Goal: Task Accomplishment & Management: Complete application form

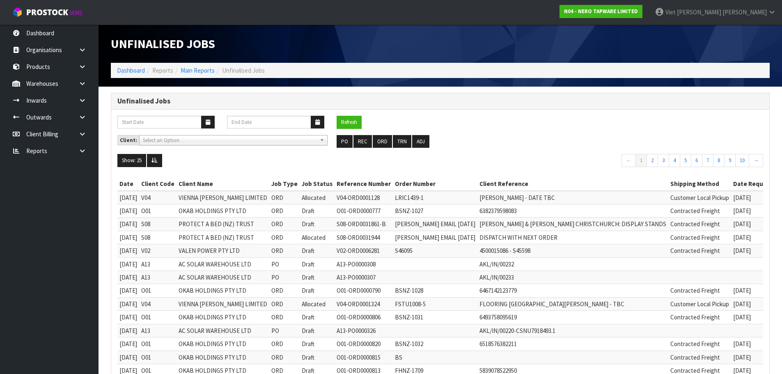
click at [183, 142] on span "Select an Option" at bounding box center [230, 140] width 174 height 10
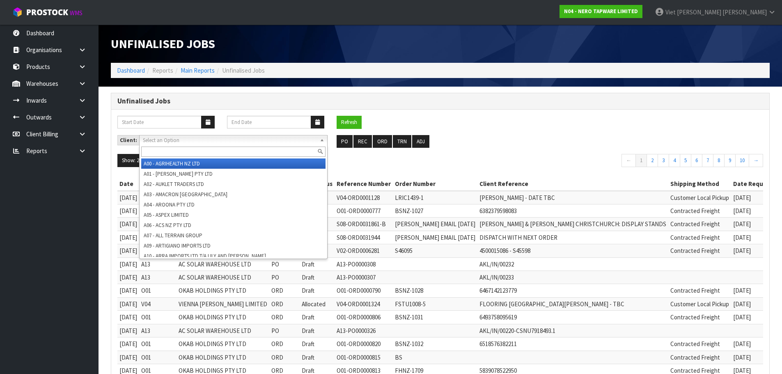
click at [183, 142] on span "Select an Option" at bounding box center [230, 140] width 174 height 10
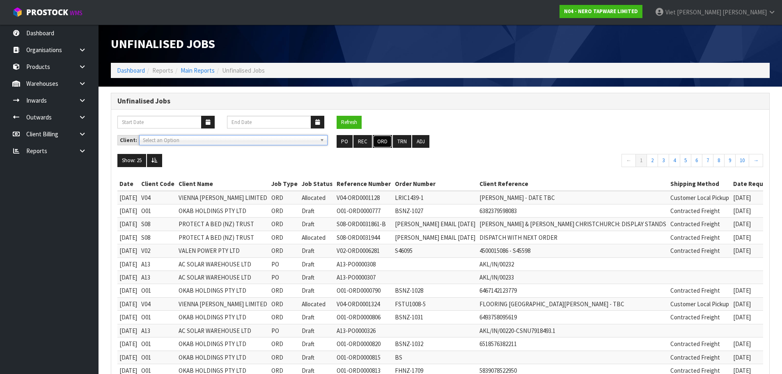
drag, startPoint x: 379, startPoint y: 141, endPoint x: 530, endPoint y: 140, distance: 151.0
click at [379, 141] on button "ORD" at bounding box center [382, 141] width 19 height 13
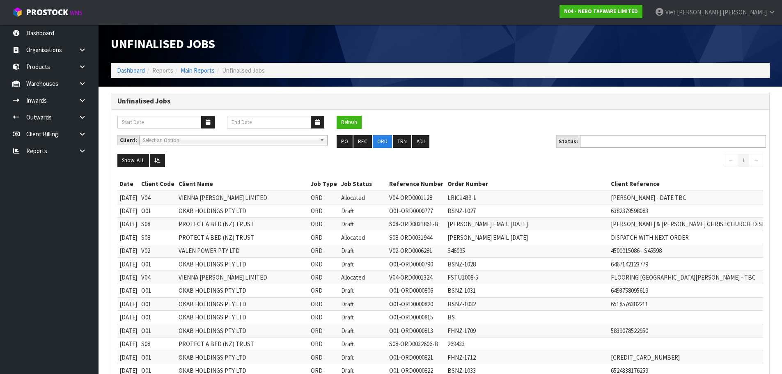
click at [666, 147] on ul at bounding box center [673, 141] width 186 height 13
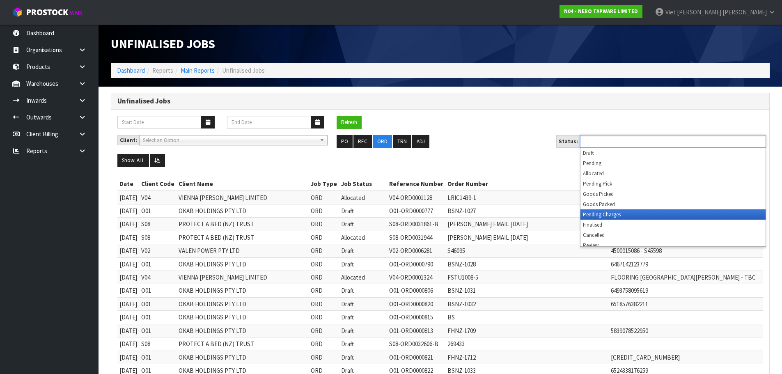
click at [634, 213] on li "Pending Charges" at bounding box center [672, 214] width 185 height 10
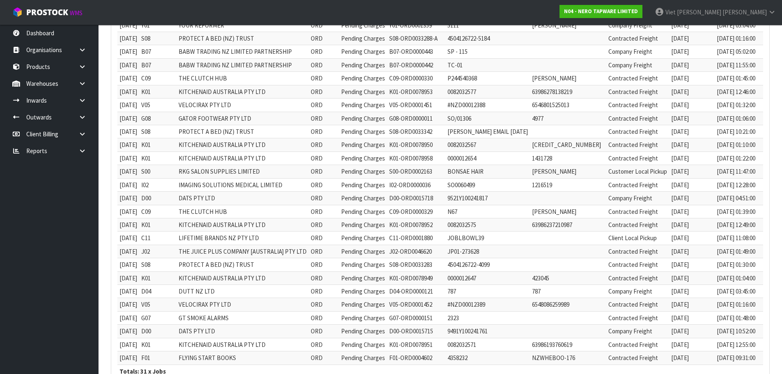
scroll to position [253, 0]
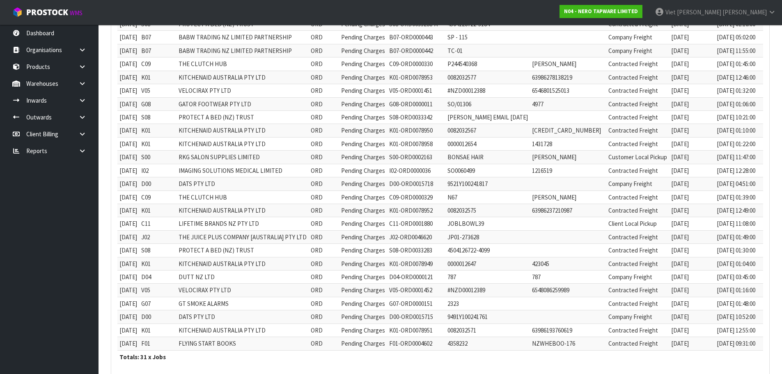
click at [157, 184] on td "D00" at bounding box center [157, 183] width 37 height 13
copy td "D00"
click at [277, 81] on td "KITCHENAID AUSTRALIA PTY LTD" at bounding box center [242, 77] width 132 height 13
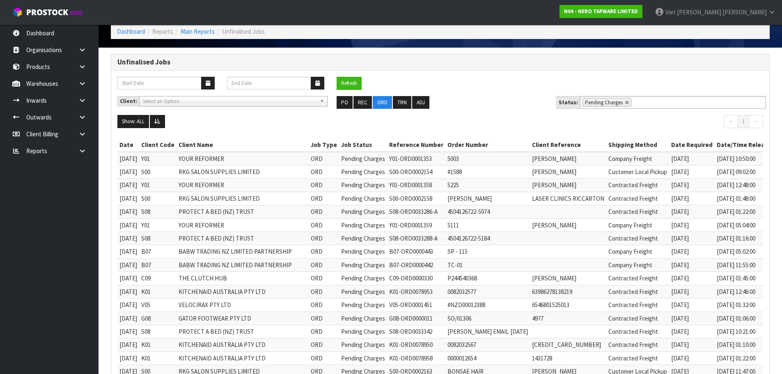
scroll to position [0, 0]
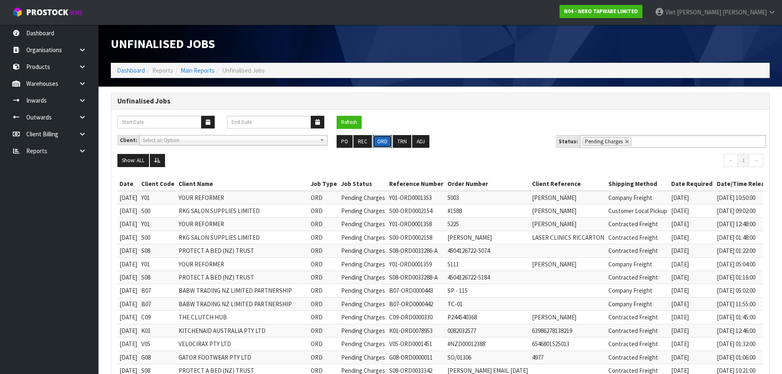
drag, startPoint x: 386, startPoint y: 140, endPoint x: 291, endPoint y: 128, distance: 95.5
click at [386, 140] on button "ORD" at bounding box center [382, 141] width 19 height 13
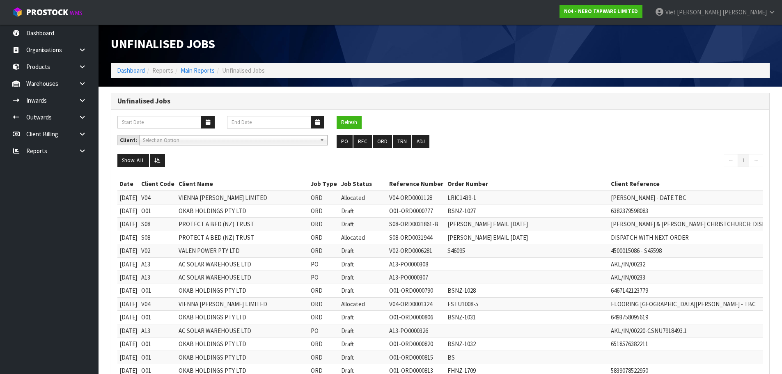
click at [300, 138] on span "Select an Option" at bounding box center [230, 140] width 174 height 10
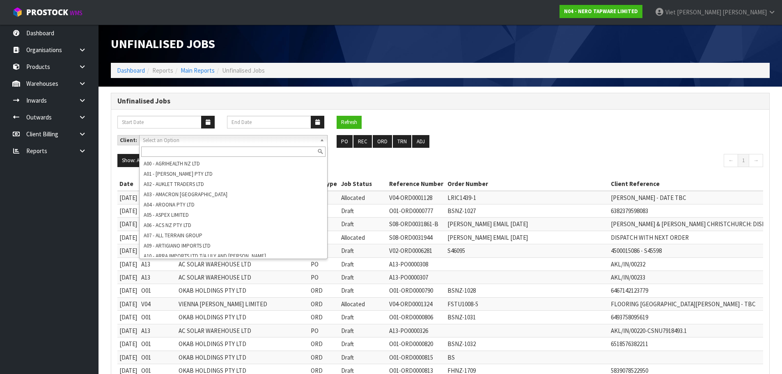
click at [280, 147] on input "text" at bounding box center [233, 152] width 184 height 10
click at [282, 143] on span "Select an Option" at bounding box center [230, 140] width 174 height 10
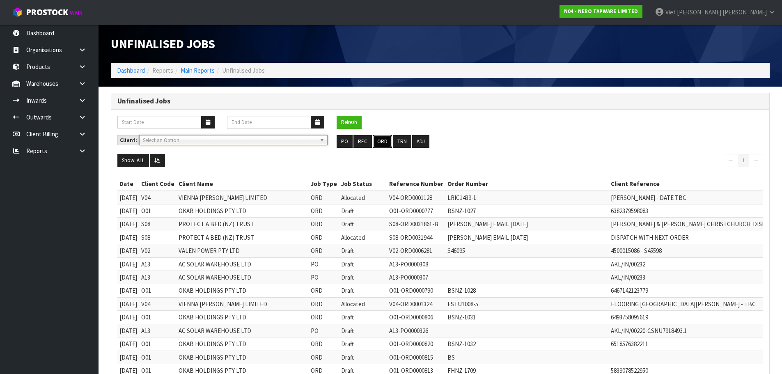
click at [381, 143] on button "ORD" at bounding box center [382, 141] width 19 height 13
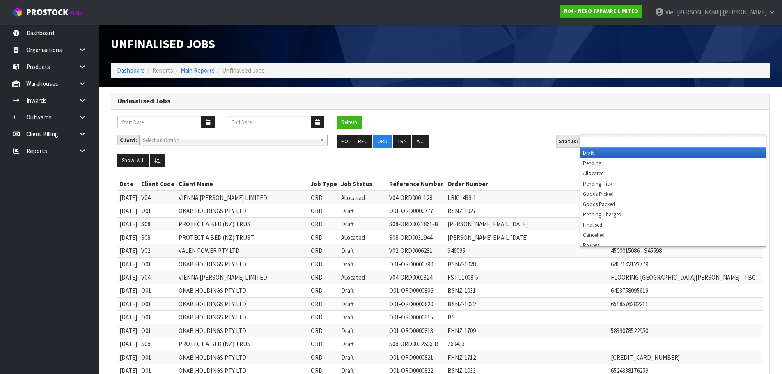
click at [670, 140] on ul at bounding box center [673, 141] width 186 height 13
type input "Select Some Options"
click at [531, 153] on div "Client: A00 - AGRIHEALTH NZ LTD A01 - AGAIN FASTER PTY LTD A02 - AUKLET TRADERS…" at bounding box center [440, 144] width 658 height 19
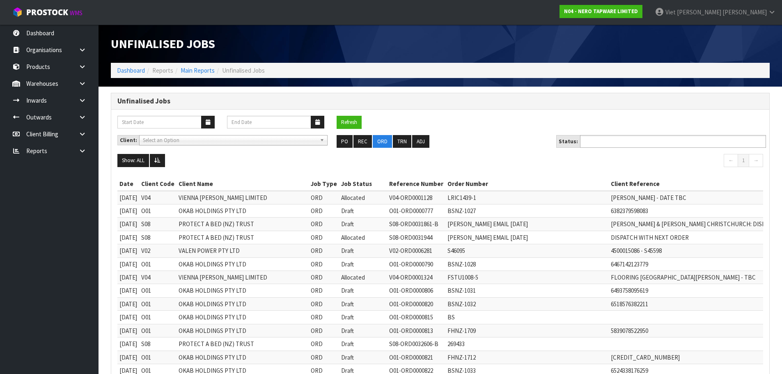
click at [599, 142] on input "text" at bounding box center [612, 141] width 60 height 10
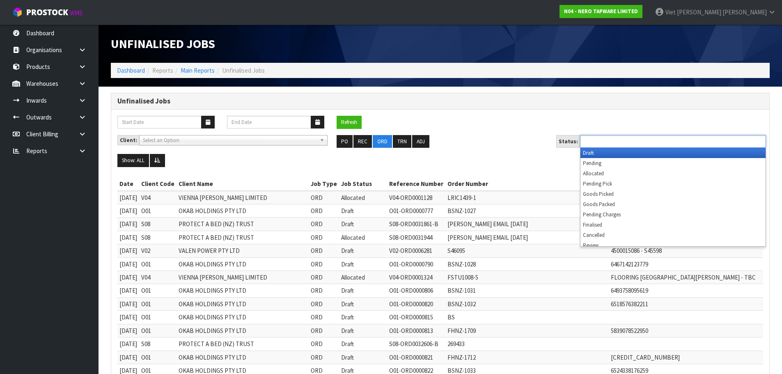
click at [599, 142] on input "text" at bounding box center [612, 141] width 60 height 10
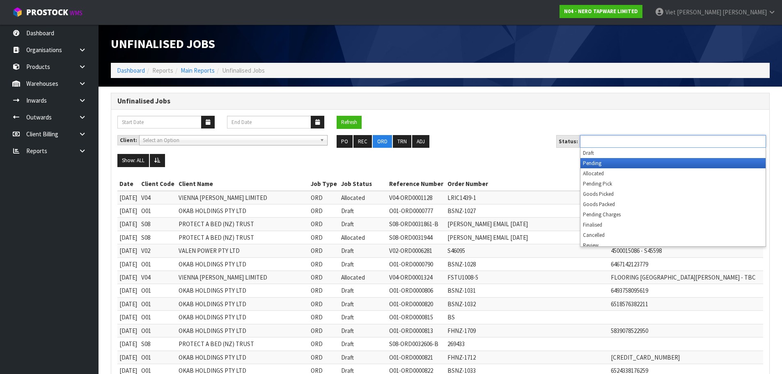
click at [599, 168] on li "Allocated" at bounding box center [672, 173] width 185 height 10
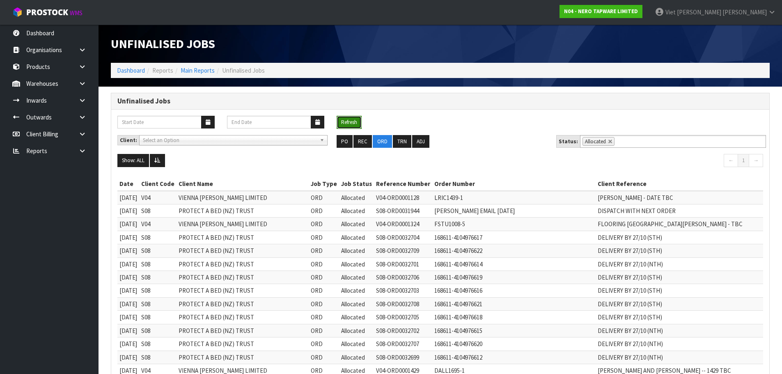
click at [344, 120] on button "Refresh" at bounding box center [349, 122] width 25 height 13
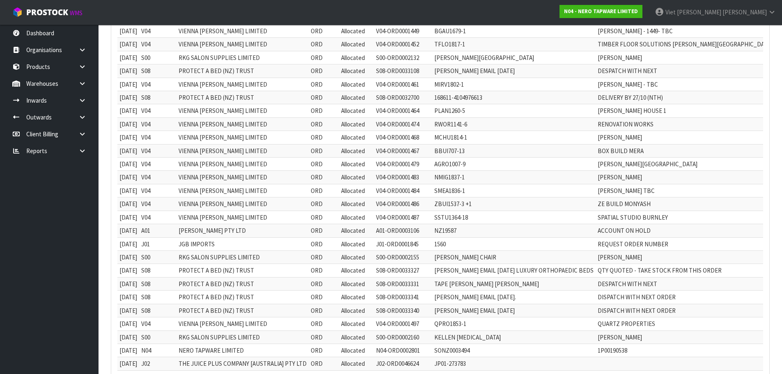
scroll to position [363, 0]
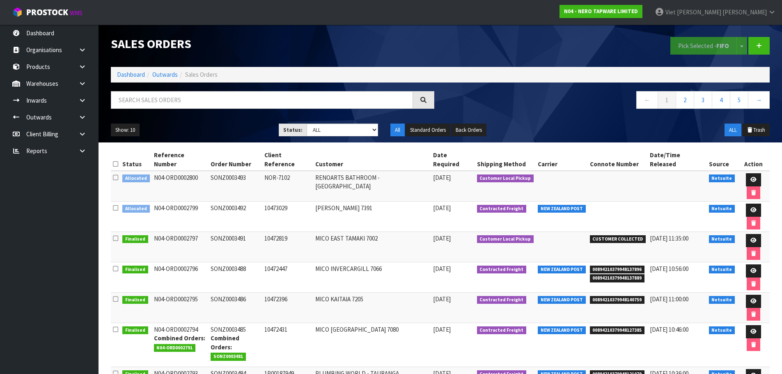
click at [294, 110] on div at bounding box center [273, 103] width 336 height 24
click at [295, 103] on input "text" at bounding box center [262, 100] width 302 height 18
click at [353, 103] on input "text" at bounding box center [262, 100] width 302 height 18
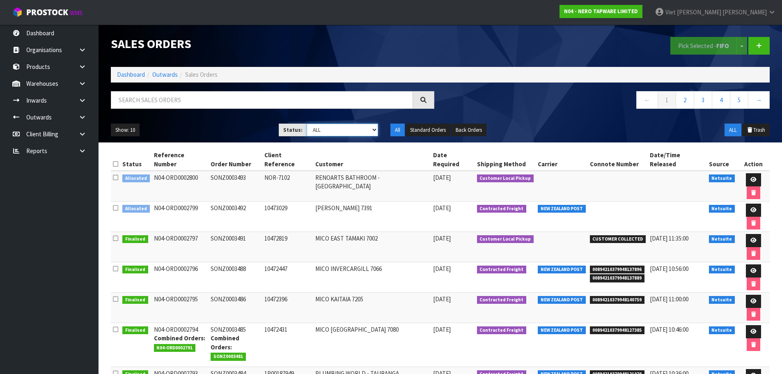
click at [356, 125] on select "Draft Pending Allocated Pending Pick Goods Picked Goods Packed Pending Charges …" at bounding box center [342, 130] width 71 height 13
click at [307, 124] on select "Draft Pending Allocated Pending Pick Goods Picked Goods Packed Pending Charges …" at bounding box center [342, 130] width 71 height 13
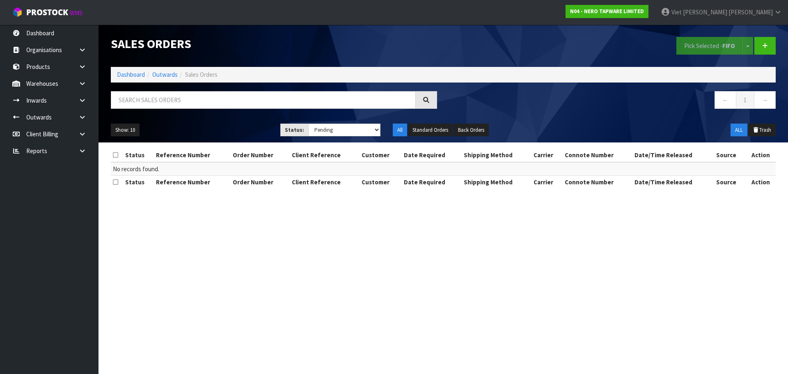
click at [347, 137] on div "Show: 10 5 10 25 50 Status: Draft Pending Allocated Pending Pick Goods Picked G…" at bounding box center [443, 129] width 677 height 25
click at [350, 132] on select "Draft Pending Allocated Pending Pick Goods Picked Goods Packed Pending Charges …" at bounding box center [344, 130] width 73 height 13
select select "string:6"
click at [308, 124] on select "Draft Pending Allocated Pending Pick Goods Picked Goods Packed Pending Charges …" at bounding box center [344, 130] width 73 height 13
click at [369, 129] on select "Draft Pending Allocated Pending Pick Goods Picked Goods Packed Pending Charges …" at bounding box center [344, 130] width 73 height 13
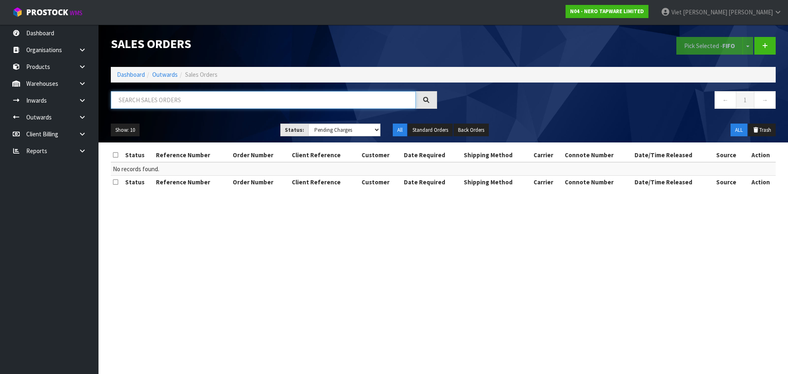
click at [190, 106] on input "text" at bounding box center [263, 100] width 305 height 18
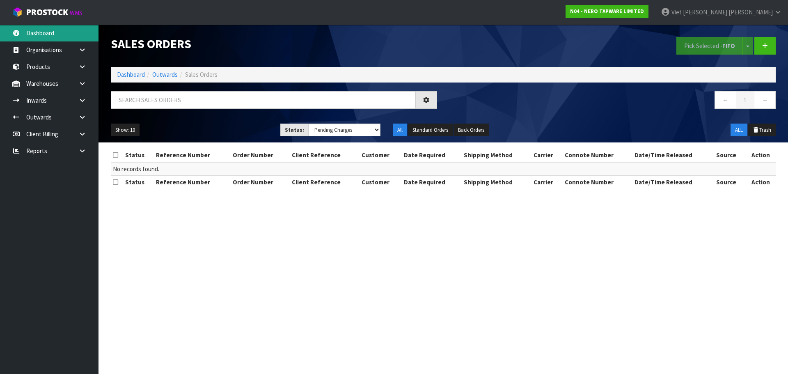
click at [73, 34] on link "Dashboard" at bounding box center [49, 33] width 98 height 17
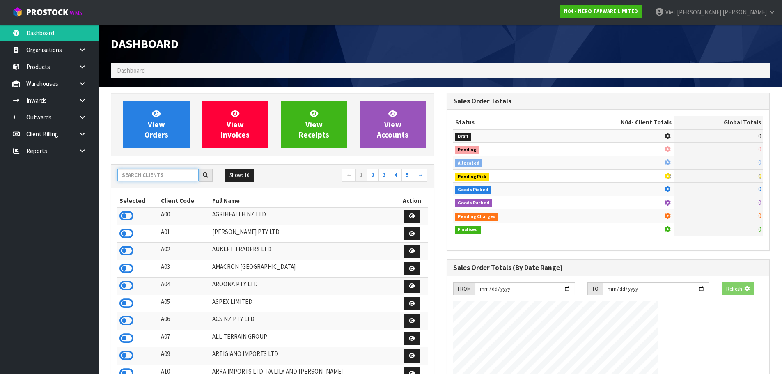
click at [168, 176] on input "text" at bounding box center [157, 175] width 81 height 13
paste input "D00"
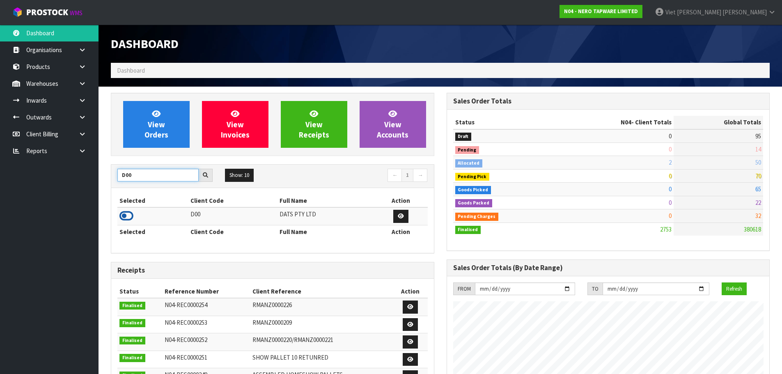
type input "D00"
click at [126, 216] on icon at bounding box center [126, 216] width 14 height 12
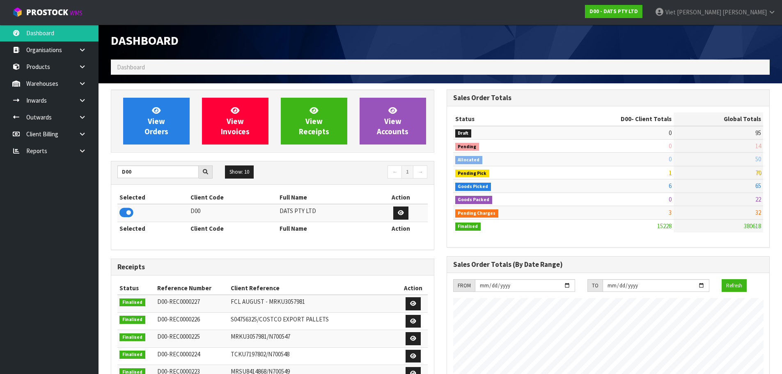
scroll to position [0, 0]
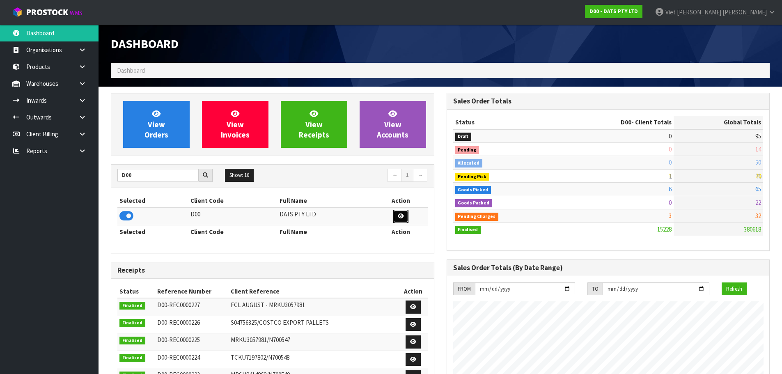
click at [396, 215] on link at bounding box center [400, 216] width 15 height 13
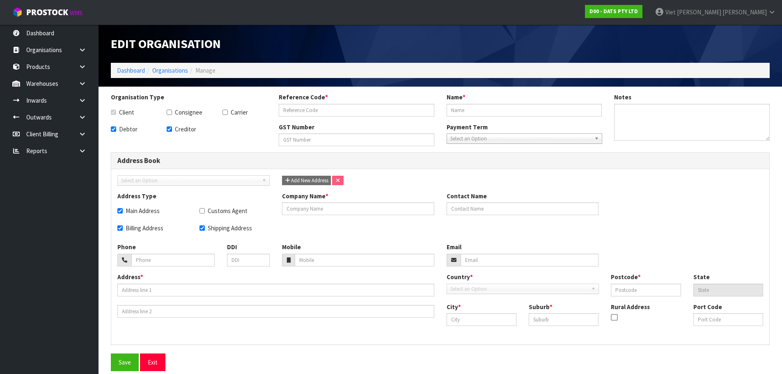
checkbox input "true"
type input "D00"
type input "DATS PTY LTD"
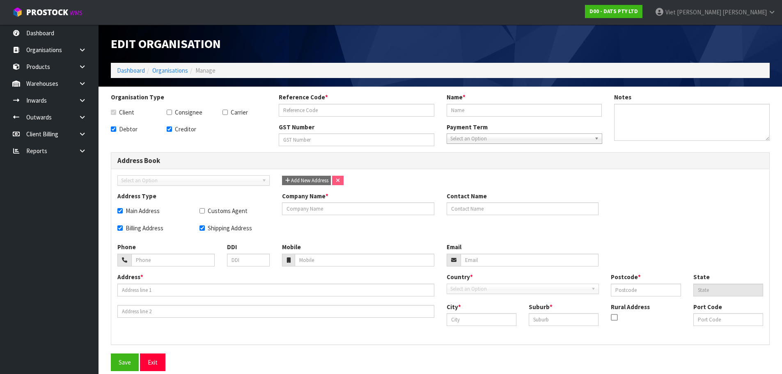
type input "99-179-899"
checkbox input "true"
type input "DATS PTY LTD"
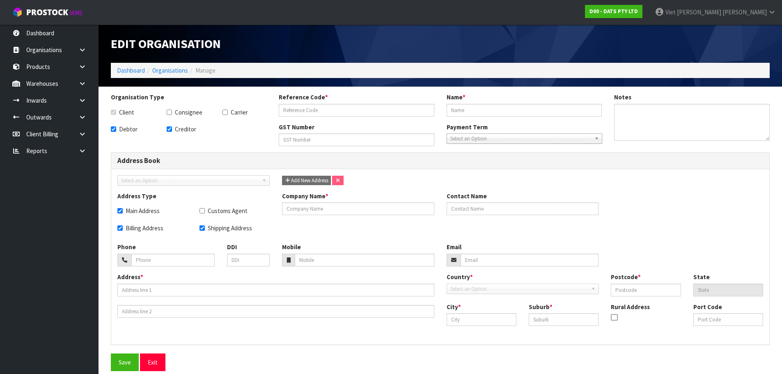
type input "+64 800 447 997"
type input "shipping@dats.com.au"
type input "7 DISTRIBUTION DRIVE"
type input "2748"
type input "NSW"
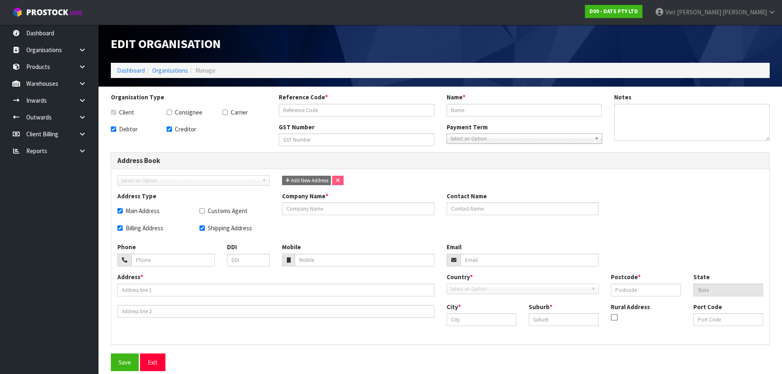
type input "SYDNEY"
type input "ORCHARD HILLS"
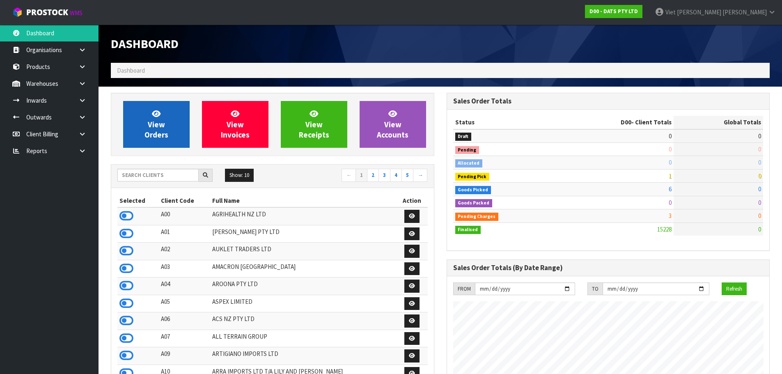
scroll to position [622, 335]
click at [167, 140] on link "View Orders" at bounding box center [156, 124] width 66 height 47
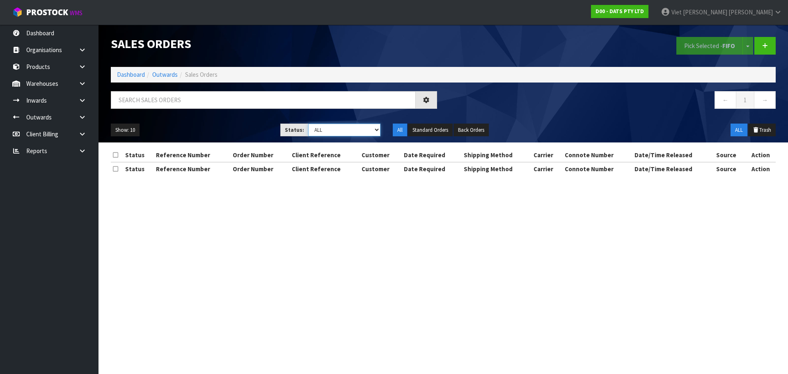
click at [373, 127] on select "Draft Pending Allocated Pending Pick Goods Picked Goods Packed Pending Charges …" at bounding box center [344, 130] width 73 height 13
select select "string:6"
click at [308, 124] on select "Draft Pending Allocated Pending Pick Goods Picked Goods Packed Pending Charges …" at bounding box center [344, 130] width 73 height 13
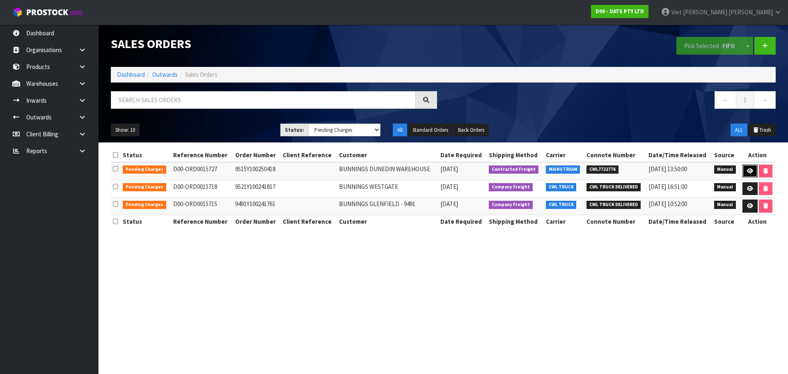
click at [743, 166] on link at bounding box center [749, 171] width 15 height 13
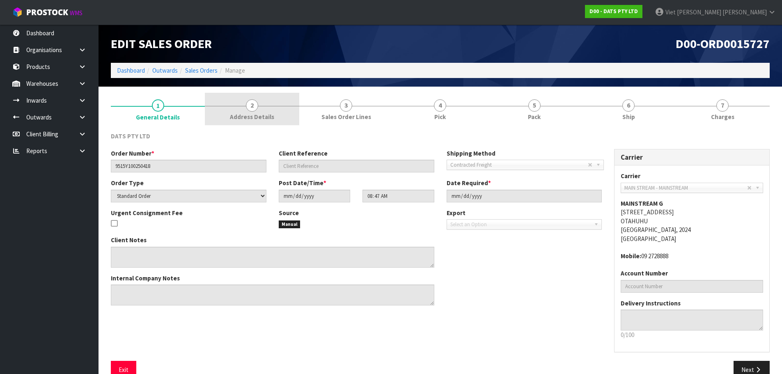
click at [277, 94] on link "2 Address Details" at bounding box center [252, 109] width 94 height 32
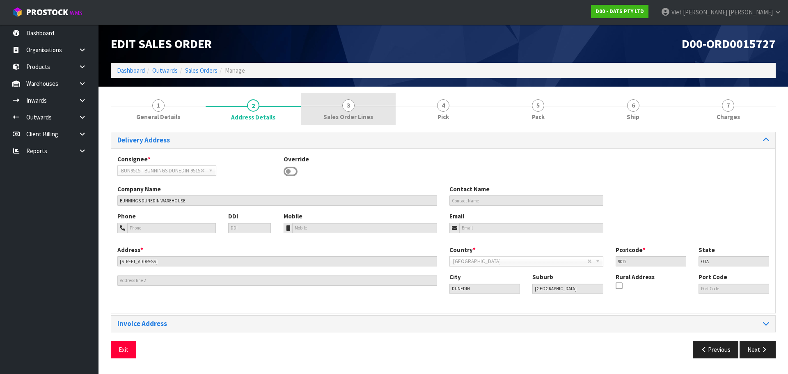
click at [340, 121] on span "Sales Order Lines" at bounding box center [348, 116] width 50 height 9
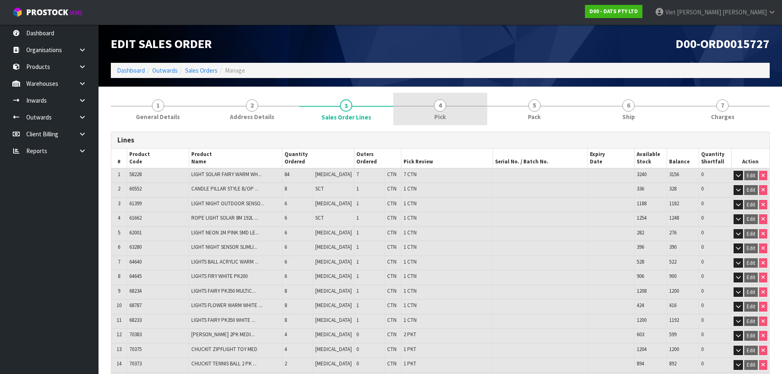
click at [401, 122] on link "4 Pick" at bounding box center [440, 109] width 94 height 32
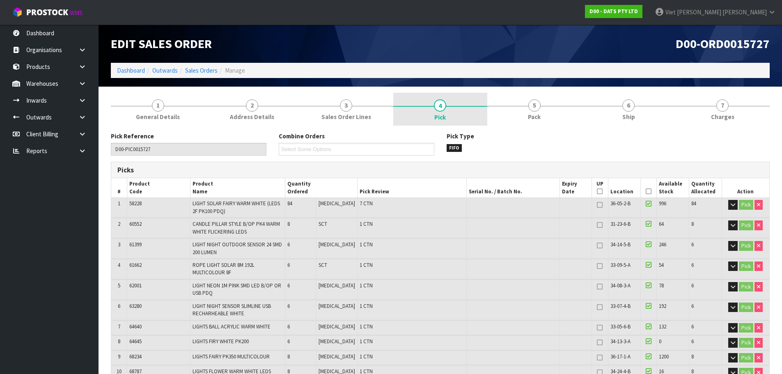
drag, startPoint x: 339, startPoint y: 114, endPoint x: 463, endPoint y: 116, distance: 123.9
click at [384, 115] on link "3 Sales Order Lines" at bounding box center [346, 109] width 94 height 32
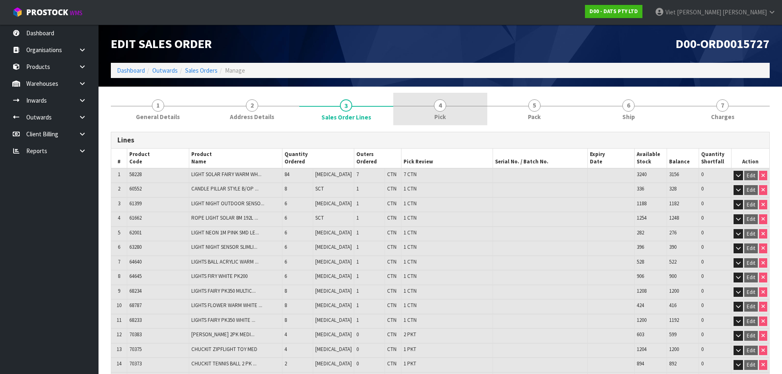
click at [469, 116] on link "4 Pick" at bounding box center [440, 109] width 94 height 32
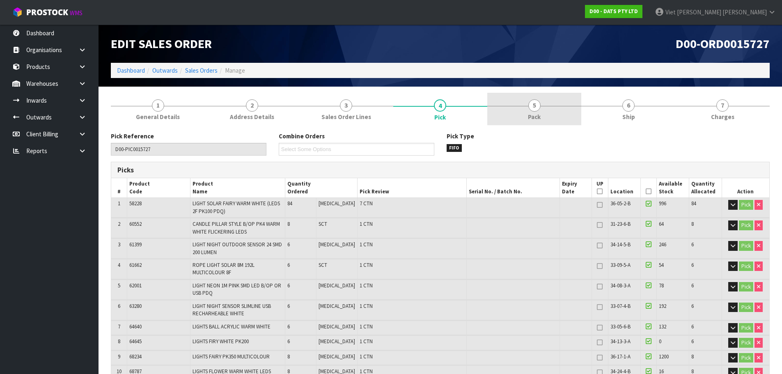
click at [546, 109] on link "5 Pack" at bounding box center [534, 109] width 94 height 32
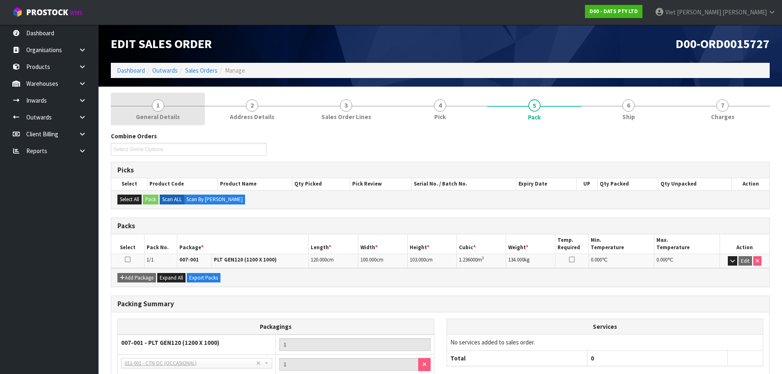
click at [185, 114] on link "1 General Details" at bounding box center [158, 109] width 94 height 32
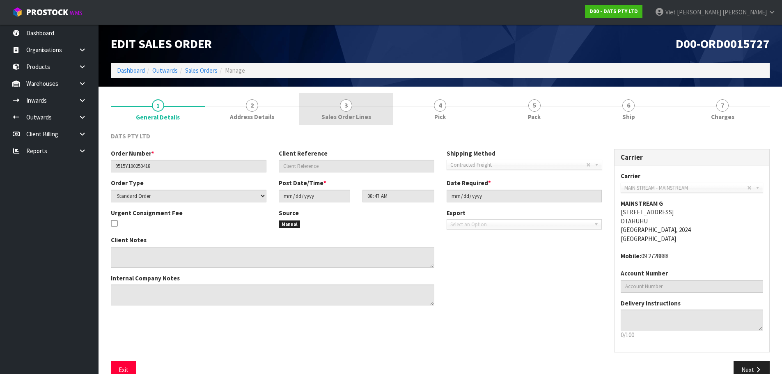
click at [343, 107] on span "3" at bounding box center [346, 105] width 12 height 12
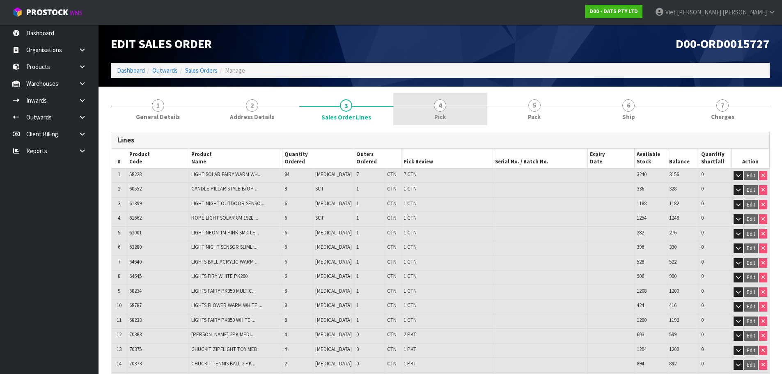
click at [434, 116] on span "Pick" at bounding box center [439, 116] width 11 height 9
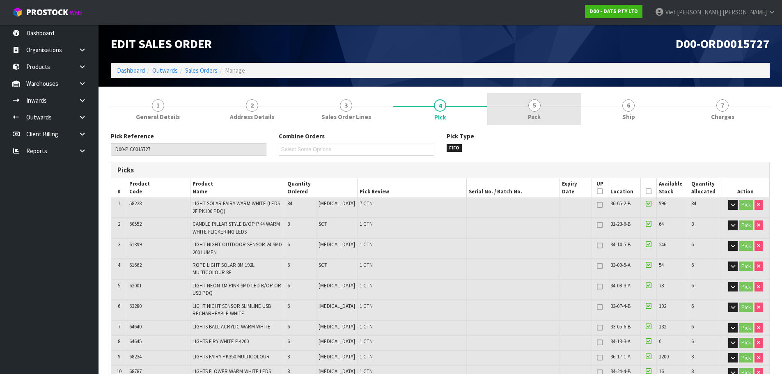
click at [488, 116] on link "5 Pack" at bounding box center [534, 109] width 94 height 32
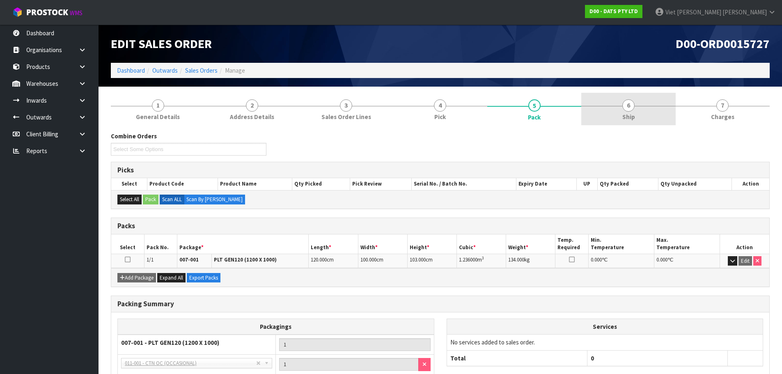
click at [618, 119] on link "6 Ship" at bounding box center [628, 109] width 94 height 32
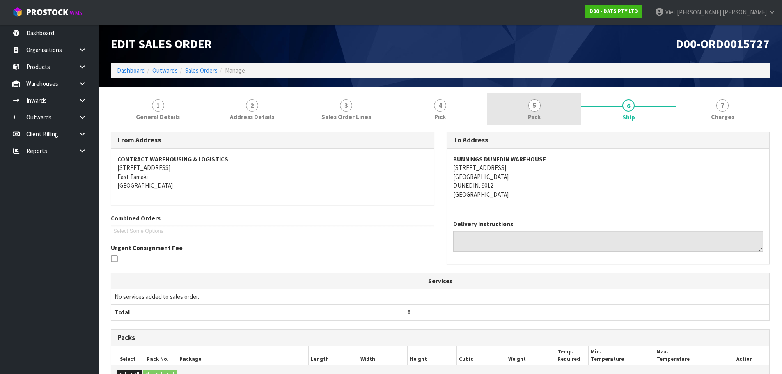
click at [571, 112] on link "5 Pack" at bounding box center [534, 109] width 94 height 32
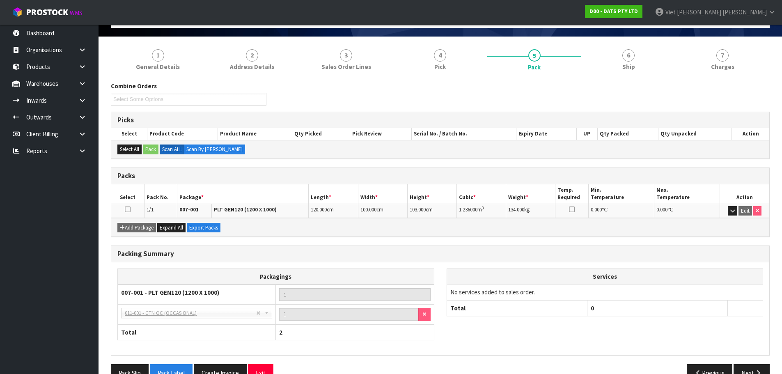
scroll to position [30, 0]
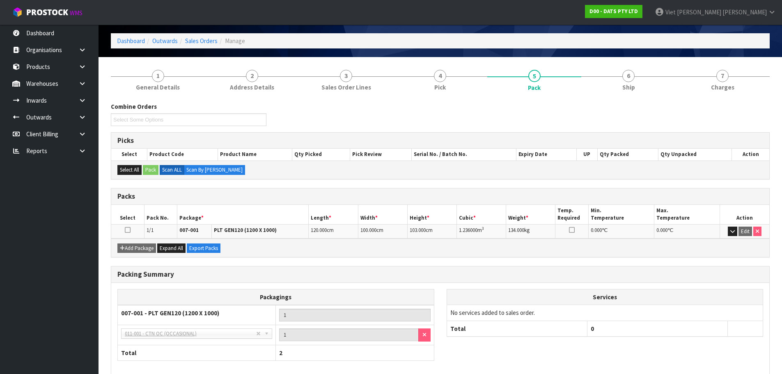
click at [478, 101] on div "Combine Orders D00-ORD0015728 D00-ORD0015730 D00-ORD0015731 D00-ORD0015732 D00-…" at bounding box center [440, 252] width 659 height 312
click at [467, 94] on link "4 Pick" at bounding box center [440, 79] width 94 height 32
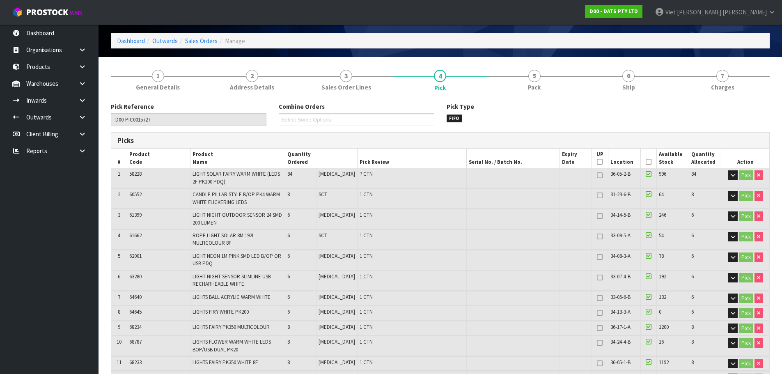
click at [715, 53] on div "Edit Sales Order D00-ORD0015727 Dashboard Outwards Sales Orders Manage" at bounding box center [440, 26] width 671 height 62
drag, startPoint x: 629, startPoint y: 107, endPoint x: 633, endPoint y: 89, distance: 17.7
click at [629, 106] on div "Pick Reference D00-PIC0015727 Combine Orders D00-ORD0015728 D00-ORD0015730 D00-…" at bounding box center [440, 117] width 671 height 30
click at [633, 85] on span "Ship" at bounding box center [628, 87] width 13 height 9
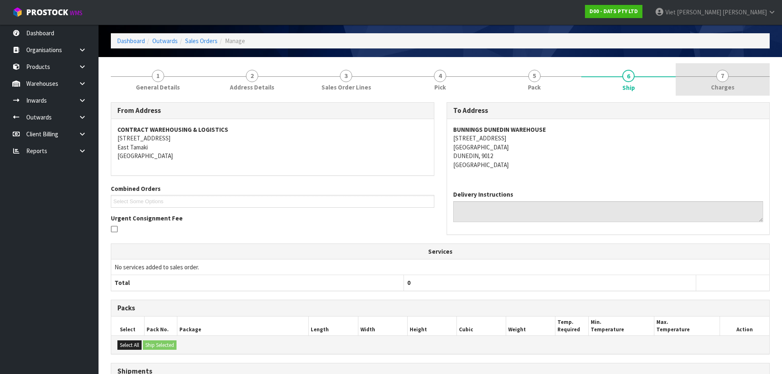
click at [679, 70] on link "7 [GEOGRAPHIC_DATA]" at bounding box center [722, 79] width 94 height 32
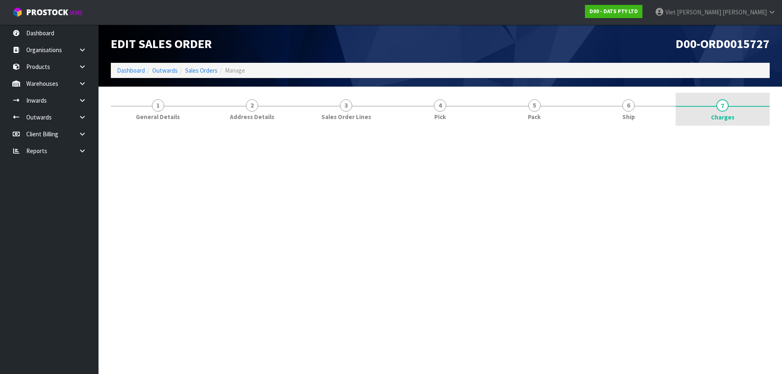
scroll to position [0, 0]
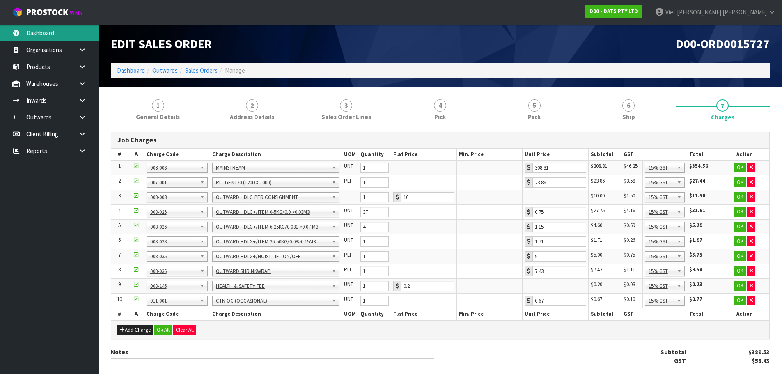
click at [41, 34] on link "Dashboard" at bounding box center [49, 33] width 98 height 17
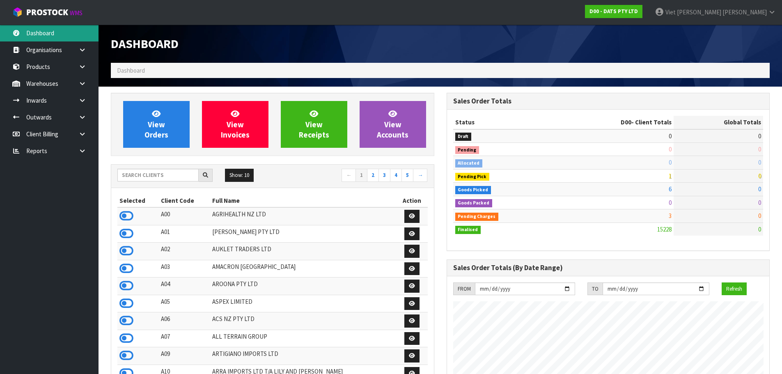
scroll to position [622, 335]
click at [147, 173] on input "text" at bounding box center [157, 175] width 81 height 13
click at [148, 174] on input "text" at bounding box center [157, 175] width 81 height 13
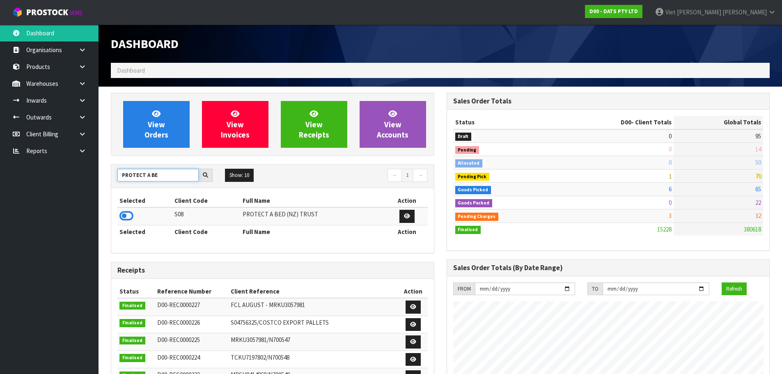
type input "PROTECT A BE"
click at [121, 222] on icon at bounding box center [126, 216] width 14 height 12
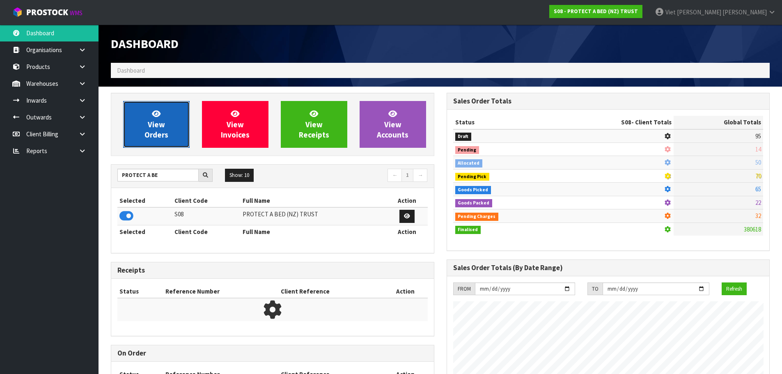
click at [156, 119] on span "View Orders" at bounding box center [156, 124] width 24 height 31
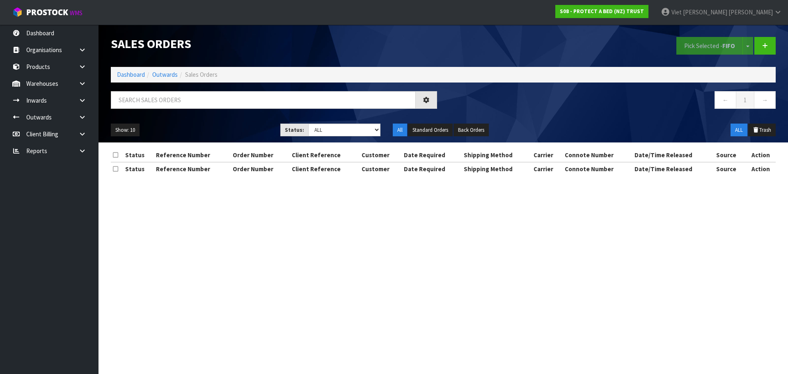
click at [197, 122] on div "Show: 10 5 10 25 50 Status: Draft Pending Allocated Pending Pick Goods Picked G…" at bounding box center [443, 129] width 677 height 25
click at [224, 105] on input "text" at bounding box center [263, 100] width 305 height 18
click at [224, 126] on ul "Show: 10 5 10 25 50" at bounding box center [189, 130] width 157 height 13
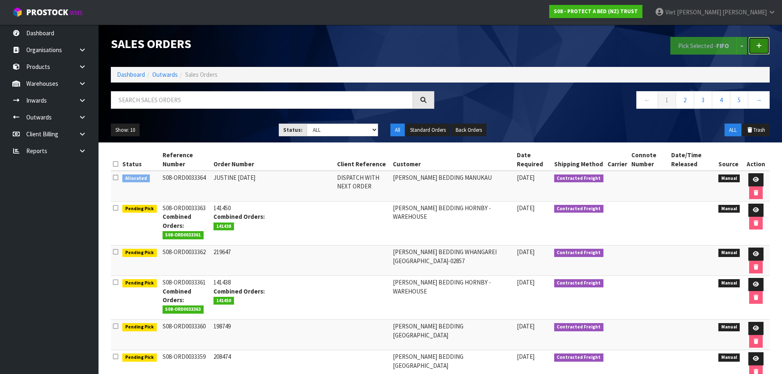
click at [764, 44] on link at bounding box center [758, 46] width 21 height 18
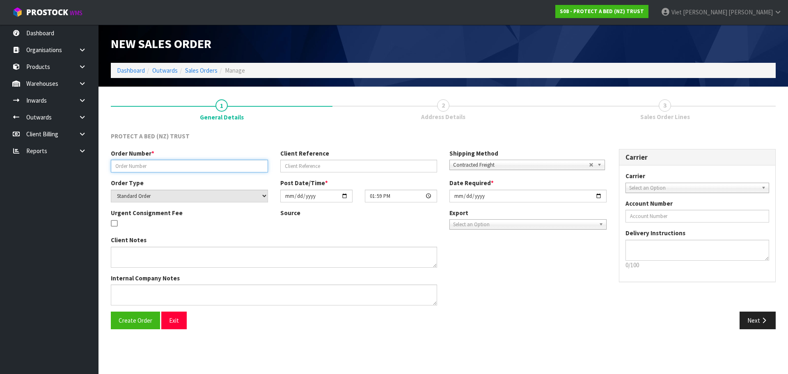
click at [177, 172] on input "text" at bounding box center [189, 166] width 157 height 13
click at [158, 176] on div "Order Number * Client Reference Shipping Method Client Local Pickup Customer Lo…" at bounding box center [359, 164] width 508 height 30
click at [162, 170] on input "text" at bounding box center [189, 166] width 157 height 13
paste input "151572"
type input "151572"
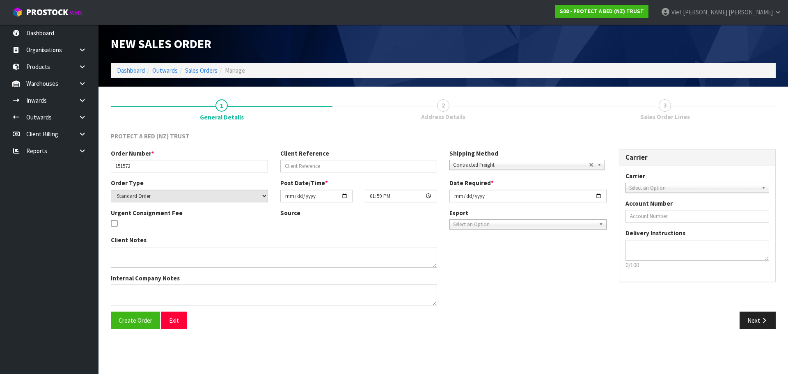
click at [279, 231] on div "Urgent Consignment Fee Source Export FCL-20ft FCL-40ft Select an Option" at bounding box center [359, 221] width 508 height 27
click at [600, 198] on input "[DATE]" at bounding box center [527, 196] width 157 height 13
type input "2025-09-11"
click at [614, 311] on div "Next" at bounding box center [612, 320] width 339 height 18
click at [154, 325] on button "Create Order" at bounding box center [135, 320] width 49 height 18
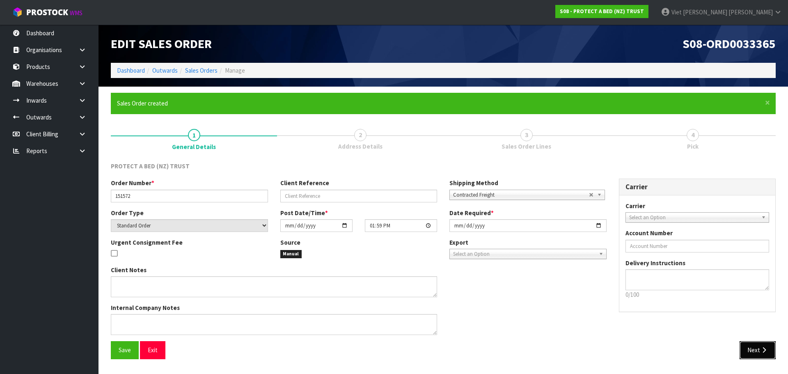
click at [748, 348] on button "Next" at bounding box center [757, 350] width 36 height 18
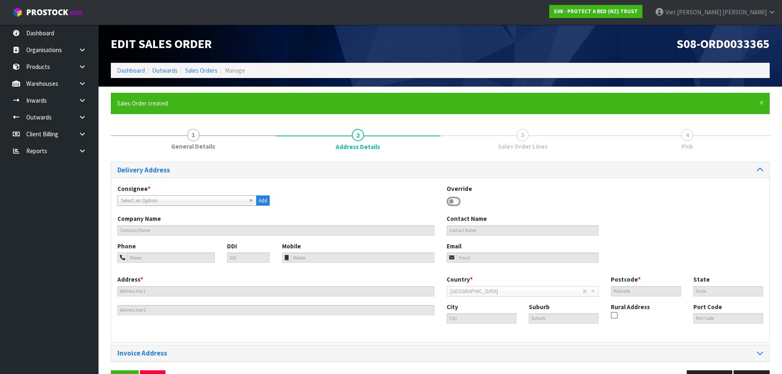
click at [136, 209] on div "Consignee * 000001.BAY MECHANICS - BAY MECHANICS 000001A - BRAKE & TRANSMISSION…" at bounding box center [440, 199] width 658 height 30
click at [165, 198] on span "Select an Option" at bounding box center [183, 201] width 124 height 10
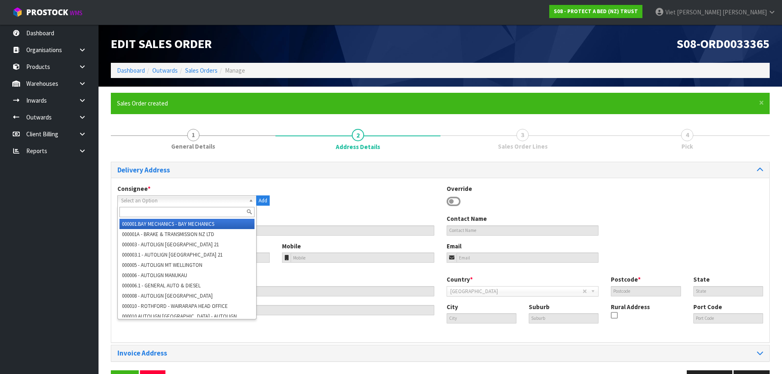
click at [163, 210] on input "text" at bounding box center [186, 212] width 135 height 10
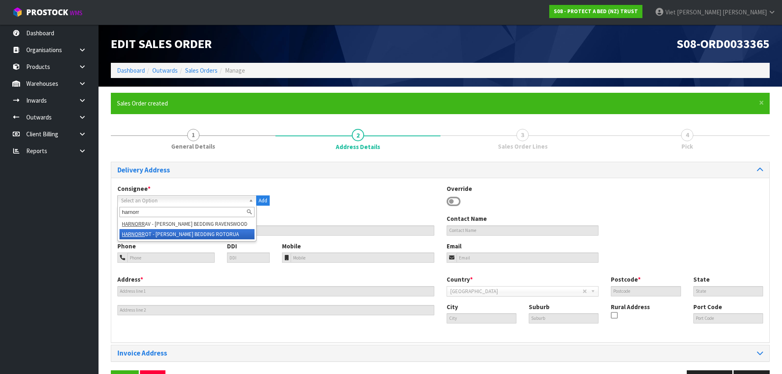
type input "harnorr"
click at [199, 235] on li "HARNORR OT - HARVEY NORMAN BEDDING ROTORUA" at bounding box center [186, 234] width 135 height 10
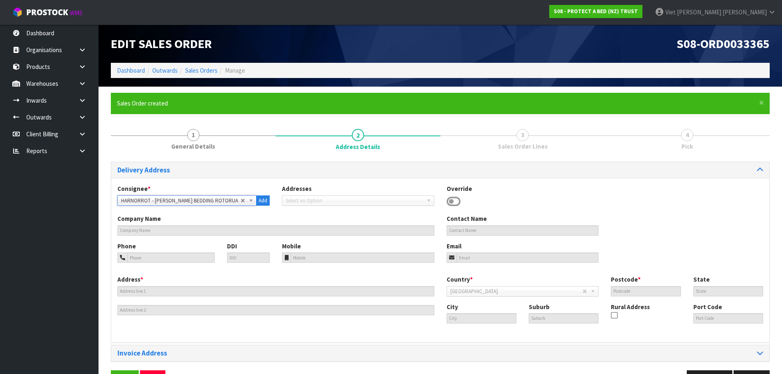
type input "HARVEY NORMAN BEDDING ROTORUA"
type input "35 VICTORIA STREET"
type input "3010"
type input "BOP"
type input "ROTORUA"
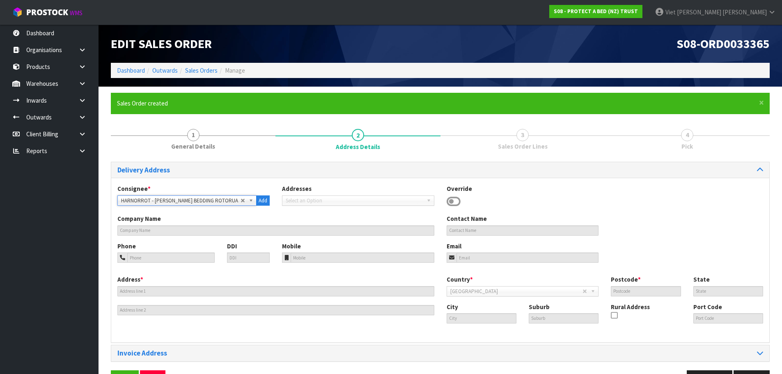
type input "ROTORUA"
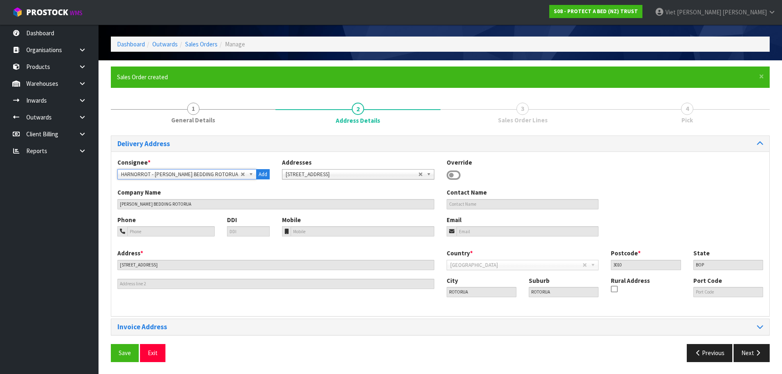
scroll to position [27, 0]
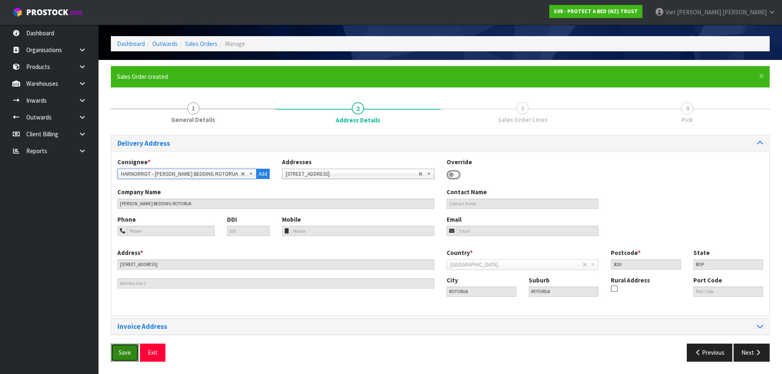
click at [124, 357] on button "Save" at bounding box center [125, 352] width 28 height 18
click at [739, 350] on button "Next" at bounding box center [751, 352] width 36 height 18
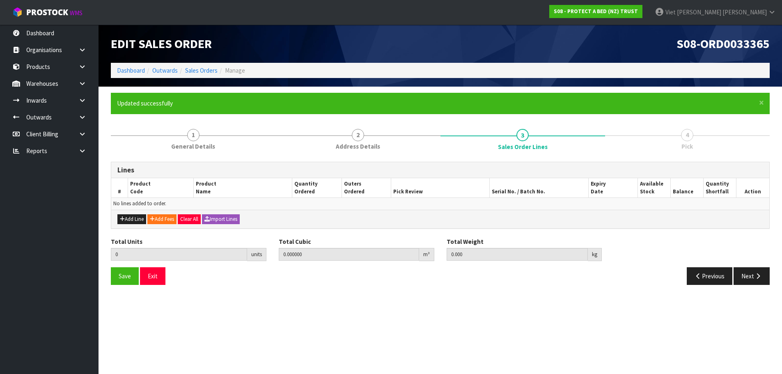
scroll to position [0, 0]
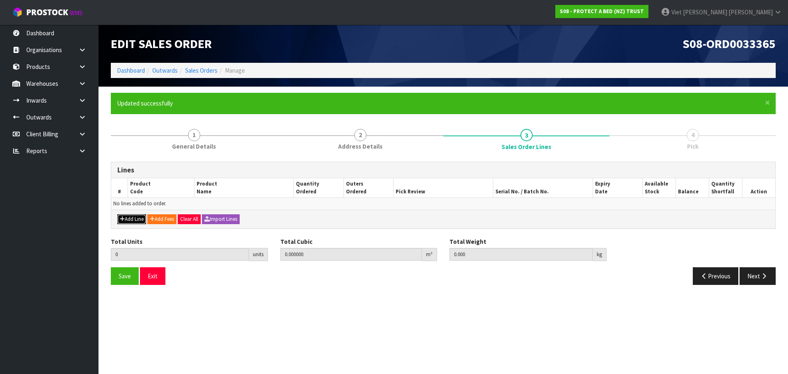
click at [129, 221] on button "Add Line" at bounding box center [131, 219] width 29 height 10
type input "0"
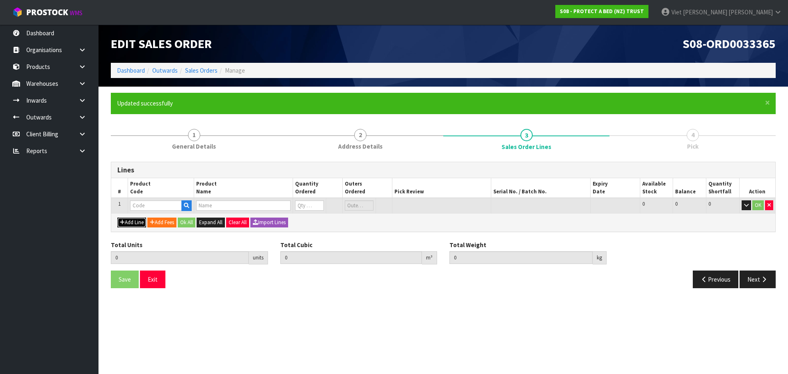
click at [129, 221] on button "Add Line" at bounding box center [131, 222] width 29 height 10
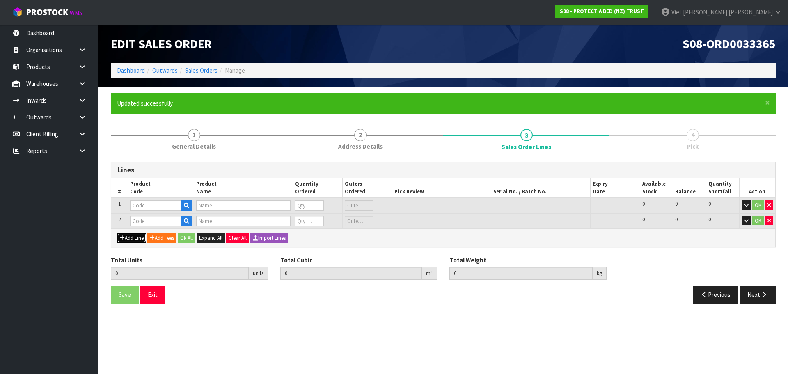
click at [133, 235] on button "Add Line" at bounding box center [131, 238] width 29 height 10
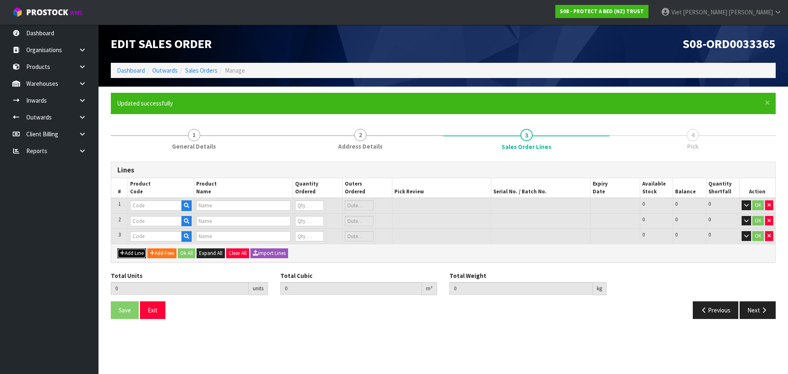
click at [131, 251] on button "Add Line" at bounding box center [131, 253] width 29 height 10
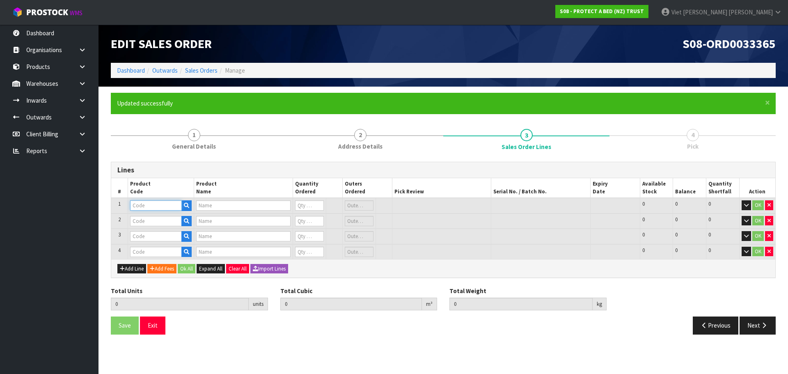
click at [139, 206] on input "text" at bounding box center [156, 205] width 52 height 10
paste input "F0589KGN0"
type input "F0589KGN0"
type input "COTTON CLOUD FRESCHE BXD MP NZ KNG"
type input "0"
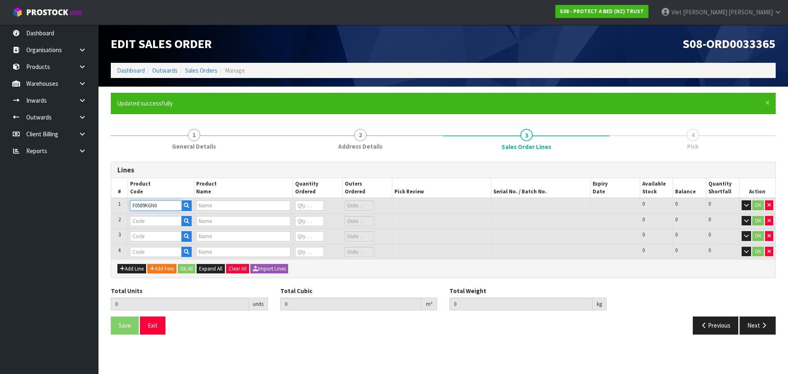
type input "0"
type input "F0589KGN0"
click at [136, 224] on input "text" at bounding box center [156, 221] width 52 height 10
paste input "F0590KSG0"
type input "F0590KSG0"
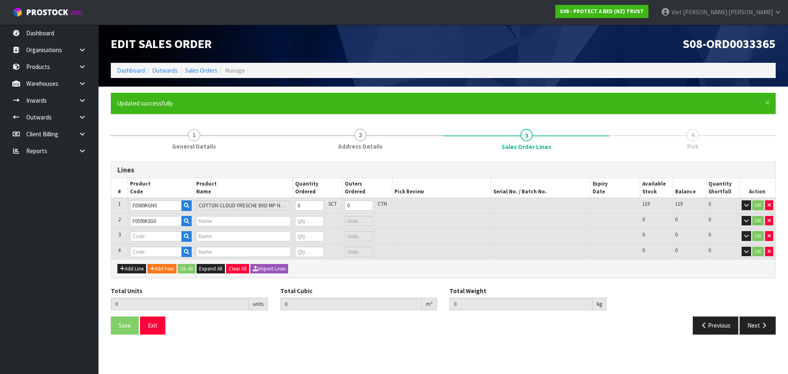
type input "SUPREME FRESCHE BXD MP KSGL"
type input "0"
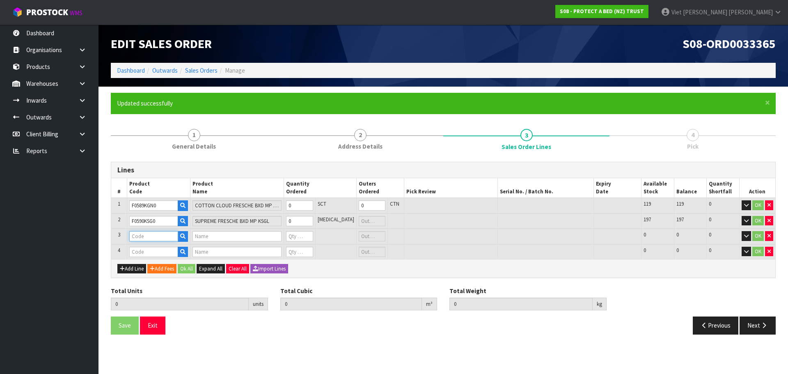
click at [160, 236] on input "text" at bounding box center [153, 236] width 49 height 10
paste input "F0590KGN0"
type input "F0590KGN0"
click at [145, 257] on td at bounding box center [158, 251] width 63 height 15
click at [148, 252] on input "text" at bounding box center [153, 252] width 49 height 10
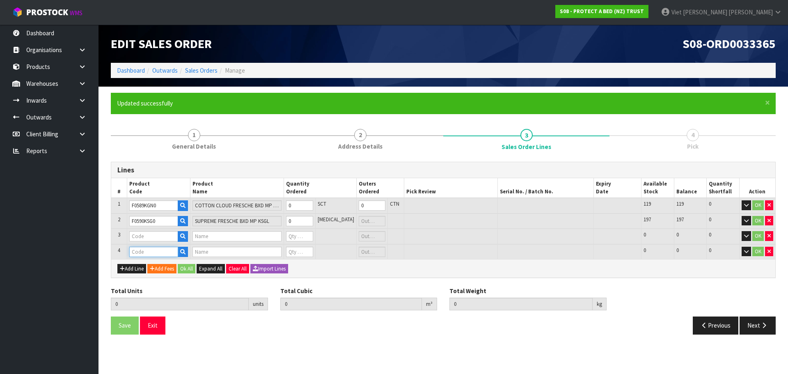
paste input "F0590LSG0"
type input "F0590LSG0"
type input "SUPREME FRESCHE BXD MP XL/SGL"
type input "0"
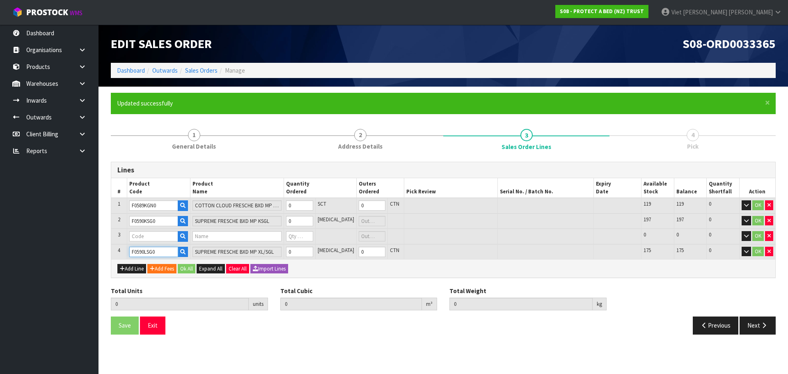
type input "F0590LSG0"
click at [147, 236] on input "text" at bounding box center [153, 236] width 49 height 10
paste input "F0590KGN0"
type input "F0590KGN0"
type input "0.000000"
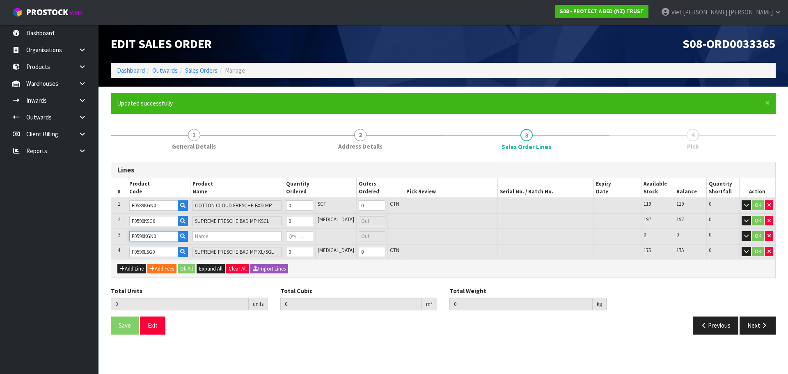
type input "0.000"
type input "SUPREME FRESCHE BXD MP NZ KNG"
type input "0"
type input "F0590KGN0"
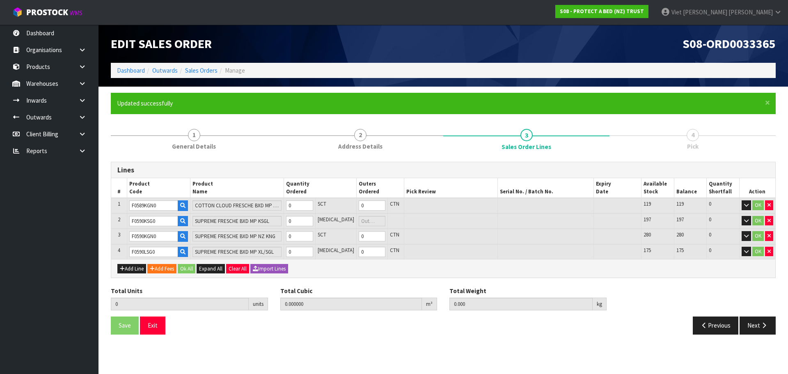
click at [356, 212] on td "0" at bounding box center [372, 206] width 32 height 16
type input "1"
type input "0.01566"
type input "1.7"
type input "1"
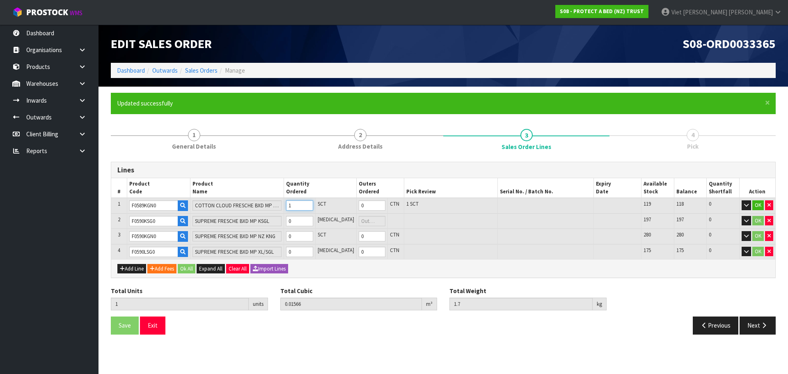
click at [313, 203] on input "1" at bounding box center [299, 205] width 27 height 10
type input "2"
type input "0.024911"
type input "2.76"
type input "1"
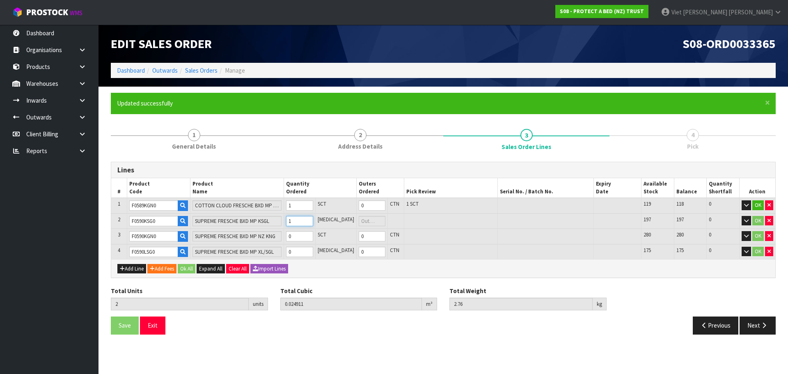
click at [313, 218] on input "1" at bounding box center [299, 221] width 27 height 10
type input "3"
type input "0.034162"
type input "3.82"
type input "2"
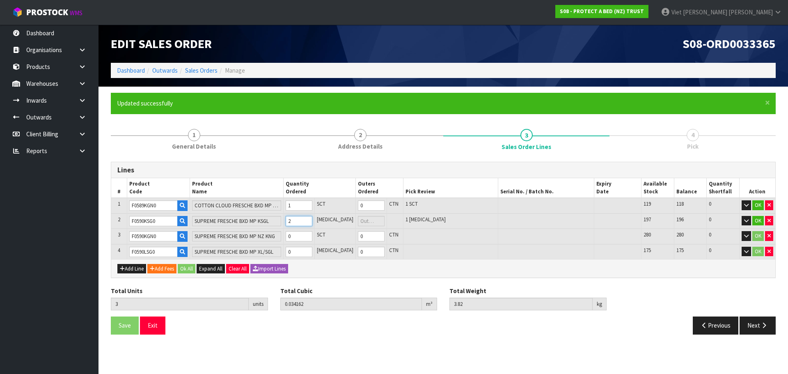
click at [312, 218] on input "2" at bounding box center [299, 221] width 27 height 10
type input "4"
type input "0.047618"
type input "5.42"
type input "1"
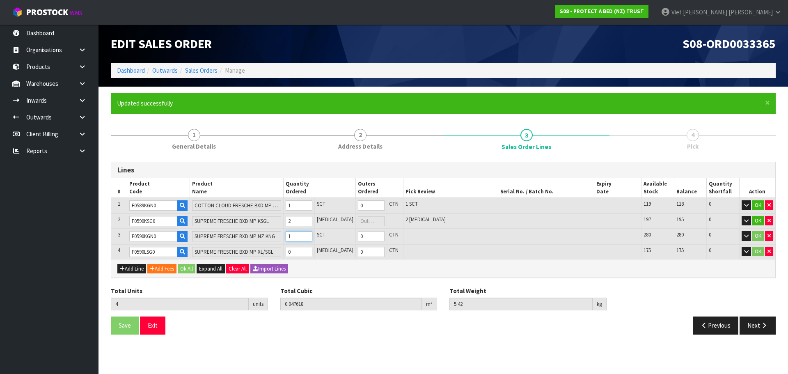
click at [312, 233] on input "1" at bounding box center [299, 236] width 27 height 10
type input "5"
type input "0.061074"
type input "7.02"
type input "2"
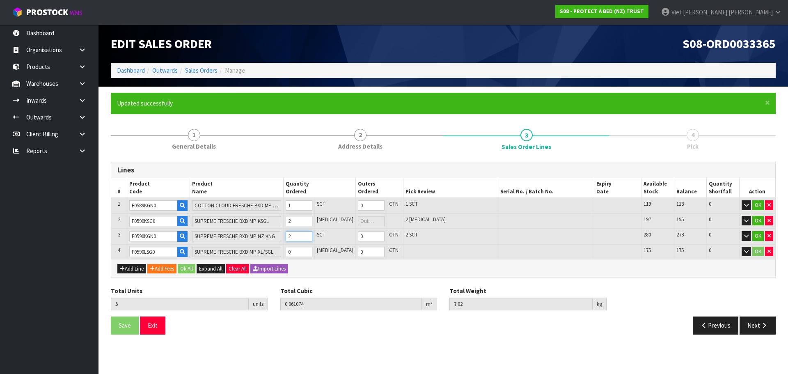
click at [312, 233] on input "2" at bounding box center [299, 236] width 27 height 10
type input "6"
type input "0.07453"
type input "8.62"
type input "3"
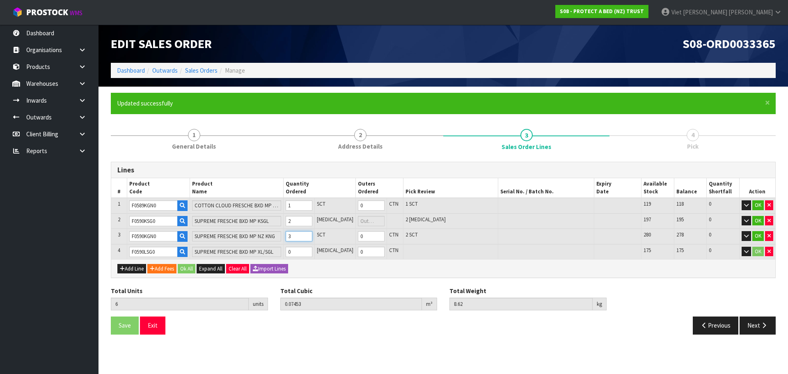
click at [312, 233] on input "3" at bounding box center [299, 236] width 27 height 10
type input "7"
type input "0.10036"
type input "10.87"
type input "4"
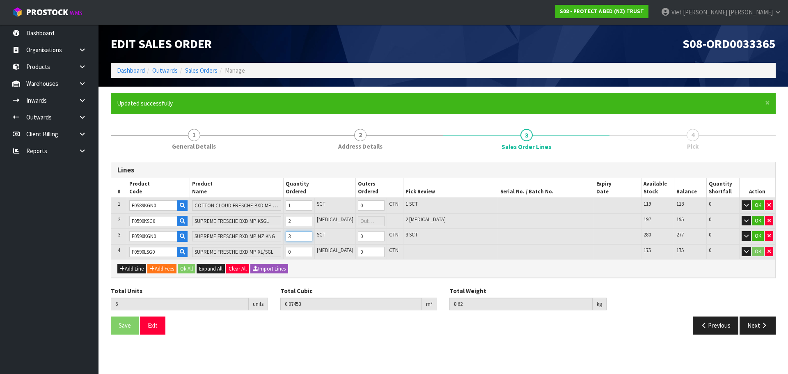
type input "1"
type input "4"
click at [312, 233] on input "4" at bounding box center [299, 236] width 27 height 10
type input "8"
type input "0.10877"
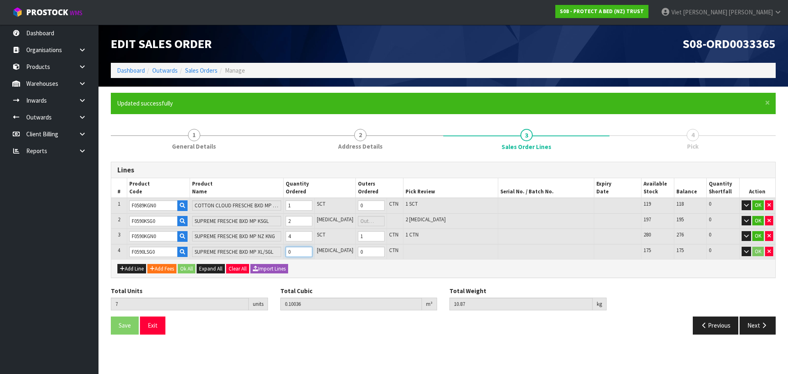
type input "11.87"
type input "1"
click at [312, 250] on input "1" at bounding box center [299, 252] width 27 height 10
click at [195, 267] on button "Ok All" at bounding box center [187, 269] width 18 height 10
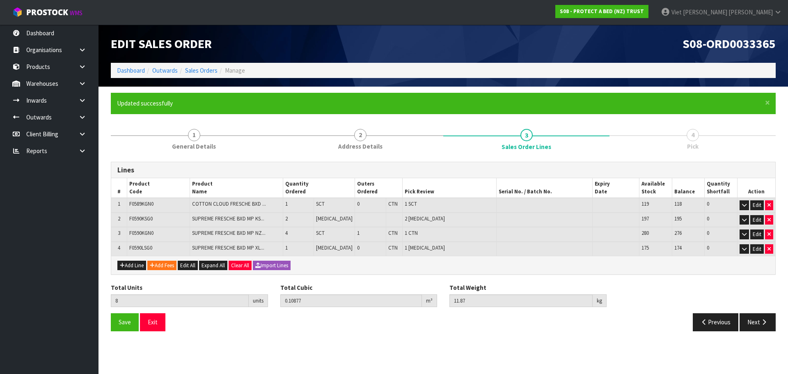
click at [448, 260] on div "Add Line Add Fees Edit All Expand All Clear All Import Lines" at bounding box center [443, 265] width 664 height 18
click at [122, 319] on span "Save" at bounding box center [125, 322] width 12 height 8
click at [749, 318] on button "Next" at bounding box center [757, 322] width 36 height 18
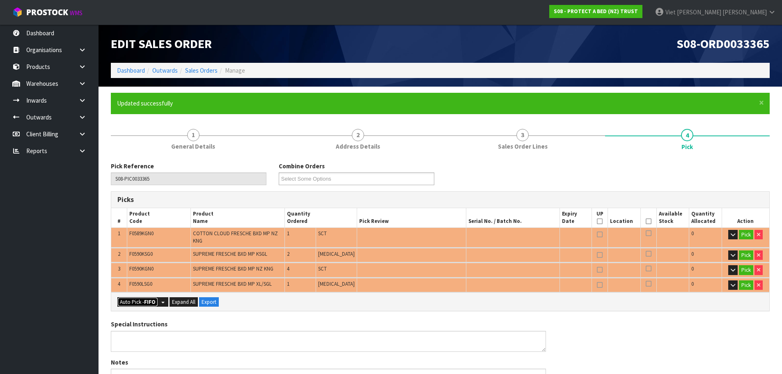
click at [152, 298] on strong "FIFO" at bounding box center [149, 301] width 11 height 7
type input "1"
type input "Piece x 3"
type input "Sub-carton x 1"
type input "8"
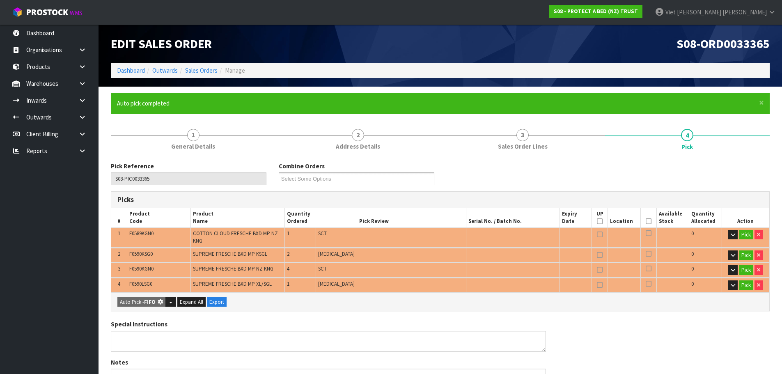
type input "0.108770"
type input "11.870"
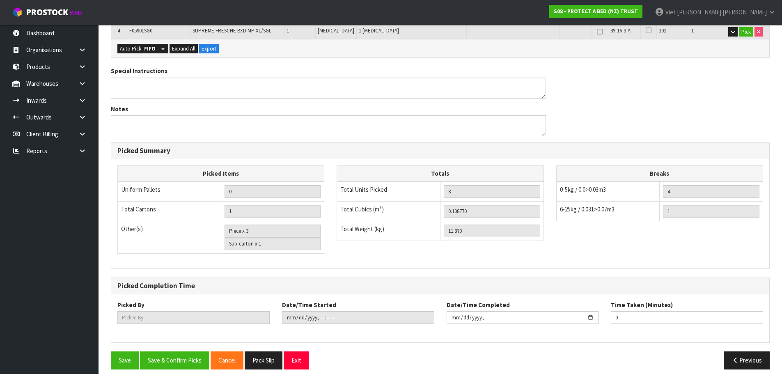
scroll to position [255, 0]
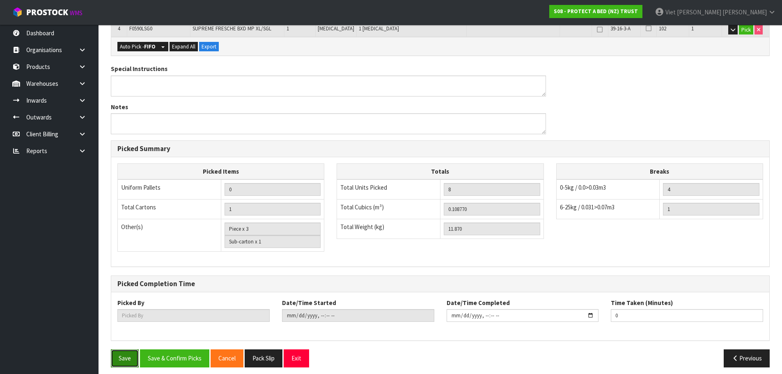
click at [128, 358] on button "Save" at bounding box center [125, 358] width 28 height 18
click at [191, 352] on button "Save & Confirm Picks" at bounding box center [174, 358] width 69 height 18
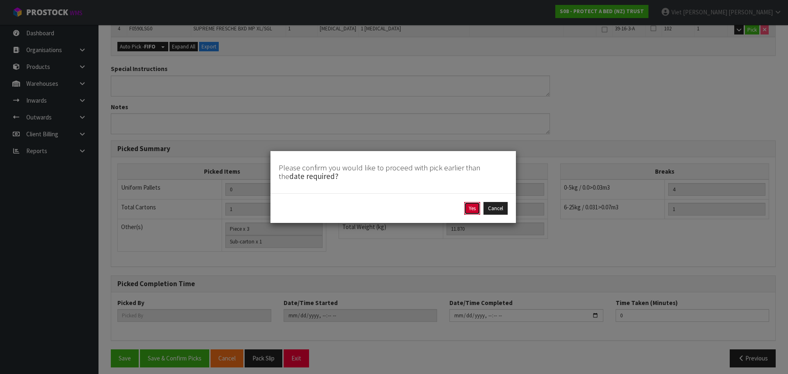
click at [476, 207] on button "Yes" at bounding box center [472, 208] width 16 height 13
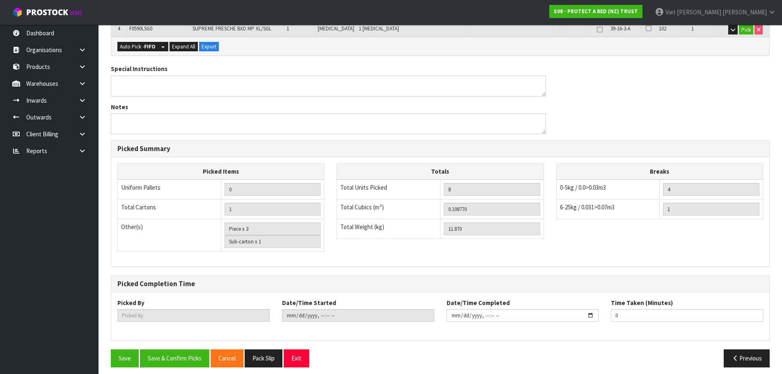
scroll to position [0, 0]
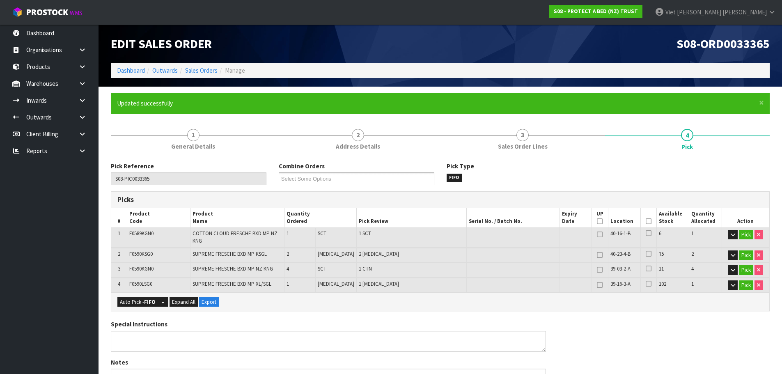
type input "Viet Hoang Tran"
type input "2025-09-10T14:01:04"
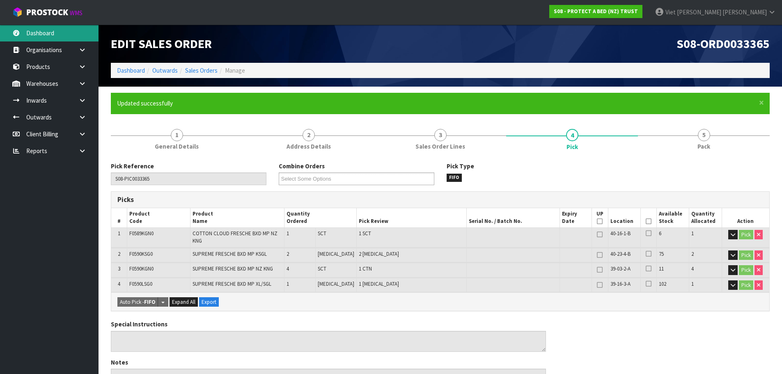
click at [70, 33] on link "Dashboard" at bounding box center [49, 33] width 98 height 17
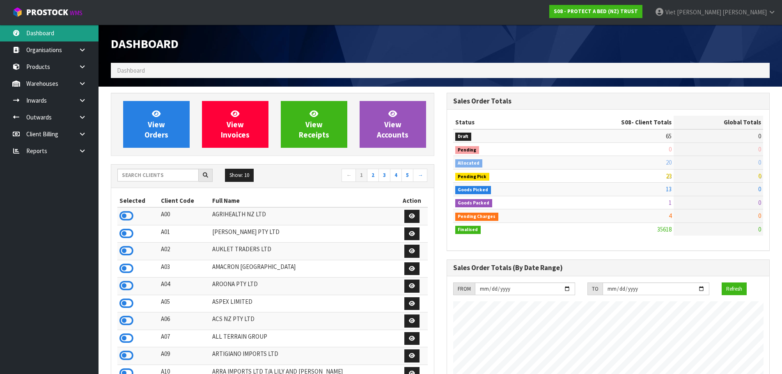
scroll to position [622, 335]
click at [158, 177] on input "text" at bounding box center [157, 175] width 81 height 13
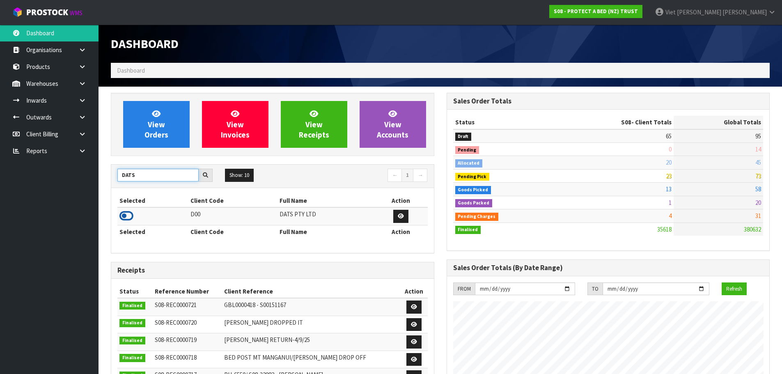
type input "DATS"
click at [129, 214] on icon at bounding box center [126, 216] width 14 height 12
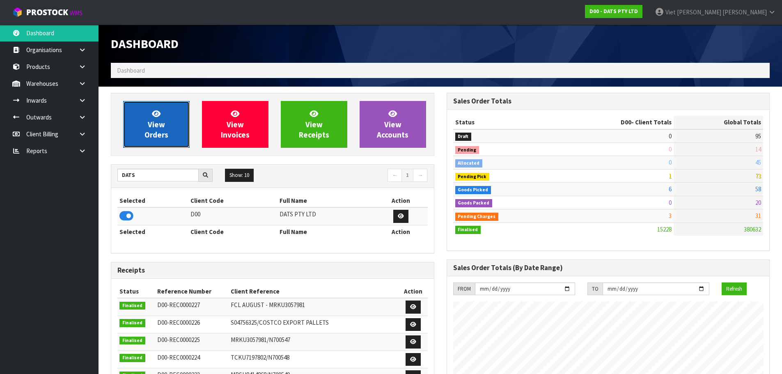
click at [153, 116] on icon at bounding box center [156, 114] width 9 height 8
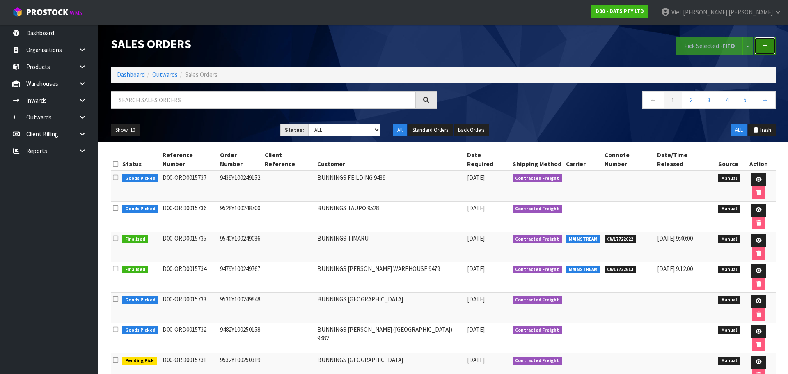
click at [764, 50] on link at bounding box center [764, 46] width 21 height 18
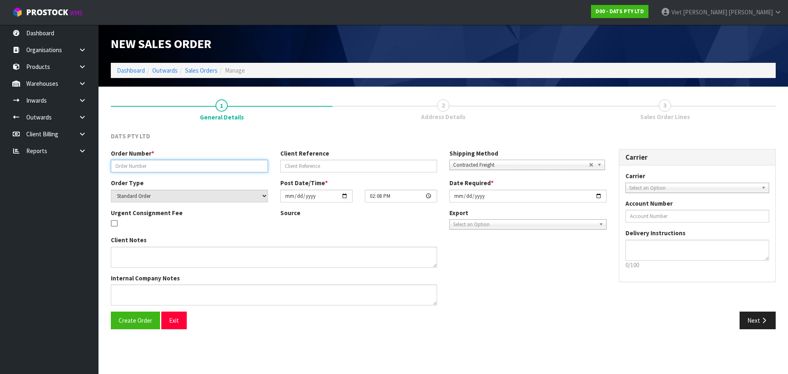
click at [169, 167] on input "text" at bounding box center [189, 166] width 157 height 13
paste input "9531C100253829"
type input "9531C100253829"
click at [137, 328] on button "Create Order" at bounding box center [135, 320] width 49 height 18
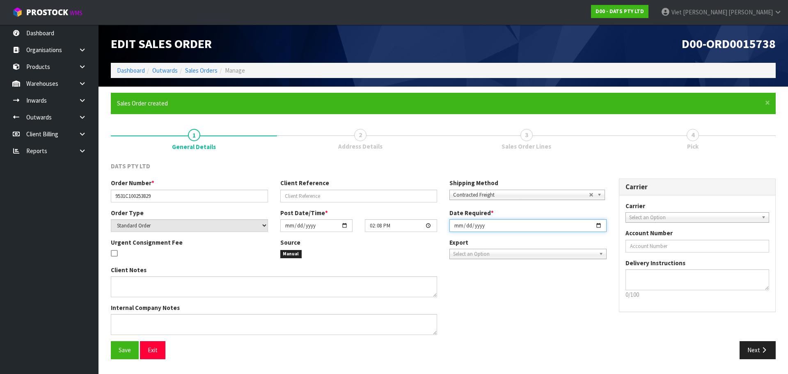
click at [600, 227] on input "[DATE]" at bounding box center [527, 225] width 157 height 13
type input "2025-09-11"
click at [131, 359] on div "Save Exit Next" at bounding box center [443, 353] width 677 height 24
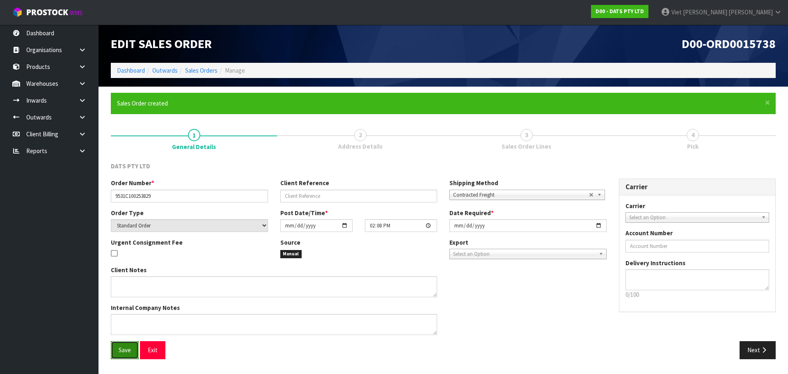
click at [130, 357] on button "Save" at bounding box center [125, 350] width 28 height 18
click at [740, 352] on button "Next" at bounding box center [757, 350] width 36 height 18
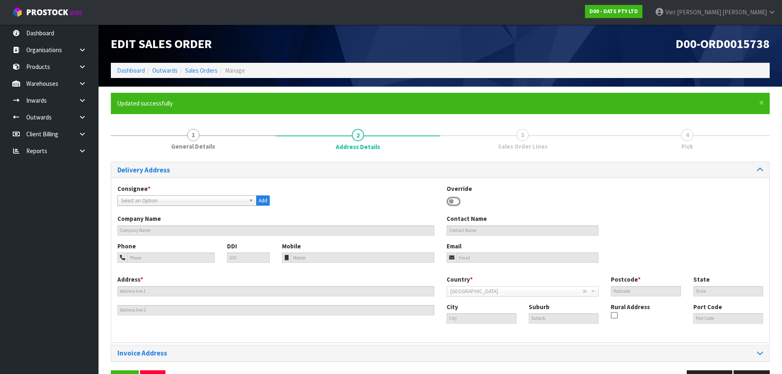
click at [152, 198] on span "Select an Option" at bounding box center [183, 201] width 124 height 10
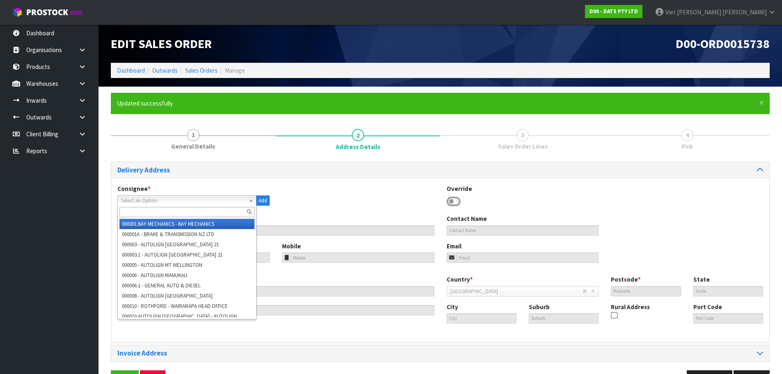
paste input "9531"
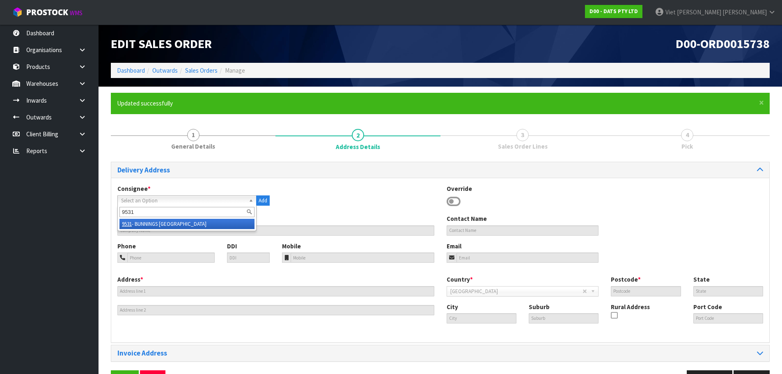
type input "9531"
click at [182, 224] on li "9531 - BUNNINGS QUEENSTOWN WAREHOUSE" at bounding box center [186, 224] width 135 height 10
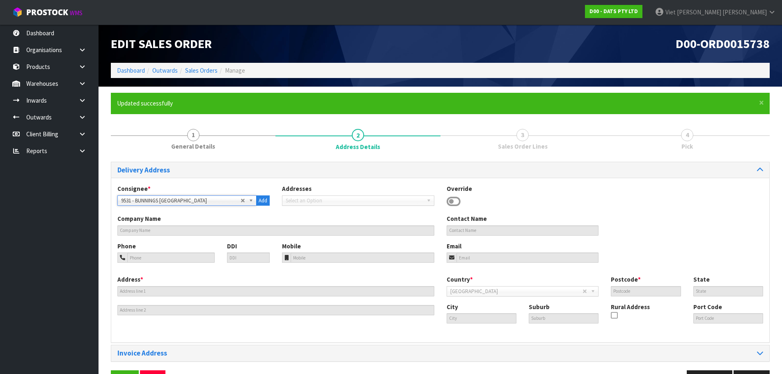
type input "BUNNINGS QUEENSTOWN WAREHOUSE"
type input "148-150 FRANKTON - LADIES MILE HIGHWAY"
type input "9300"
type input "FRANKTON"
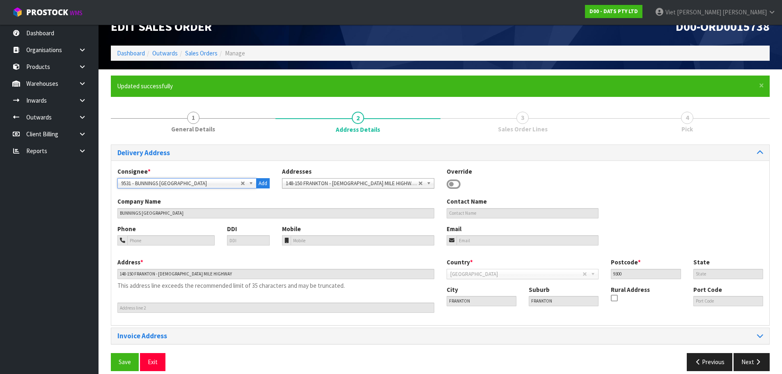
scroll to position [27, 0]
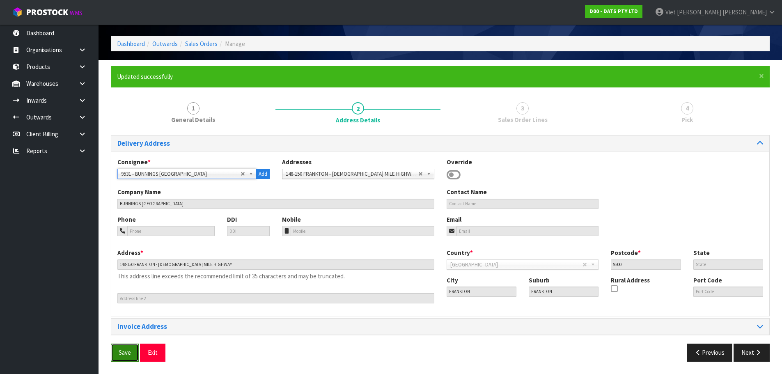
click at [134, 349] on button "Save" at bounding box center [125, 352] width 28 height 18
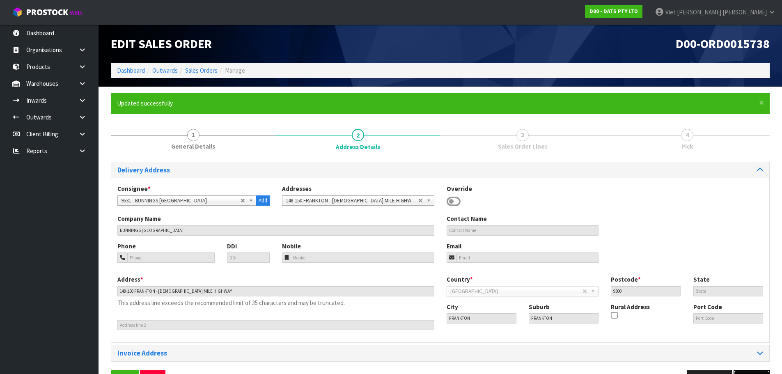
click at [743, 371] on button "Next" at bounding box center [751, 379] width 36 height 18
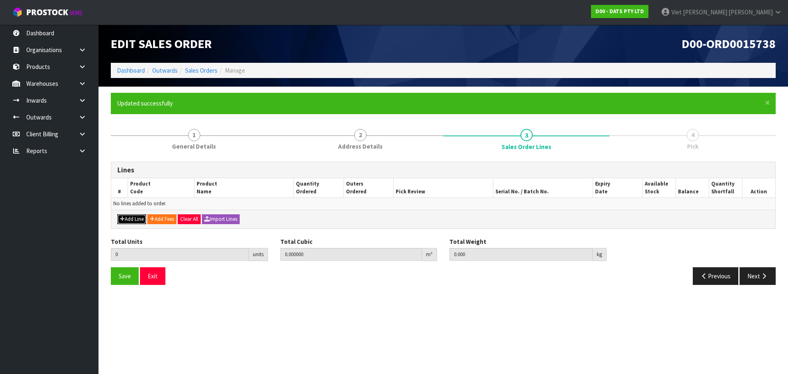
click at [133, 216] on button "Add Line" at bounding box center [131, 219] width 29 height 10
type input "0"
click at [133, 216] on div "Add Line Add Fees Clear All Import Lines" at bounding box center [443, 219] width 664 height 18
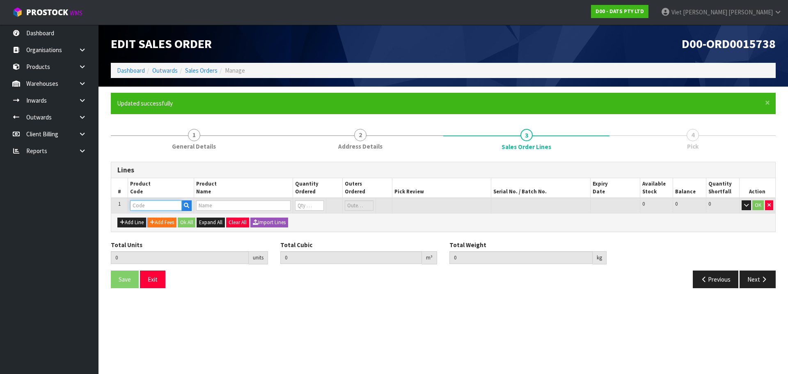
click at [153, 208] on input "text" at bounding box center [156, 205] width 52 height 10
paste input "57288"
type input "57288"
type input "0.000000"
type input "0.000"
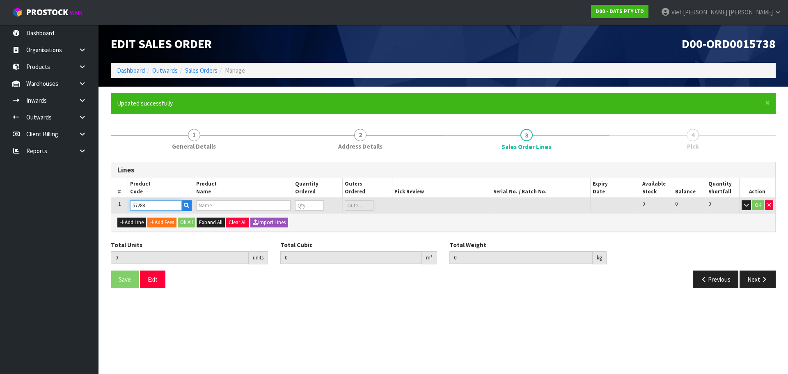
type input "BULB WARM WHITE FESTOON REPLACEMENT #56414"
type input "0"
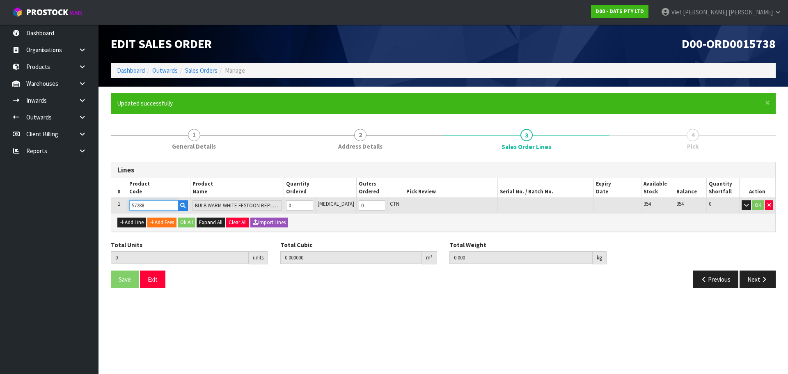
type input "57288"
click at [410, 220] on div "Add Line Add Fees Ok All Expand All Clear All Import Lines" at bounding box center [443, 222] width 664 height 18
click at [313, 201] on input "0" at bounding box center [299, 205] width 27 height 10
type input "1"
type input "0.000637"
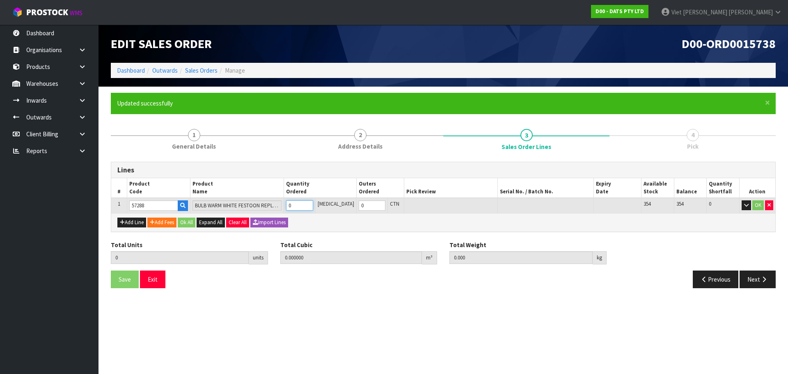
type input "0.05"
type input "1"
click at [312, 203] on input "1" at bounding box center [299, 205] width 27 height 10
type input "2"
type input "0.001274"
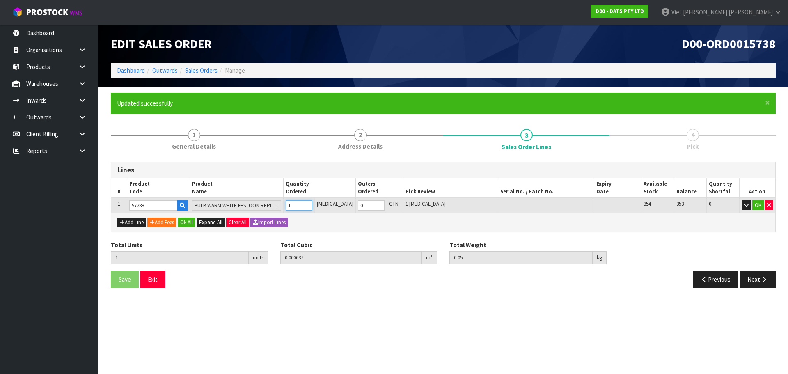
type input "0.1"
type input "2"
click at [312, 203] on input "2" at bounding box center [299, 205] width 27 height 10
type input "3"
type input "0.001911"
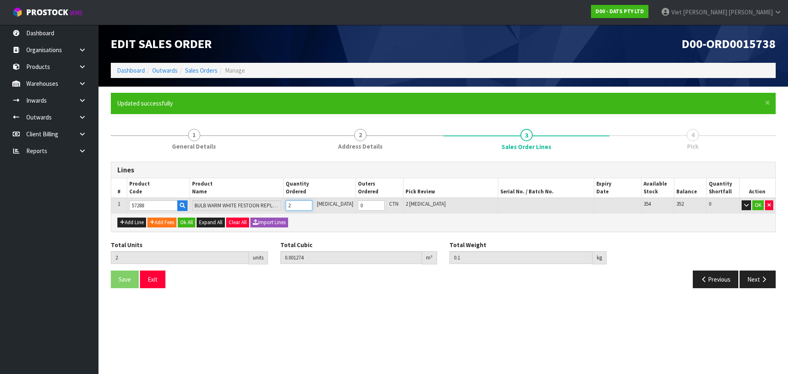
type input "0.15"
type input "3"
click at [312, 203] on input "3" at bounding box center [299, 205] width 27 height 10
type input "4"
type input "0.002548"
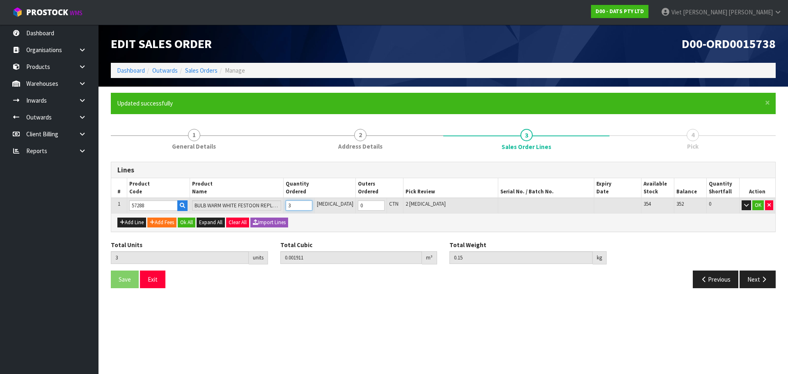
type input "0.2"
type input "4"
click at [312, 203] on input "4" at bounding box center [299, 205] width 27 height 10
type input "5"
type input "0.003185"
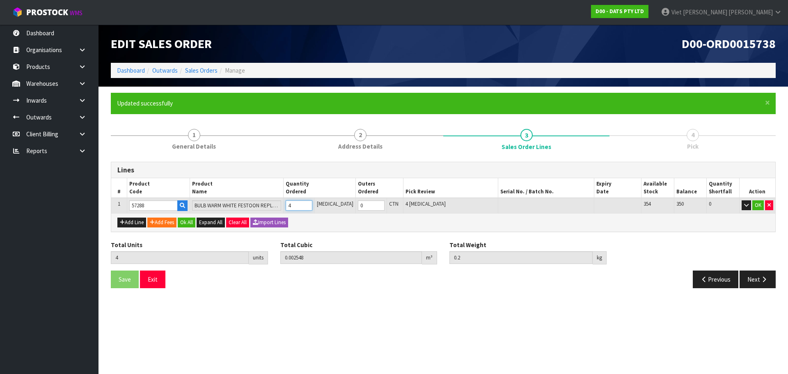
type input "0.25"
type input "5"
click at [312, 203] on input "5" at bounding box center [299, 205] width 27 height 10
type input "6"
type input "0.004312"
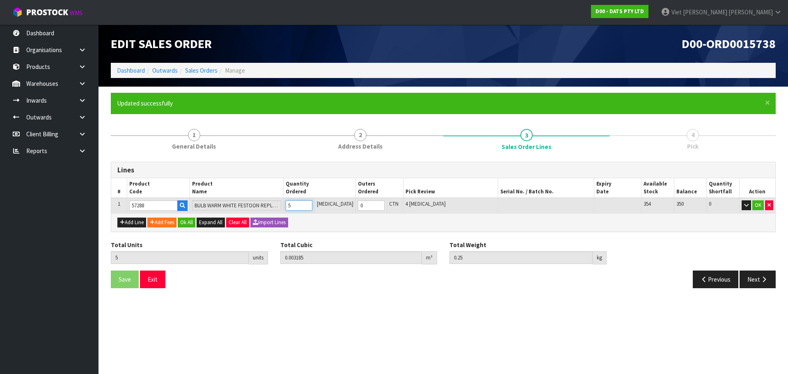
type input "0.35"
type input "6"
click at [313, 203] on input "6" at bounding box center [299, 205] width 27 height 10
click at [181, 220] on button "Ok All" at bounding box center [187, 222] width 18 height 10
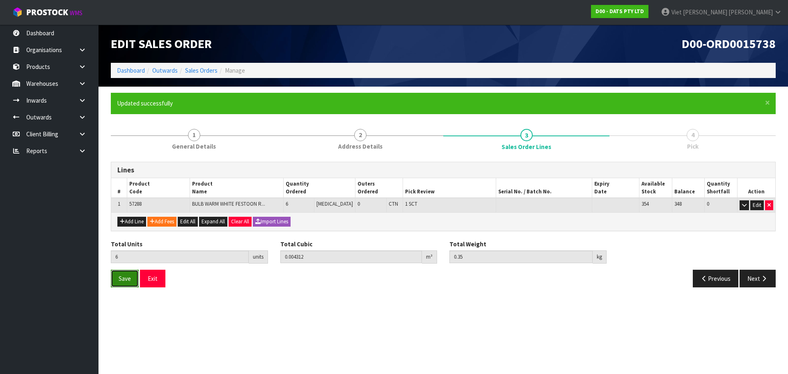
click at [128, 280] on span "Save" at bounding box center [125, 279] width 12 height 8
click at [744, 279] on button "Next" at bounding box center [757, 279] width 36 height 18
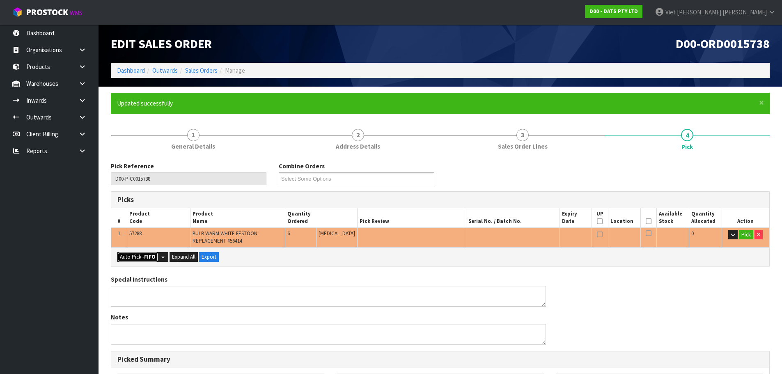
click at [140, 260] on button "Auto Pick - FIFO" at bounding box center [137, 257] width 41 height 10
type input "Sub-carton x 1"
type input "6"
type input "0.004312"
type input "0.350"
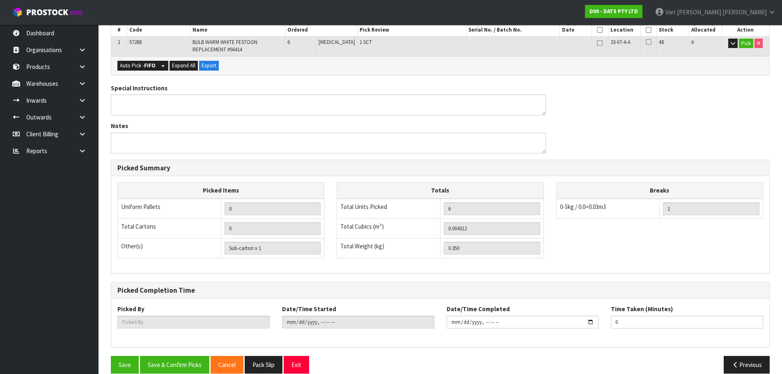
scroll to position [203, 0]
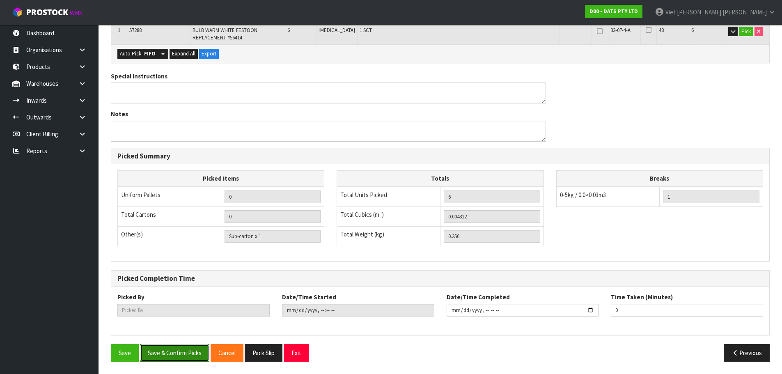
click at [177, 346] on button "Save & Confirm Picks" at bounding box center [174, 353] width 69 height 18
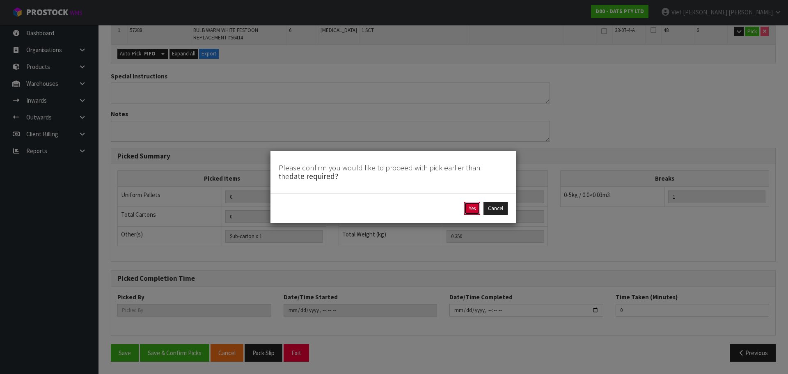
click at [474, 207] on button "Yes" at bounding box center [472, 208] width 16 height 13
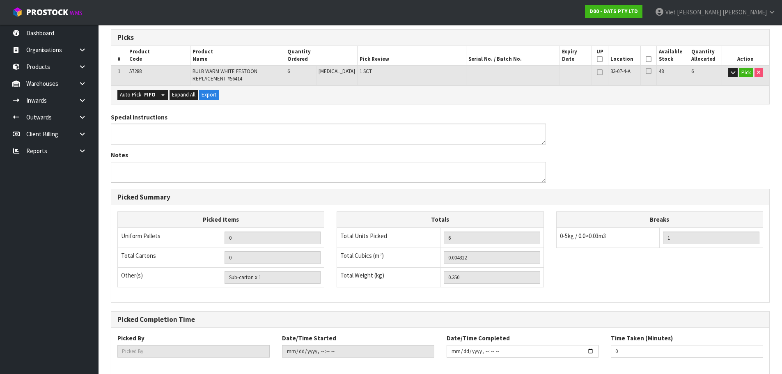
scroll to position [0, 0]
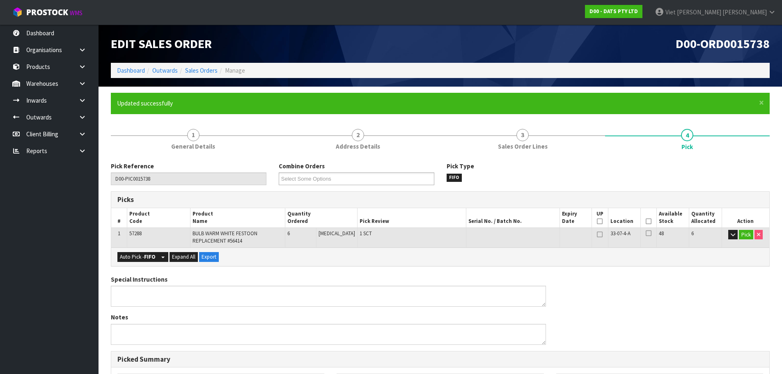
type input "Viet [PERSON_NAME]"
type input "2025-09-10T14:11:25"
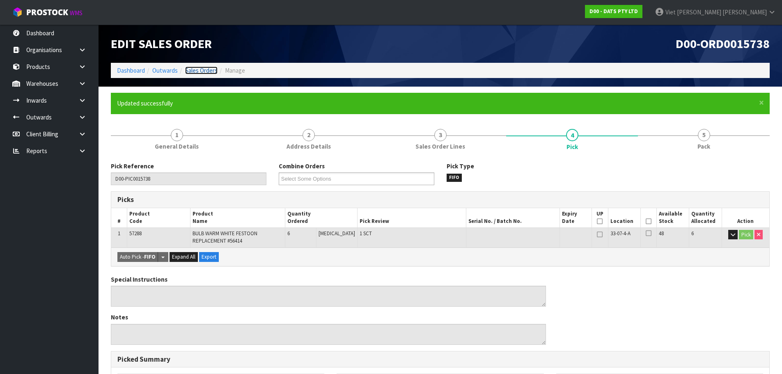
click at [197, 69] on link "Sales Orders" at bounding box center [201, 70] width 32 height 8
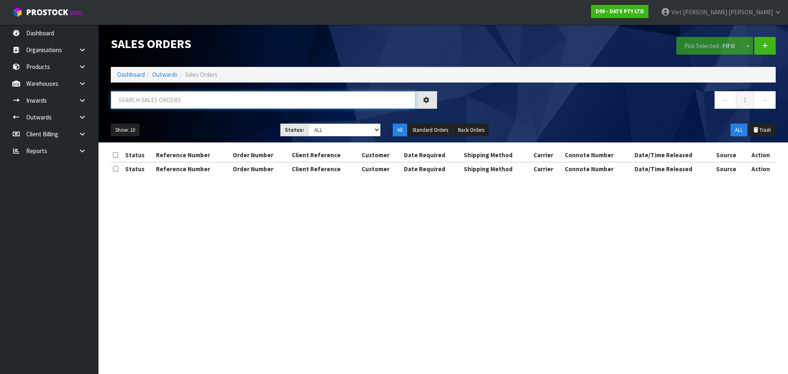
click at [190, 103] on input "text" at bounding box center [263, 100] width 305 height 18
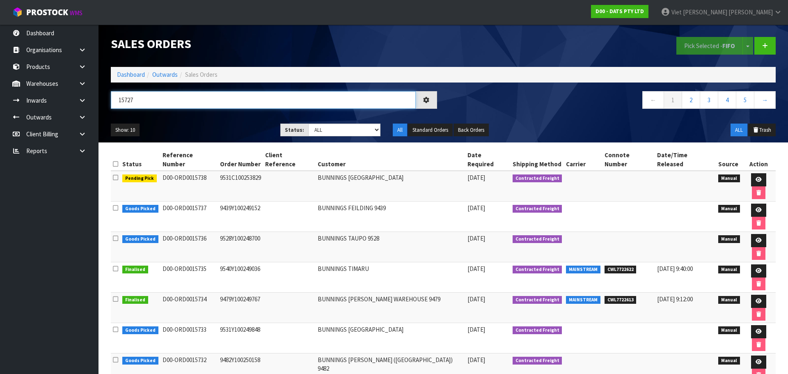
type input "15727"
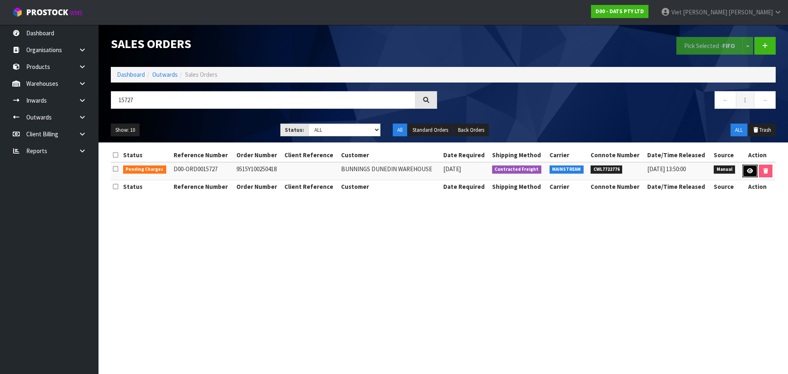
click at [748, 169] on icon at bounding box center [750, 170] width 6 height 5
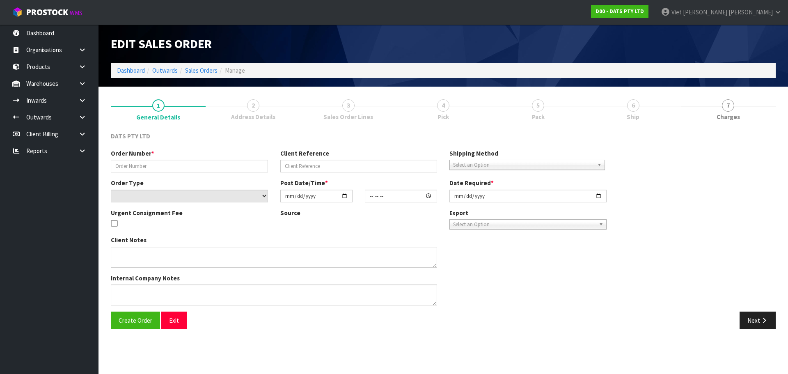
type input "9515Y100250418"
select select "number:0"
type input "2025-09-09"
type input "08:47:00.000"
type input "2025-09-09"
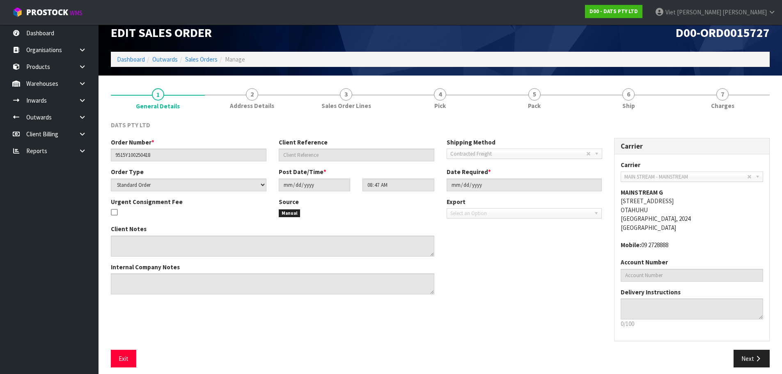
scroll to position [17, 0]
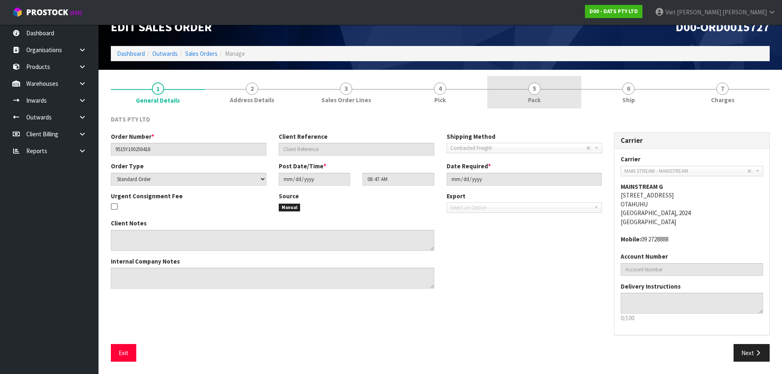
click at [511, 96] on link "5 Pack" at bounding box center [534, 92] width 94 height 32
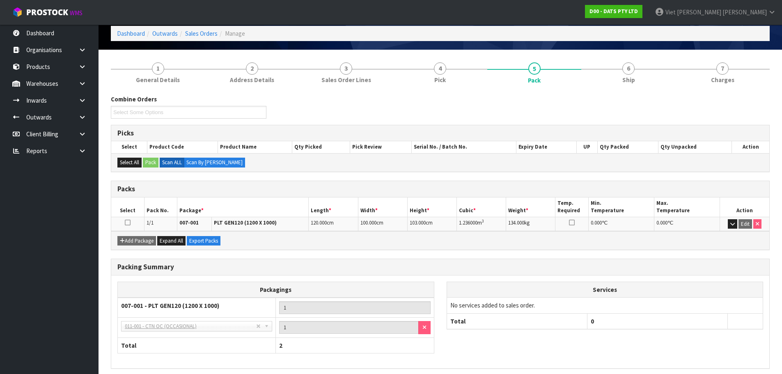
scroll to position [71, 0]
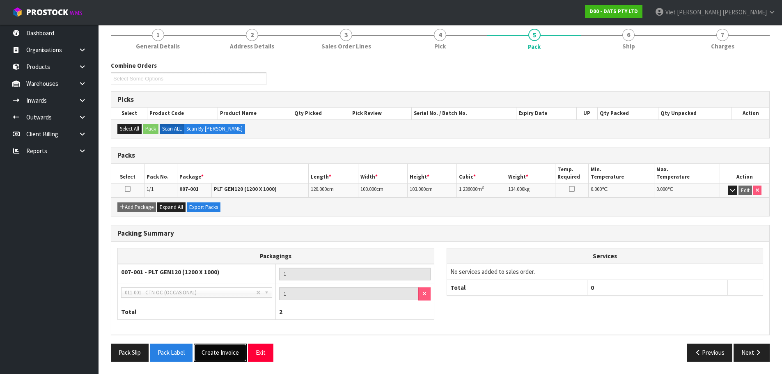
click at [200, 352] on button "Create Invoice" at bounding box center [220, 352] width 53 height 18
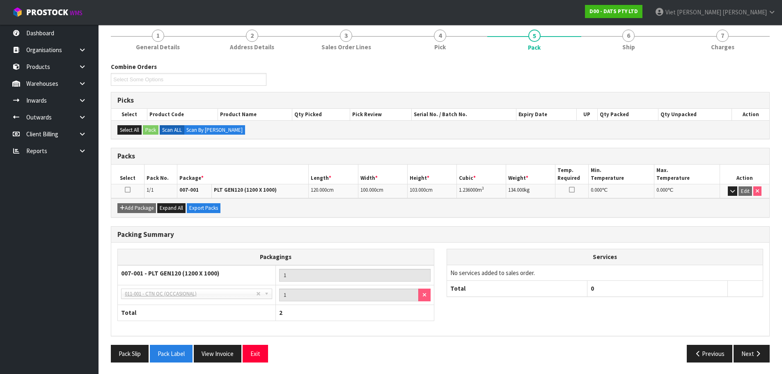
scroll to position [100, 0]
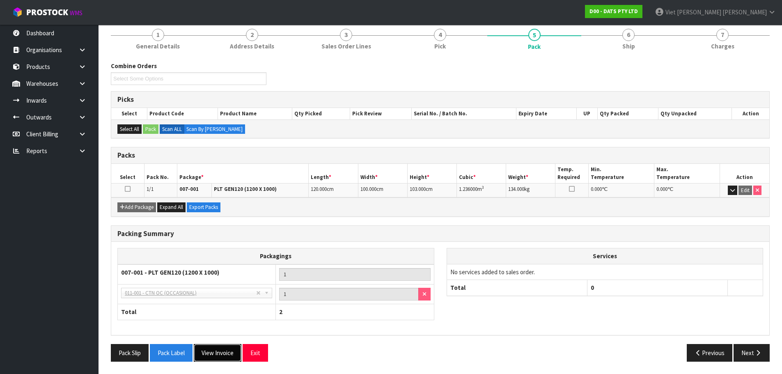
click at [234, 355] on button "View Invoice" at bounding box center [218, 353] width 48 height 18
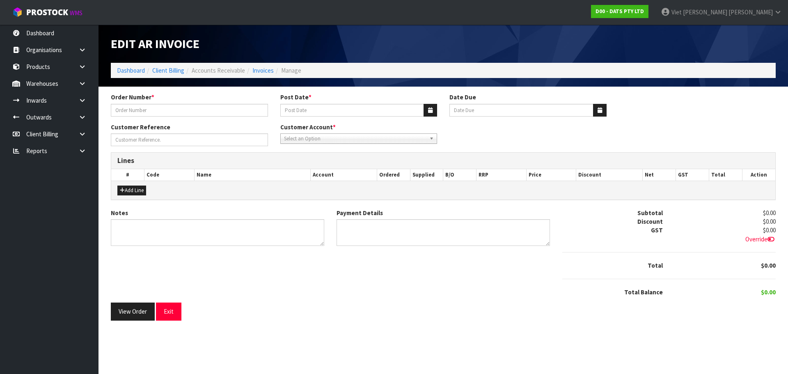
type input "9515Y100250418"
type input "10/09/2025"
type input "20/10/2025"
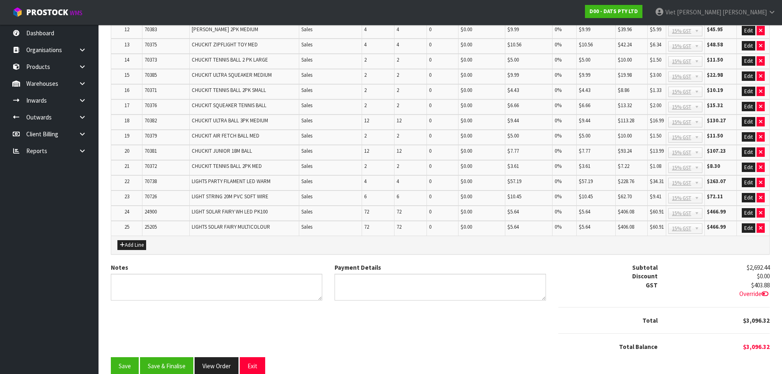
scroll to position [368, 0]
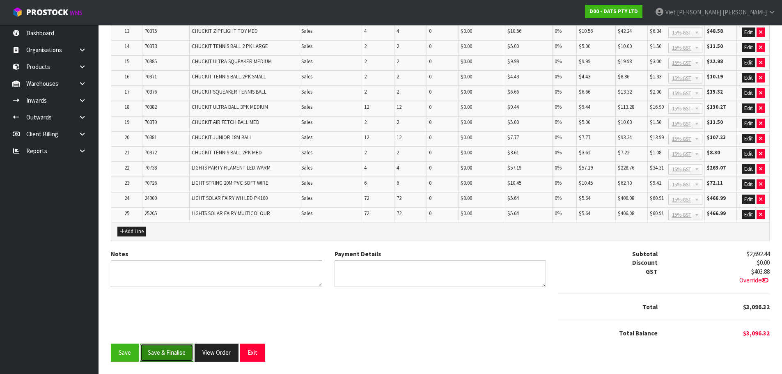
click at [190, 354] on button "Save & Finalise" at bounding box center [166, 352] width 53 height 18
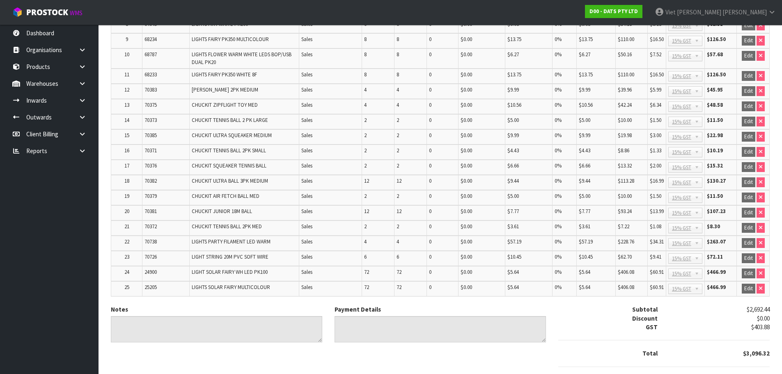
scroll to position [370, 0]
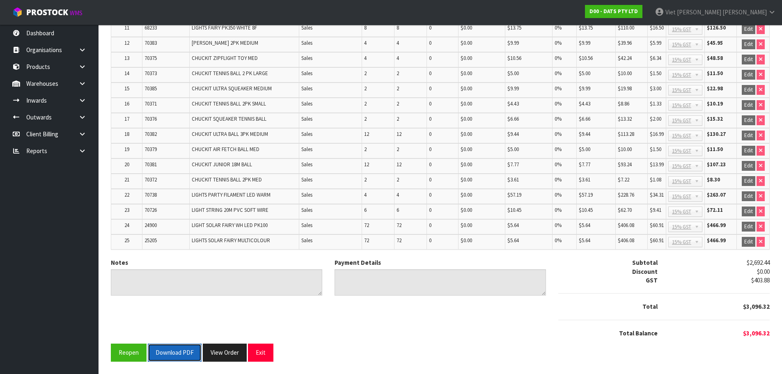
click at [189, 361] on button "Download PDF" at bounding box center [175, 352] width 54 height 18
click at [428, 343] on div "Notes Payment Details Subtotal $2,692.44 Discount $0.00 GST $403.88 Total $3,09…" at bounding box center [440, 300] width 671 height 85
click at [226, 356] on button "View Order" at bounding box center [225, 352] width 44 height 18
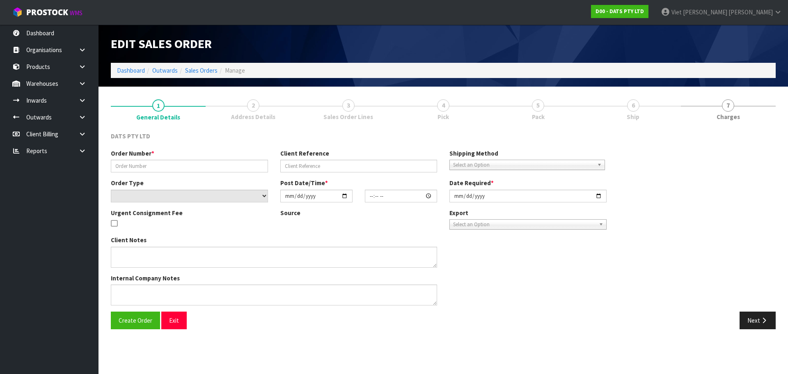
type input "9515Y100250418"
select select "number:0"
type input "2025-09-09"
type input "08:47:00.000"
type input "2025-09-09"
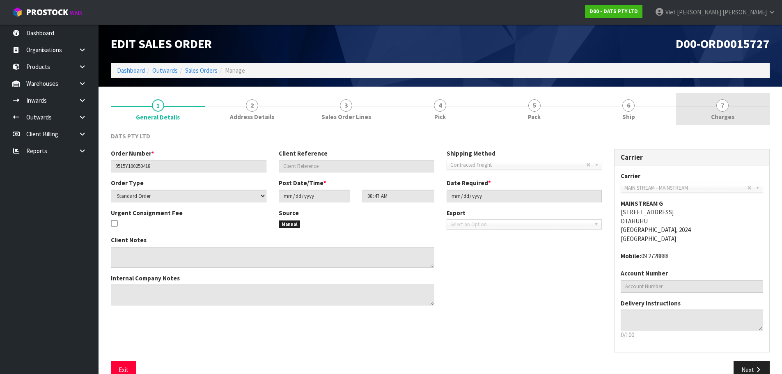
click at [683, 104] on link "7 Charges" at bounding box center [722, 109] width 94 height 32
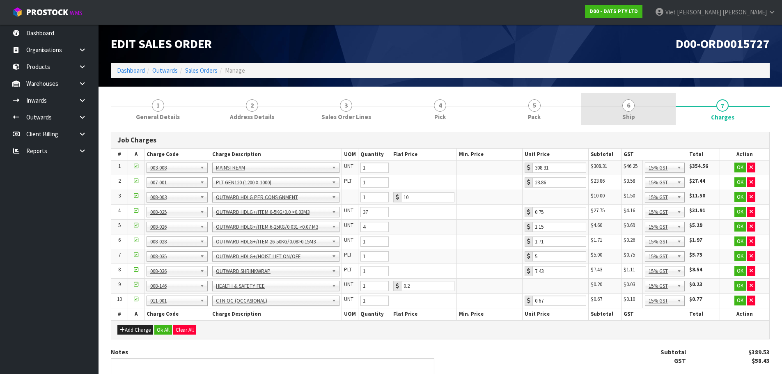
click at [634, 105] on span "6" at bounding box center [628, 105] width 12 height 12
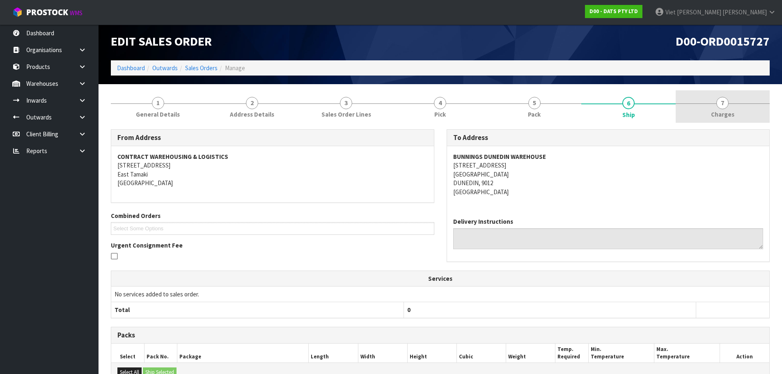
click at [685, 104] on link "7 Charges" at bounding box center [722, 106] width 94 height 32
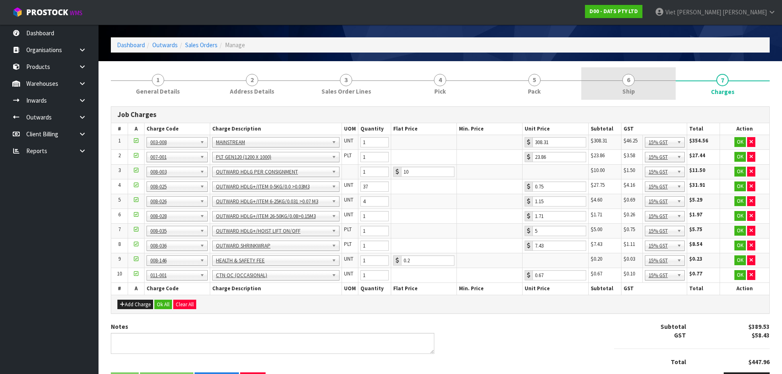
scroll to position [13, 0]
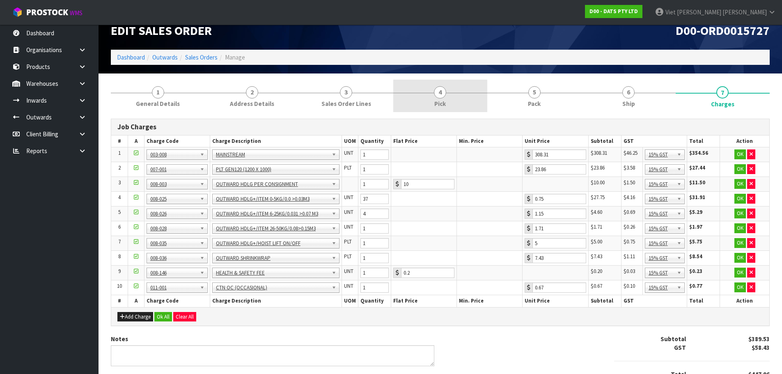
click at [403, 90] on link "4 Pick" at bounding box center [440, 96] width 94 height 32
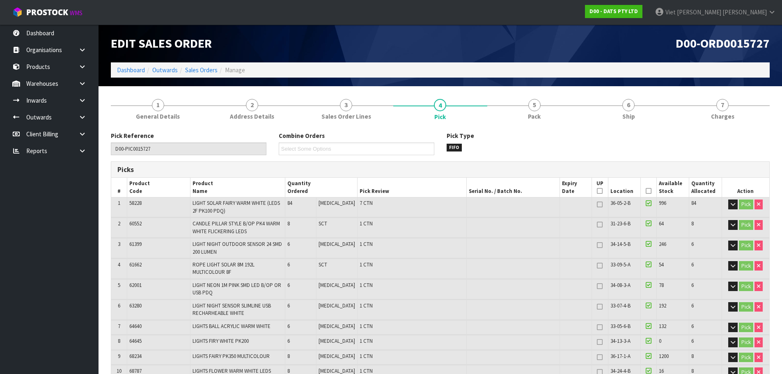
scroll to position [0, 0]
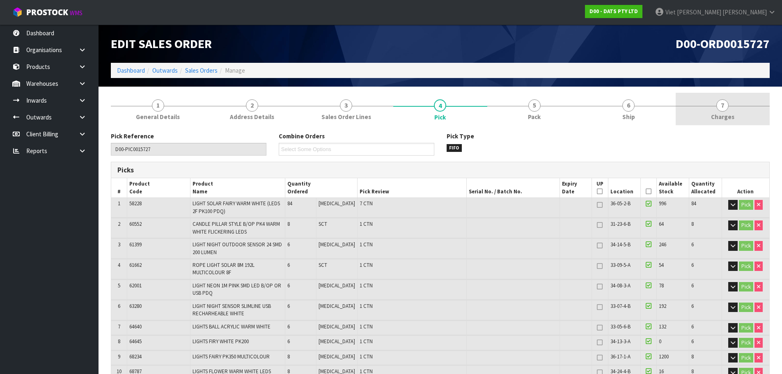
click at [729, 110] on link "7 Charges" at bounding box center [722, 109] width 94 height 32
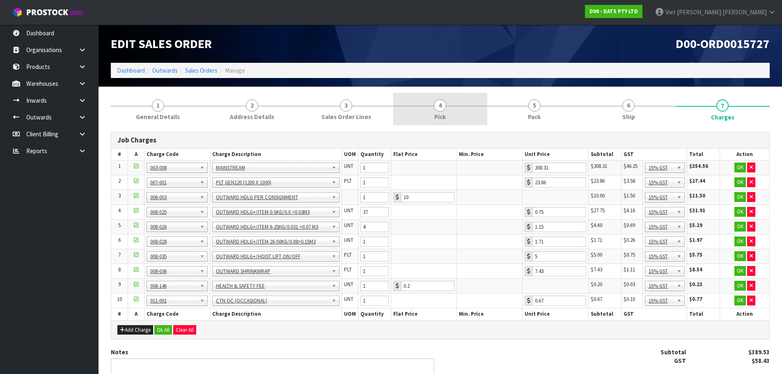
click at [476, 109] on link "4 Pick" at bounding box center [440, 109] width 94 height 32
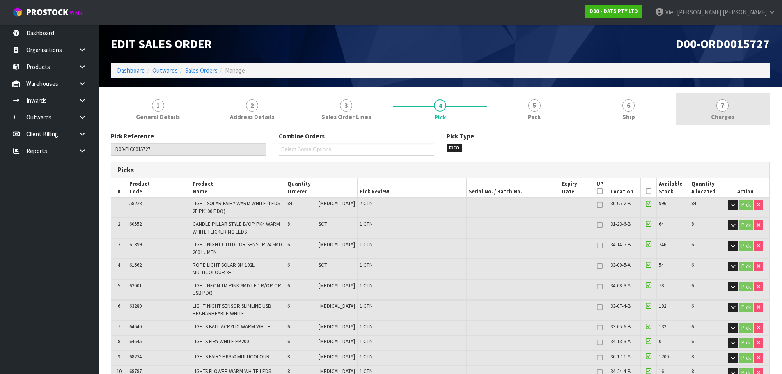
click at [689, 112] on link "7 Charges" at bounding box center [722, 109] width 94 height 32
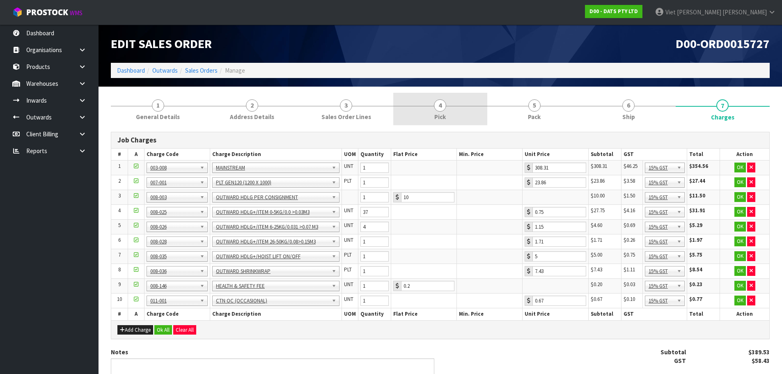
click at [434, 110] on link "4 Pick" at bounding box center [440, 109] width 94 height 32
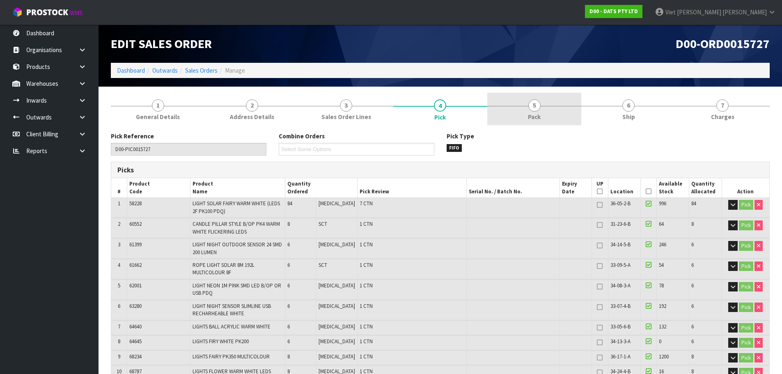
click at [545, 125] on link "5 Pack" at bounding box center [534, 109] width 94 height 32
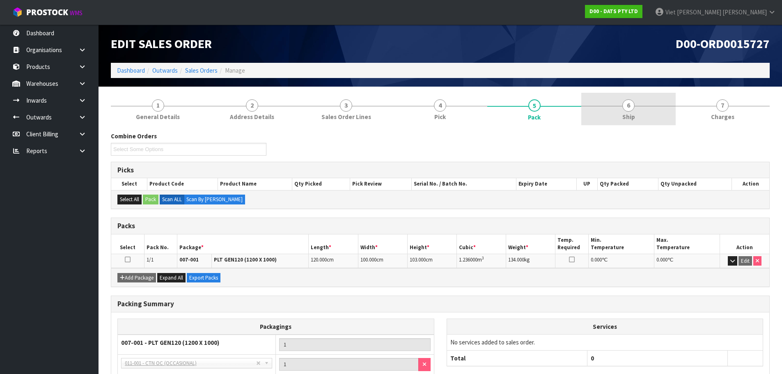
click at [671, 112] on link "6 Ship" at bounding box center [628, 109] width 94 height 32
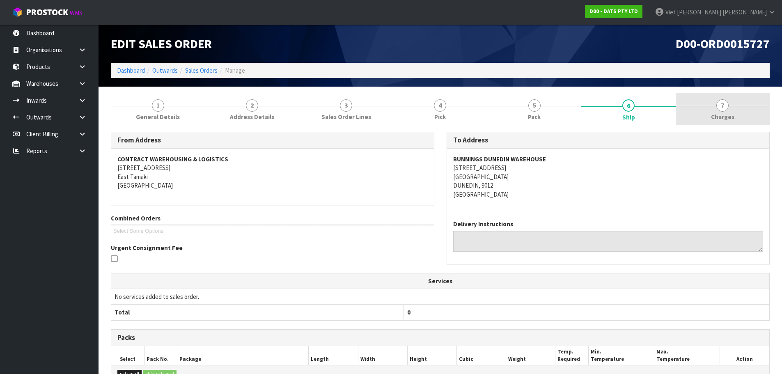
click at [698, 114] on link "7 Charges" at bounding box center [722, 109] width 94 height 32
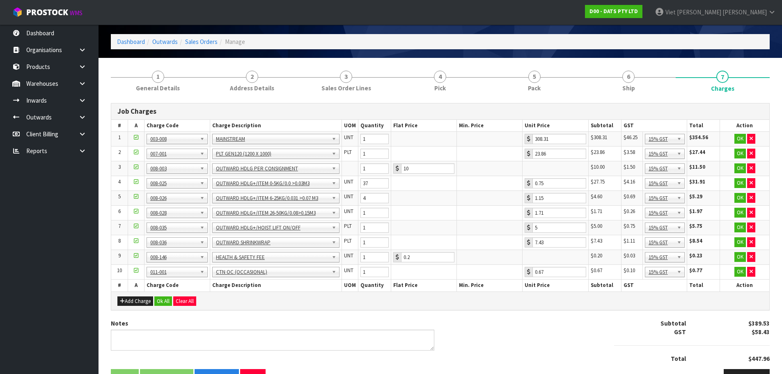
scroll to position [41, 0]
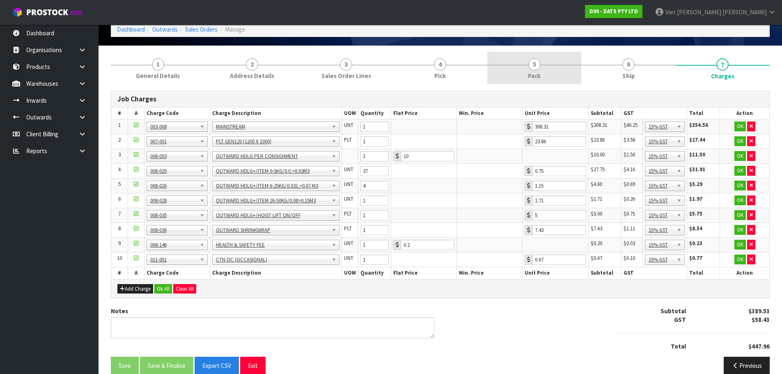
click at [551, 65] on div at bounding box center [534, 65] width 94 height 0
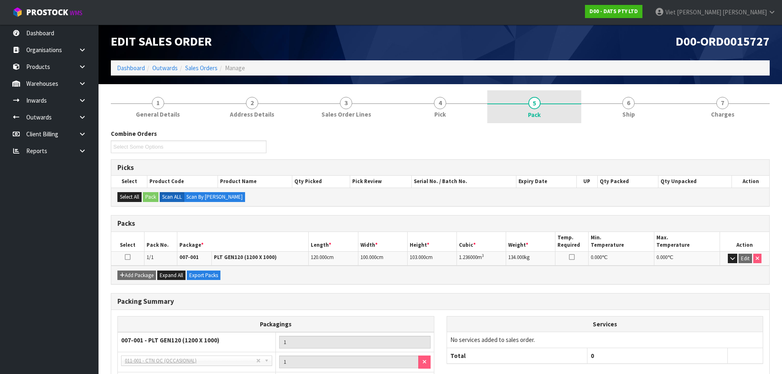
scroll to position [0, 0]
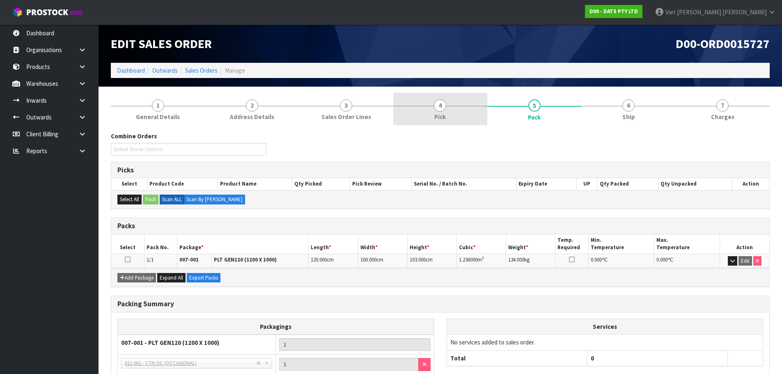
click at [481, 110] on link "4 Pick" at bounding box center [440, 109] width 94 height 32
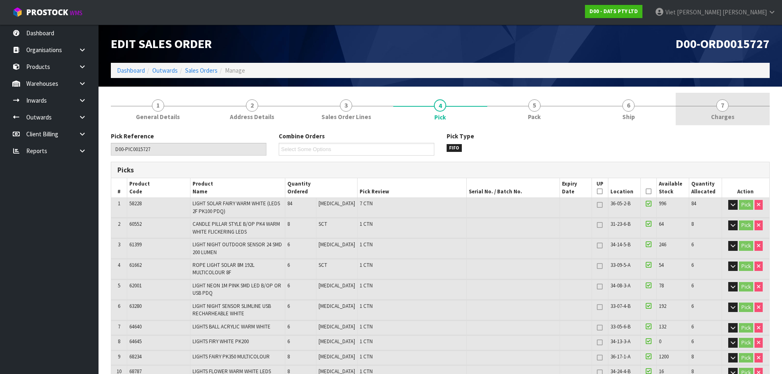
click at [722, 96] on link "7 Charges" at bounding box center [722, 109] width 94 height 32
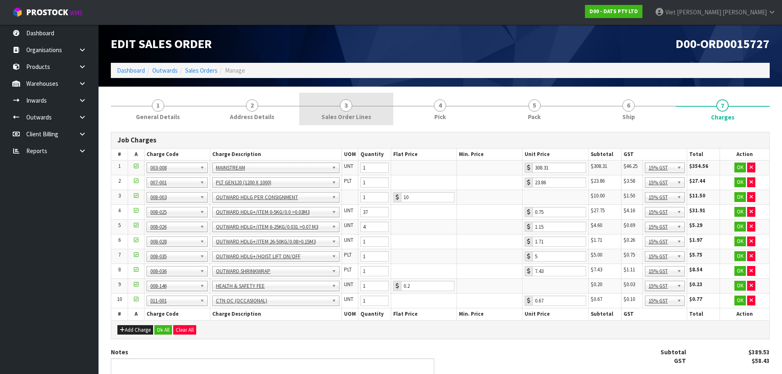
click at [369, 110] on link "3 Sales Order Lines" at bounding box center [346, 109] width 94 height 32
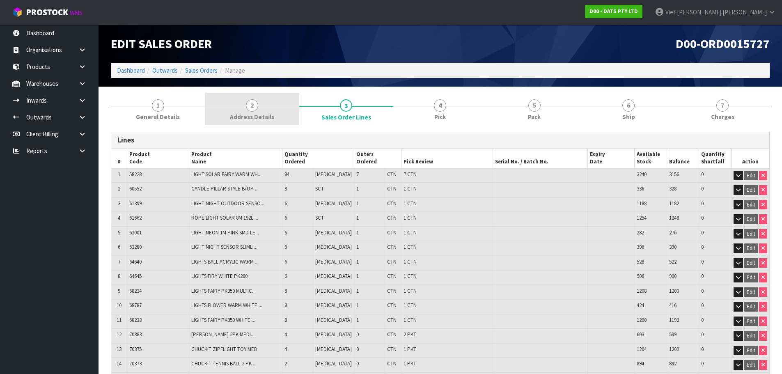
click at [261, 115] on span "Address Details" at bounding box center [252, 116] width 44 height 9
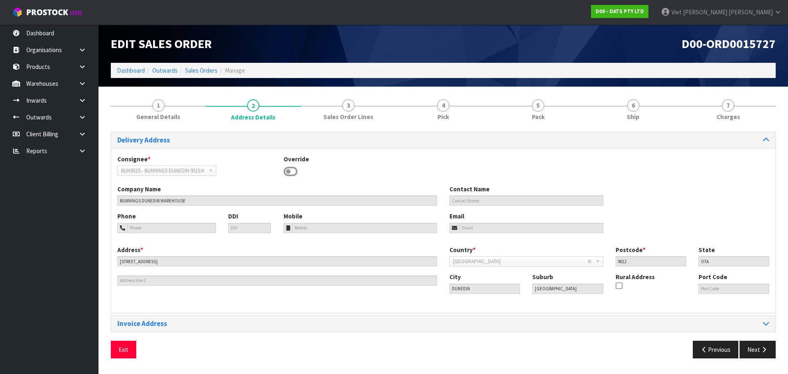
drag, startPoint x: 474, startPoint y: 114, endPoint x: 653, endPoint y: 186, distance: 193.2
click at [474, 114] on link "4 Pick" at bounding box center [443, 109] width 95 height 32
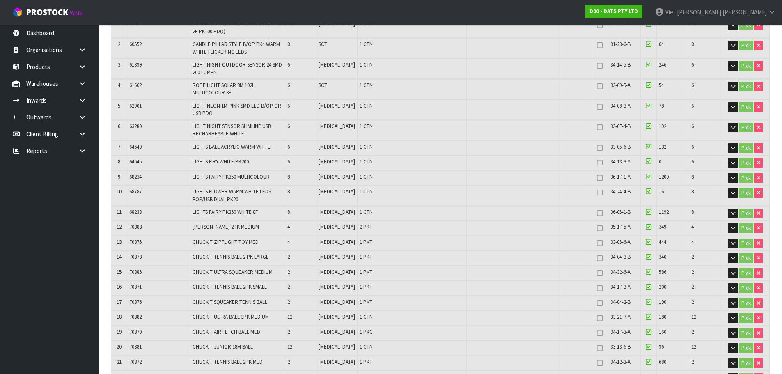
scroll to position [41, 0]
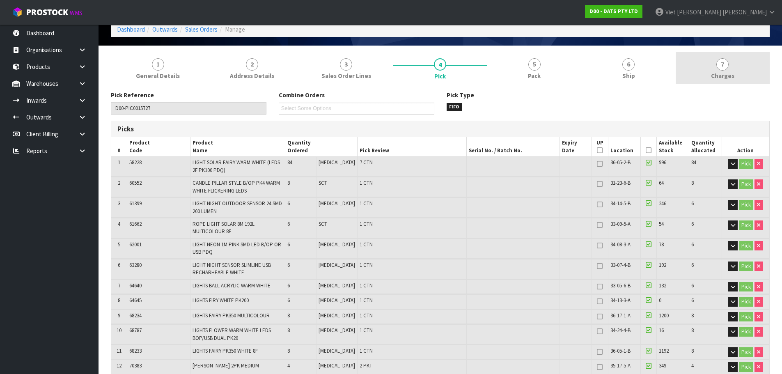
click at [711, 72] on span "Charges" at bounding box center [722, 75] width 23 height 9
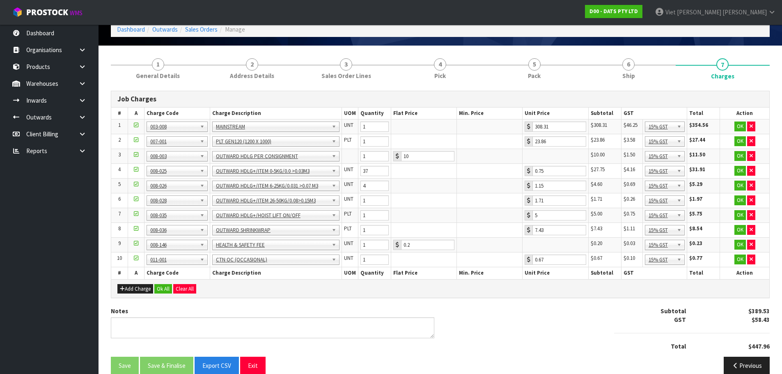
scroll to position [54, 0]
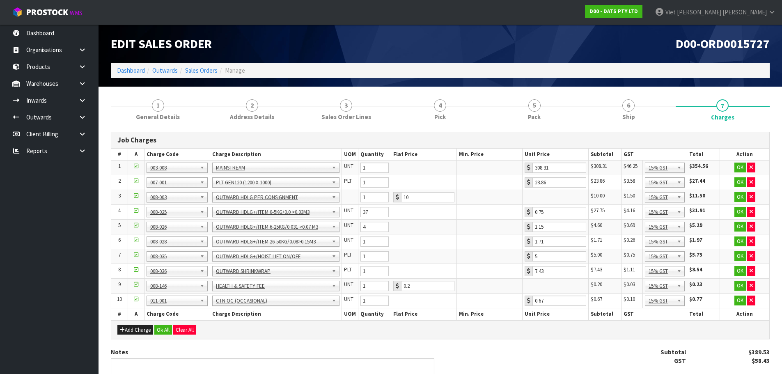
scroll to position [54, 0]
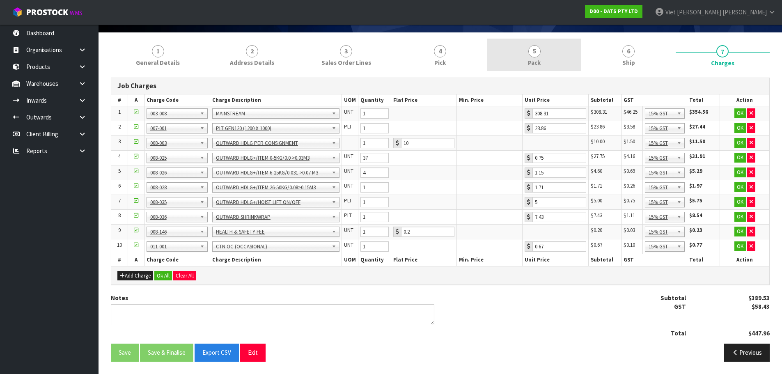
click at [522, 70] on link "5 Pack" at bounding box center [534, 55] width 94 height 32
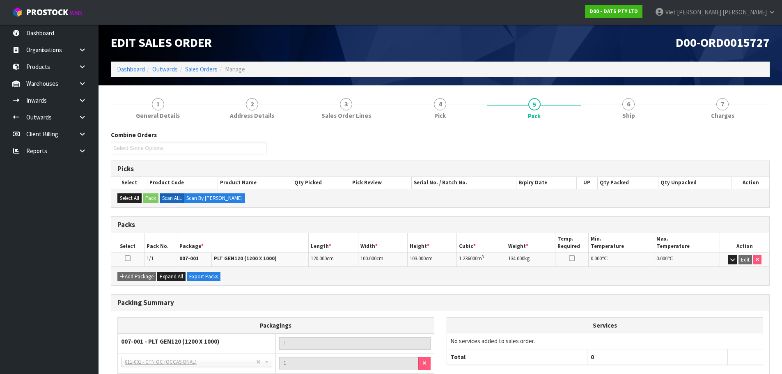
scroll to position [0, 0]
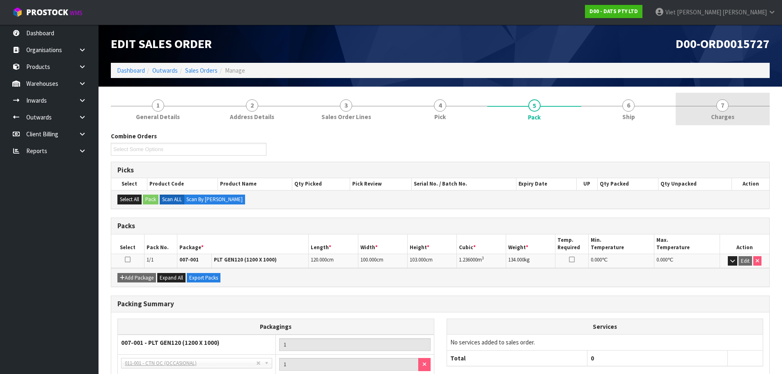
click at [721, 96] on link "7 [GEOGRAPHIC_DATA]" at bounding box center [722, 109] width 94 height 32
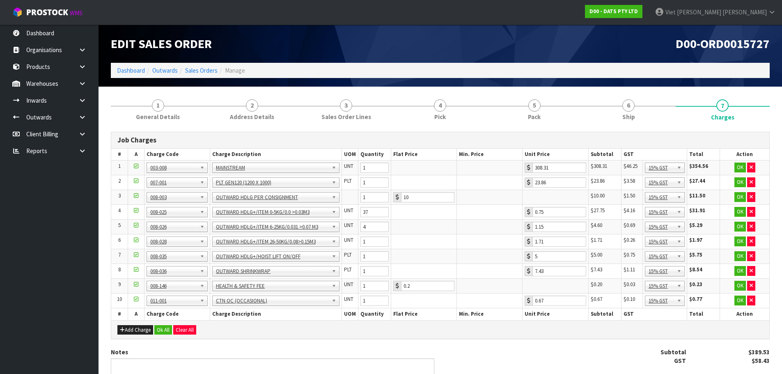
scroll to position [41, 0]
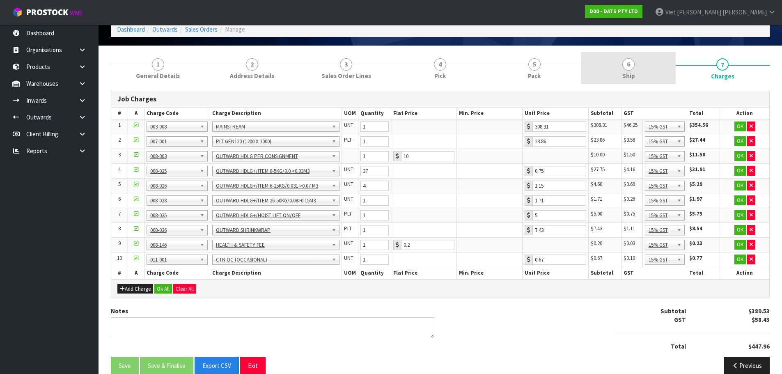
click at [604, 62] on link "6 Ship" at bounding box center [628, 68] width 94 height 32
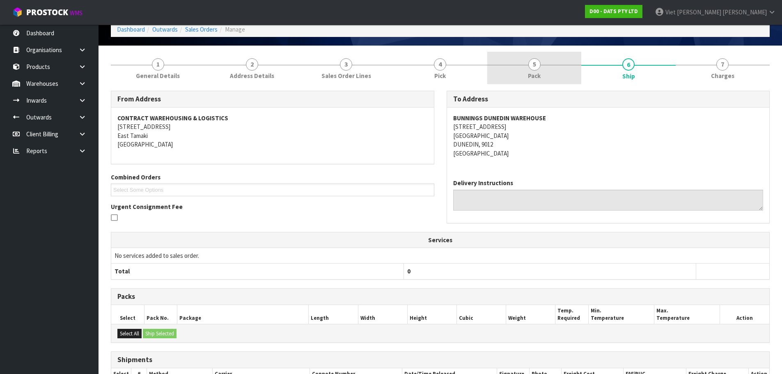
click at [574, 77] on link "5 Pack" at bounding box center [534, 68] width 94 height 32
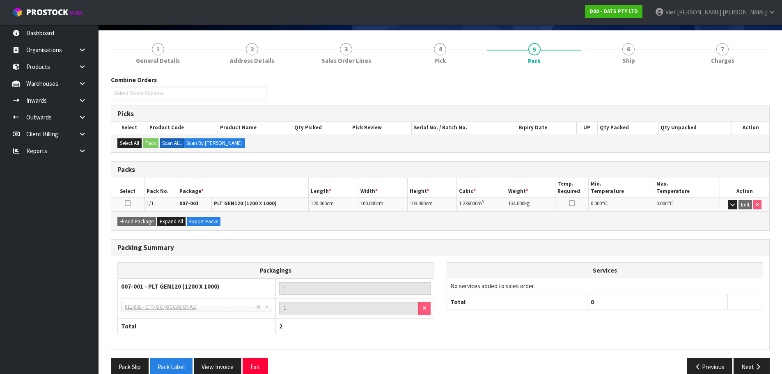
scroll to position [71, 0]
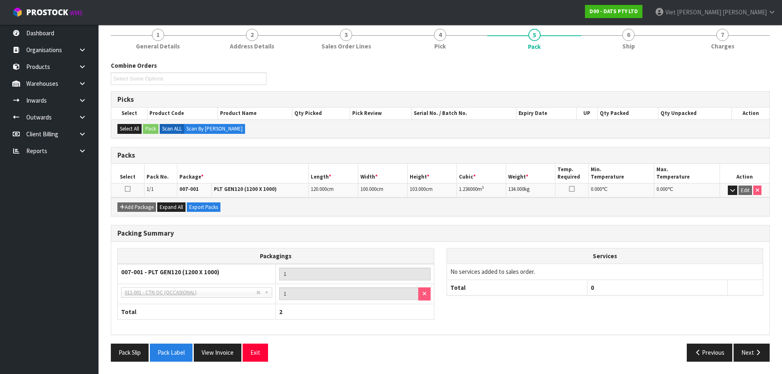
click at [269, 311] on tr "Total 2" at bounding box center [276, 312] width 316 height 16
click at [289, 314] on th "2" at bounding box center [355, 312] width 158 height 16
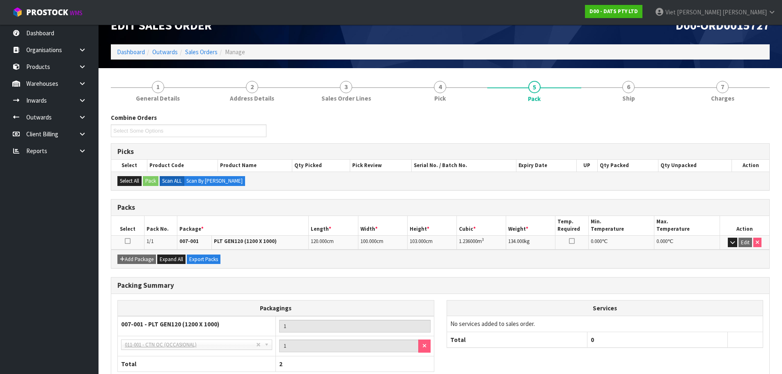
scroll to position [0, 0]
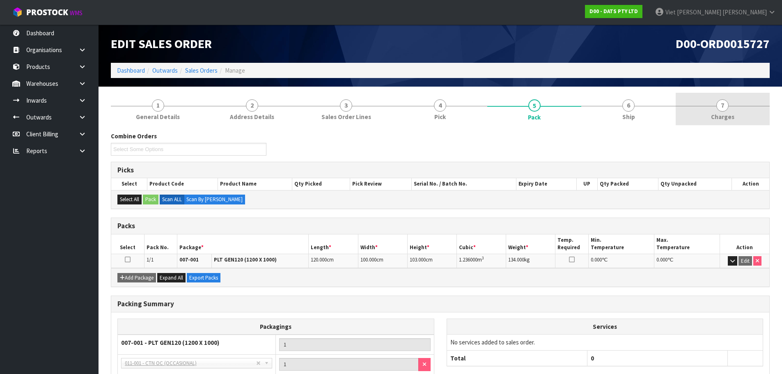
click at [704, 105] on link "7 [GEOGRAPHIC_DATA]" at bounding box center [722, 109] width 94 height 32
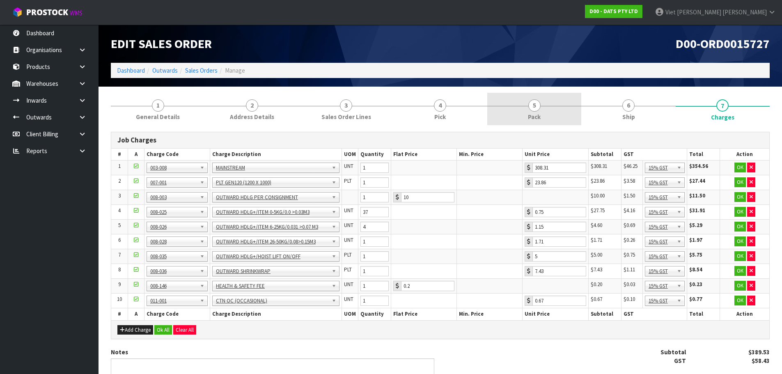
click at [536, 119] on span "Pack" at bounding box center [534, 116] width 13 height 9
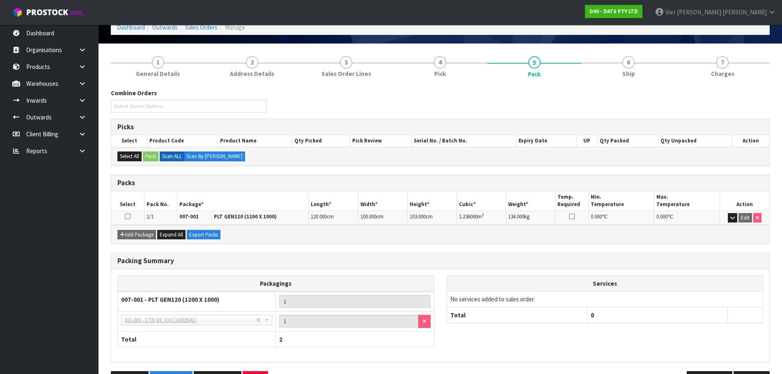
scroll to position [30, 0]
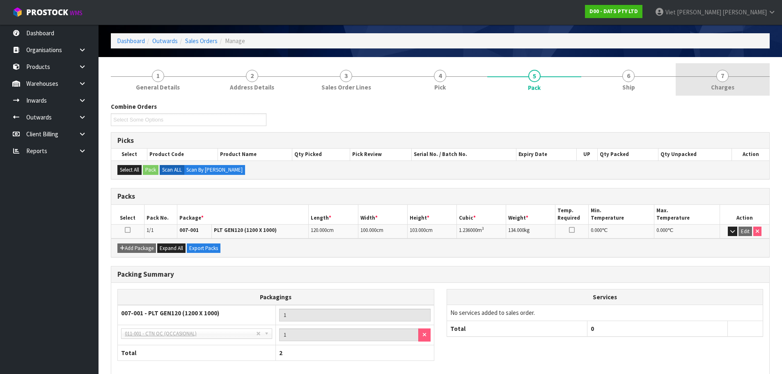
click at [728, 85] on span "Charges" at bounding box center [722, 87] width 23 height 9
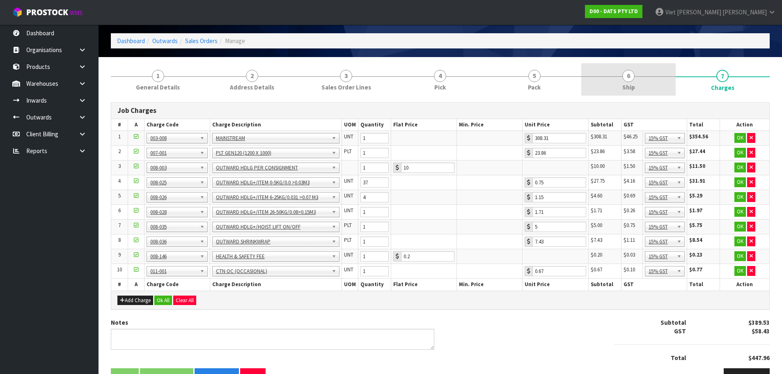
click at [595, 73] on link "6 Ship" at bounding box center [628, 79] width 94 height 32
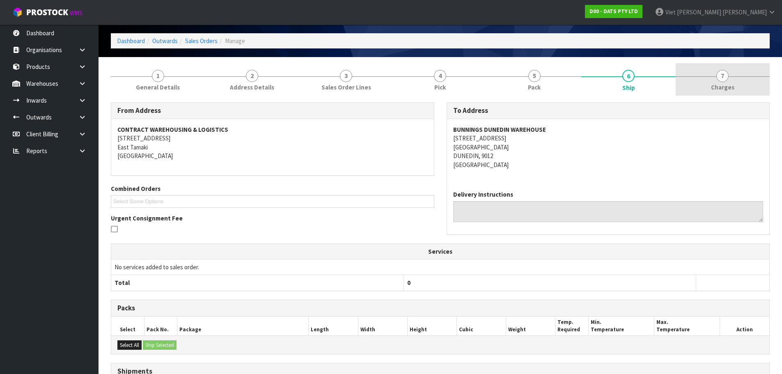
click at [704, 76] on link "7 [GEOGRAPHIC_DATA]" at bounding box center [722, 79] width 94 height 32
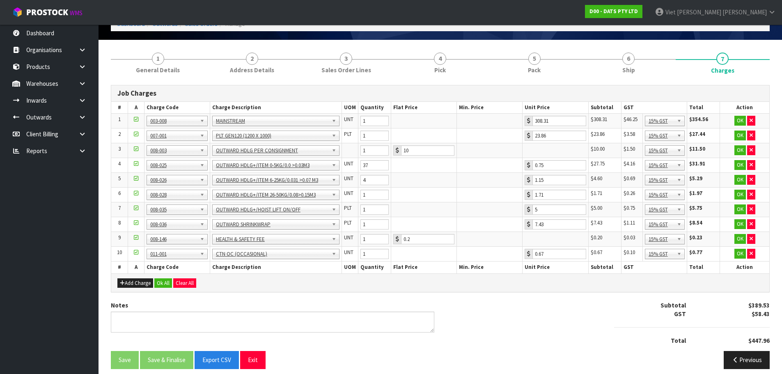
scroll to position [54, 0]
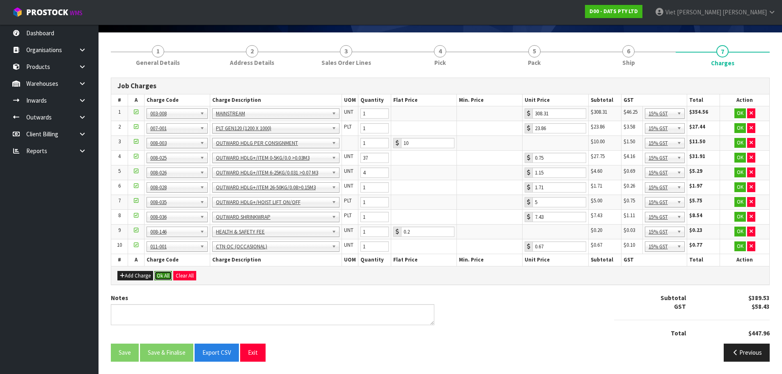
click at [171, 277] on button "Ok All" at bounding box center [163, 276] width 18 height 10
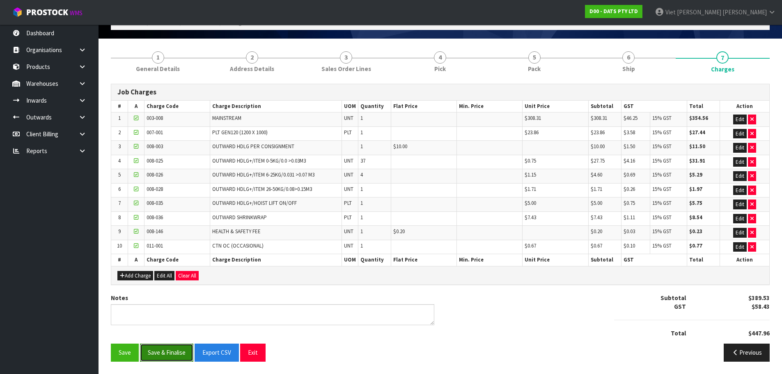
click at [180, 352] on button "Save & Finalise" at bounding box center [166, 352] width 53 height 18
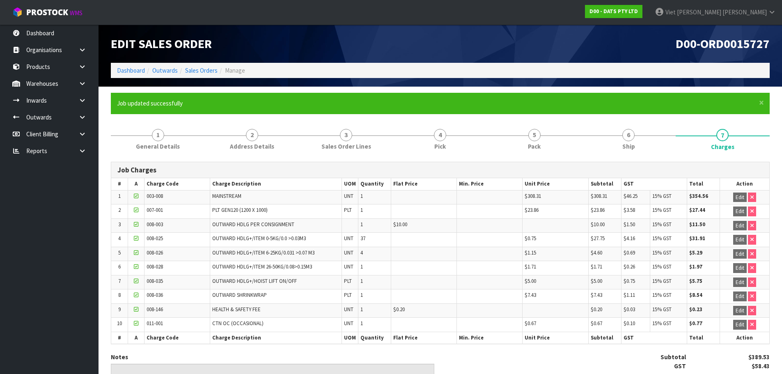
drag, startPoint x: 307, startPoint y: 282, endPoint x: 270, endPoint y: 301, distance: 40.9
click at [286, 284] on td "OUTWARD HDLG+/HOIST LIFT ON/OFF" at bounding box center [276, 282] width 132 height 14
drag, startPoint x: 270, startPoint y: 297, endPoint x: 215, endPoint y: 280, distance: 57.8
click at [215, 280] on tbody "1 003-008 MAINSTREAM UNT 1 $308.31 $308.31 $46.25 15% GST $354.56 Edit 2 007-00…" at bounding box center [440, 261] width 658 height 142
click at [314, 286] on td "OUTWARD HDLG+/HOIST LIFT ON/OFF" at bounding box center [276, 282] width 132 height 14
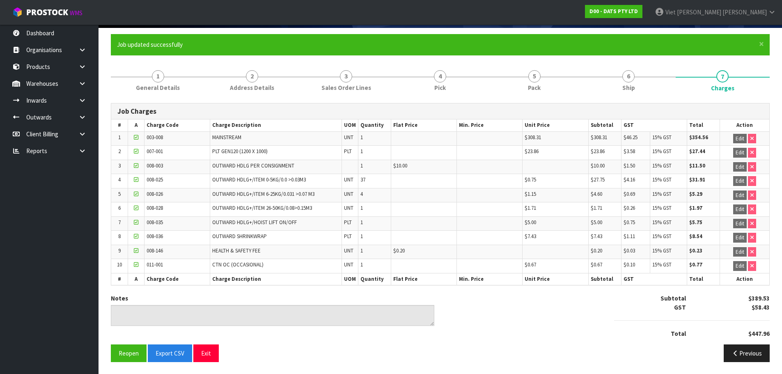
scroll to position [59, 0]
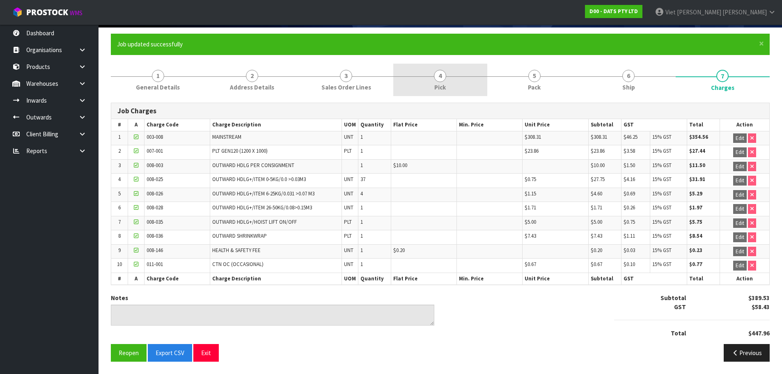
click at [425, 80] on link "4 Pick" at bounding box center [440, 80] width 94 height 32
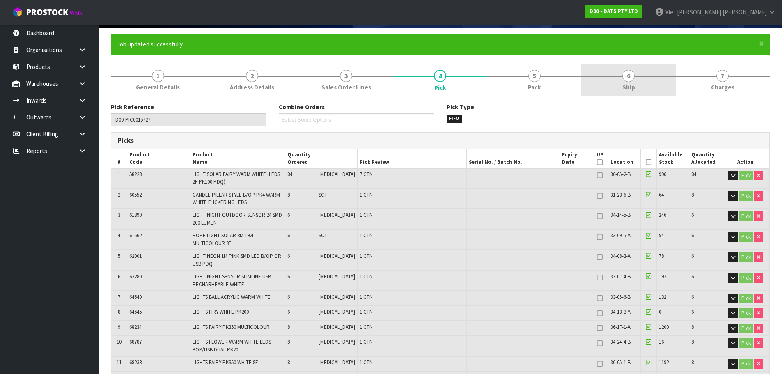
click at [609, 64] on link "6 Ship" at bounding box center [628, 80] width 94 height 32
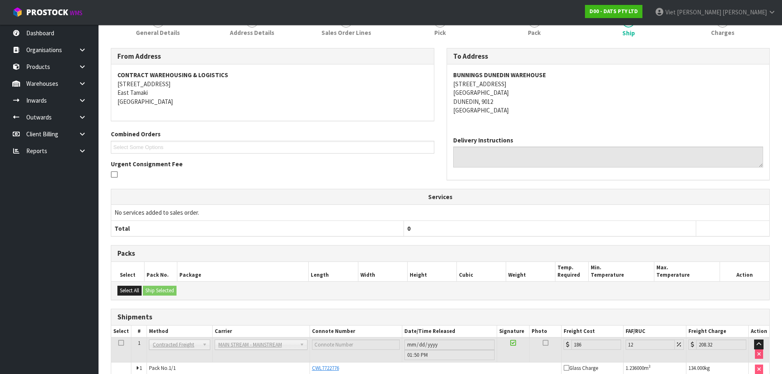
scroll to position [155, 0]
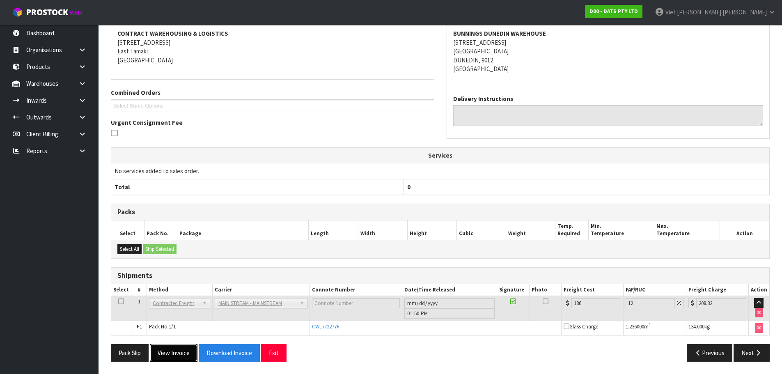
click at [188, 357] on button "View Invoice" at bounding box center [174, 353] width 48 height 18
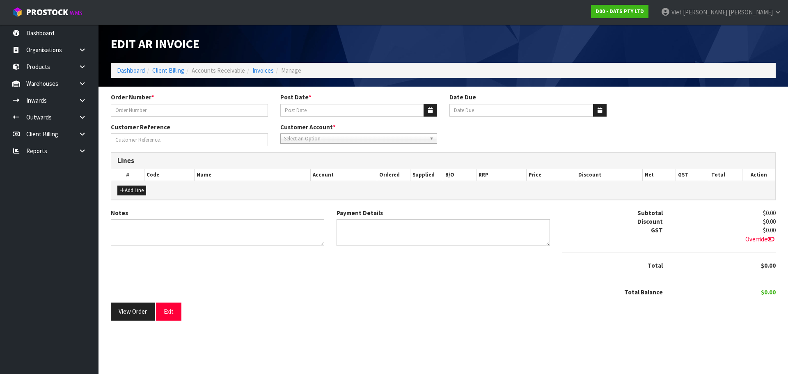
type input "9515Y100250418"
type input "10/09/2025"
type input "20/10/2025"
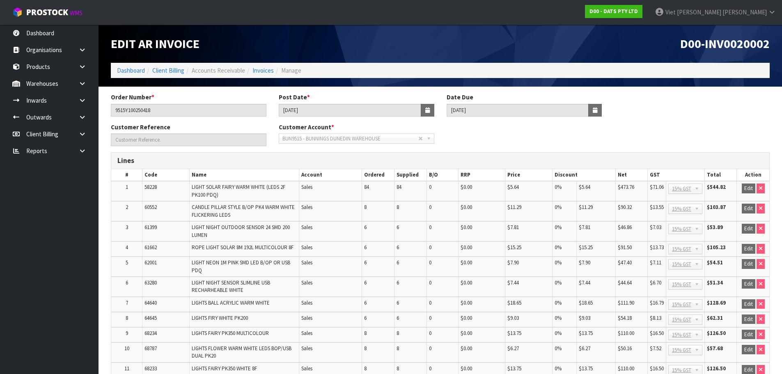
click at [709, 53] on div "D00-INV0020002" at bounding box center [608, 44] width 336 height 38
click at [768, 43] on span "D00-INV0020002" at bounding box center [724, 44] width 89 height 16
click at [754, 43] on span "D00-INV0020002" at bounding box center [724, 44] width 89 height 16
copy span "INV0020002"
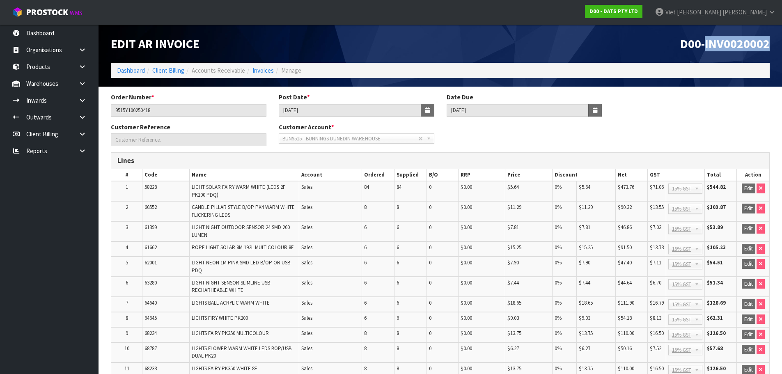
click at [749, 41] on span "D00-INV0020002" at bounding box center [724, 44] width 89 height 16
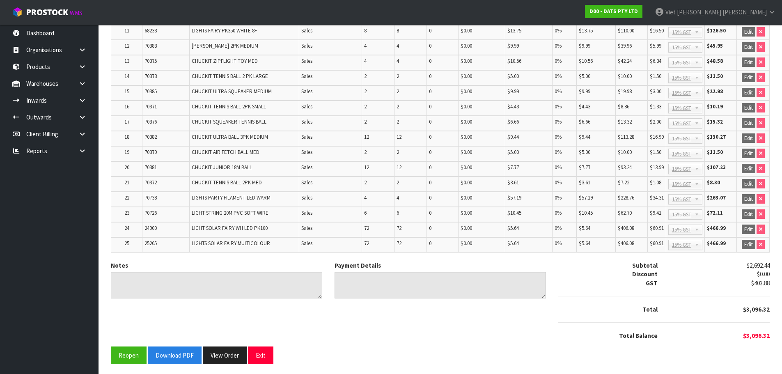
scroll to position [340, 0]
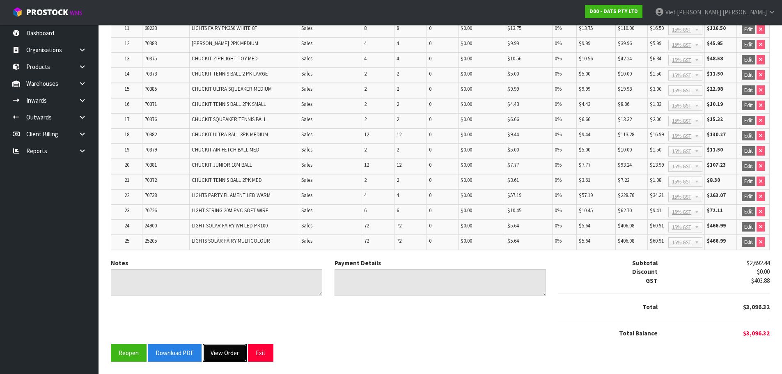
click at [210, 353] on button "View Order" at bounding box center [225, 353] width 44 height 18
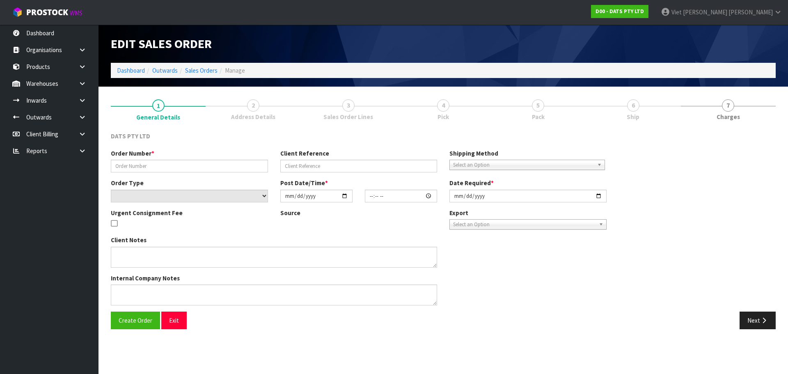
type input "9515Y100250418"
select select "number:0"
type input "2025-09-09"
type input "08:47:00.000"
type input "2025-09-09"
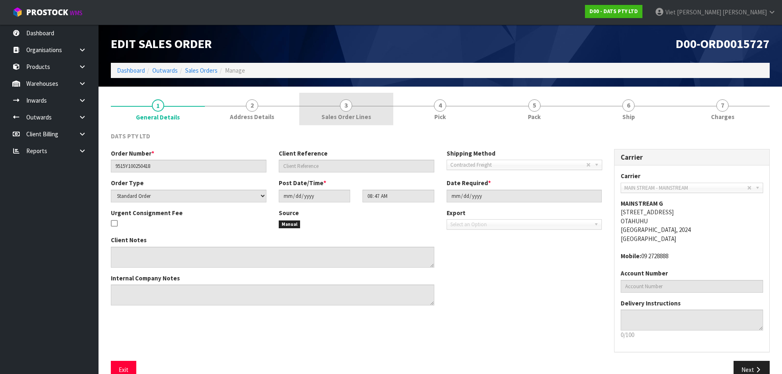
drag, startPoint x: 249, startPoint y: 106, endPoint x: 355, endPoint y: 123, distance: 107.3
click at [249, 106] on span "2" at bounding box center [252, 105] width 12 height 12
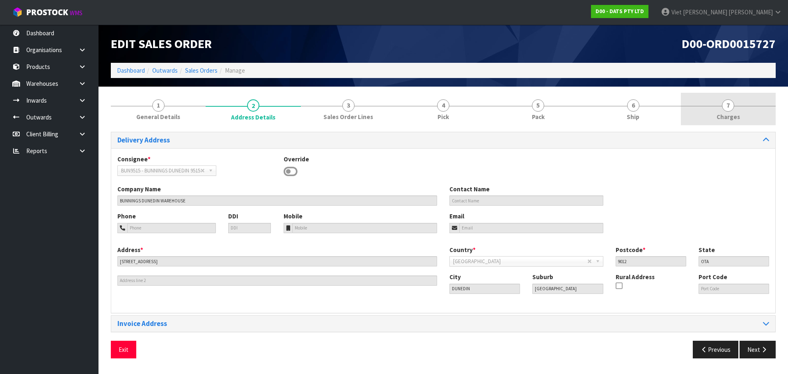
click at [710, 98] on link "7 Charges" at bounding box center [728, 109] width 95 height 32
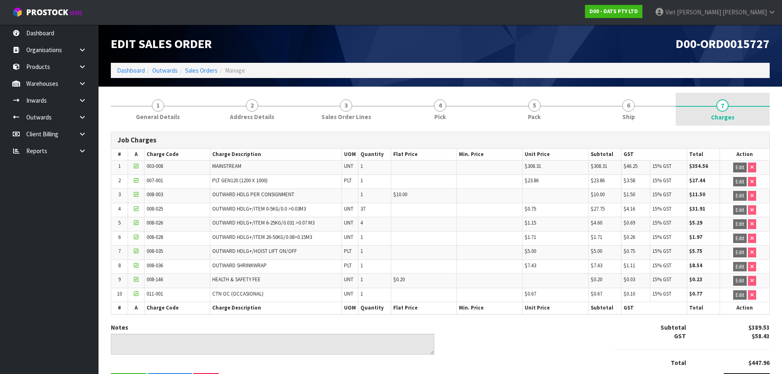
click at [680, 104] on link "7 Charges" at bounding box center [722, 109] width 94 height 33
click at [712, 104] on link "7 Charges" at bounding box center [722, 109] width 94 height 33
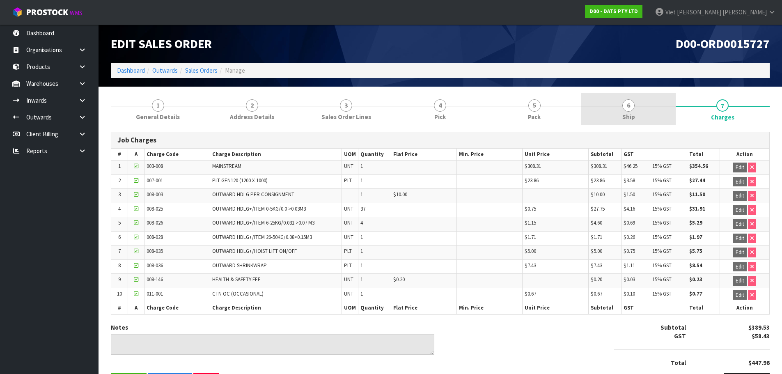
click at [633, 109] on span "6" at bounding box center [628, 105] width 12 height 12
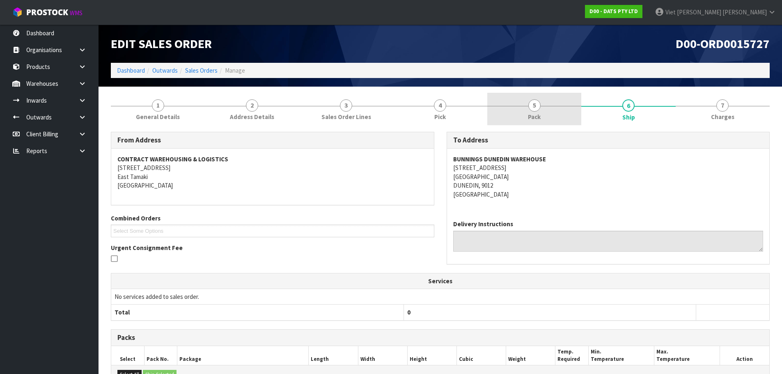
click at [524, 120] on link "5 Pack" at bounding box center [534, 109] width 94 height 32
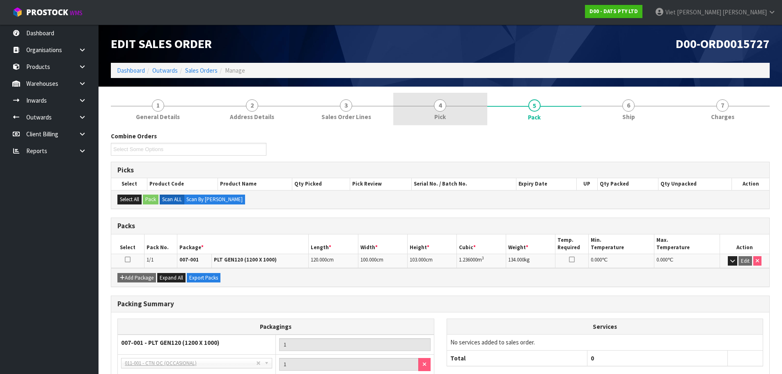
click at [400, 108] on link "4 Pick" at bounding box center [440, 109] width 94 height 32
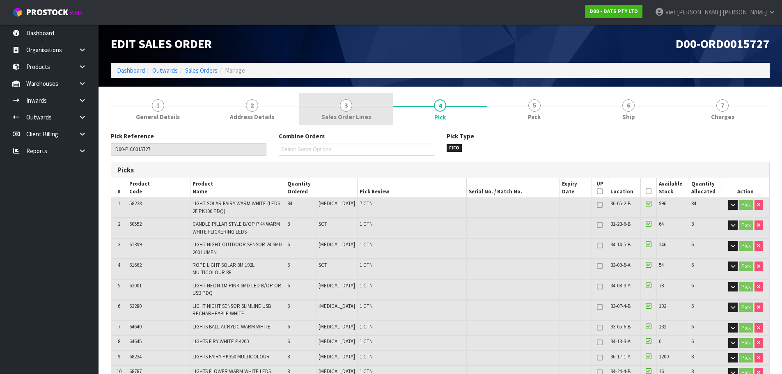
click at [340, 116] on span "Sales Order Lines" at bounding box center [346, 116] width 50 height 9
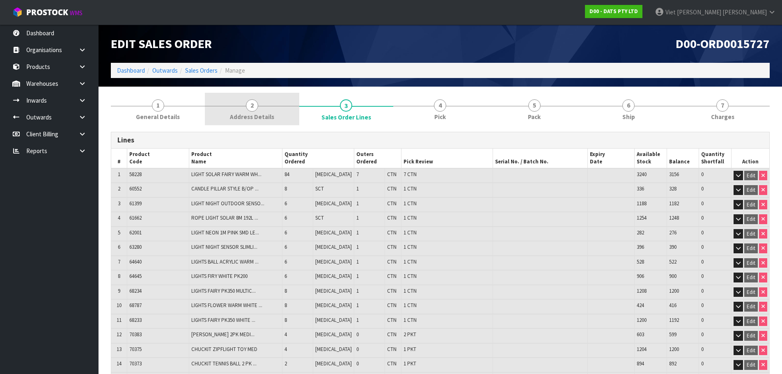
click at [258, 110] on link "2 Address Details" at bounding box center [252, 109] width 94 height 32
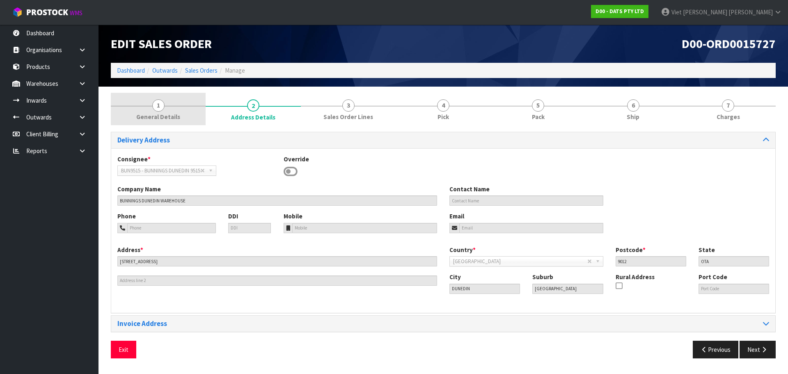
click at [133, 108] on link "1 General Details" at bounding box center [158, 109] width 95 height 32
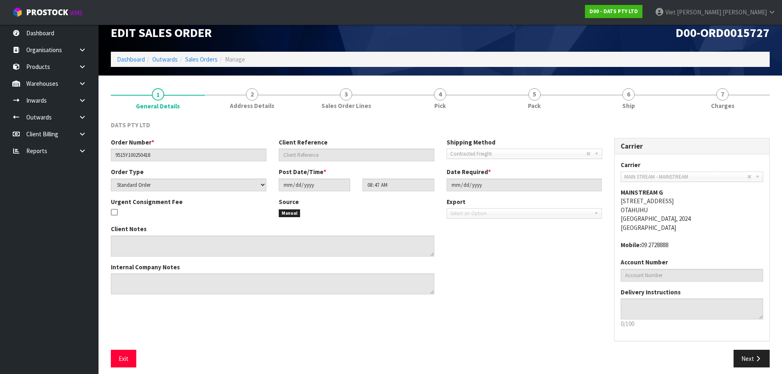
scroll to position [17, 0]
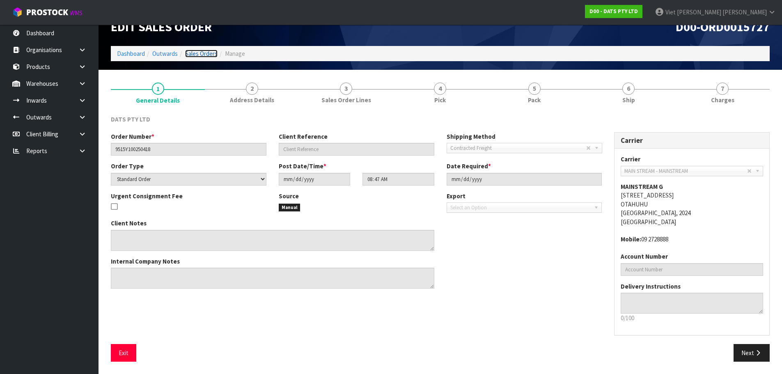
click at [205, 57] on link "Sales Orders" at bounding box center [201, 54] width 32 height 8
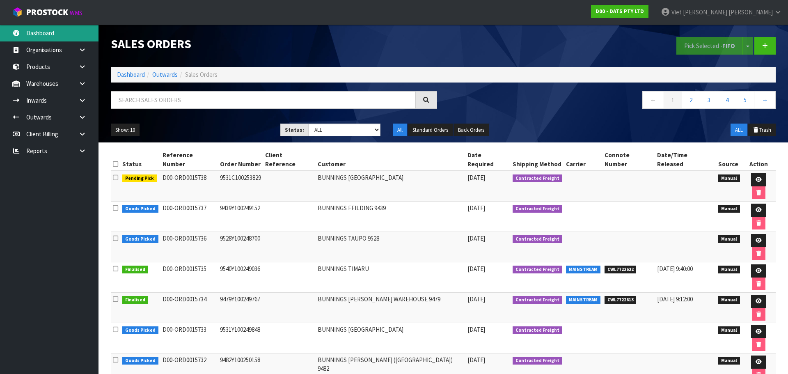
click at [85, 30] on link "Dashboard" at bounding box center [49, 33] width 98 height 17
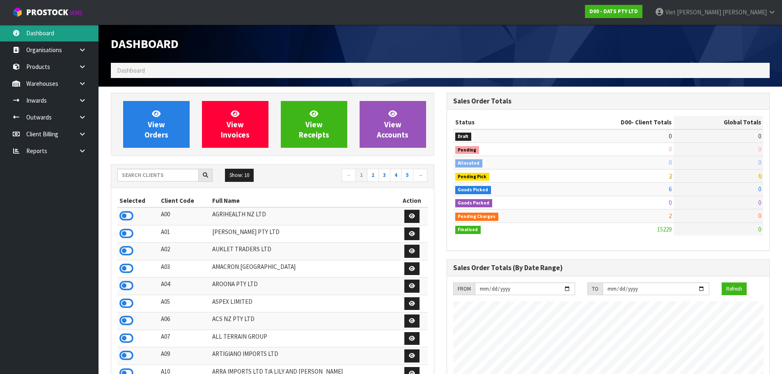
scroll to position [622, 335]
click at [160, 184] on div "Show: 10 5 10 25 50 ← 1 2 3 4 5 →" at bounding box center [272, 176] width 323 height 23
click at [179, 169] on input "text" at bounding box center [157, 175] width 81 height 13
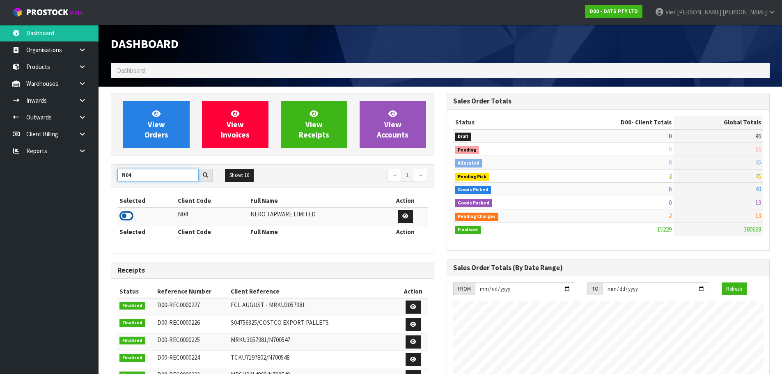
type input "N04"
click at [128, 217] on icon at bounding box center [126, 216] width 14 height 12
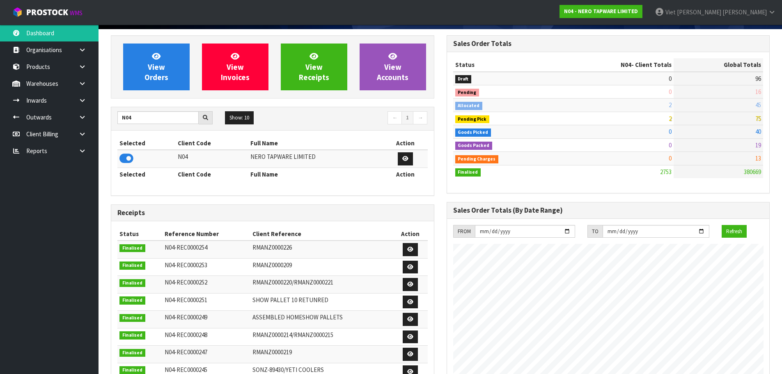
scroll to position [0, 0]
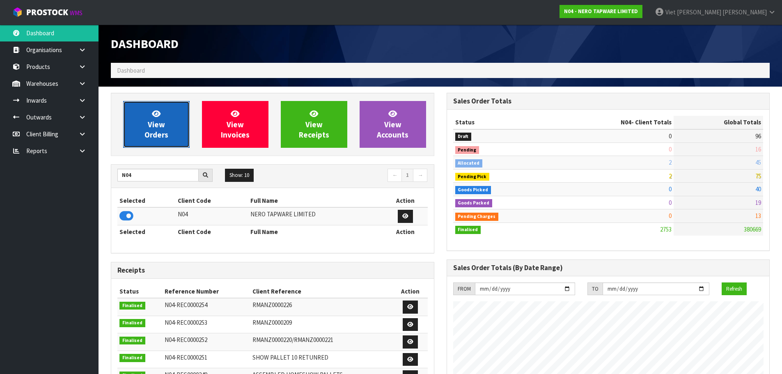
click at [172, 135] on link "View Orders" at bounding box center [156, 124] width 66 height 47
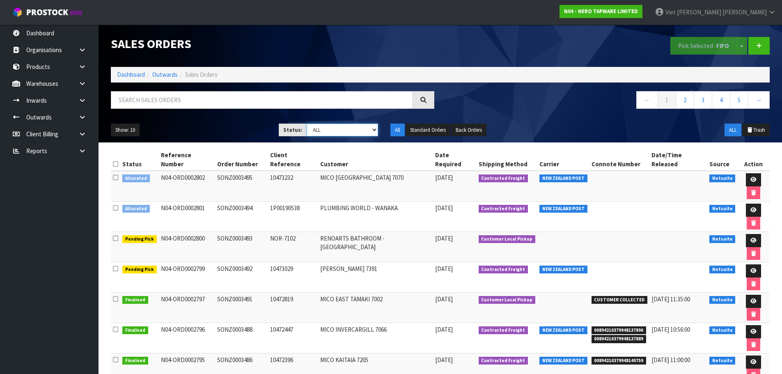
click at [347, 131] on select "Draft Pending Allocated Pending Pick Goods Picked Goods Packed Pending Charges …" at bounding box center [342, 130] width 71 height 13
select select "string:2"
click at [307, 124] on select "Draft Pending Allocated Pending Pick Goods Picked Goods Packed Pending Charges …" at bounding box center [342, 130] width 71 height 13
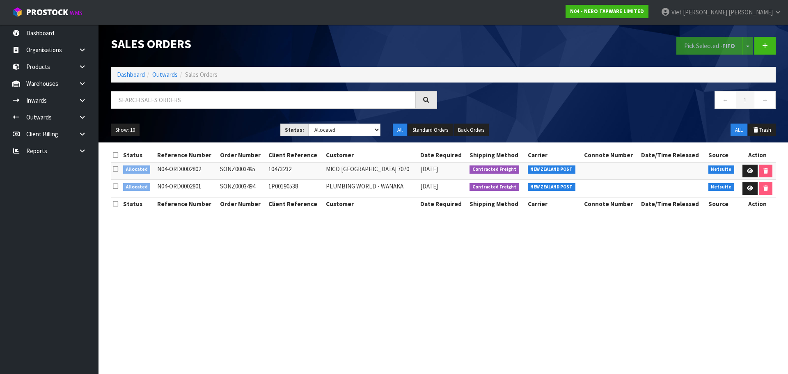
click at [519, 109] on nav "← 1 →" at bounding box center [612, 101] width 326 height 20
click at [749, 169] on icon at bounding box center [750, 170] width 6 height 5
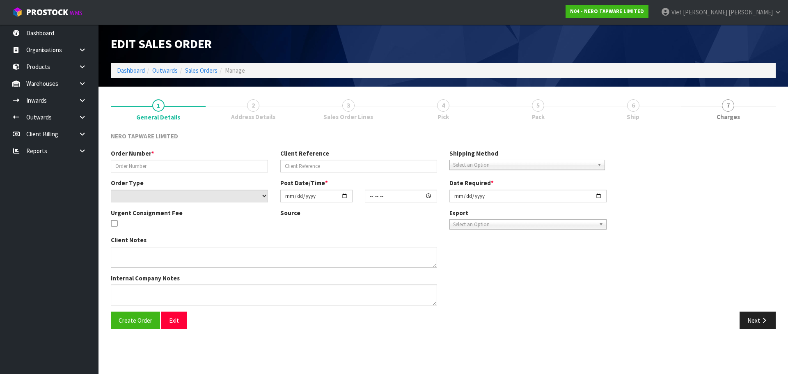
type input "SONZ0003495"
type input "10473232"
select select "number:0"
type input "2025-09-10"
type input "14:30:09.000"
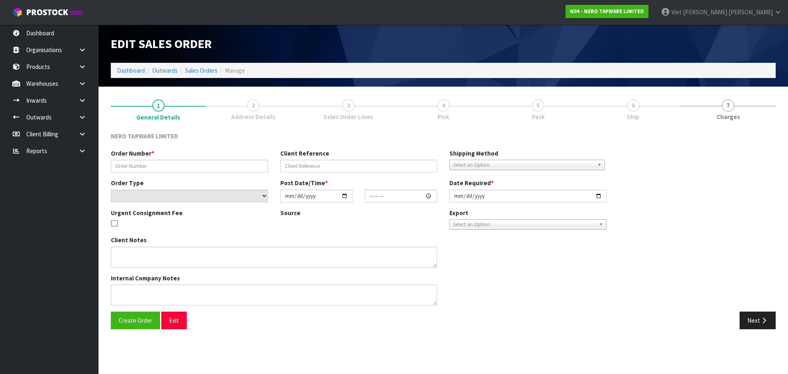
type input "2025-09-10"
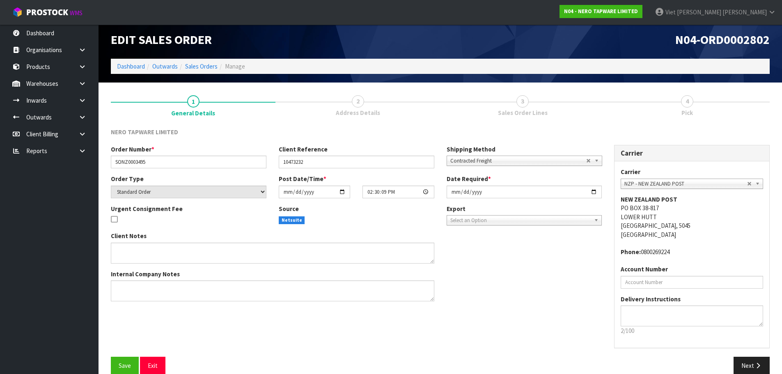
scroll to position [17, 0]
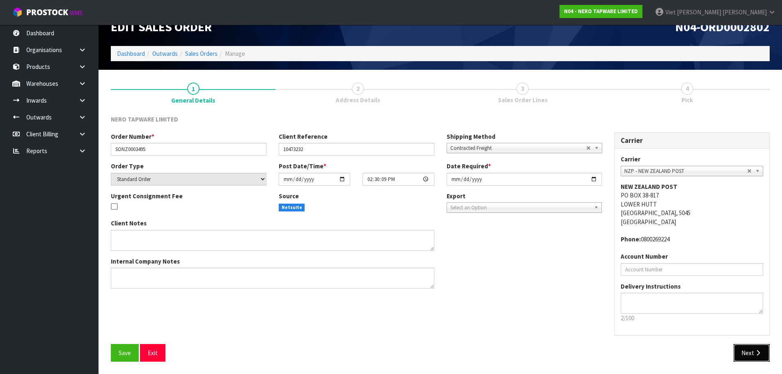
click at [748, 353] on button "Next" at bounding box center [751, 353] width 36 height 18
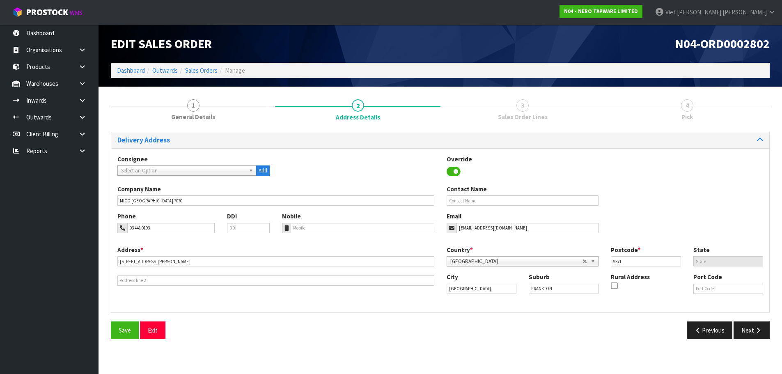
scroll to position [0, 0]
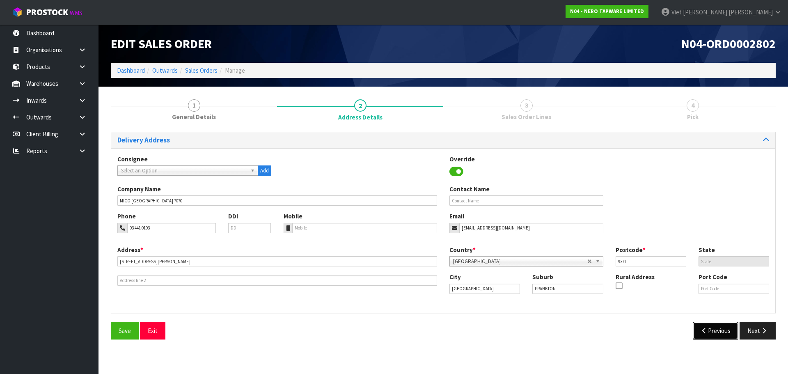
click at [704, 327] on icon "button" at bounding box center [705, 330] width 8 height 6
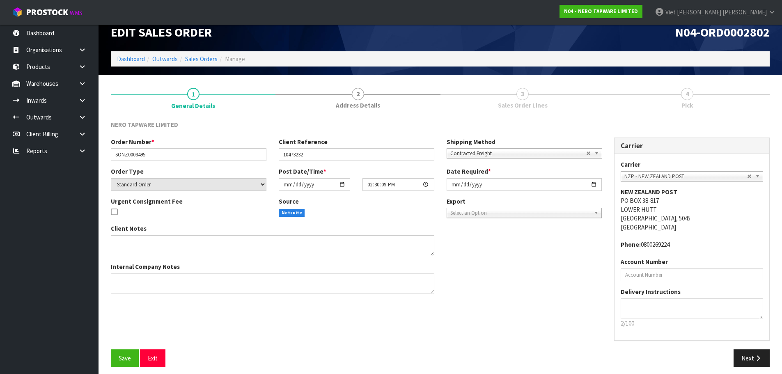
scroll to position [17, 0]
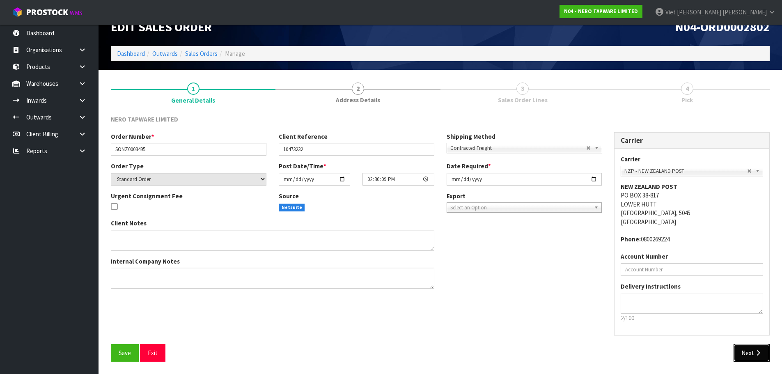
click at [750, 353] on button "Next" at bounding box center [751, 353] width 36 height 18
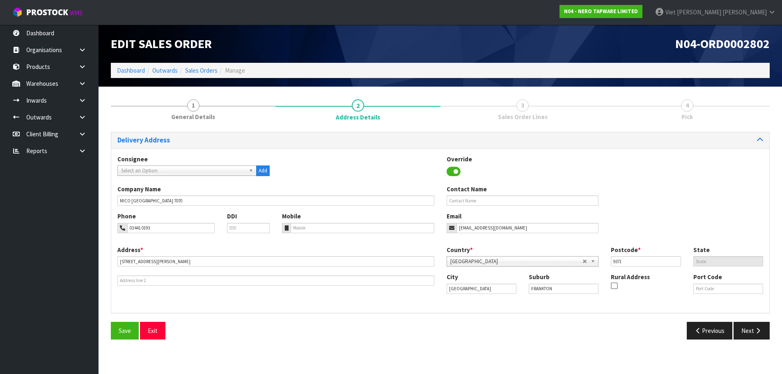
scroll to position [0, 0]
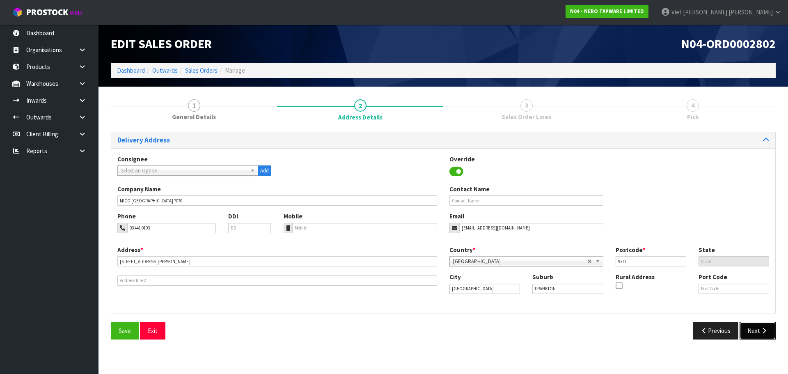
click at [753, 336] on button "Next" at bounding box center [757, 331] width 36 height 18
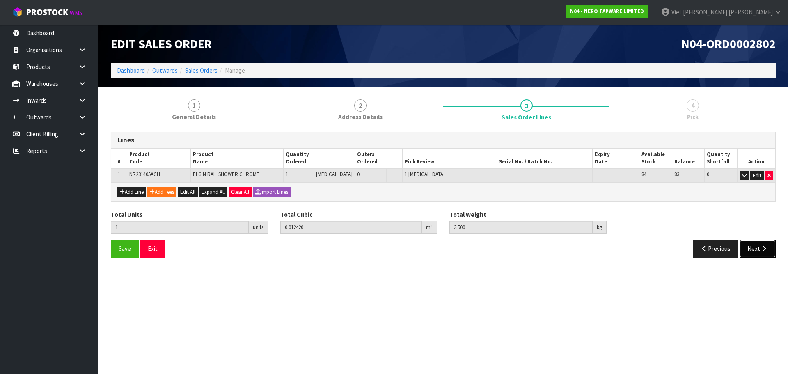
click at [749, 253] on button "Next" at bounding box center [757, 249] width 36 height 18
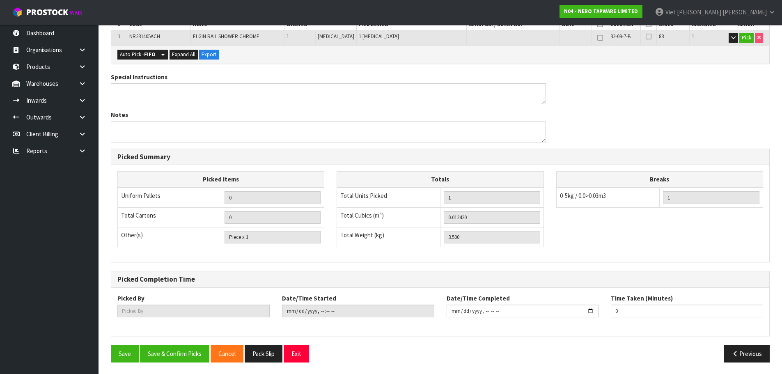
scroll to position [168, 0]
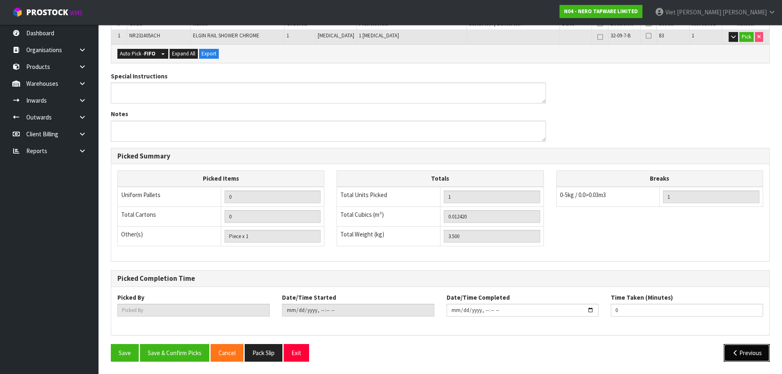
click at [737, 353] on icon "button" at bounding box center [735, 353] width 8 height 6
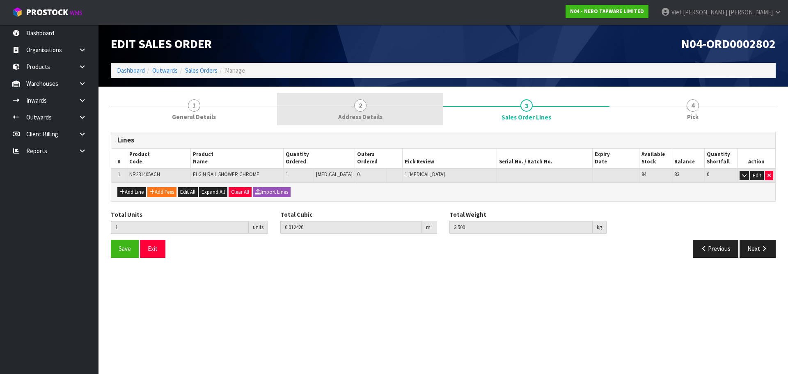
click at [367, 96] on link "2 Address Details" at bounding box center [360, 109] width 166 height 32
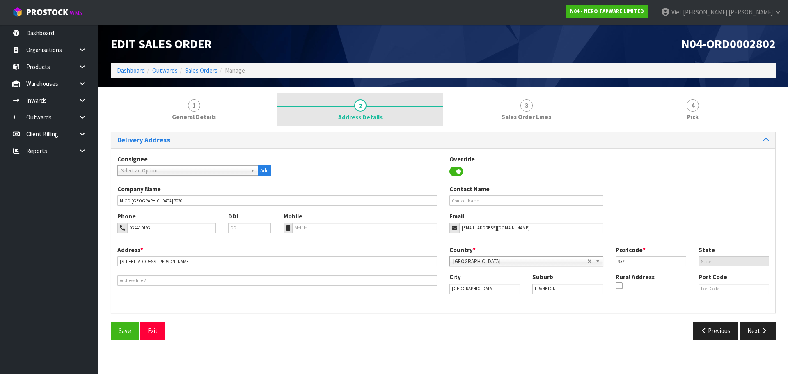
click link "2 Address Details"
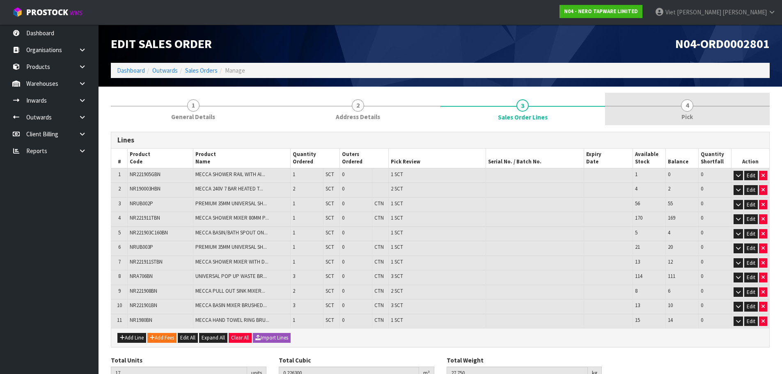
click at [646, 114] on link "4 Pick" at bounding box center [687, 109] width 165 height 32
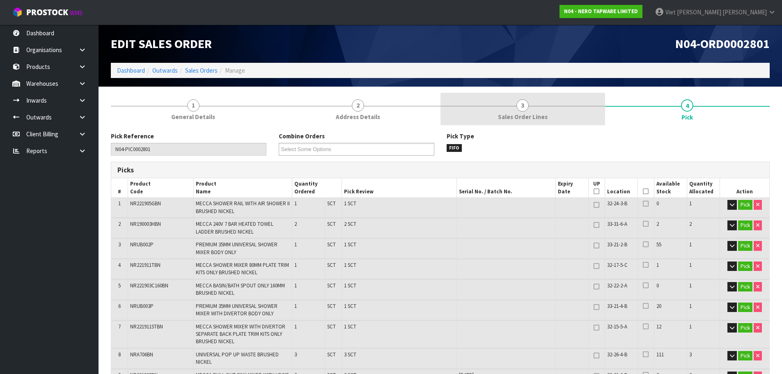
click at [563, 104] on link "3 Sales Order Lines" at bounding box center [522, 109] width 165 height 32
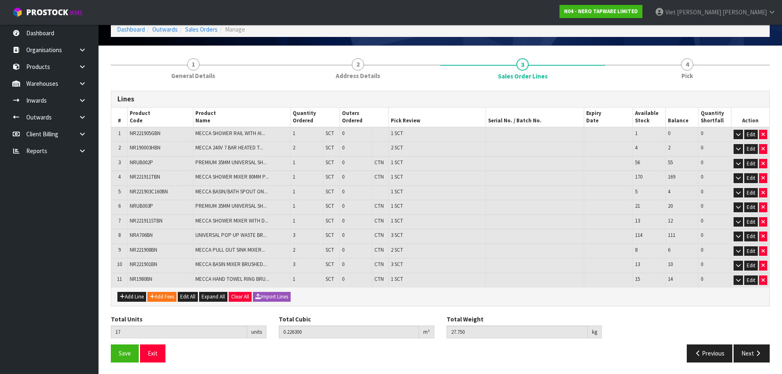
scroll to position [42, 0]
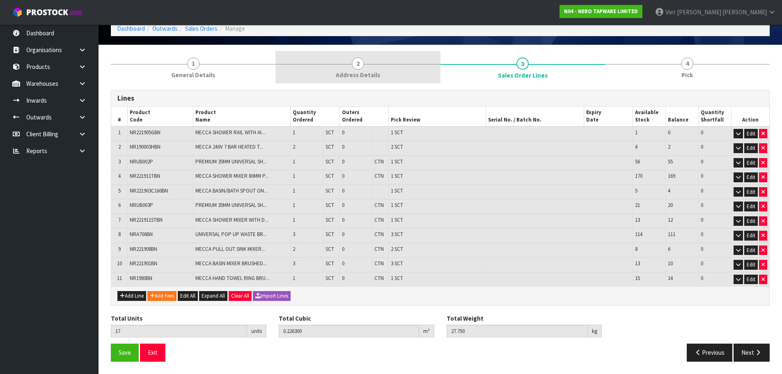
click at [377, 72] on span "Address Details" at bounding box center [358, 75] width 44 height 9
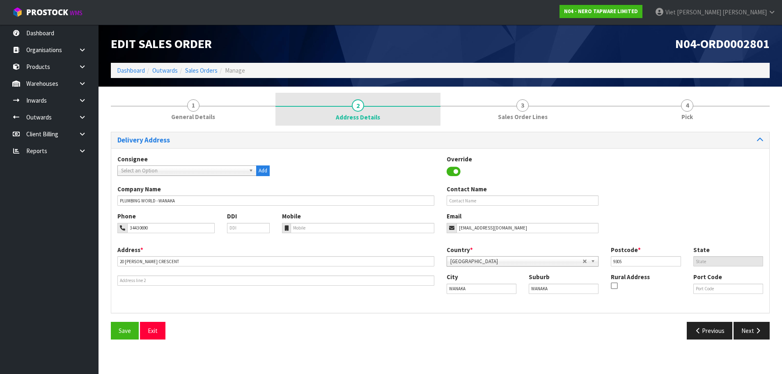
scroll to position [0, 0]
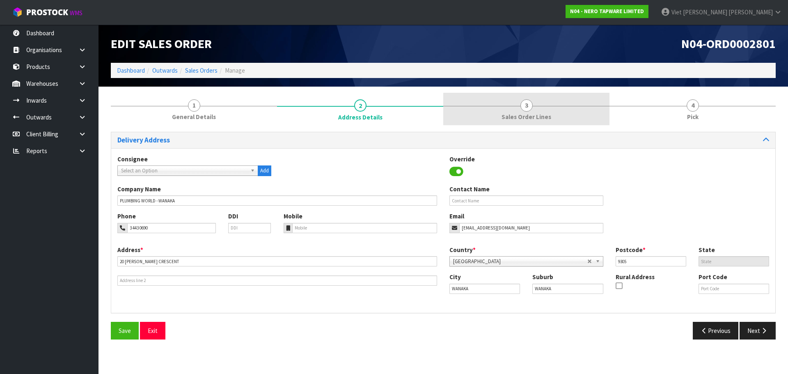
click at [558, 117] on link "3 Sales Order Lines" at bounding box center [526, 109] width 166 height 32
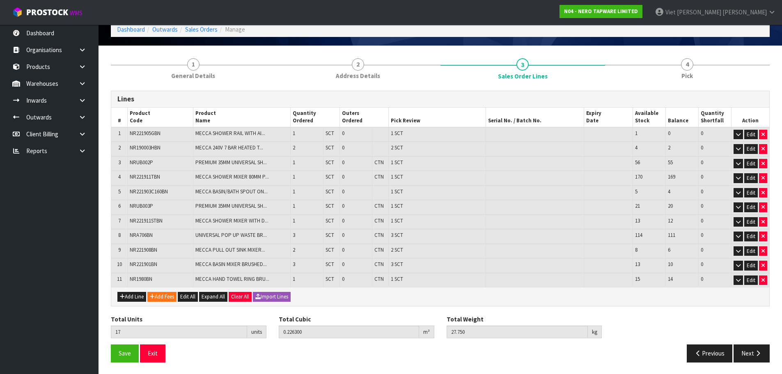
scroll to position [42, 0]
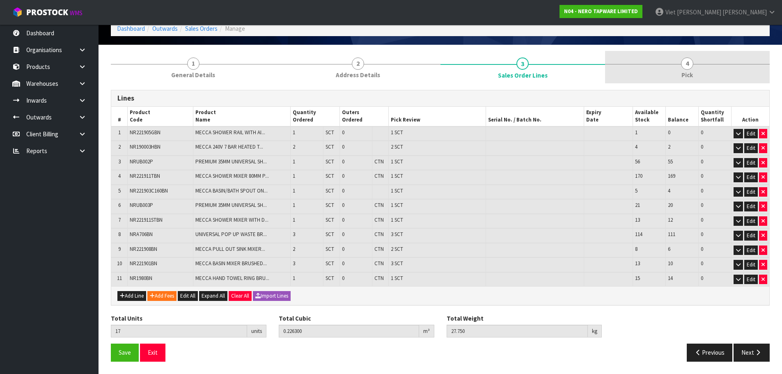
click at [648, 77] on link "4 Pick" at bounding box center [687, 67] width 165 height 32
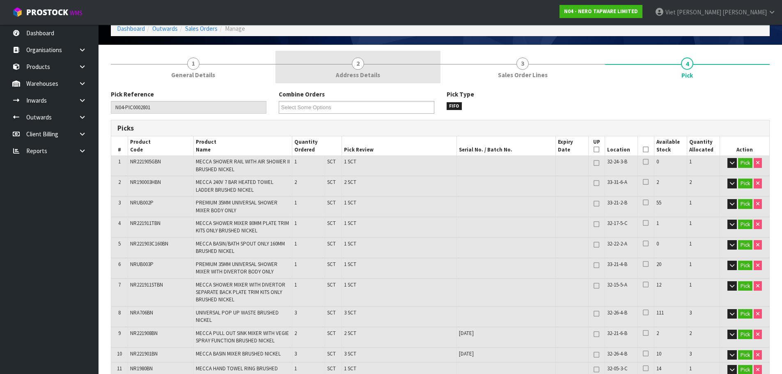
click at [351, 79] on span "Address Details" at bounding box center [358, 75] width 44 height 9
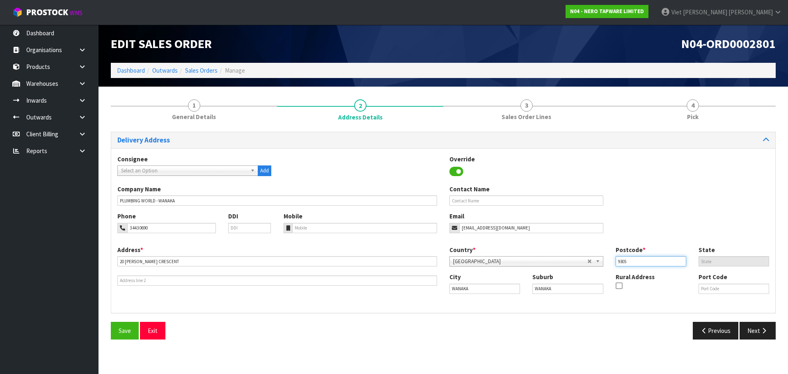
click at [630, 263] on input "9305" at bounding box center [651, 261] width 71 height 10
click at [626, 263] on input "9305" at bounding box center [651, 261] width 71 height 10
click at [618, 261] on input "9305" at bounding box center [651, 261] width 71 height 10
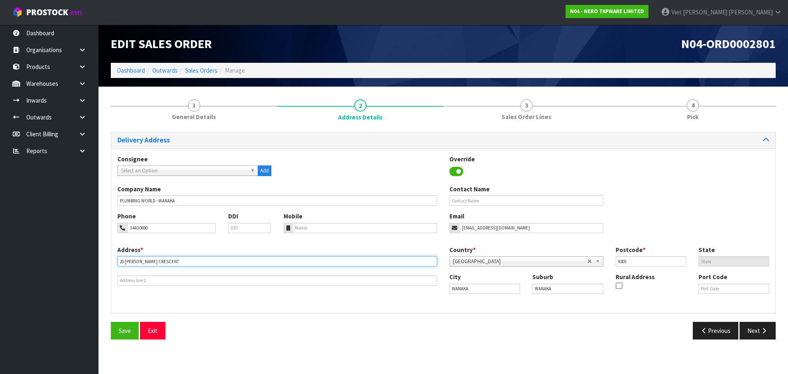
click at [143, 259] on input "20 [PERSON_NAME] CRESCENT" at bounding box center [277, 261] width 320 height 10
click at [170, 265] on input "20 [PERSON_NAME] CRESCENT" at bounding box center [277, 261] width 320 height 10
drag, startPoint x: 165, startPoint y: 263, endPoint x: 73, endPoint y: 255, distance: 91.8
click at [73, 255] on body "Toggle navigation ProStock WMS N04 - NERO TAPWARE LIMITED Viet Hoang Tran Logou…" at bounding box center [394, 187] width 788 height 374
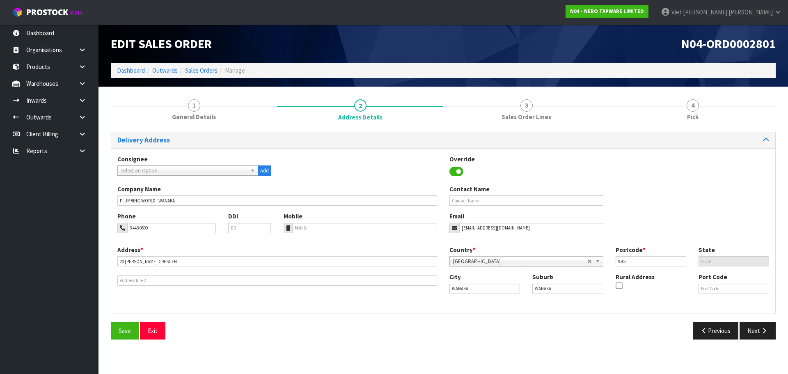
click at [458, 326] on div "Previous Next" at bounding box center [612, 331] width 339 height 18
click at [761, 329] on icon "button" at bounding box center [764, 330] width 8 height 6
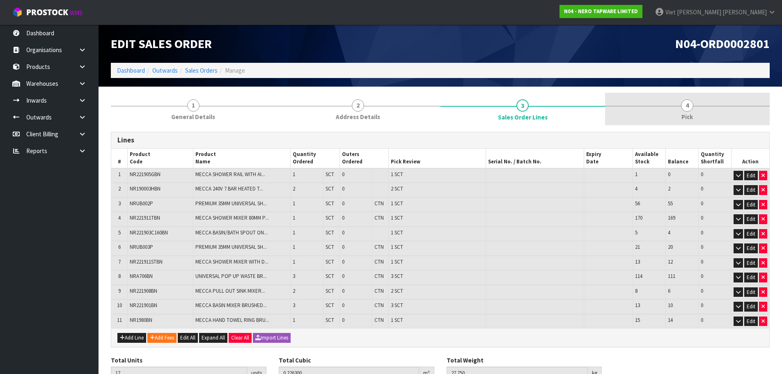
click at [721, 101] on link "4 Pick" at bounding box center [687, 109] width 165 height 32
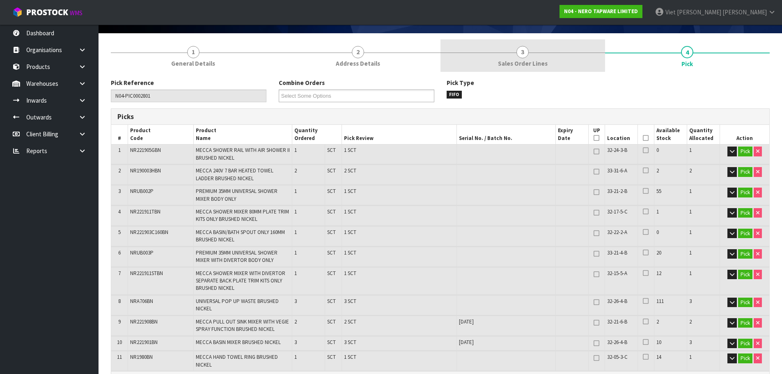
scroll to position [41, 0]
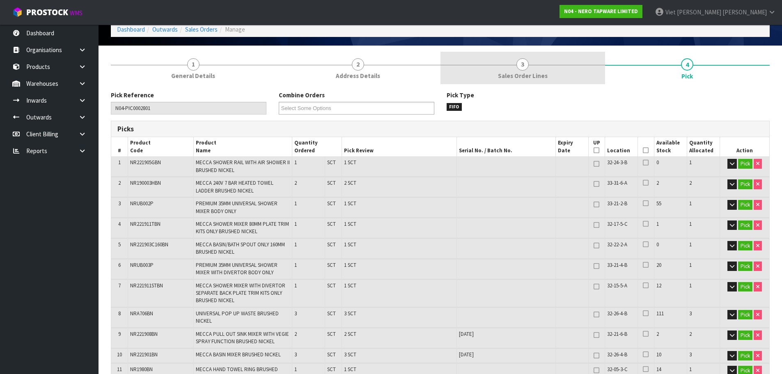
click at [593, 82] on link "3 Sales Order Lines" at bounding box center [522, 68] width 165 height 32
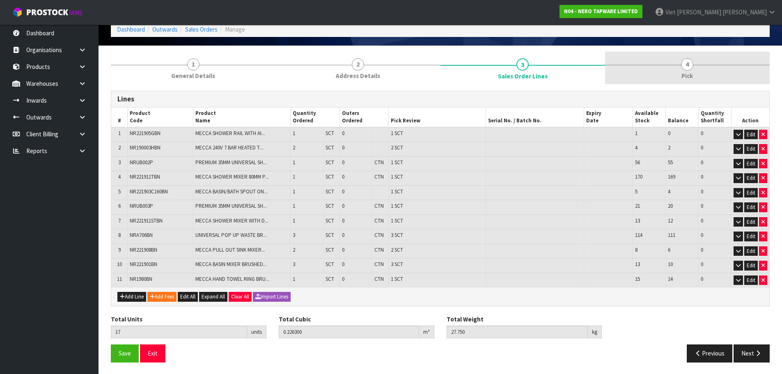
click at [664, 66] on link "4 Pick" at bounding box center [687, 68] width 165 height 32
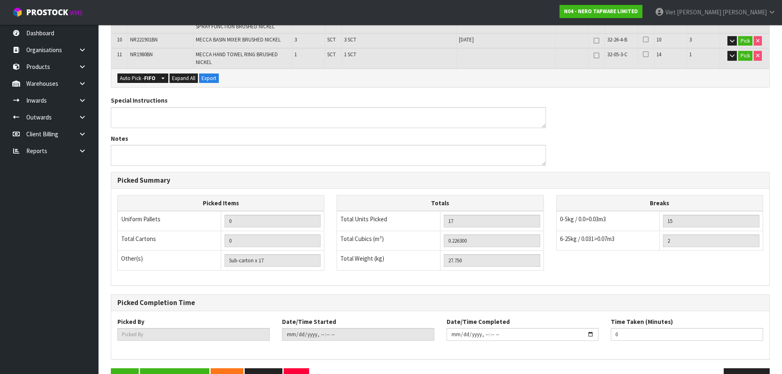
scroll to position [380, 0]
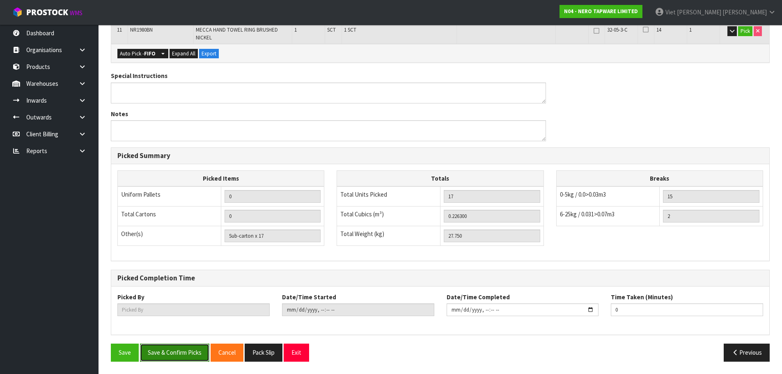
click at [194, 351] on button "Save & Confirm Picks" at bounding box center [174, 352] width 69 height 18
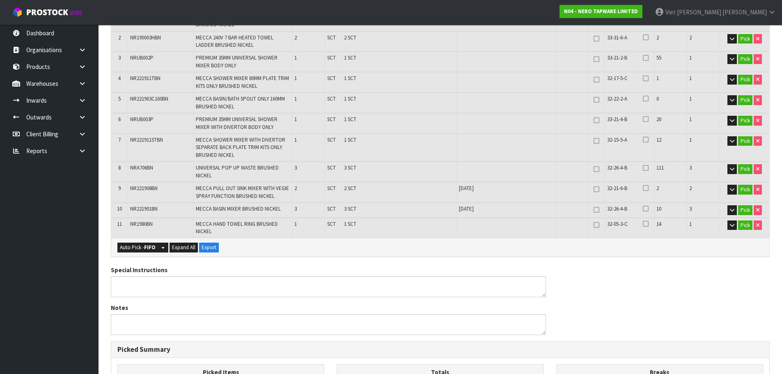
scroll to position [0, 0]
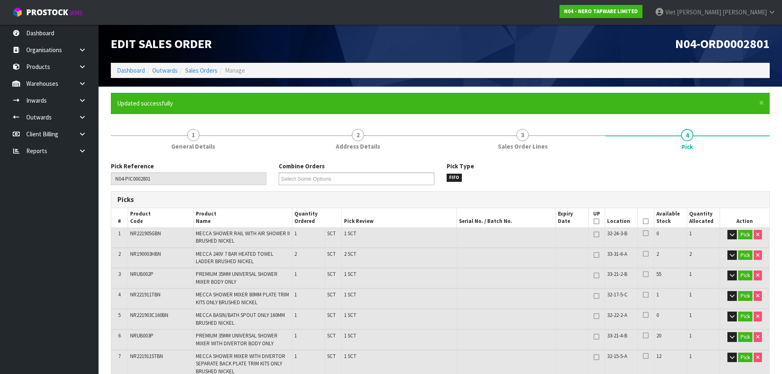
type input "Viet [PERSON_NAME]"
type input "2025-09-10T14:39:31"
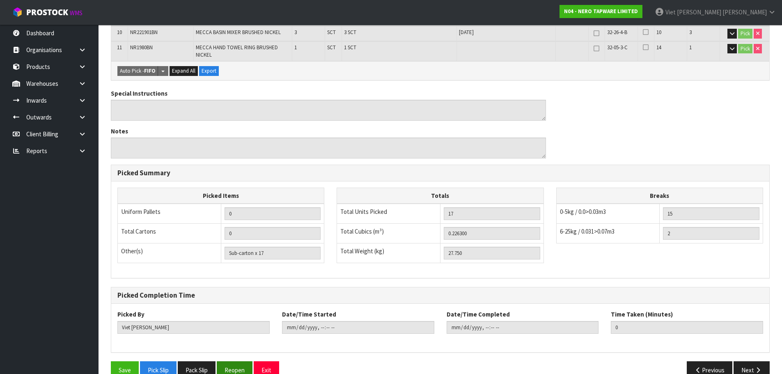
scroll to position [410, 0]
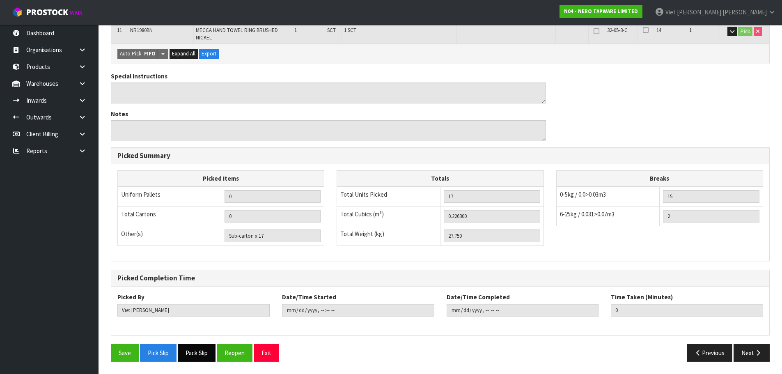
click at [209, 351] on button "Pack Slip" at bounding box center [197, 353] width 38 height 18
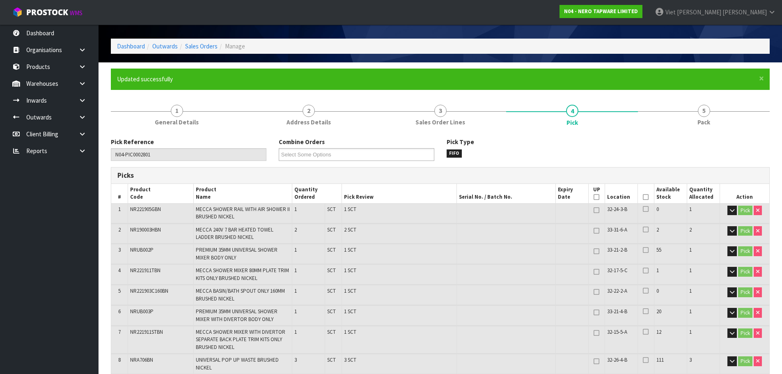
scroll to position [0, 0]
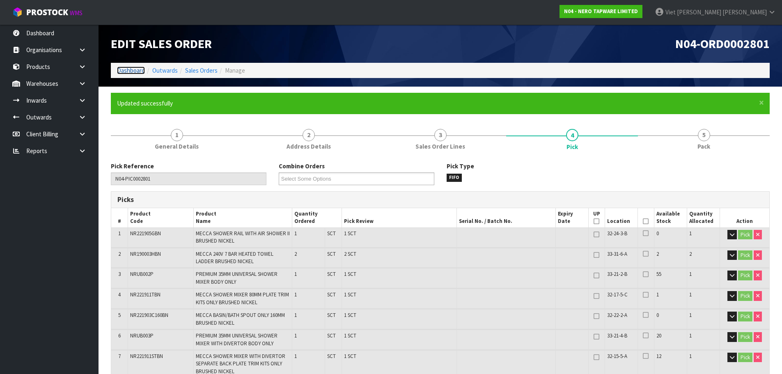
click at [131, 73] on link "Dashboard" at bounding box center [131, 70] width 28 height 8
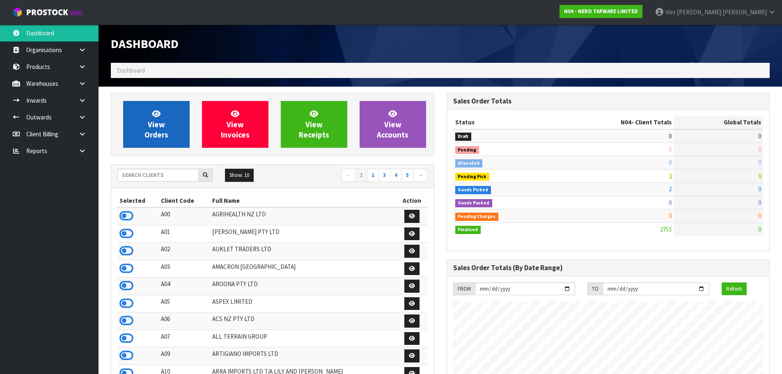
scroll to position [639, 335]
click at [156, 140] on link "View Orders" at bounding box center [156, 124] width 66 height 47
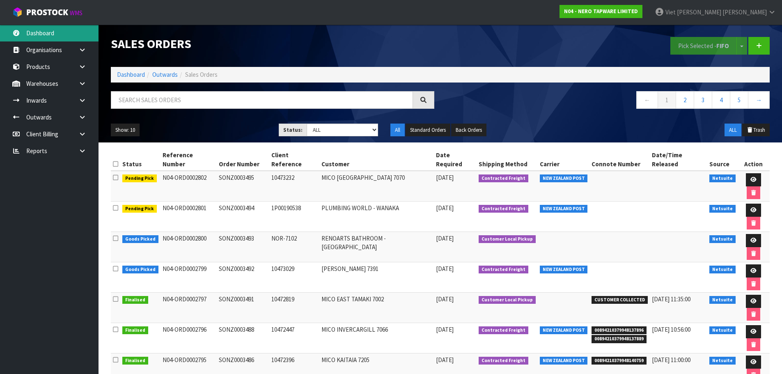
click at [55, 34] on link "Dashboard" at bounding box center [49, 33] width 98 height 17
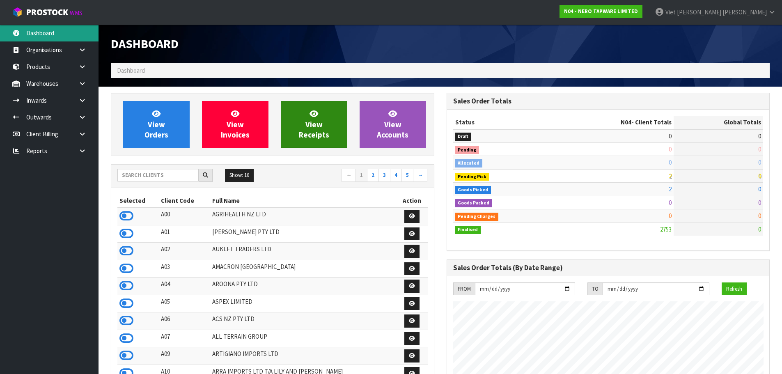
scroll to position [639, 335]
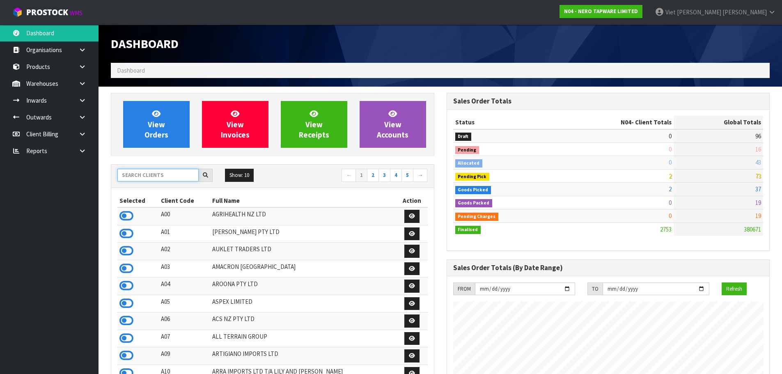
click at [147, 174] on input "text" at bounding box center [157, 175] width 81 height 13
click at [156, 180] on input "text" at bounding box center [157, 175] width 81 height 13
paste input "VETPLUS"
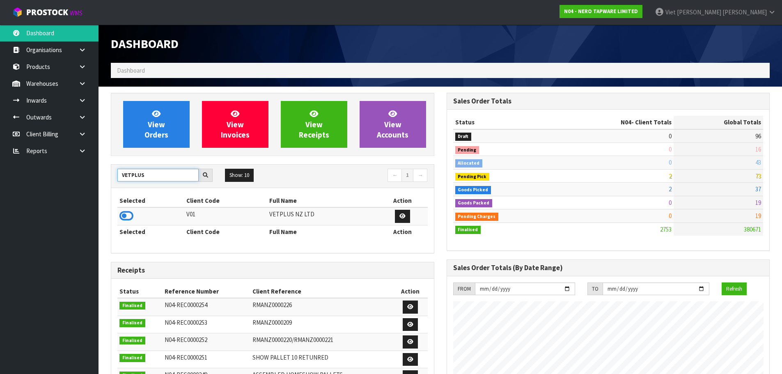
type input "VETPLUS"
click at [137, 212] on td at bounding box center [150, 216] width 67 height 18
click at [126, 216] on icon at bounding box center [126, 216] width 14 height 12
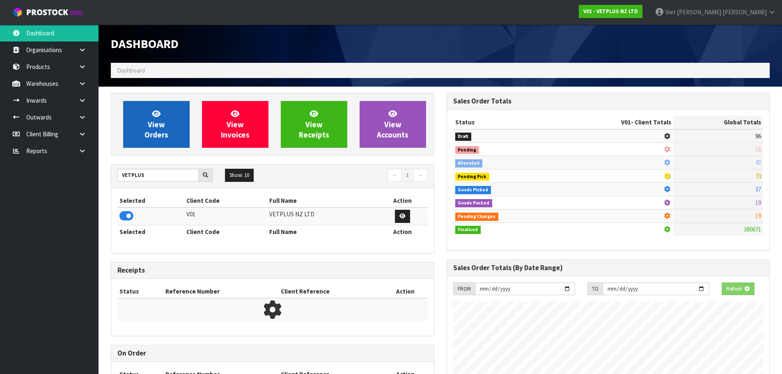
scroll to position [409860, 410036]
click at [159, 122] on span "View Orders" at bounding box center [156, 124] width 24 height 31
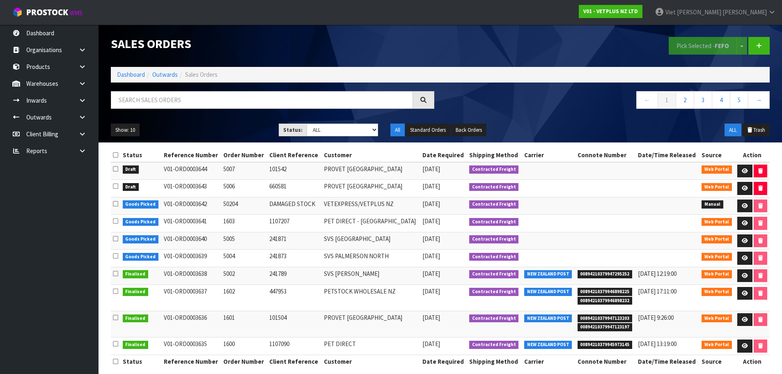
scroll to position [9, 0]
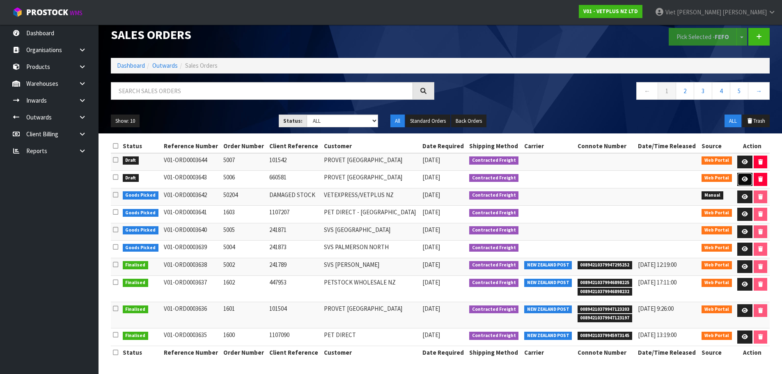
click at [738, 181] on link at bounding box center [744, 179] width 15 height 13
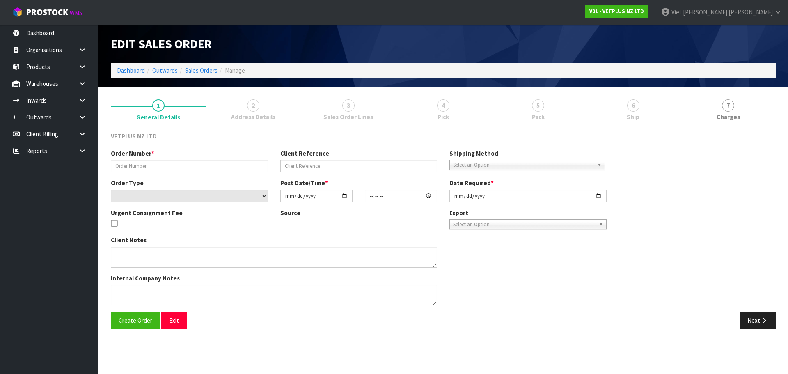
type input "5006"
type input "660581"
select select "number:0"
type input "[DATE]"
type input "14:25:00.000"
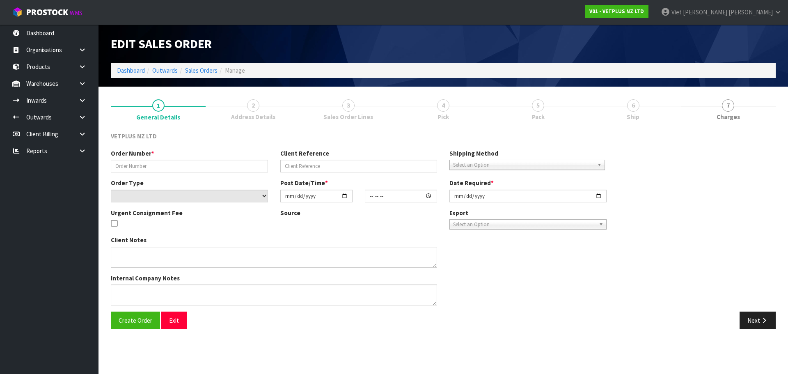
type input "[DATE]"
type textarea "BACK ORDER: 50107 AKTIVAIT MED & LGE BREED CAPS 60 X 20 50840 COMPLIVIT 150G X …"
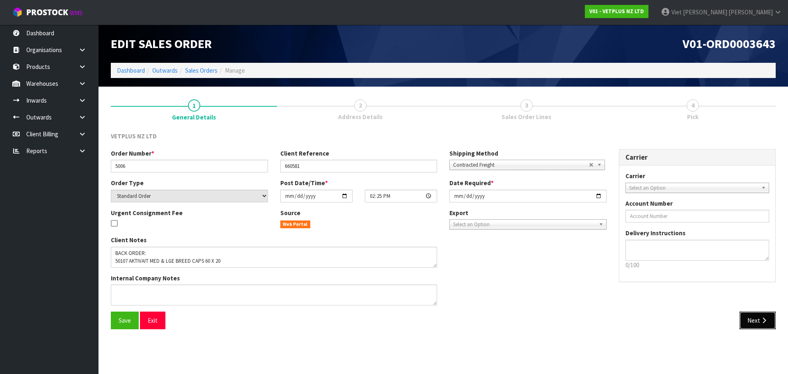
click at [758, 325] on button "Next" at bounding box center [757, 320] width 36 height 18
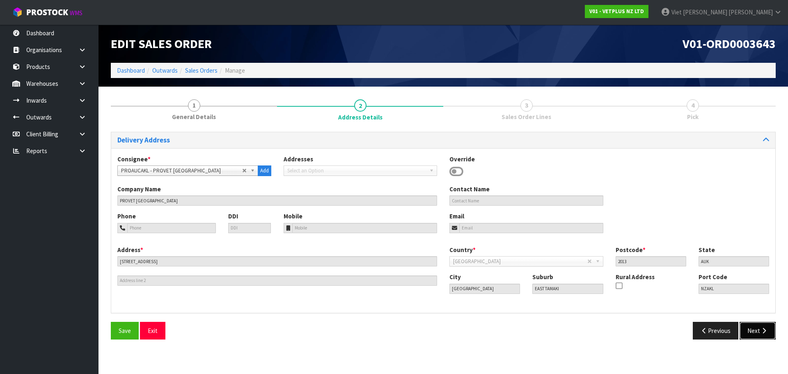
click at [746, 332] on button "Next" at bounding box center [757, 331] width 36 height 18
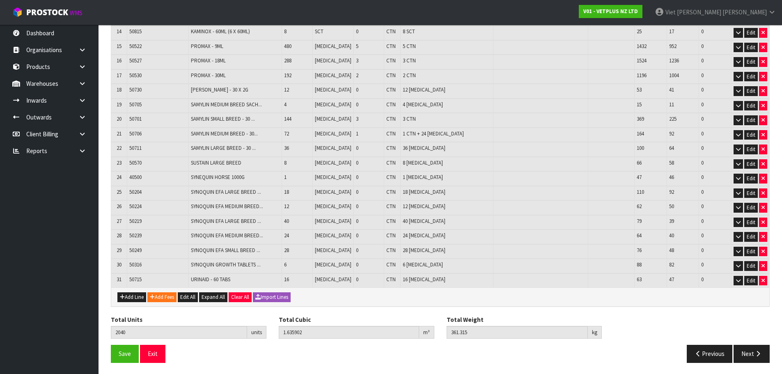
scroll to position [333, 0]
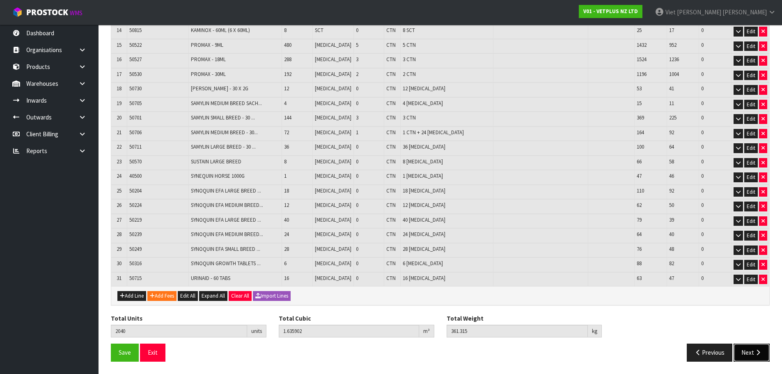
click at [749, 355] on button "Next" at bounding box center [751, 352] width 36 height 18
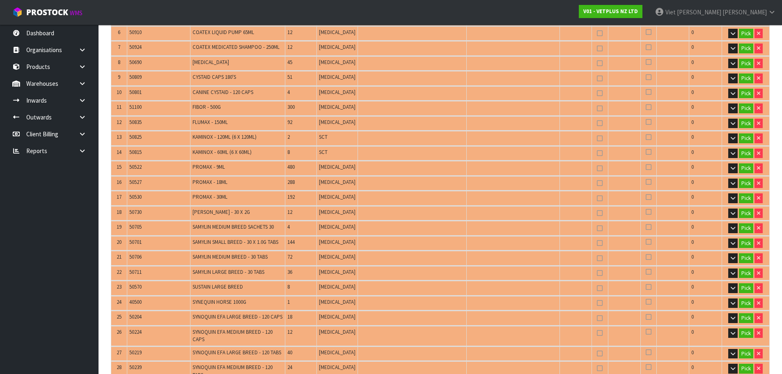
scroll to position [0, 0]
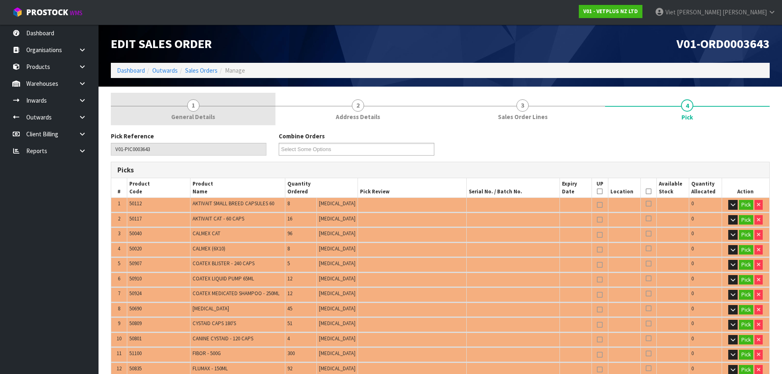
click at [176, 114] on span "General Details" at bounding box center [193, 116] width 44 height 9
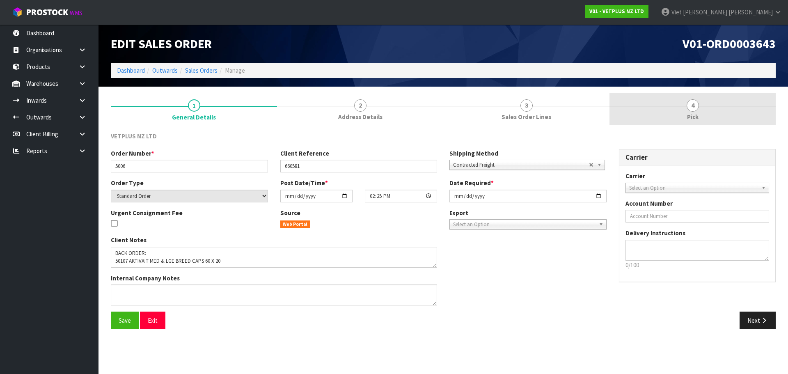
click at [656, 119] on link "4 Pick" at bounding box center [692, 109] width 166 height 32
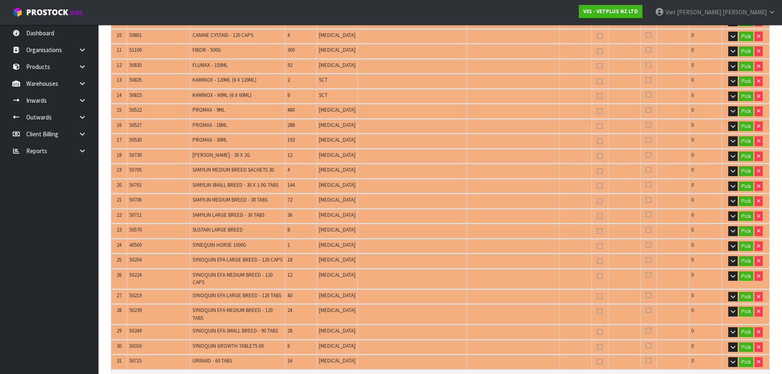
scroll to position [41, 0]
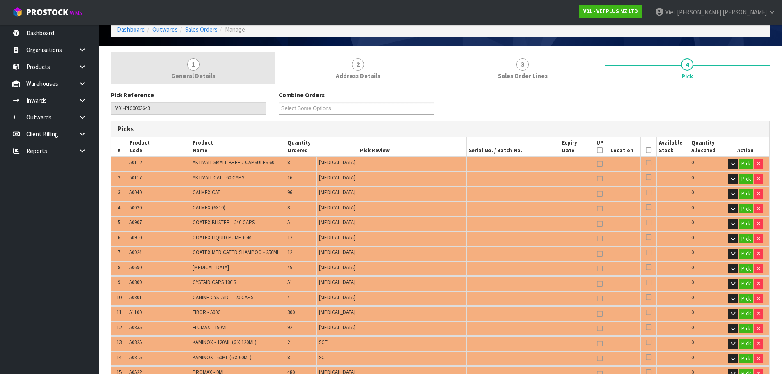
click at [175, 69] on link "1 General Details" at bounding box center [193, 68] width 165 height 32
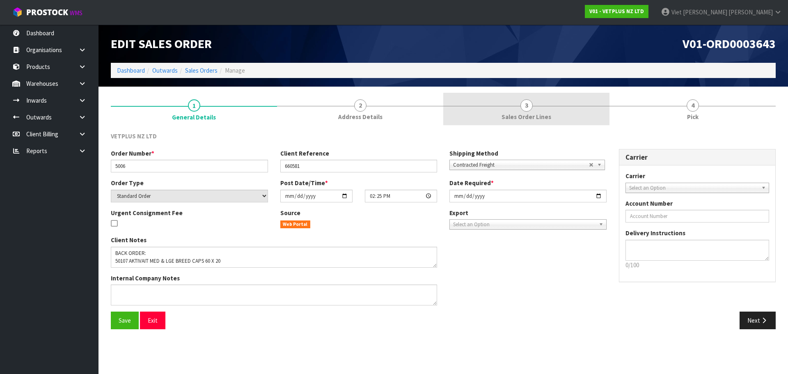
click at [484, 120] on link "3 Sales Order Lines" at bounding box center [526, 109] width 166 height 32
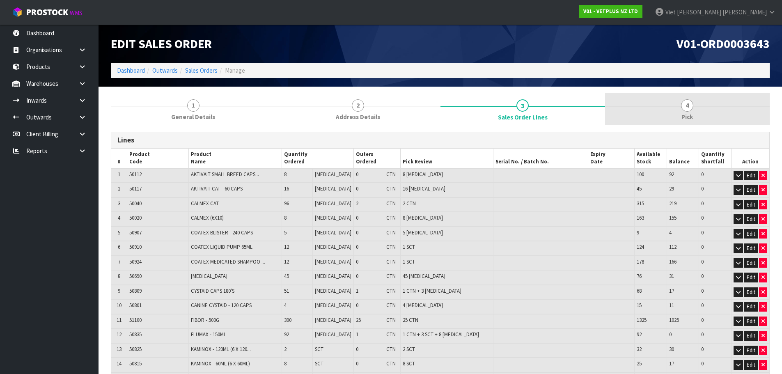
click at [643, 108] on link "4 Pick" at bounding box center [687, 109] width 165 height 32
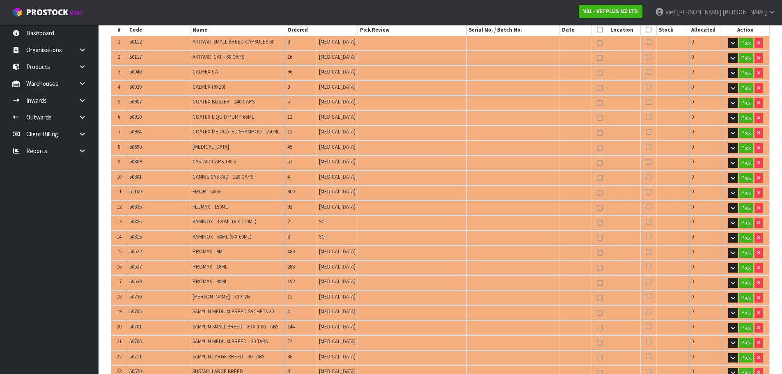
scroll to position [43, 0]
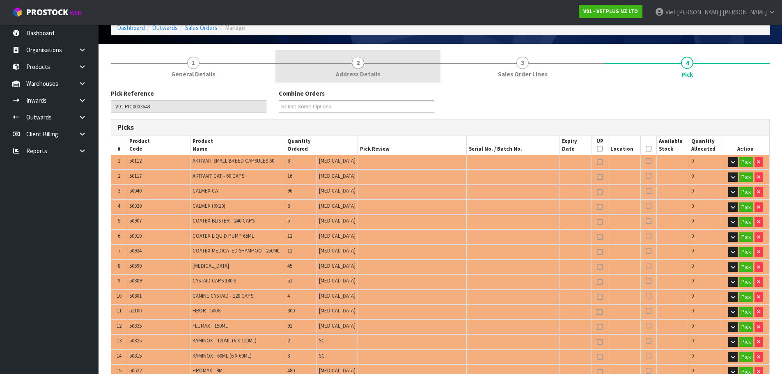
click at [298, 70] on link "2 Address Details" at bounding box center [357, 66] width 165 height 32
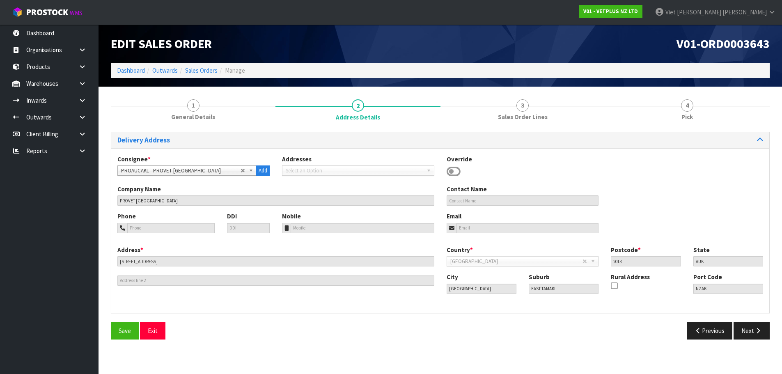
scroll to position [0, 0]
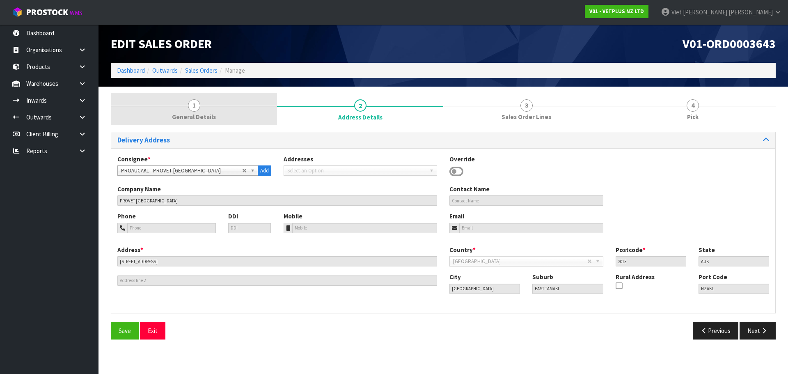
click at [240, 102] on link "1 General Details" at bounding box center [194, 109] width 166 height 32
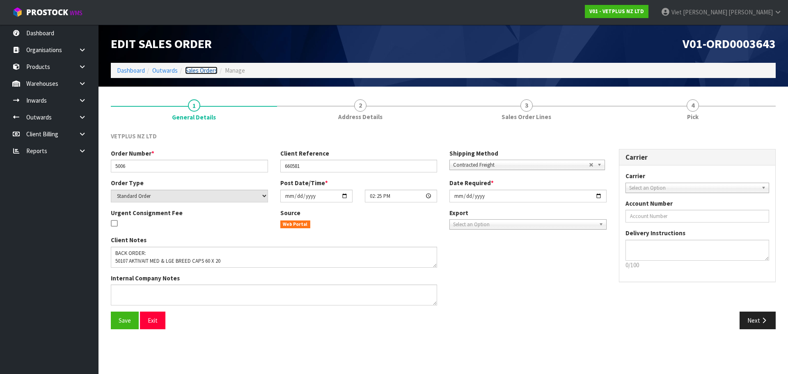
drag, startPoint x: 195, startPoint y: 71, endPoint x: 199, endPoint y: 70, distance: 4.2
click at [195, 71] on link "Sales Orders" at bounding box center [201, 70] width 32 height 8
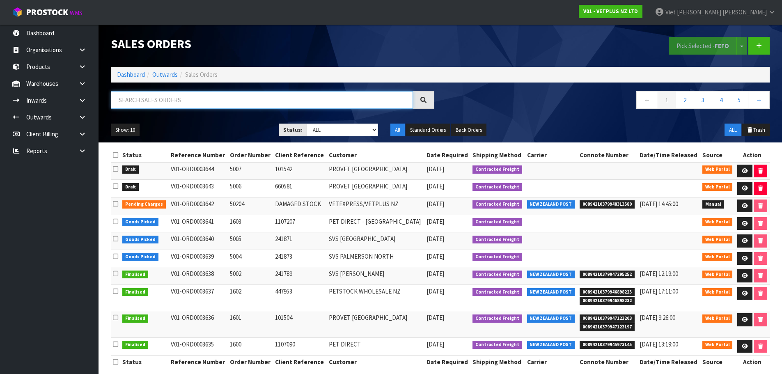
click at [210, 103] on input "text" at bounding box center [262, 100] width 302 height 18
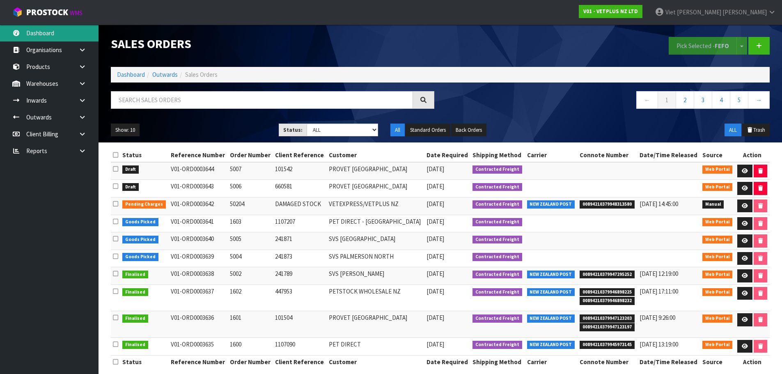
click at [68, 41] on link "Dashboard" at bounding box center [49, 33] width 98 height 17
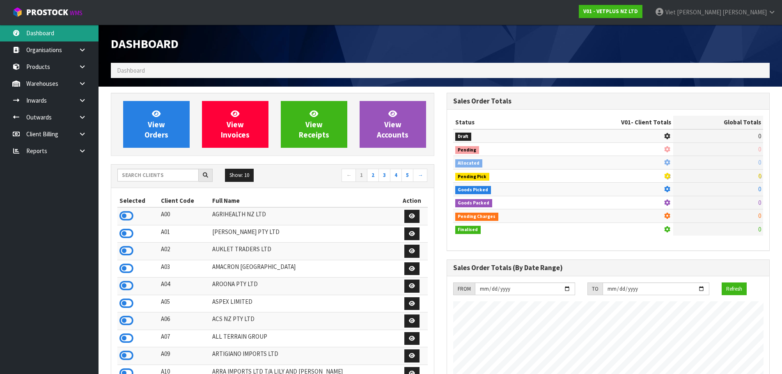
scroll to position [622, 335]
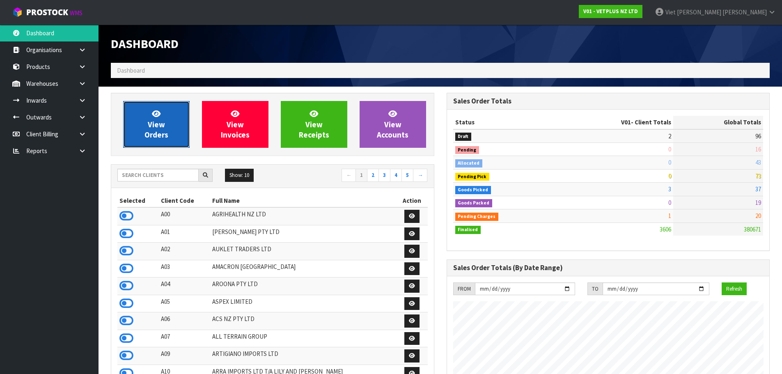
click at [160, 128] on span "View Orders" at bounding box center [156, 124] width 24 height 31
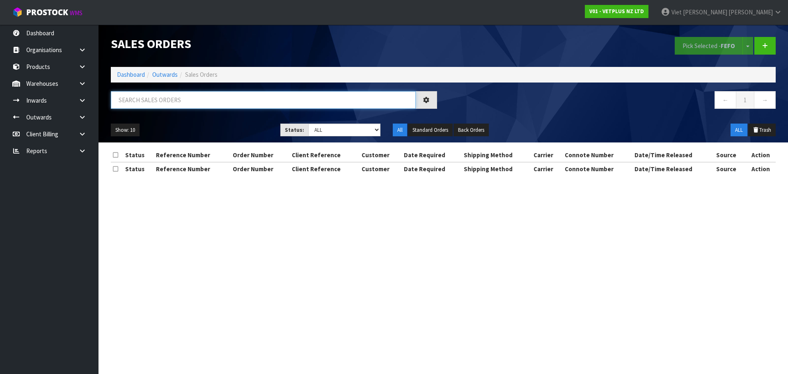
click at [193, 100] on input "text" at bounding box center [263, 100] width 305 height 18
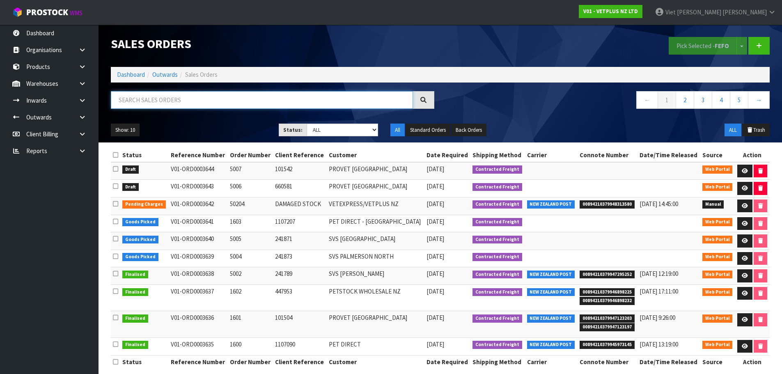
paste input "V01-ORD0003643"
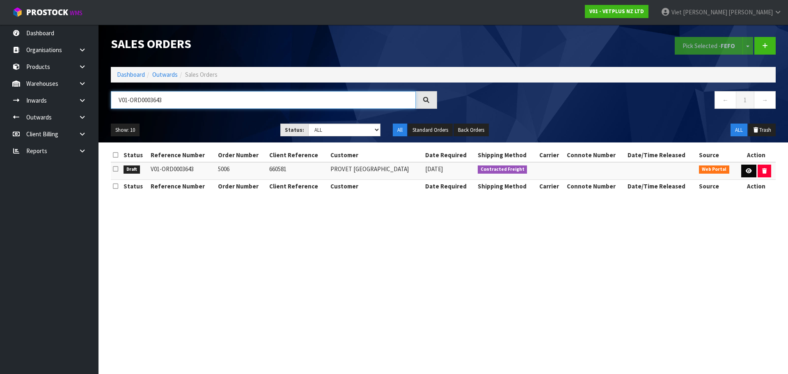
type input "V01-ORD0003643"
click at [742, 170] on link at bounding box center [748, 171] width 15 height 13
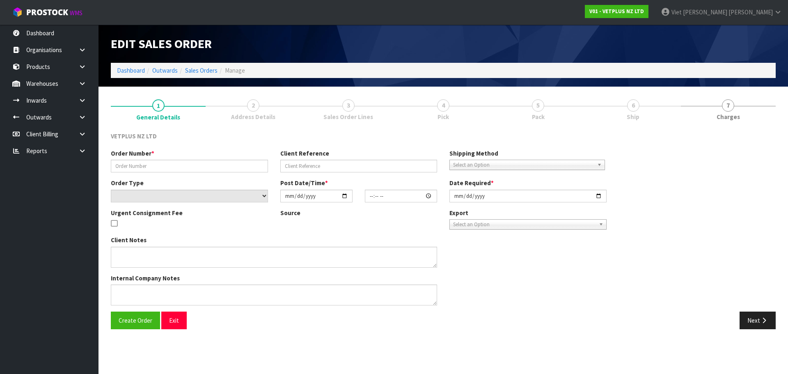
type input "5006"
type input "660581"
select select "number:0"
type input "[DATE]"
type input "14:25:00.000"
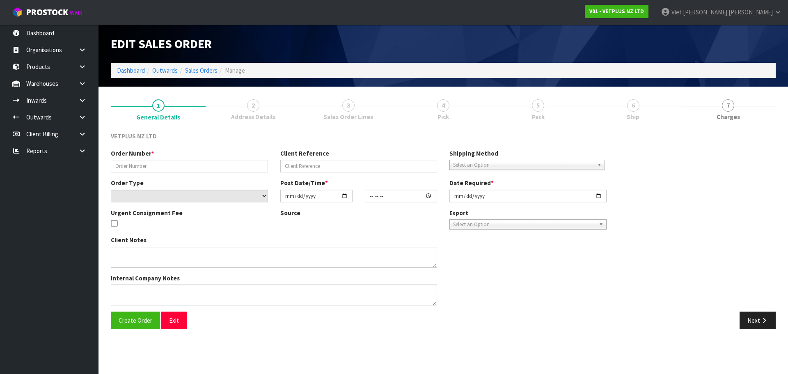
type input "[DATE]"
type textarea "BACK ORDER: 50107 AKTIVAIT MED & LGE BREED CAPS 60 X 20 50840 COMPLIVIT 150G X …"
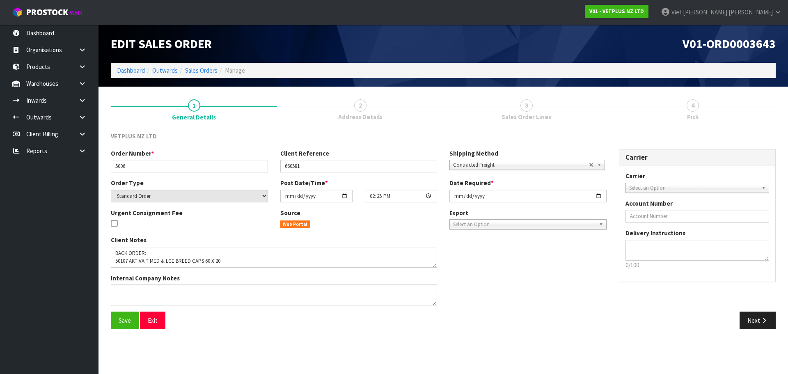
click at [346, 114] on span "Address Details" at bounding box center [360, 116] width 44 height 9
click at [753, 326] on button "Next" at bounding box center [757, 320] width 36 height 18
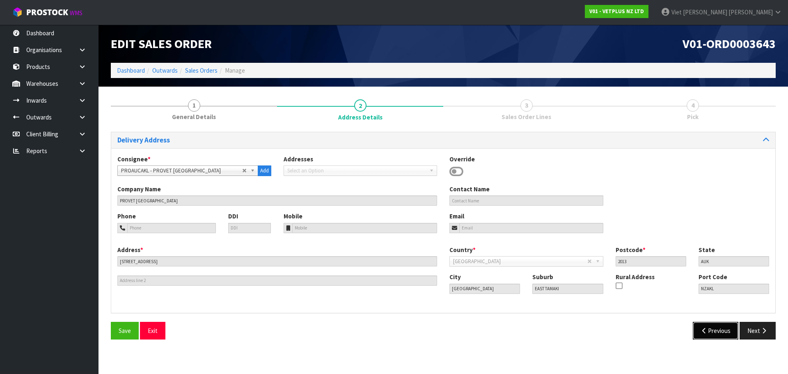
click at [715, 330] on button "Previous" at bounding box center [716, 331] width 46 height 18
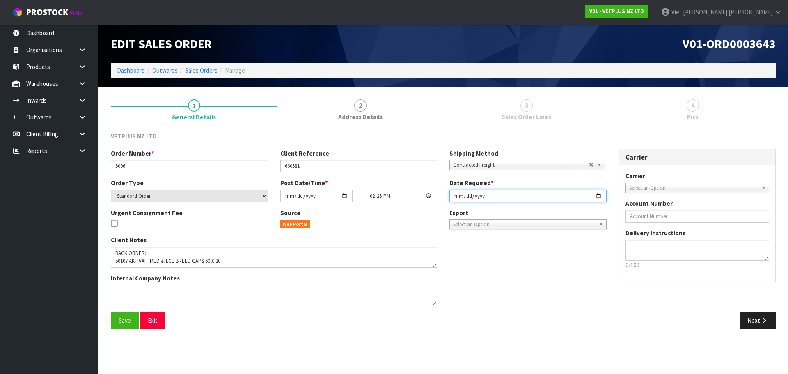
click at [600, 196] on input "[DATE]" at bounding box center [527, 196] width 157 height 13
type input "2025-09-11"
drag, startPoint x: 126, startPoint y: 318, endPoint x: 183, endPoint y: 320, distance: 57.1
click at [126, 318] on span "Save" at bounding box center [125, 320] width 12 height 8
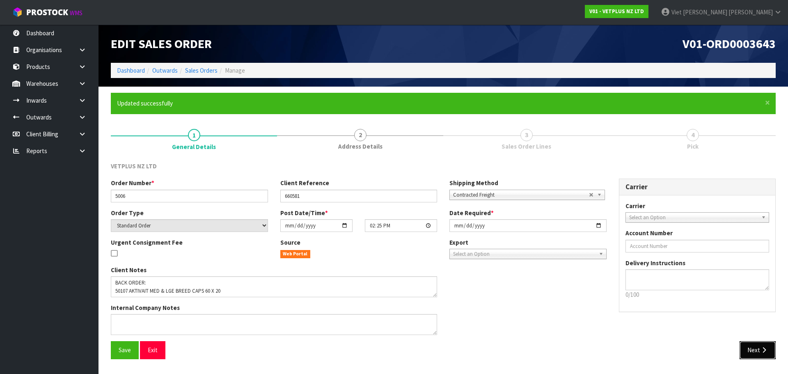
click at [744, 348] on button "Next" at bounding box center [757, 350] width 36 height 18
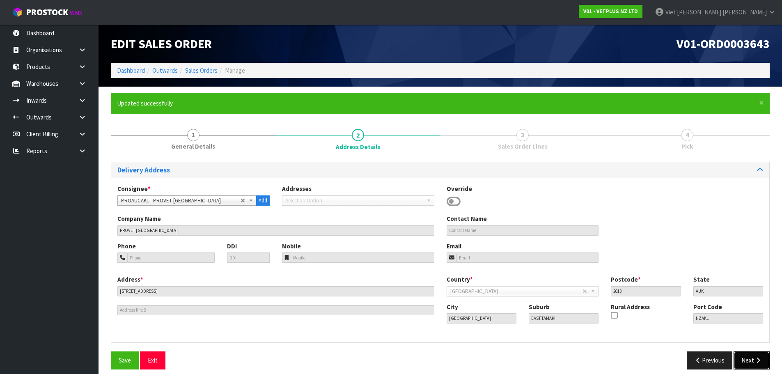
click at [745, 354] on button "Next" at bounding box center [751, 360] width 36 height 18
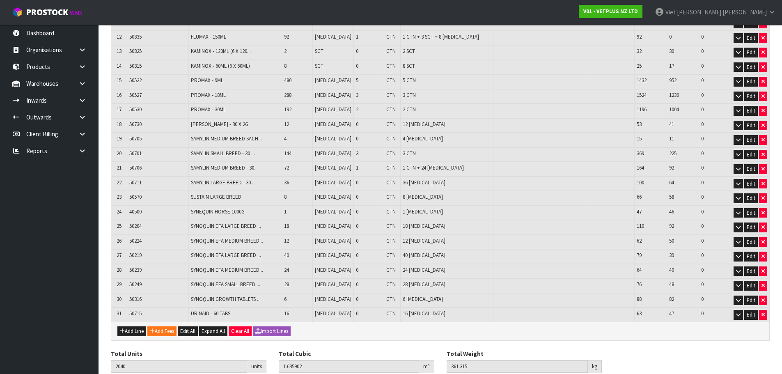
scroll to position [363, 0]
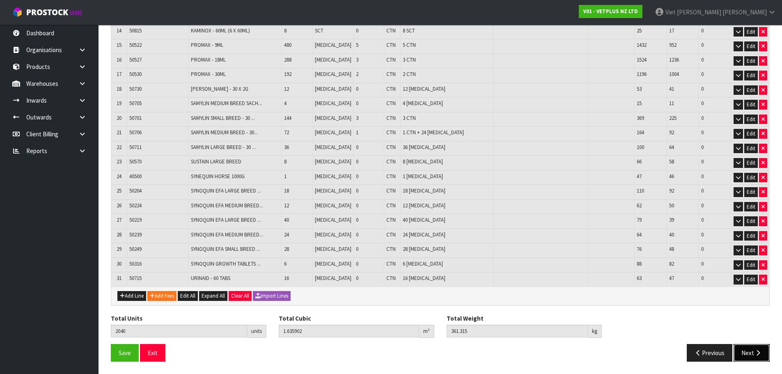
click at [745, 348] on button "Next" at bounding box center [751, 353] width 36 height 18
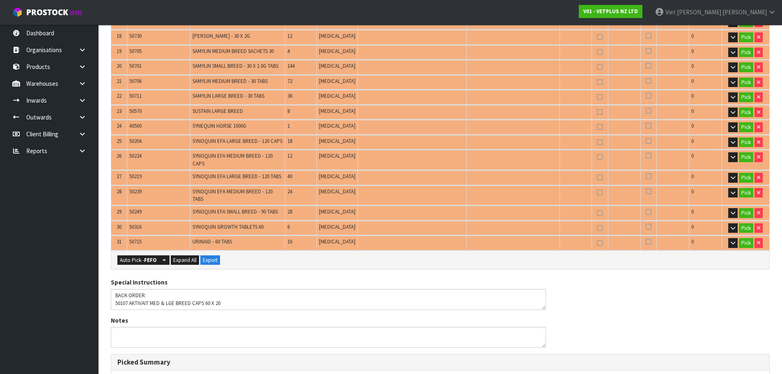
scroll to position [451, 0]
click at [144, 257] on strong "FEFO" at bounding box center [150, 260] width 13 height 7
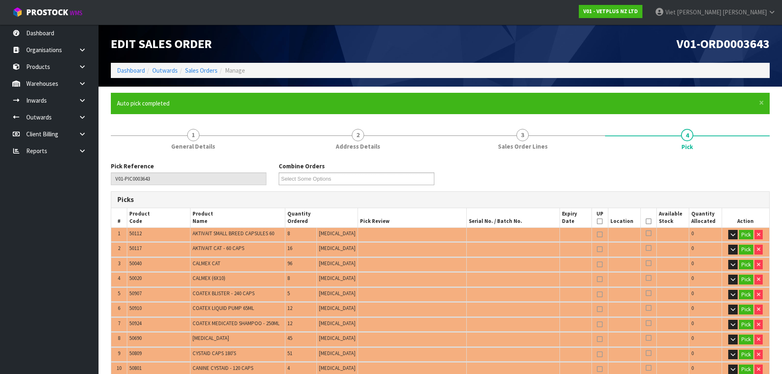
type input "42"
type input "Piece x 338"
type input "Sub-carton x 15"
type input "2040"
type input "1.627241"
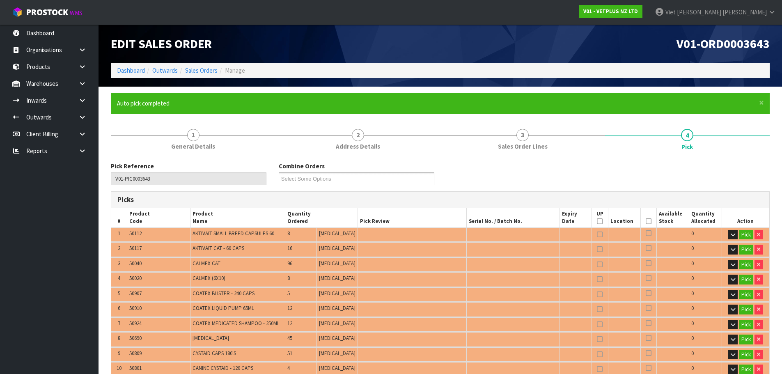
type input "361.315"
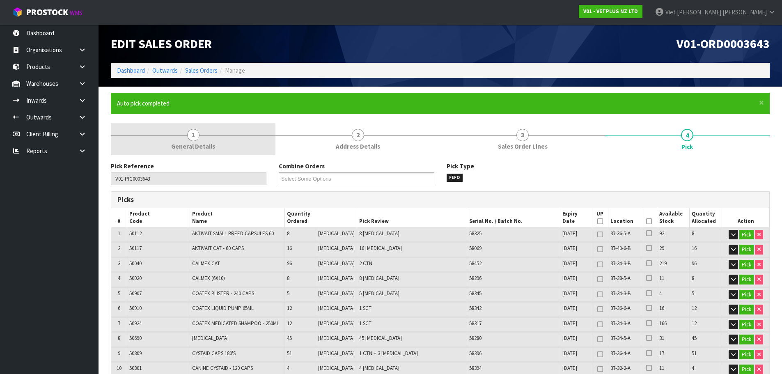
click at [219, 150] on link "1 General Details" at bounding box center [193, 139] width 165 height 32
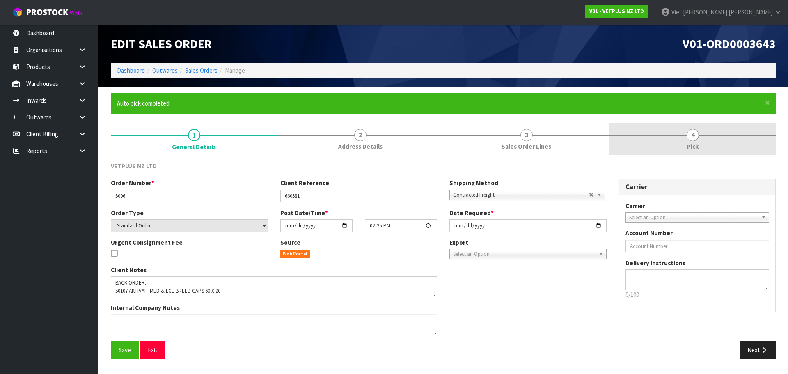
click at [710, 141] on link "4 Pick" at bounding box center [692, 139] width 166 height 32
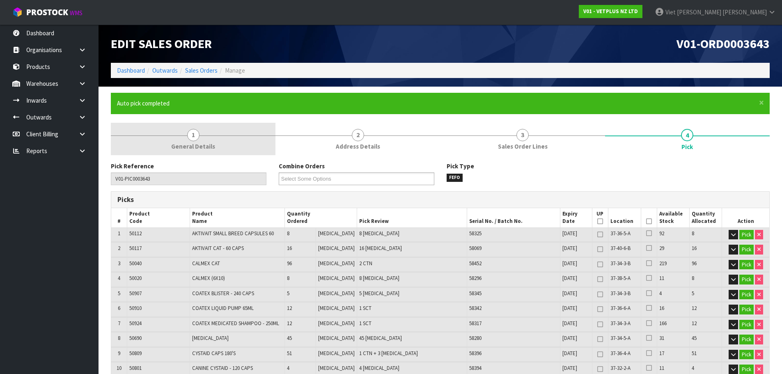
click at [159, 134] on link "1 General Details" at bounding box center [193, 139] width 165 height 32
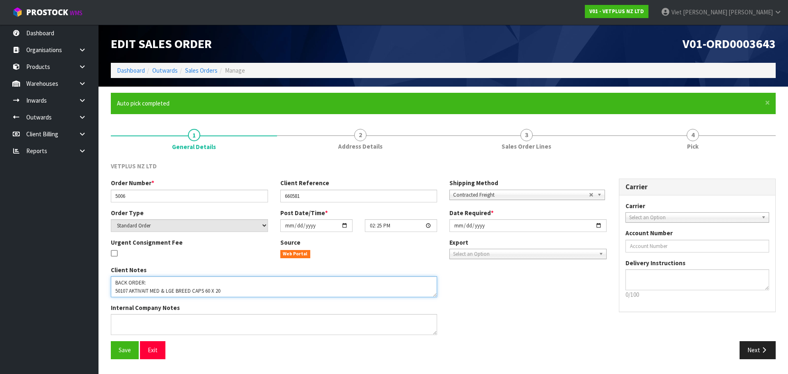
click at [118, 288] on textarea at bounding box center [274, 286] width 326 height 21
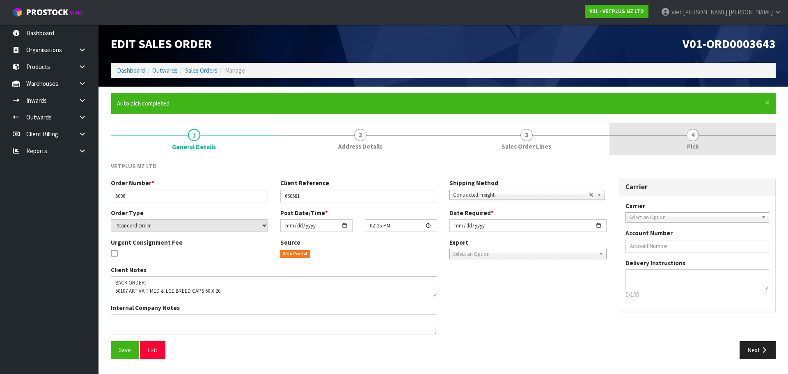
click at [680, 128] on link "4 Pick" at bounding box center [692, 139] width 166 height 32
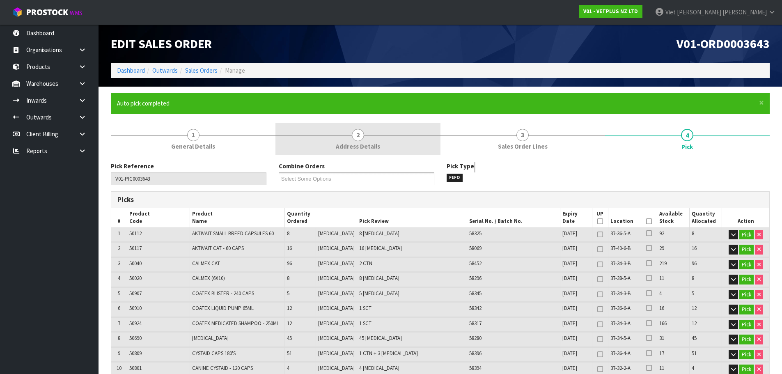
scroll to position [587, 0]
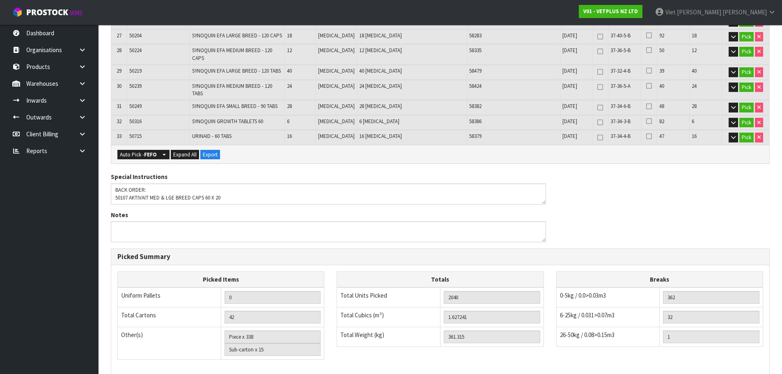
click at [456, 158] on div "Pick Reference V01-PIC0003643 Combine Orders V01-ORD0003639 V01-ORD0003640 V01-…" at bounding box center [440, 27] width 659 height 907
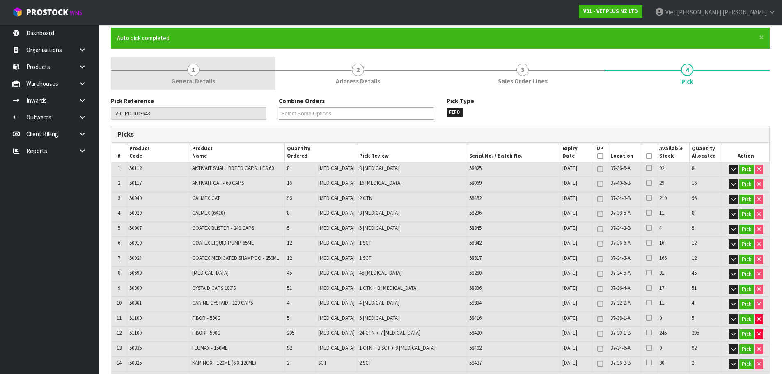
scroll to position [0, 0]
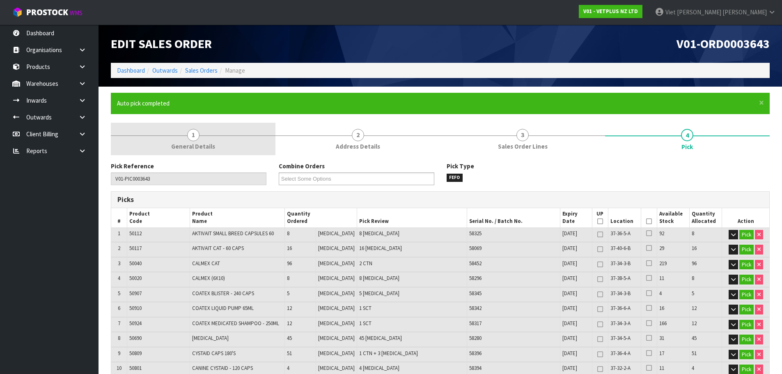
click at [209, 151] on link "1 General Details" at bounding box center [193, 139] width 165 height 32
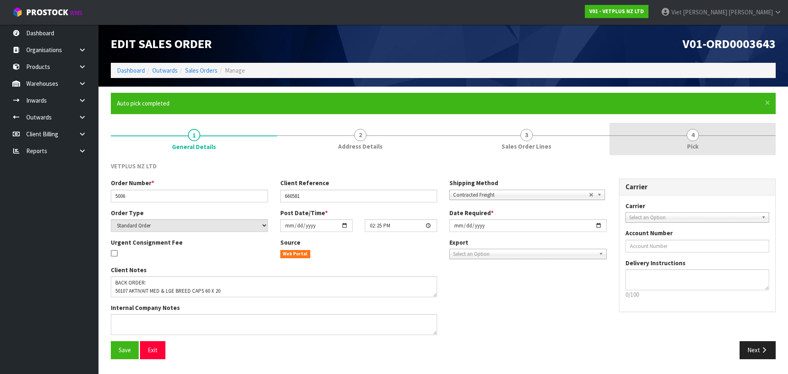
click at [715, 139] on link "4 Pick" at bounding box center [692, 139] width 166 height 32
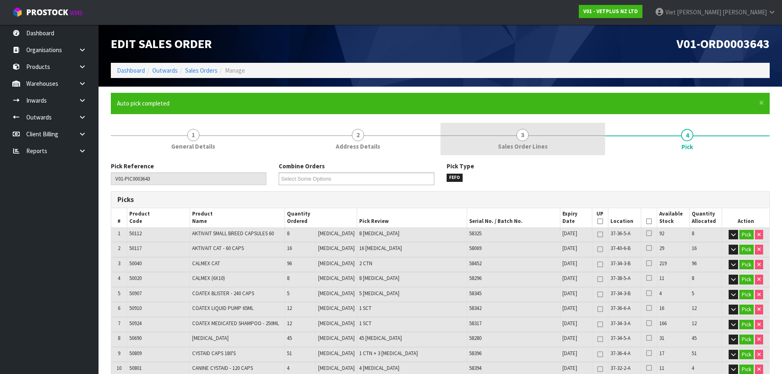
click at [575, 135] on link "3 Sales Order Lines" at bounding box center [522, 139] width 165 height 32
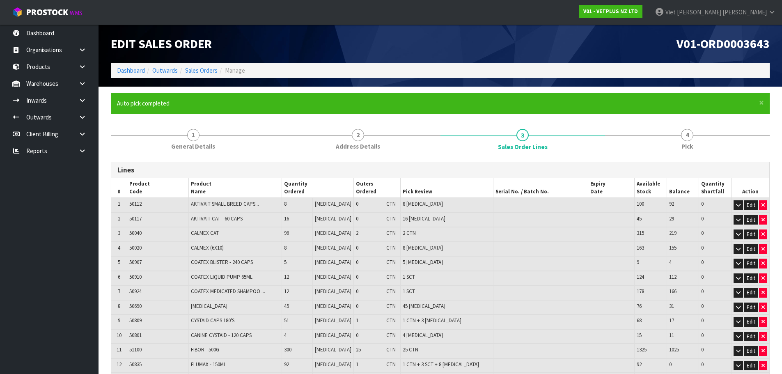
click at [668, 130] on link "4 Pick" at bounding box center [687, 139] width 165 height 32
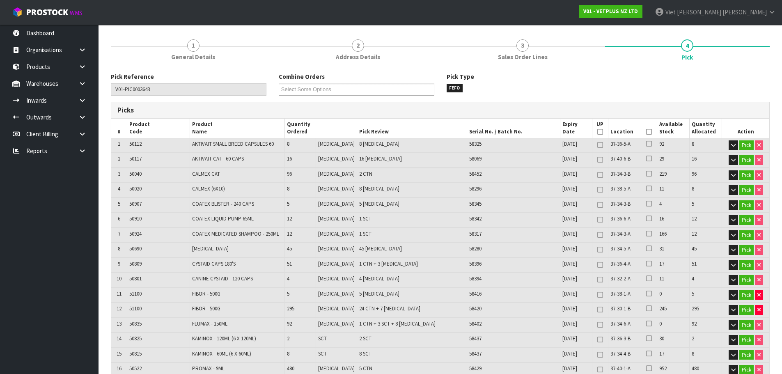
scroll to position [82, 0]
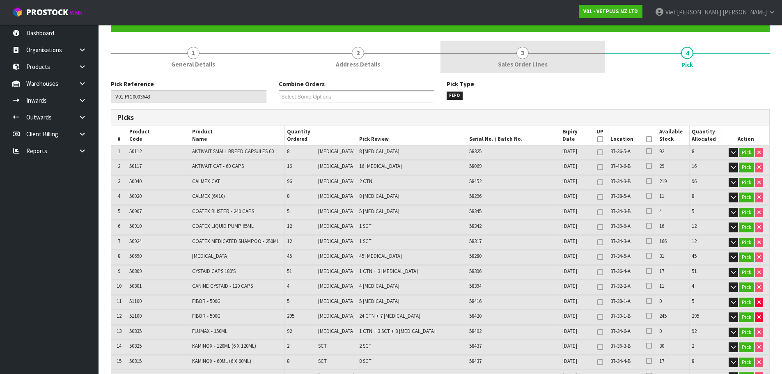
click at [570, 71] on link "3 Sales Order Lines" at bounding box center [522, 57] width 165 height 32
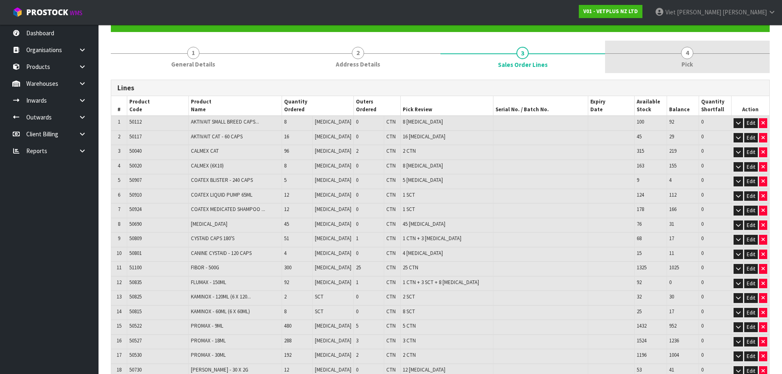
click at [659, 57] on link "4 Pick" at bounding box center [687, 57] width 165 height 32
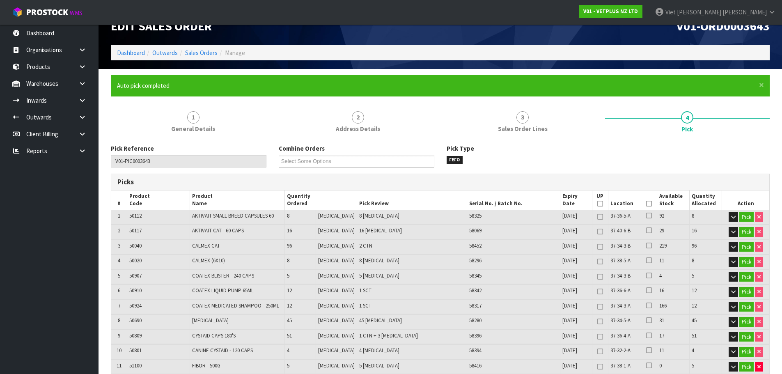
scroll to position [0, 0]
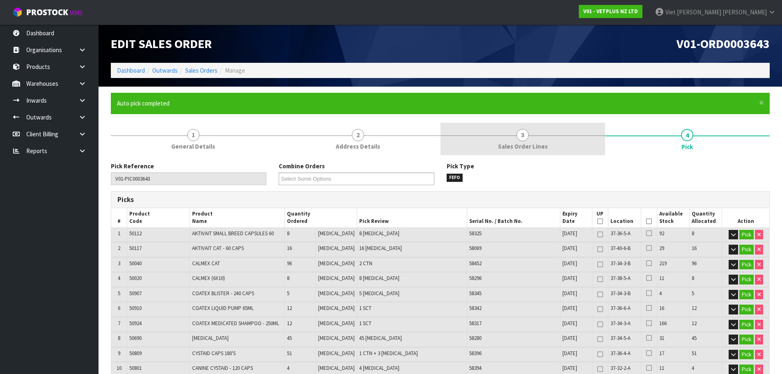
click at [550, 135] on div at bounding box center [522, 135] width 165 height 0
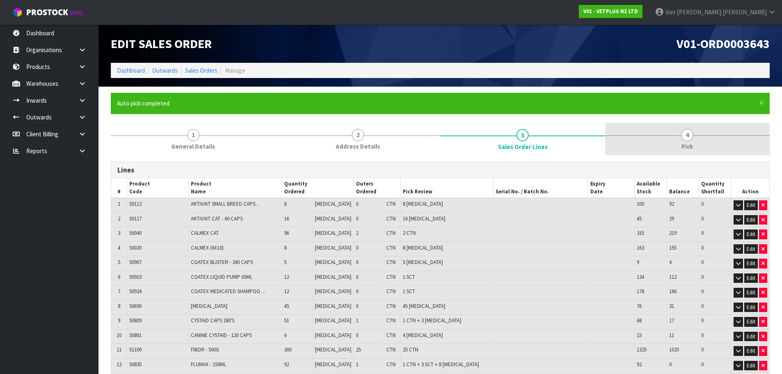
click at [661, 142] on link "4 Pick" at bounding box center [687, 139] width 165 height 32
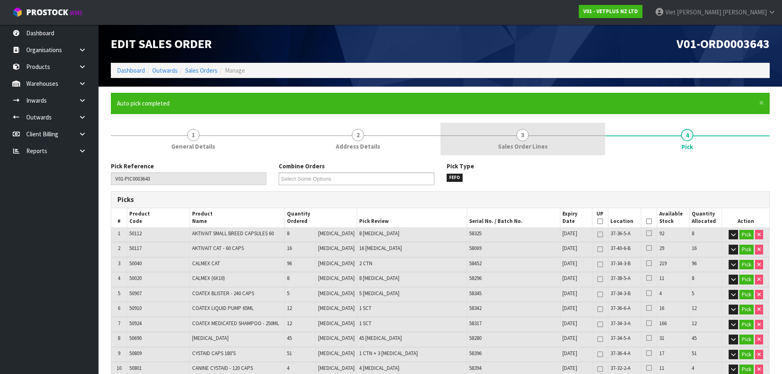
click at [552, 125] on link "3 Sales Order Lines" at bounding box center [522, 139] width 165 height 32
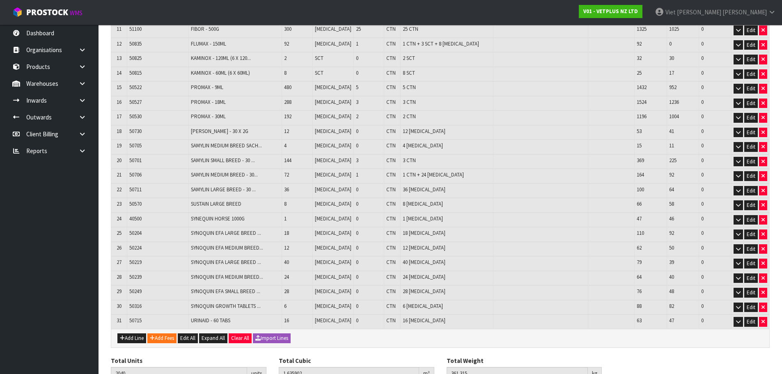
scroll to position [363, 0]
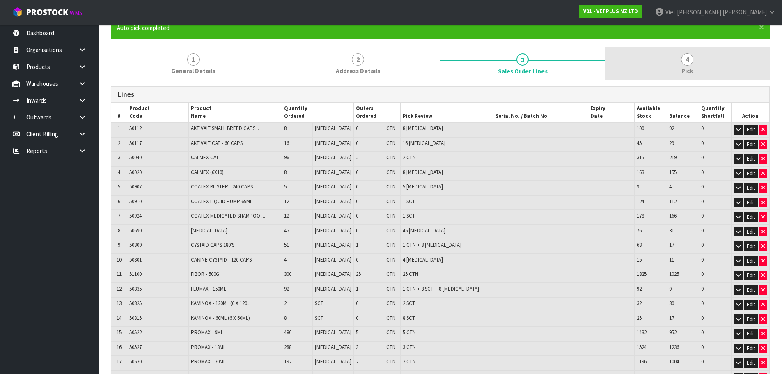
click at [678, 68] on link "4 Pick" at bounding box center [687, 63] width 165 height 32
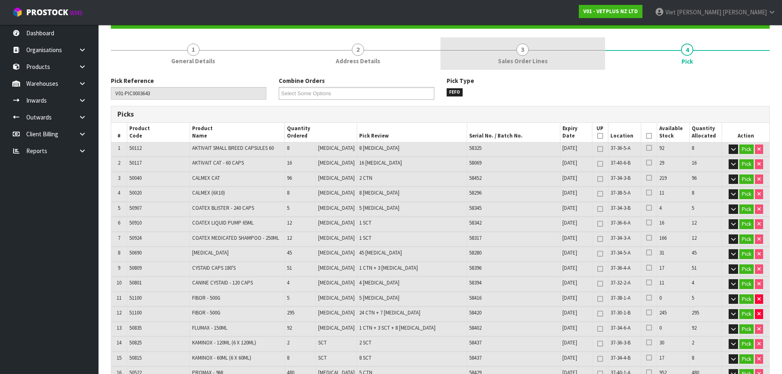
scroll to position [34, 0]
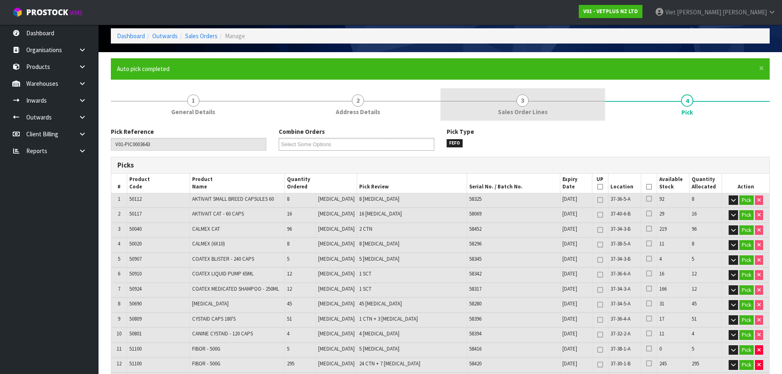
click at [591, 111] on link "3 Sales Order Lines" at bounding box center [522, 104] width 165 height 32
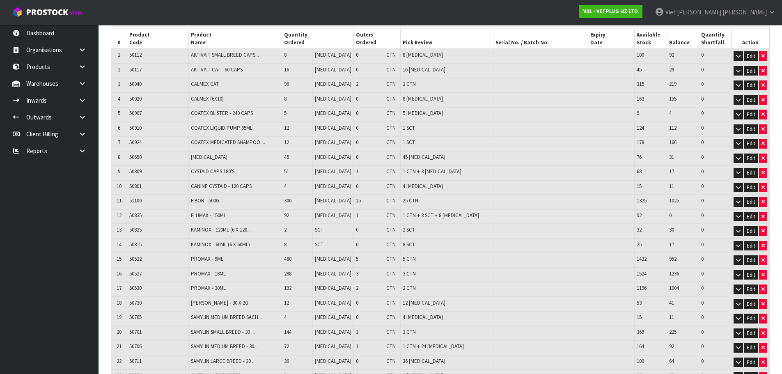
scroll to position [76, 0]
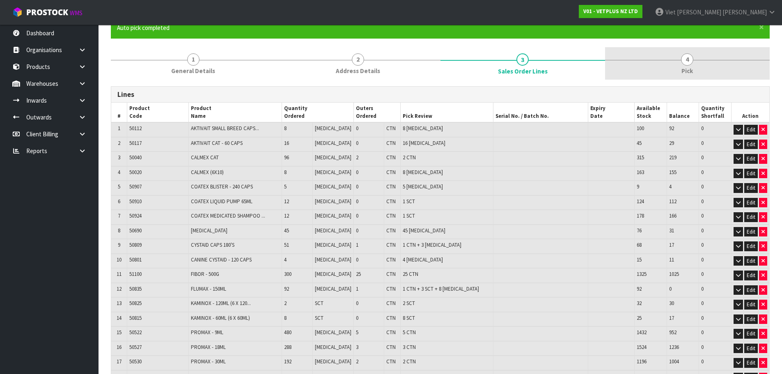
click at [641, 58] on link "4 Pick" at bounding box center [687, 63] width 165 height 32
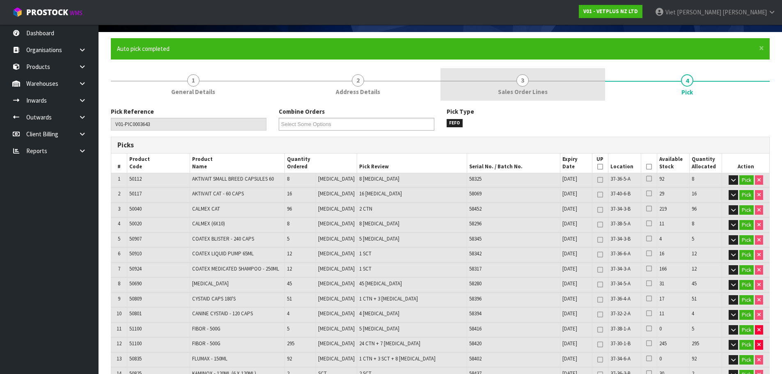
scroll to position [34, 0]
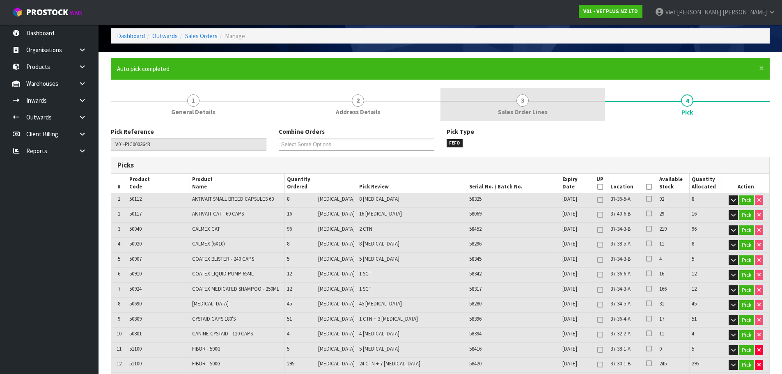
click at [505, 116] on span "Sales Order Lines" at bounding box center [523, 112] width 50 height 9
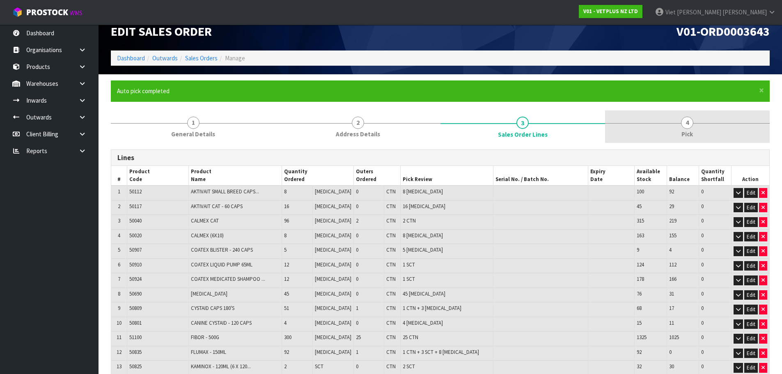
scroll to position [0, 0]
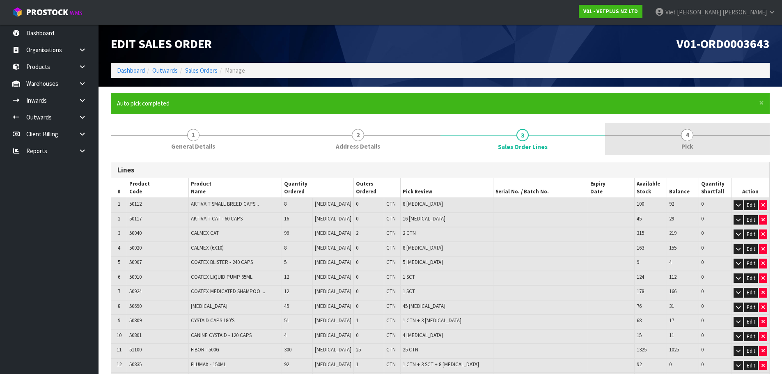
click at [609, 148] on link "4 Pick" at bounding box center [687, 139] width 165 height 32
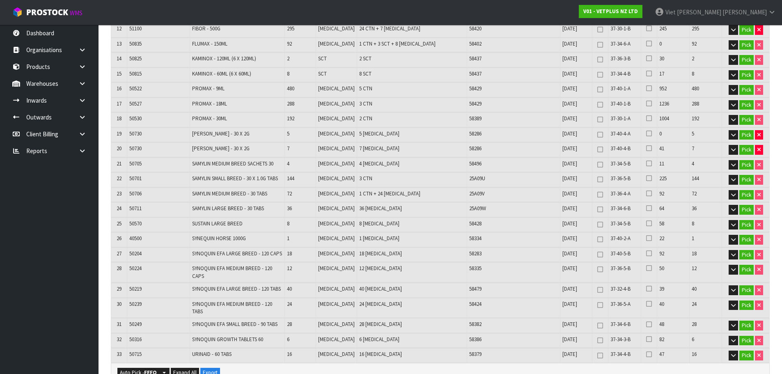
scroll to position [41, 0]
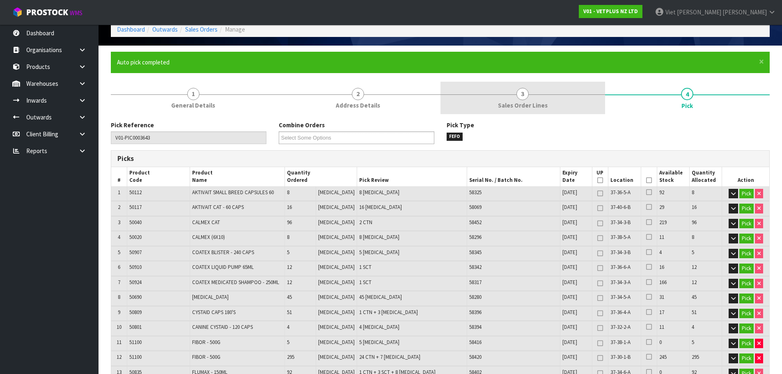
click at [543, 108] on span "Sales Order Lines" at bounding box center [523, 105] width 50 height 9
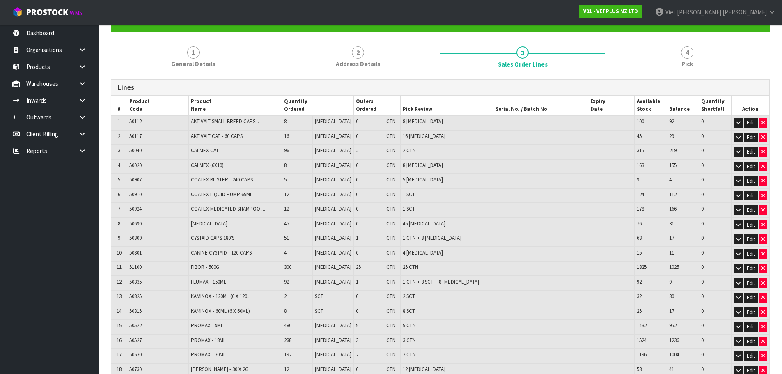
scroll to position [82, 0]
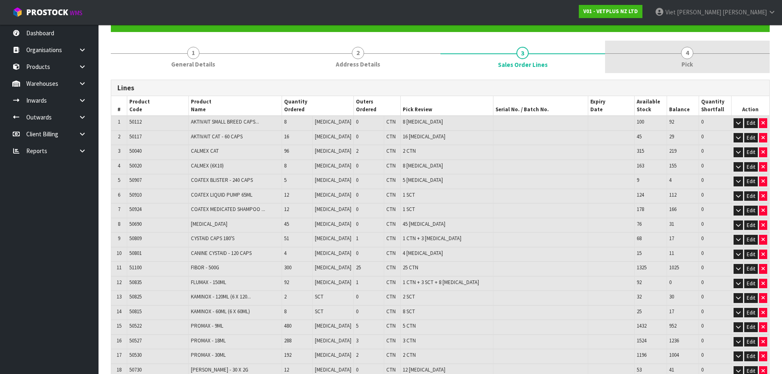
click at [666, 65] on link "4 Pick" at bounding box center [687, 57] width 165 height 32
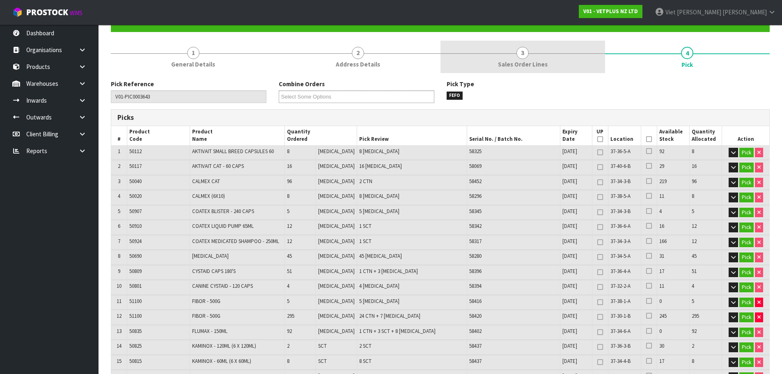
click at [583, 64] on link "3 Sales Order Lines" at bounding box center [522, 57] width 165 height 32
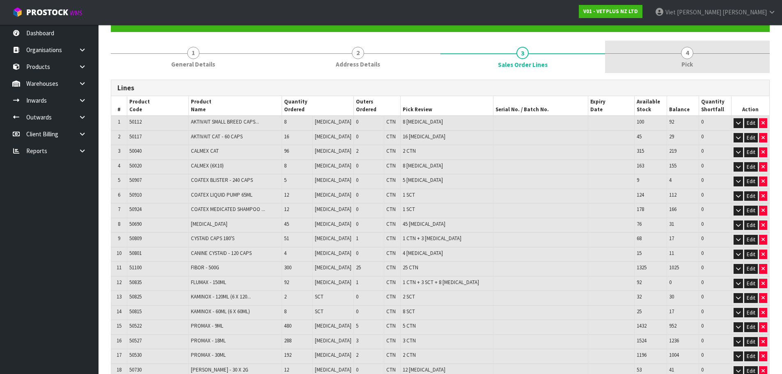
click at [679, 55] on link "4 Pick" at bounding box center [687, 57] width 165 height 32
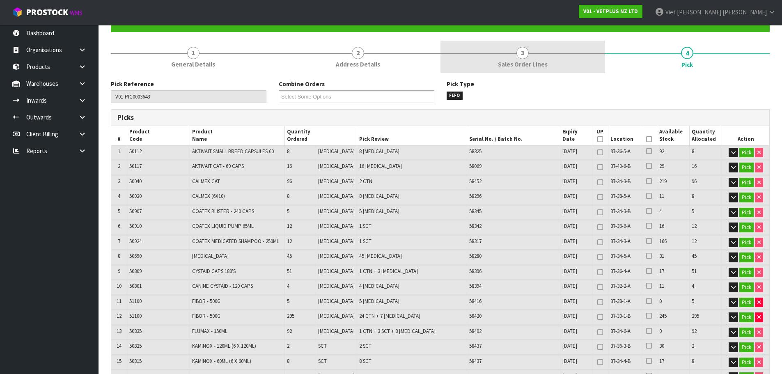
click at [578, 66] on link "3 Sales Order Lines" at bounding box center [522, 57] width 165 height 32
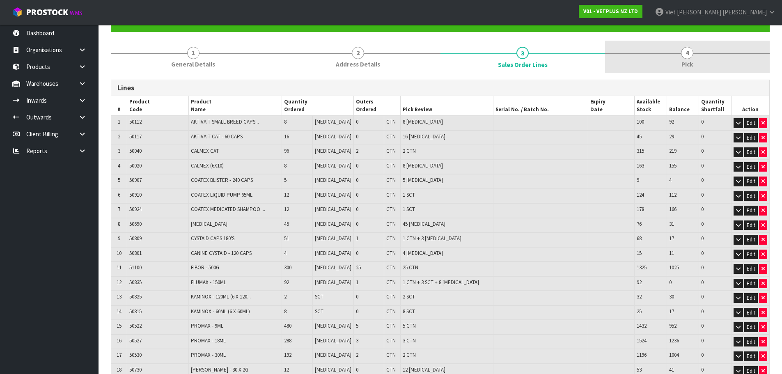
click at [678, 63] on link "4 Pick" at bounding box center [687, 57] width 165 height 32
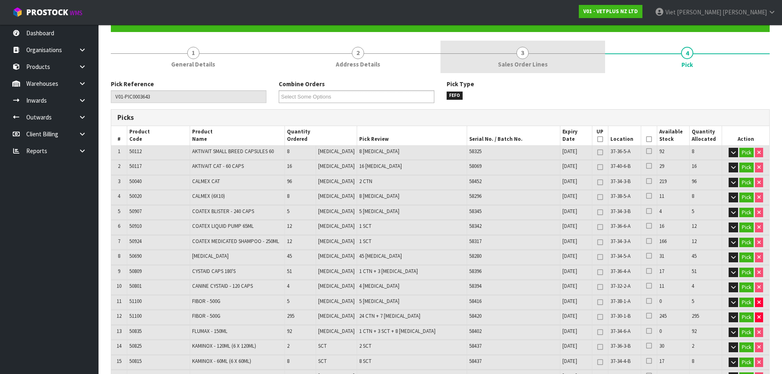
click at [570, 67] on link "3 Sales Order Lines" at bounding box center [522, 57] width 165 height 32
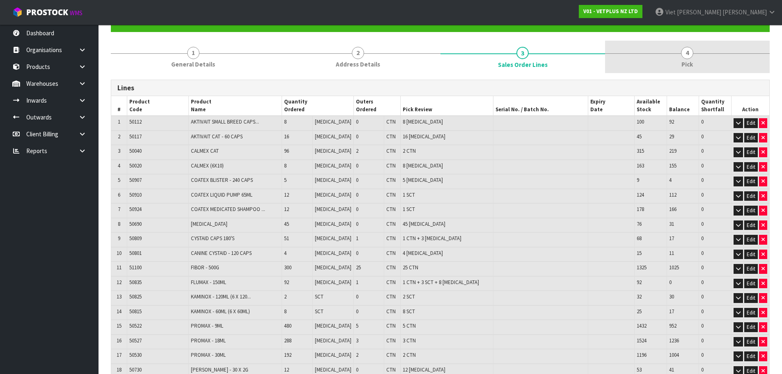
click at [643, 67] on link "4 Pick" at bounding box center [687, 57] width 165 height 32
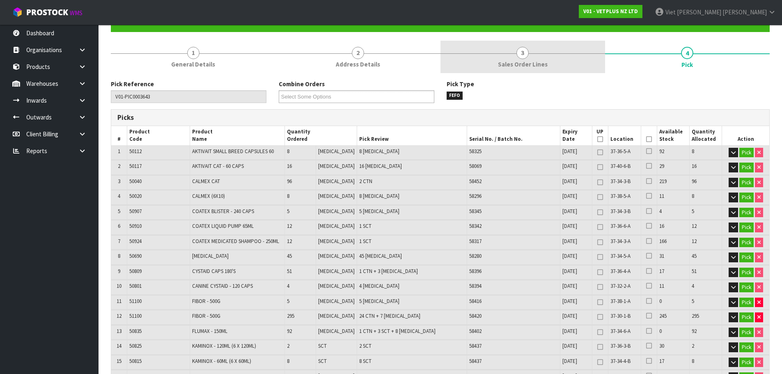
click at [570, 71] on link "3 Sales Order Lines" at bounding box center [522, 57] width 165 height 32
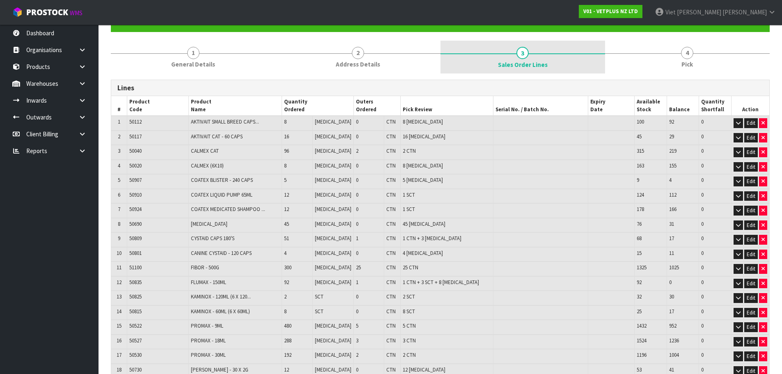
scroll to position [123, 0]
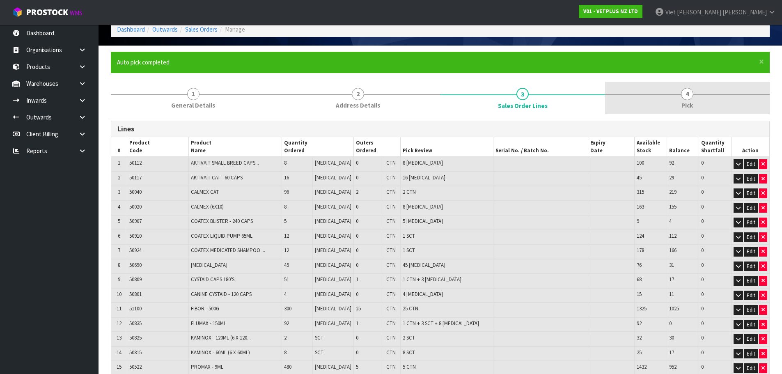
click at [658, 83] on link "4 Pick" at bounding box center [687, 98] width 165 height 32
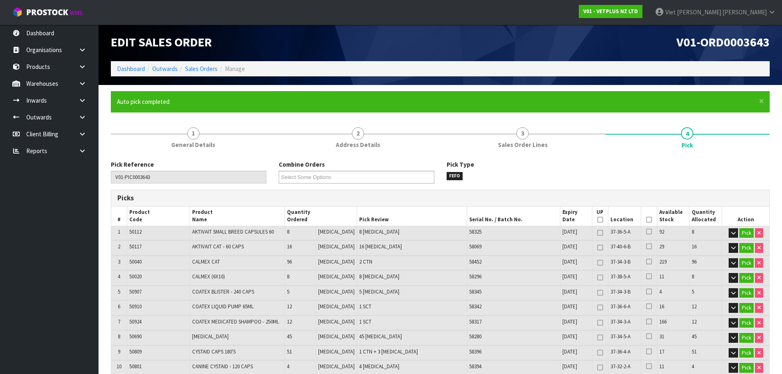
scroll to position [0, 0]
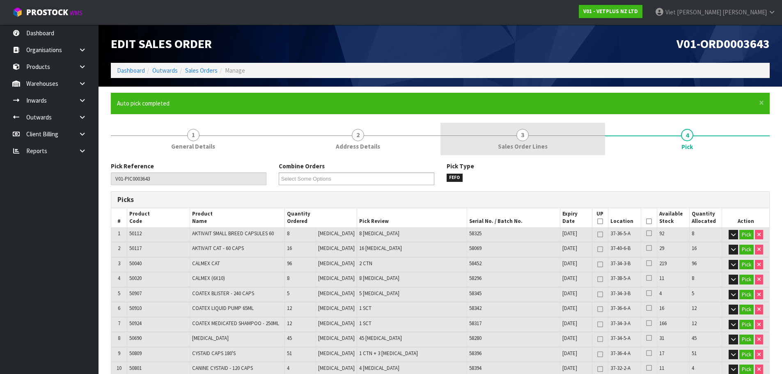
click at [558, 130] on link "3 Sales Order Lines" at bounding box center [522, 139] width 165 height 32
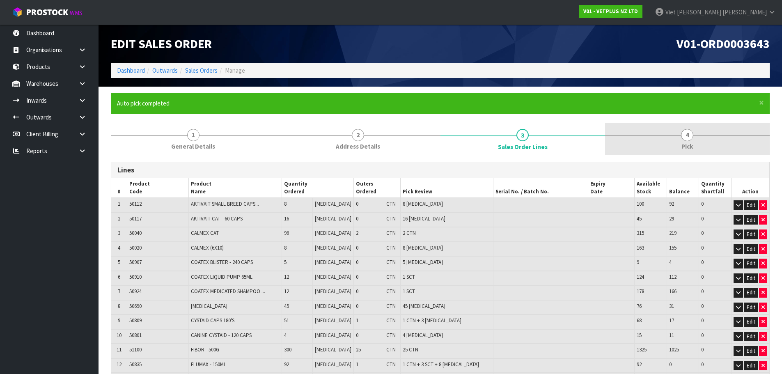
click at [647, 132] on link "4 Pick" at bounding box center [687, 139] width 165 height 32
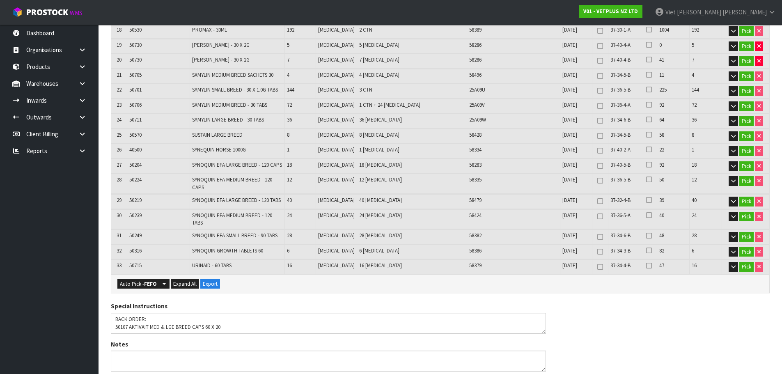
scroll to position [451, 0]
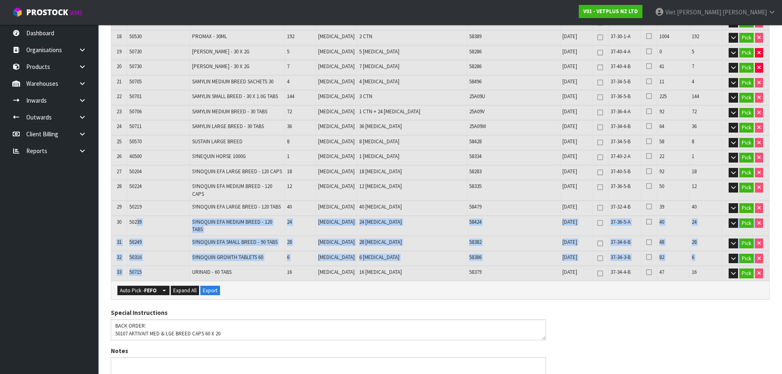
drag, startPoint x: 145, startPoint y: 262, endPoint x: 137, endPoint y: 217, distance: 44.9
click at [137, 217] on table "# Product Code Product Name Quantity Ordered Pick Review Serial No. / Batch No.…" at bounding box center [440, 19] width 658 height 524
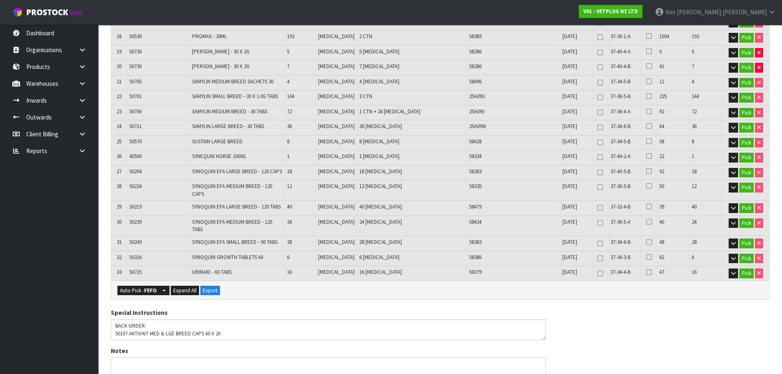
click at [168, 207] on td "50219" at bounding box center [158, 208] width 63 height 14
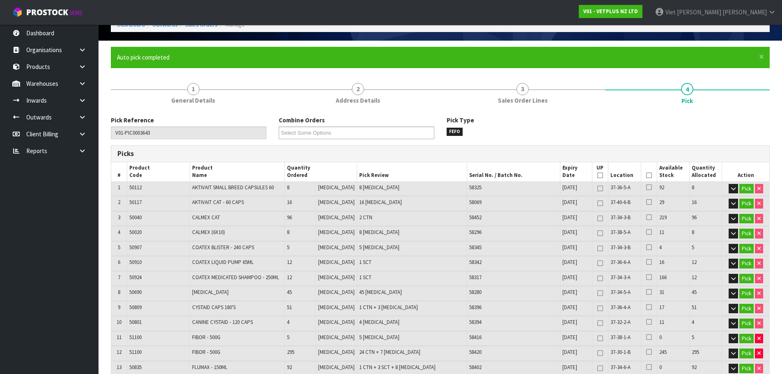
scroll to position [41, 0]
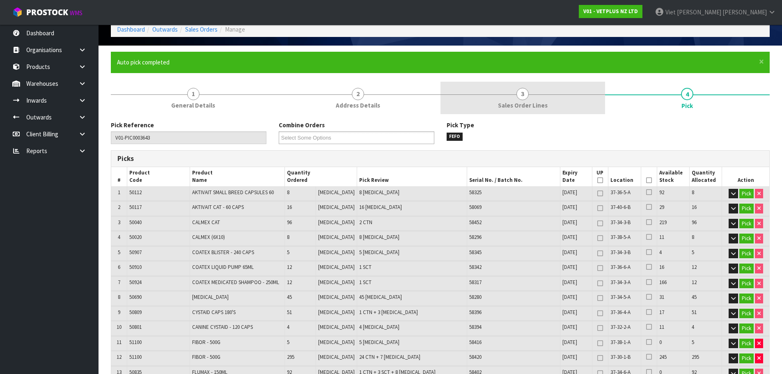
click at [548, 99] on link "3 Sales Order Lines" at bounding box center [522, 98] width 165 height 32
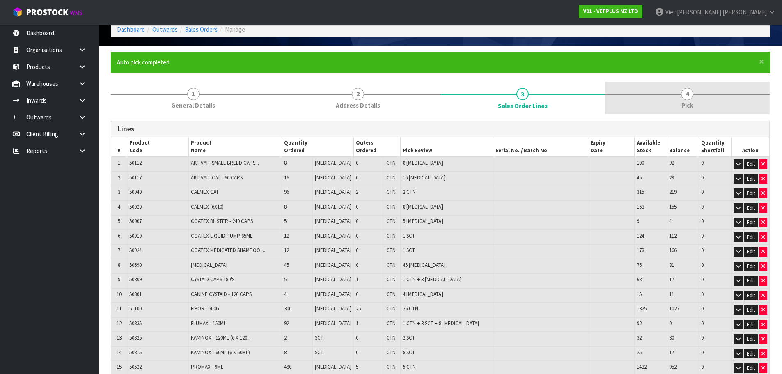
click at [662, 104] on link "4 Pick" at bounding box center [687, 98] width 165 height 32
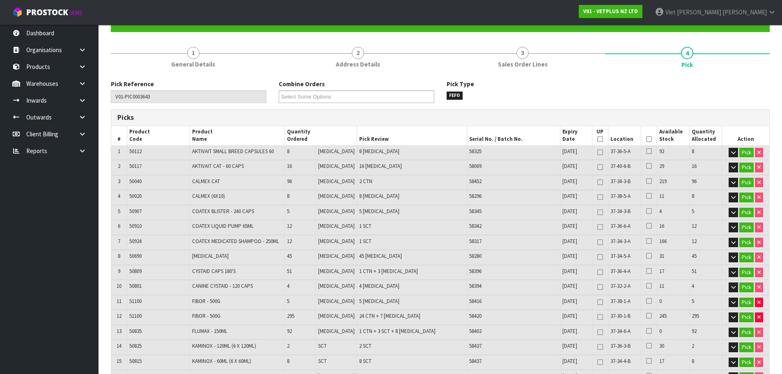
scroll to position [0, 0]
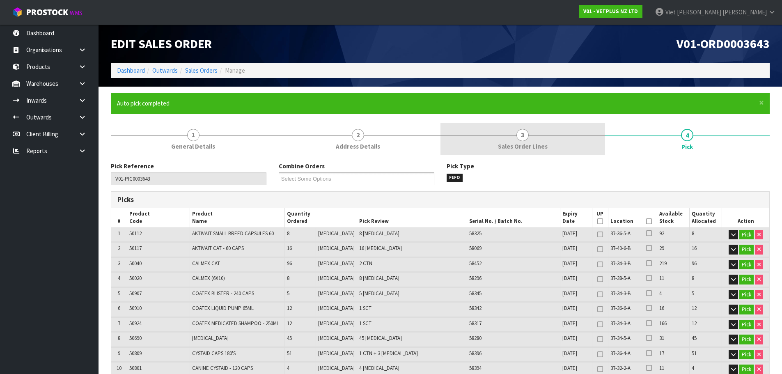
click at [555, 142] on link "3 Sales Order Lines" at bounding box center [522, 139] width 165 height 32
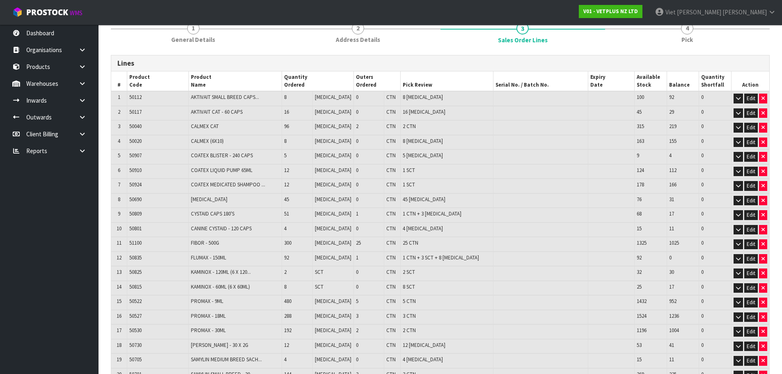
scroll to position [82, 0]
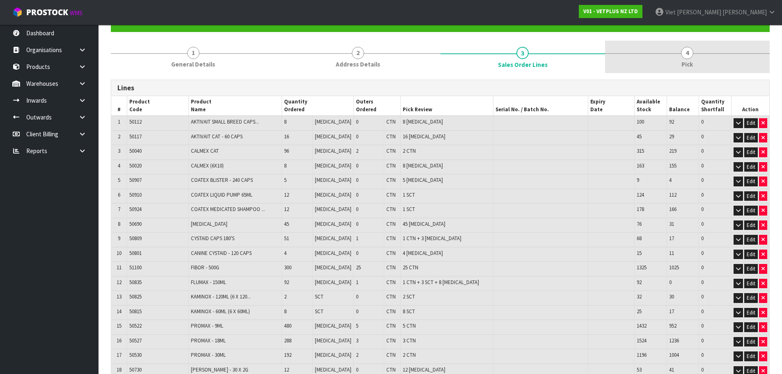
click at [701, 51] on link "4 Pick" at bounding box center [687, 57] width 165 height 32
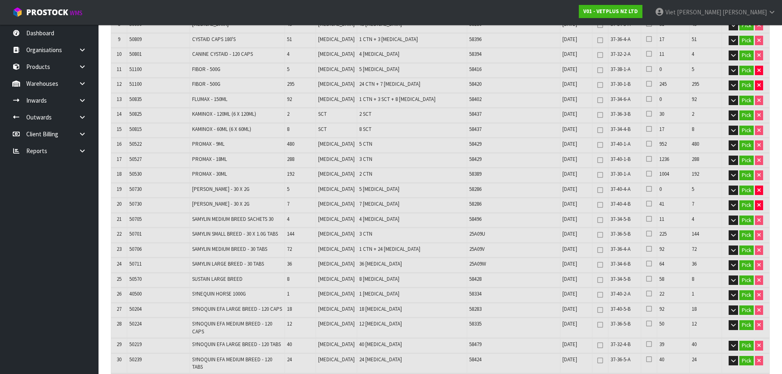
scroll to position [328, 0]
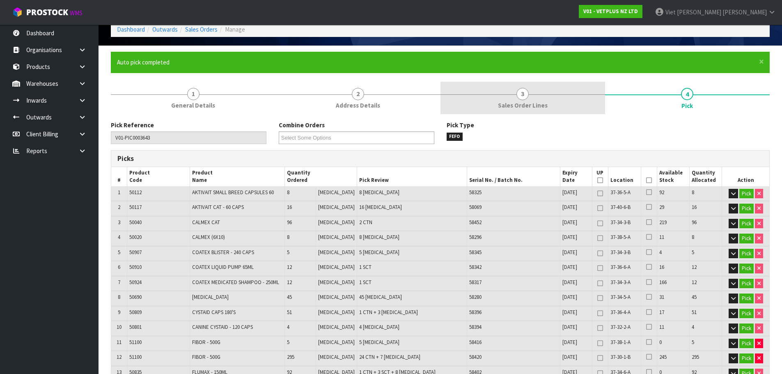
click at [561, 94] on div at bounding box center [522, 94] width 165 height 0
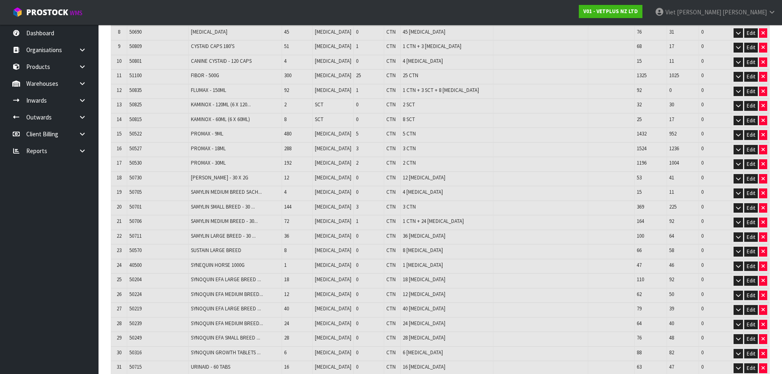
scroll to position [287, 0]
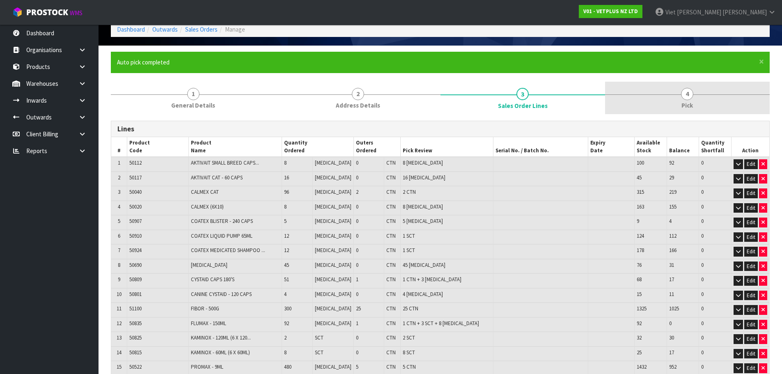
click at [648, 83] on link "4 Pick" at bounding box center [687, 98] width 165 height 32
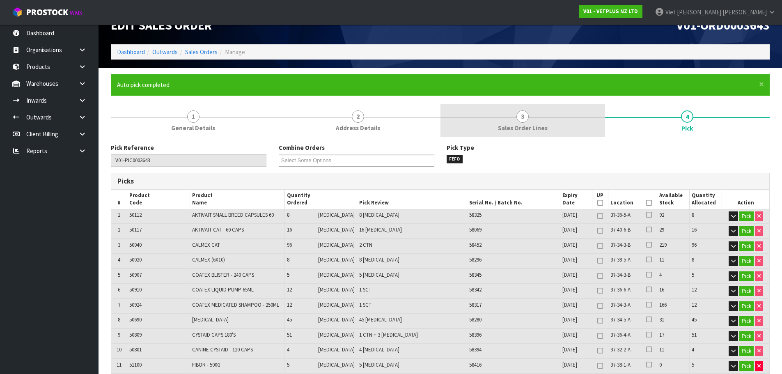
scroll to position [0, 0]
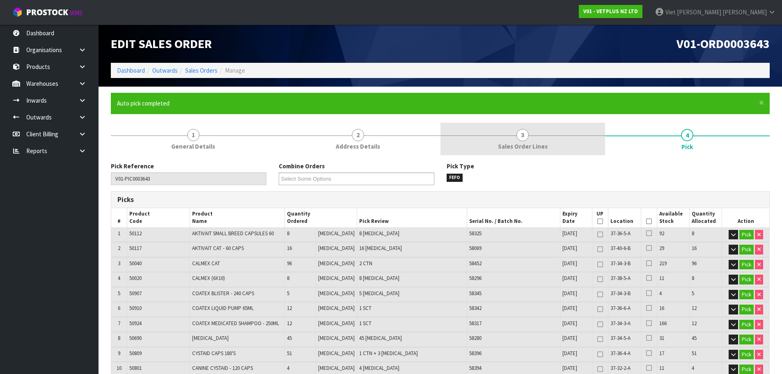
click at [547, 137] on link "3 Sales Order Lines" at bounding box center [522, 139] width 165 height 32
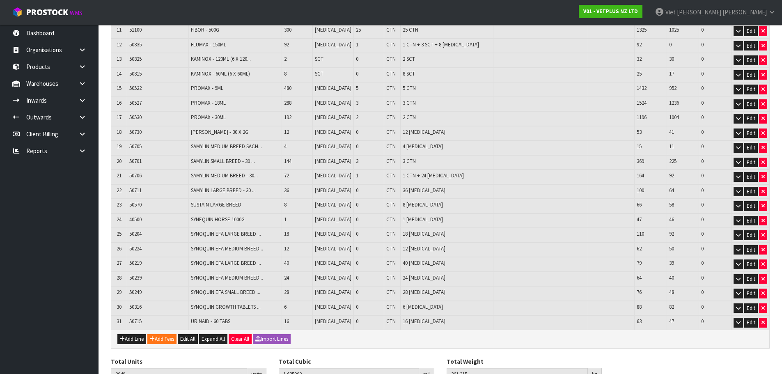
scroll to position [328, 0]
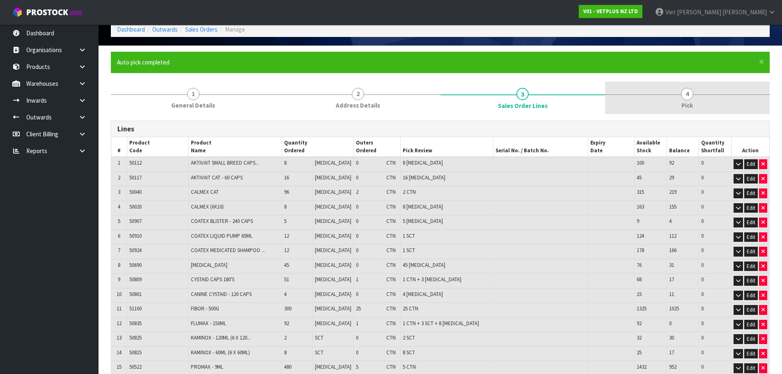
click at [650, 100] on link "4 Pick" at bounding box center [687, 98] width 165 height 32
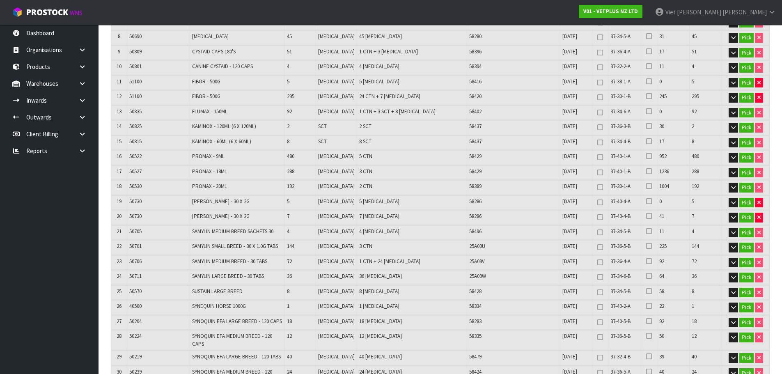
scroll to position [287, 0]
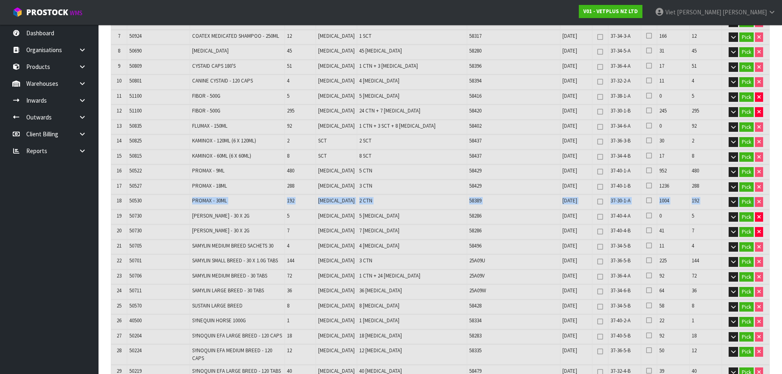
drag, startPoint x: 144, startPoint y: 198, endPoint x: 199, endPoint y: 209, distance: 55.7
click at [199, 209] on tbody "18 50530 PROMAX - 30ML 192 PCE 2 CTN 58389 30/06/2026 37-30-1-A 1004 192 Pick U…" at bounding box center [440, 202] width 658 height 15
click at [131, 204] on td "50530" at bounding box center [158, 202] width 63 height 14
drag, startPoint x: 128, startPoint y: 201, endPoint x: 154, endPoint y: 204, distance: 25.6
click at [152, 204] on td "50530" at bounding box center [158, 202] width 63 height 14
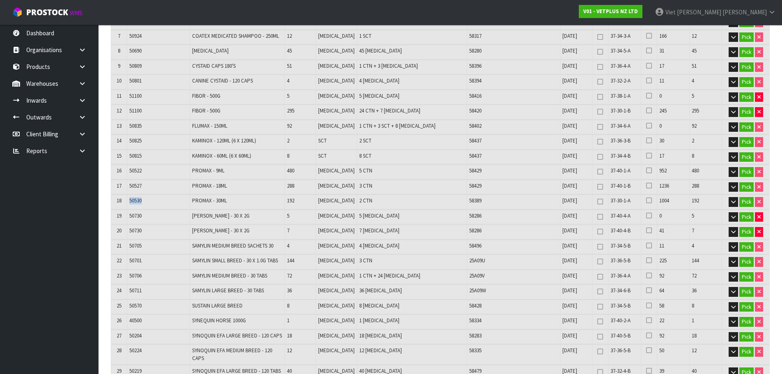
click at [156, 204] on td "50530" at bounding box center [158, 202] width 63 height 14
drag, startPoint x: 131, startPoint y: 215, endPoint x: 149, endPoint y: 231, distance: 23.8
click at [149, 231] on table "# Product Code Product Name Quantity Ordered Pick Review Serial No. / Batch No.…" at bounding box center [440, 183] width 658 height 524
click at [167, 225] on td "50730" at bounding box center [158, 231] width 63 height 14
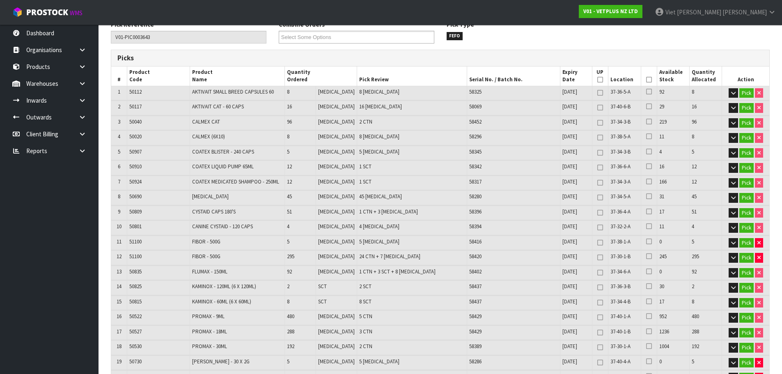
scroll to position [41, 0]
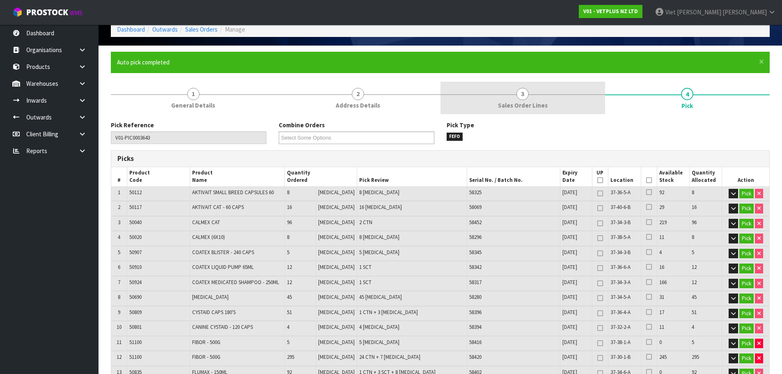
click at [518, 87] on link "3 Sales Order Lines" at bounding box center [522, 98] width 165 height 32
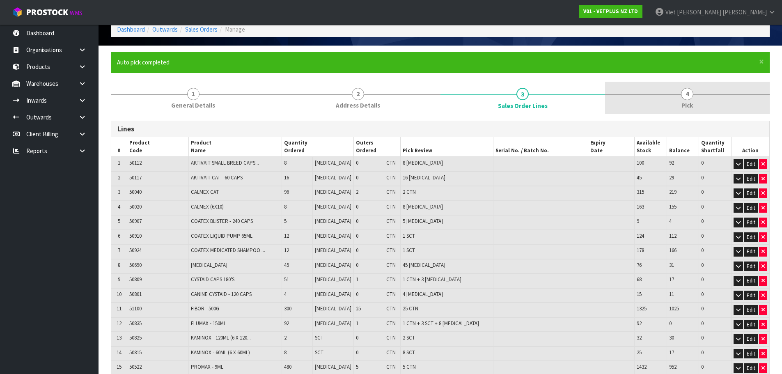
click at [705, 104] on link "4 Pick" at bounding box center [687, 98] width 165 height 32
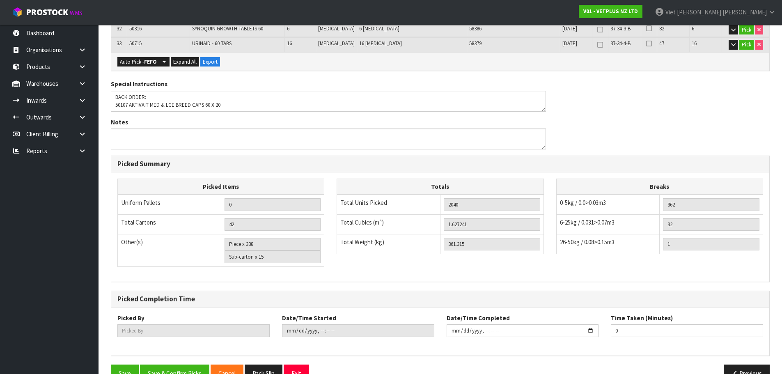
scroll to position [526, 0]
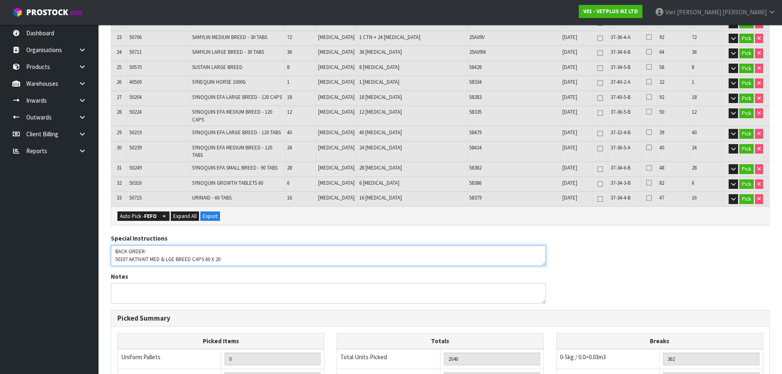
click at [424, 245] on textarea at bounding box center [328, 255] width 435 height 21
drag, startPoint x: 385, startPoint y: 226, endPoint x: 341, endPoint y: 236, distance: 45.5
click at [386, 234] on div "Special Instructions" at bounding box center [328, 250] width 435 height 32
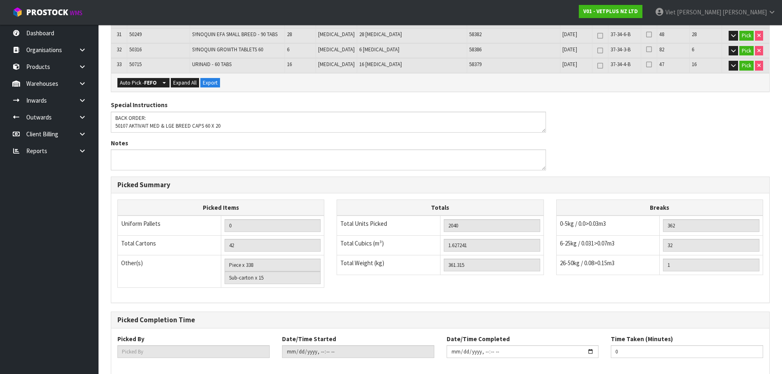
scroll to position [690, 0]
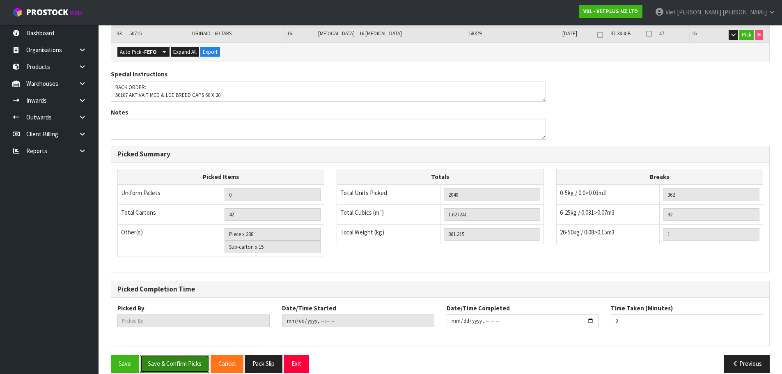
click at [177, 355] on button "Save & Confirm Picks" at bounding box center [174, 364] width 69 height 18
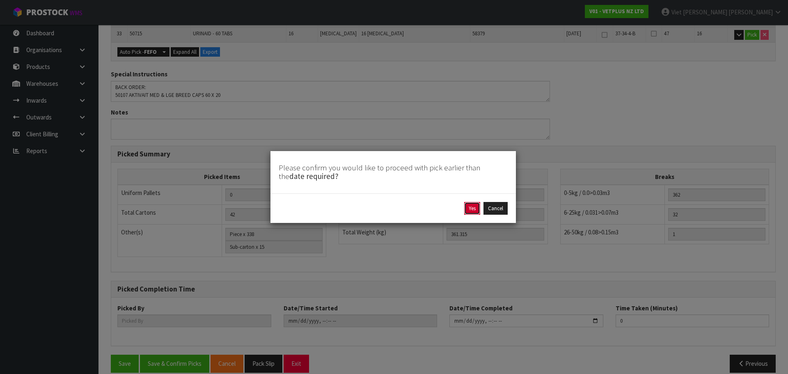
click at [471, 204] on button "Yes" at bounding box center [472, 208] width 16 height 13
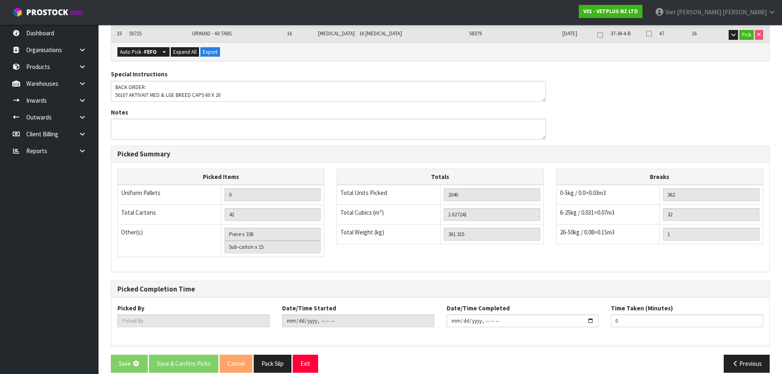
scroll to position [0, 0]
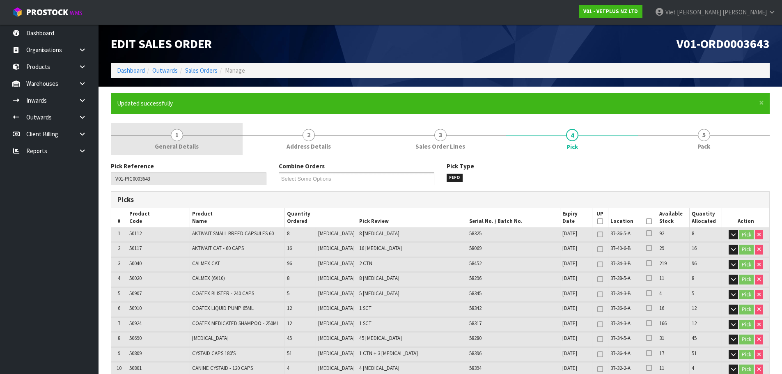
type input "Viet Hoang Tran"
type input "2025-09-10T14:52:55"
click at [187, 150] on span "General Details" at bounding box center [177, 146] width 44 height 9
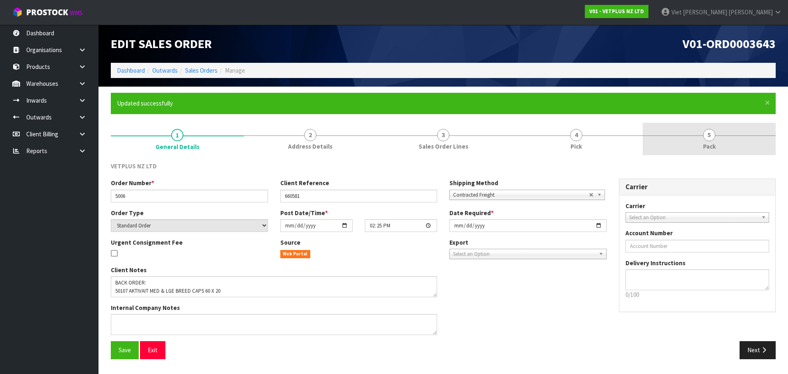
click at [709, 126] on link "5 Pack" at bounding box center [709, 139] width 133 height 32
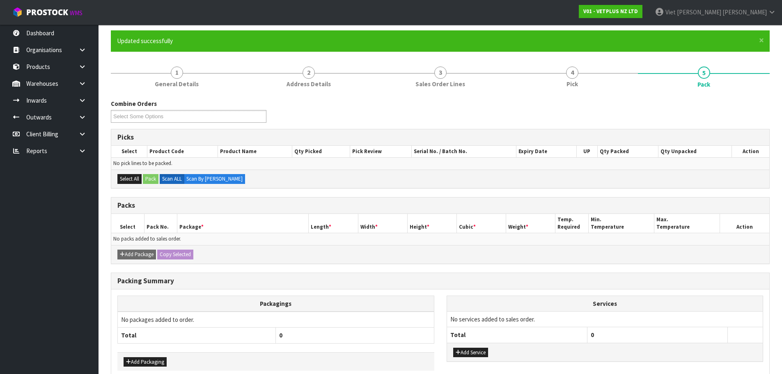
scroll to position [104, 0]
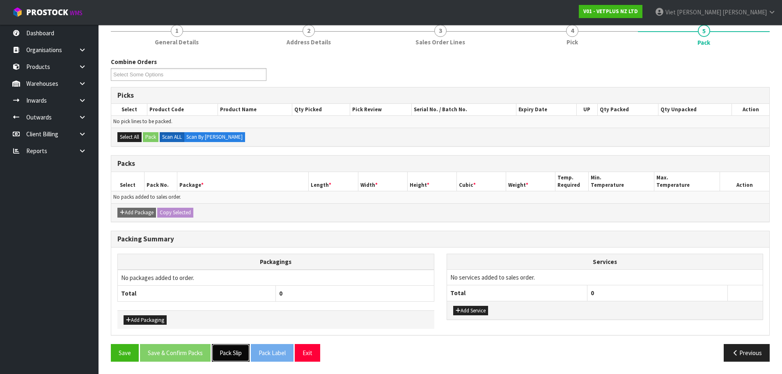
click at [244, 352] on button "Pack Slip" at bounding box center [231, 353] width 38 height 18
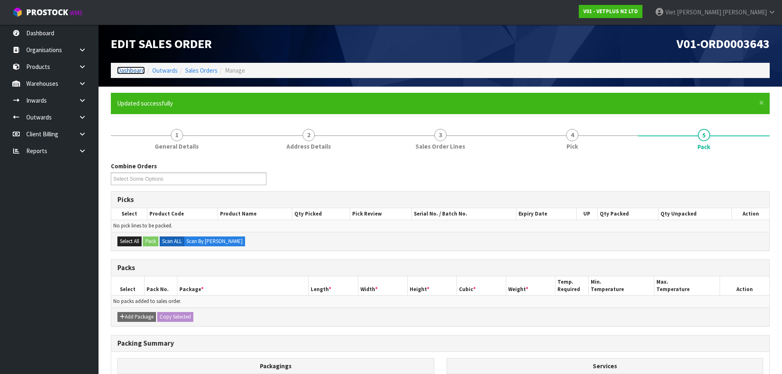
click at [135, 72] on link "Dashboard" at bounding box center [131, 70] width 28 height 8
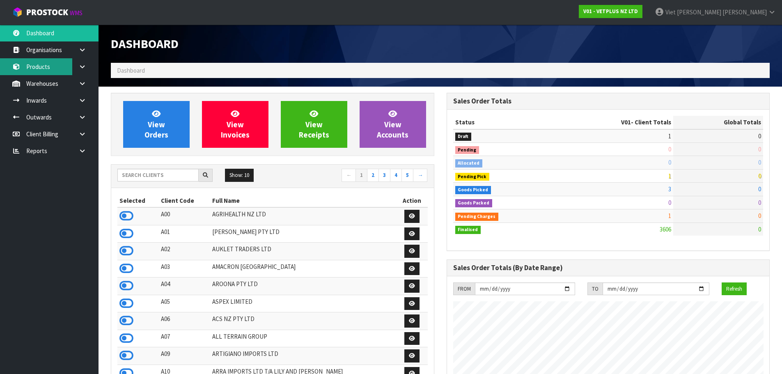
scroll to position [622, 335]
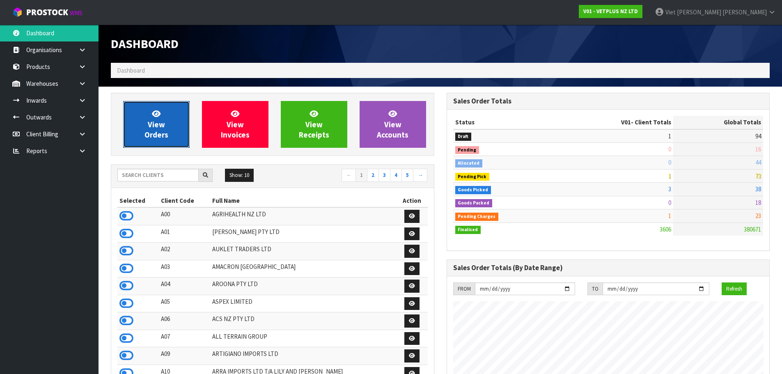
click at [148, 128] on link "View Orders" at bounding box center [156, 124] width 66 height 47
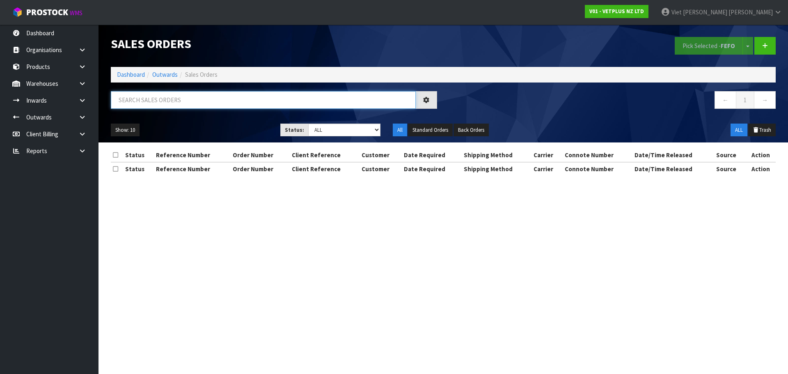
click at [206, 97] on input "text" at bounding box center [263, 100] width 305 height 18
paste input "V01-ORD0003644"
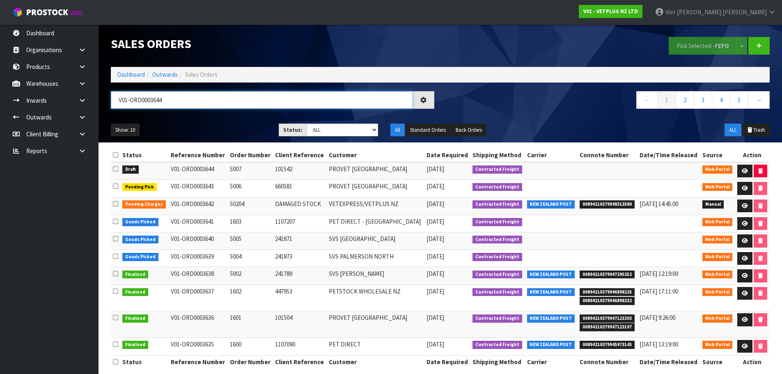
type input "V01-ORD0003644"
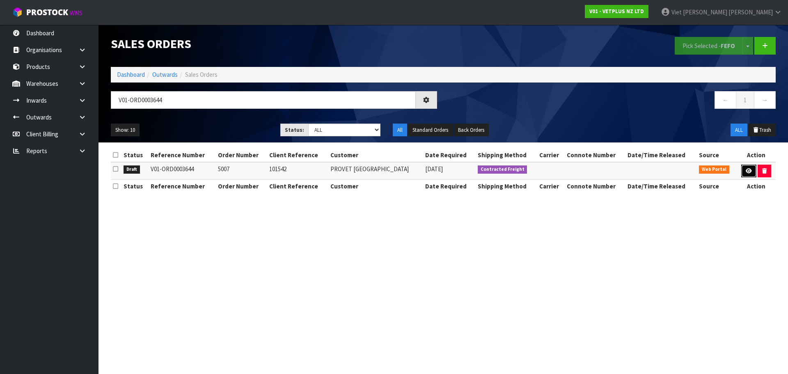
click at [742, 171] on link at bounding box center [748, 171] width 15 height 13
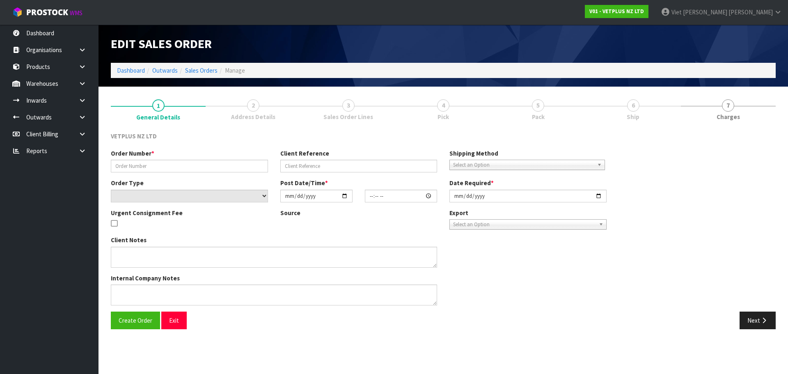
type input "5007"
type input "101542"
select select "number:0"
type input "[DATE]"
type input "14:41:00.000"
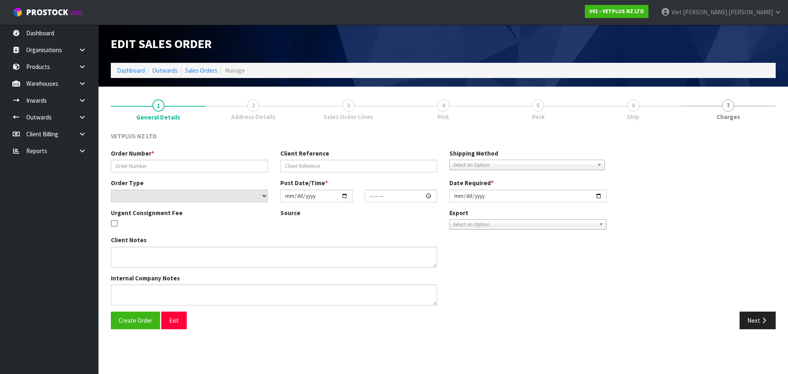
type input "[DATE]"
type textarea "BACK ORDERS: 50107 AKTIVAIT MED & LGE BREED CAPS 60 X 16 50840 COMPLIVIT 150G X…"
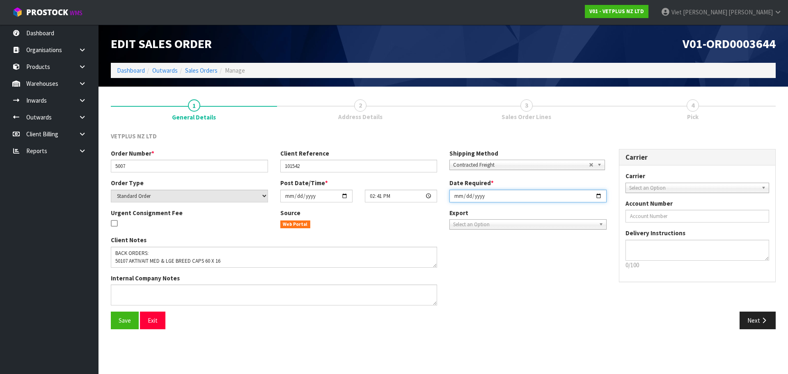
click at [595, 197] on input "[DATE]" at bounding box center [527, 196] width 157 height 13
click at [504, 250] on div "Client Notes Internal Company Notes" at bounding box center [359, 274] width 508 height 76
click at [597, 195] on input "[DATE]" at bounding box center [527, 196] width 157 height 13
type input "2025-09-11"
click at [119, 329] on button "Save" at bounding box center [125, 320] width 28 height 18
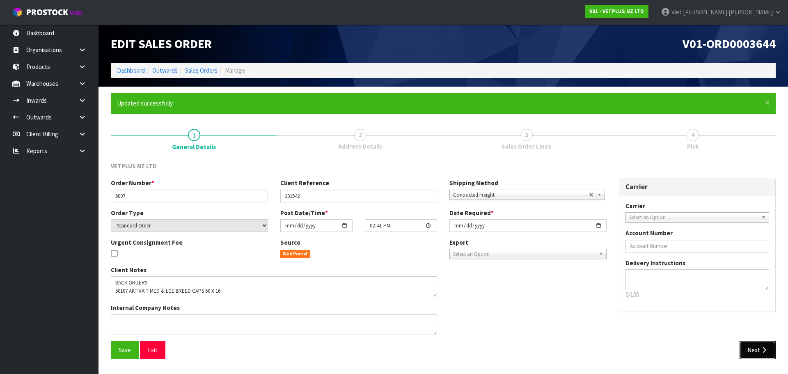
click at [741, 351] on button "Next" at bounding box center [757, 350] width 36 height 18
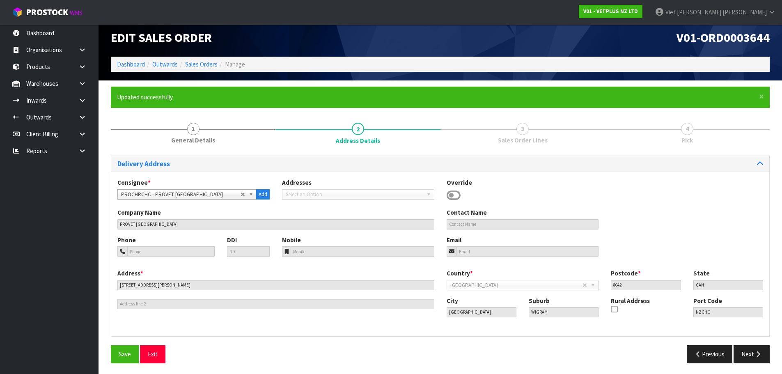
scroll to position [8, 0]
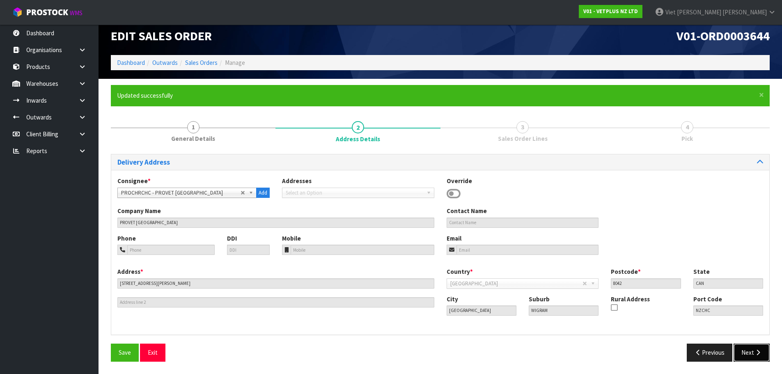
click at [750, 347] on button "Next" at bounding box center [751, 352] width 36 height 18
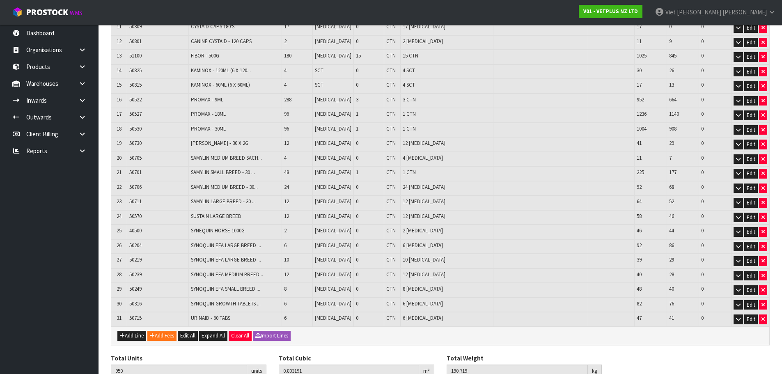
scroll to position [363, 0]
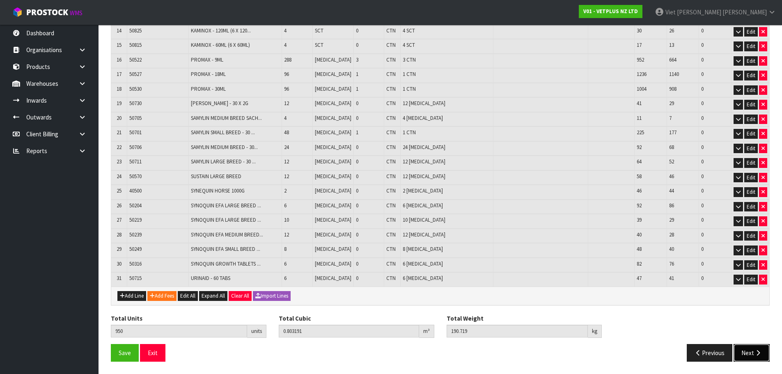
click at [746, 350] on button "Next" at bounding box center [751, 353] width 36 height 18
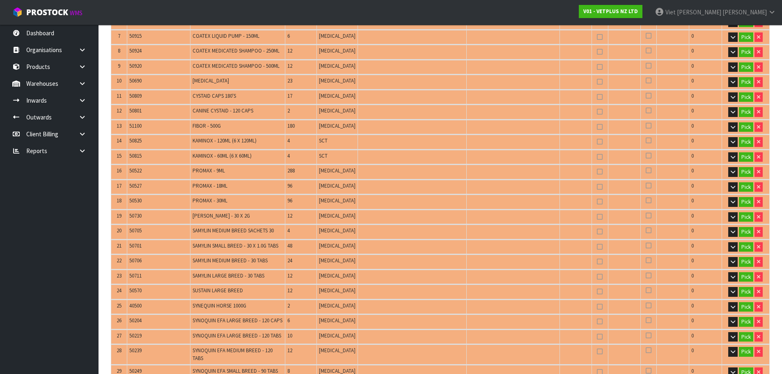
scroll to position [575, 0]
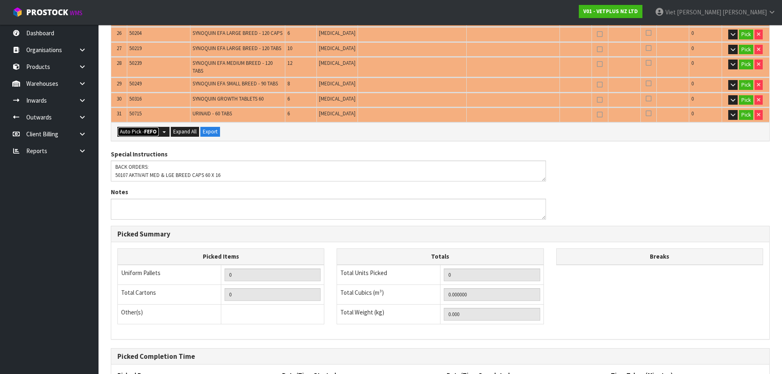
click at [130, 127] on button "Auto Pick - FEFO" at bounding box center [138, 132] width 42 height 10
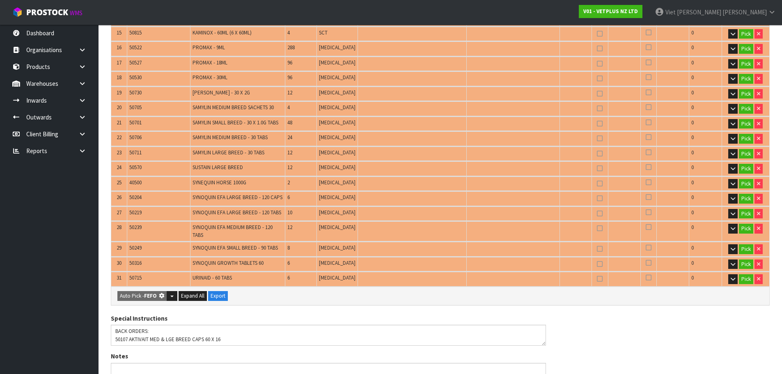
scroll to position [0, 0]
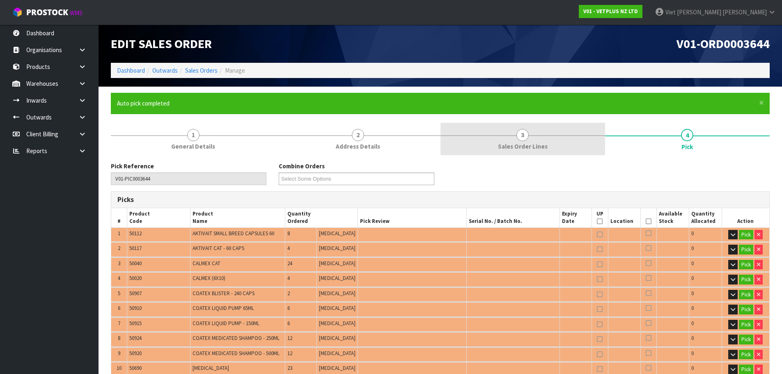
type input "21"
type input "Package x 1"
type input "Piece x 210"
type input "Sub-carton x 9"
type input "950"
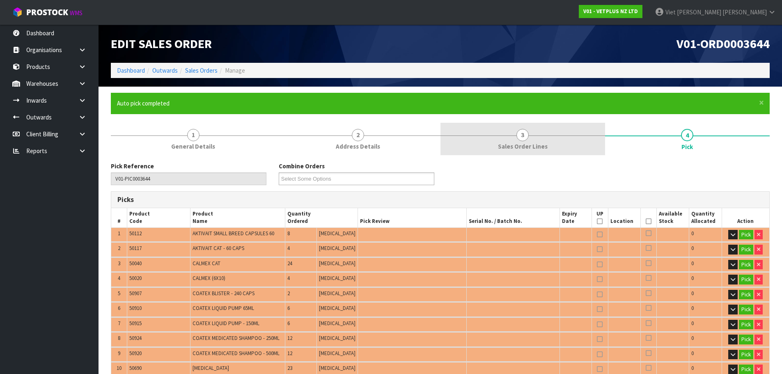
type input "0.803191"
type input "190.719"
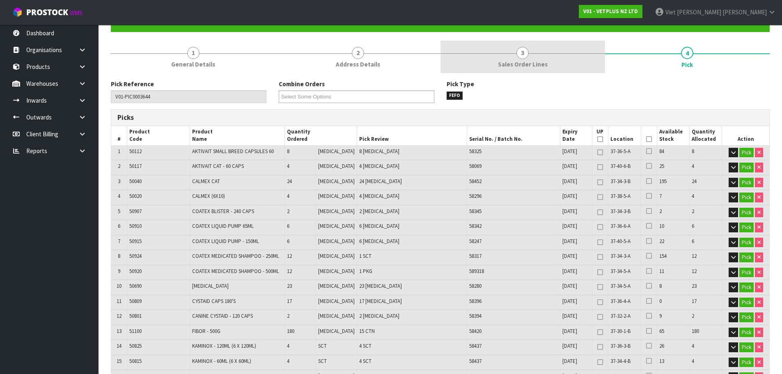
click at [529, 59] on link "3 Sales Order Lines" at bounding box center [522, 57] width 165 height 32
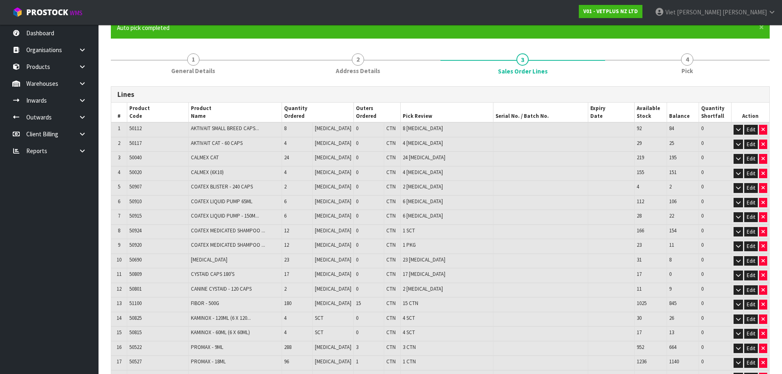
click at [655, 62] on link "4 Pick" at bounding box center [687, 63] width 165 height 32
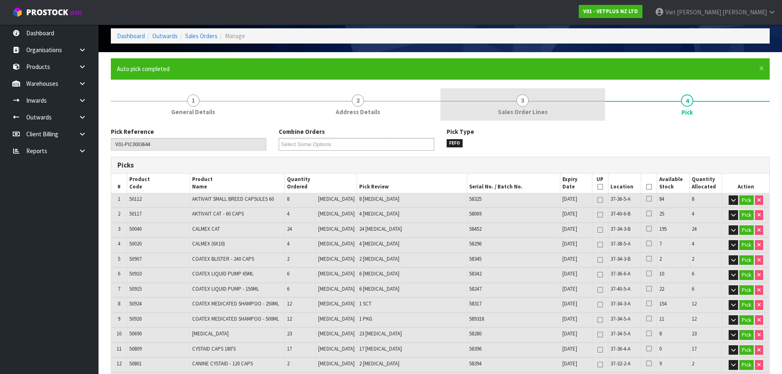
click at [556, 110] on link "3 Sales Order Lines" at bounding box center [522, 104] width 165 height 32
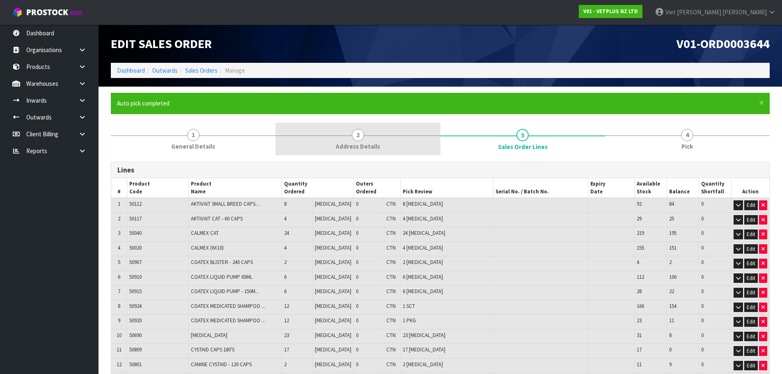
click at [400, 147] on link "2 Address Details" at bounding box center [357, 139] width 165 height 32
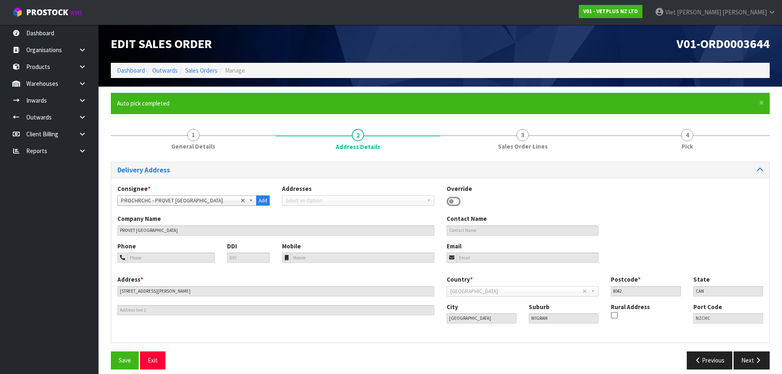
scroll to position [8, 0]
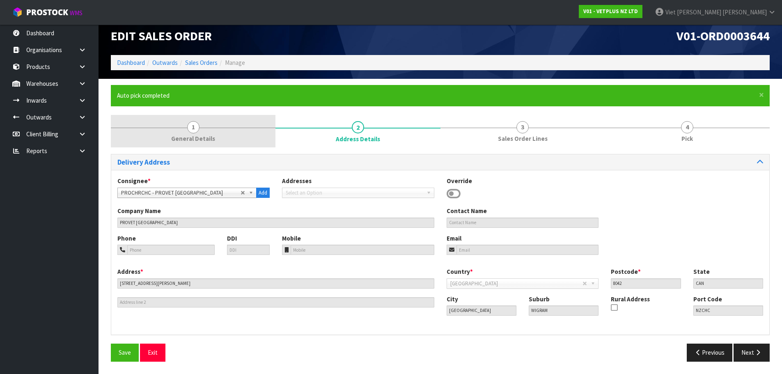
click at [254, 125] on link "1 General Details" at bounding box center [193, 131] width 165 height 32
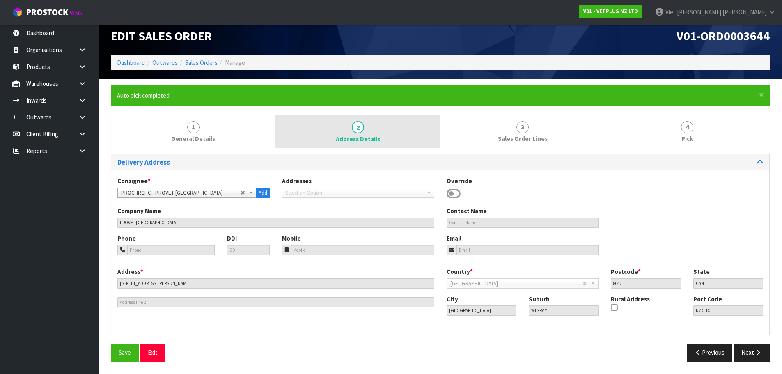
scroll to position [0, 0]
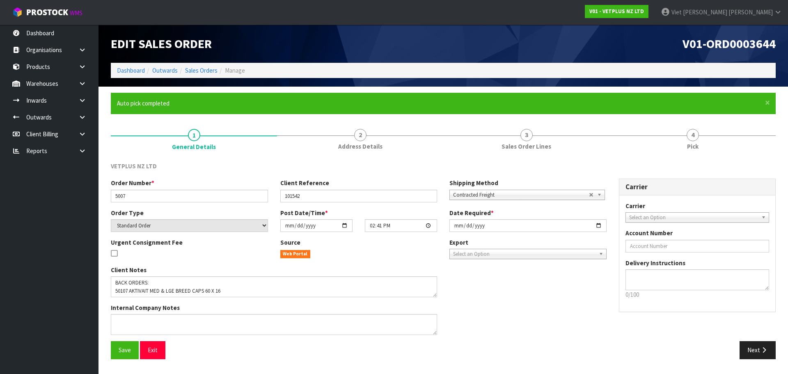
click at [413, 122] on form "× Close Auto pick completed 1 General Details 2 Address Details 3 Sales Order L…" at bounding box center [443, 229] width 665 height 272
click at [712, 121] on form "× Close Auto pick completed 1 General Details 2 Address Details 3 Sales Order L…" at bounding box center [443, 229] width 665 height 272
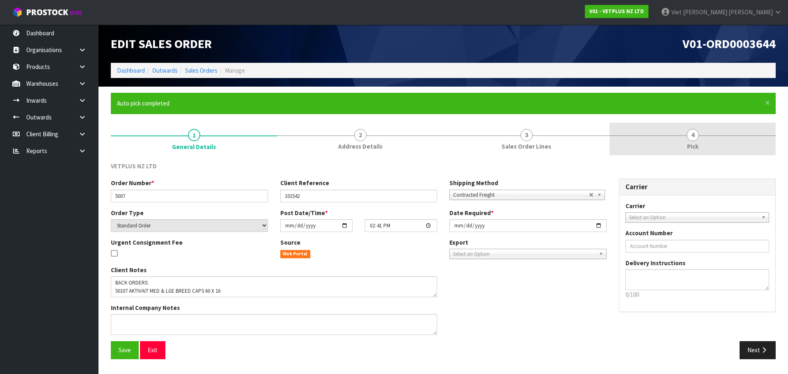
click at [686, 133] on link "4 Pick" at bounding box center [692, 139] width 166 height 32
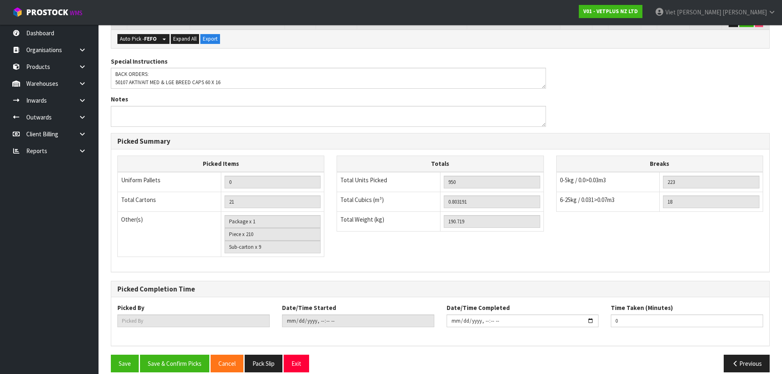
scroll to position [673, 0]
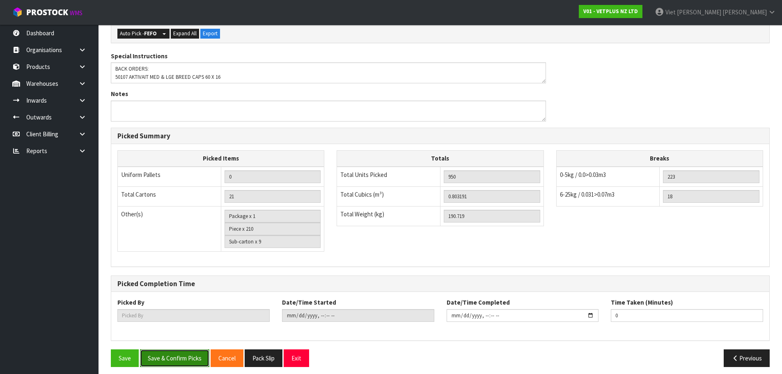
click at [203, 349] on button "Save & Confirm Picks" at bounding box center [174, 358] width 69 height 18
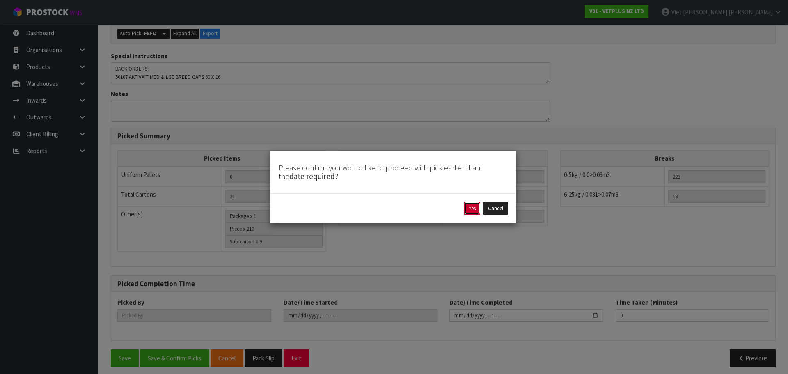
click at [474, 213] on button "Yes" at bounding box center [472, 208] width 16 height 13
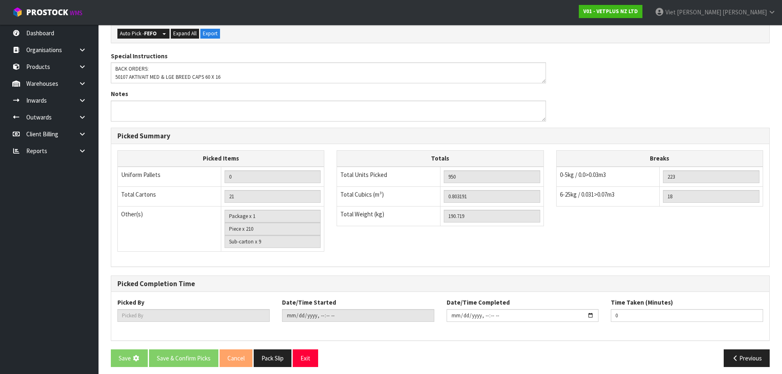
scroll to position [0, 0]
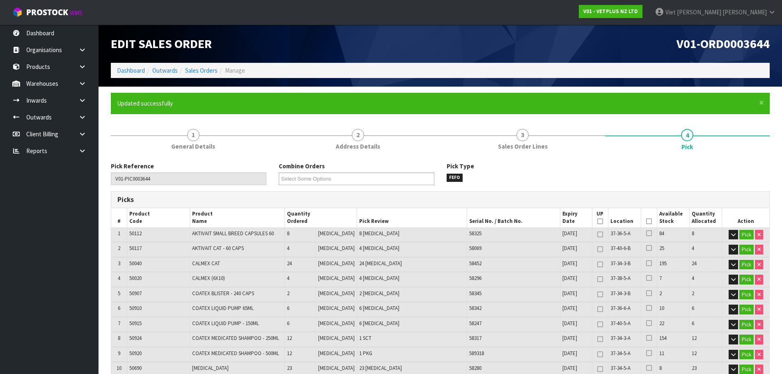
type input "Viet Hoang Tran"
type input "2025-09-10T14:57:15"
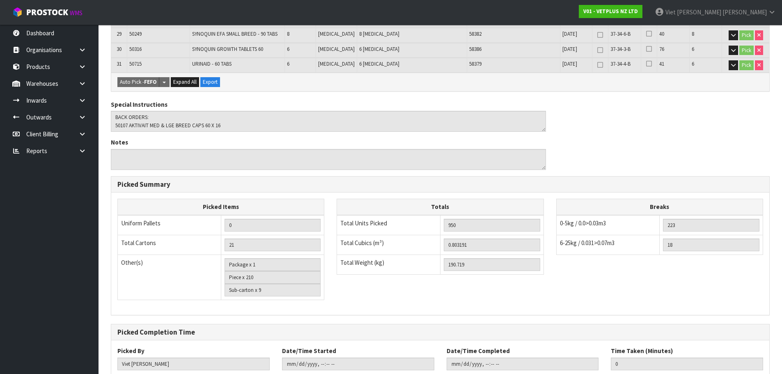
scroll to position [673, 0]
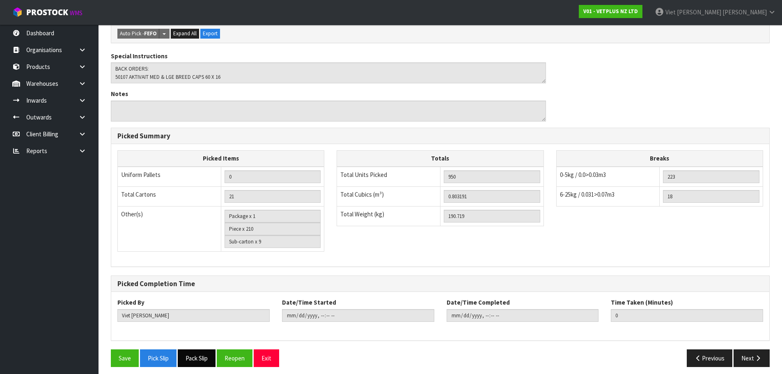
click at [200, 352] on button "Pack Slip" at bounding box center [197, 358] width 38 height 18
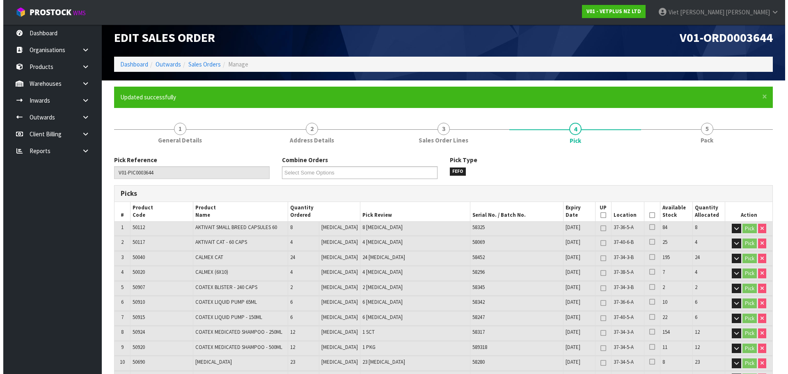
scroll to position [0, 0]
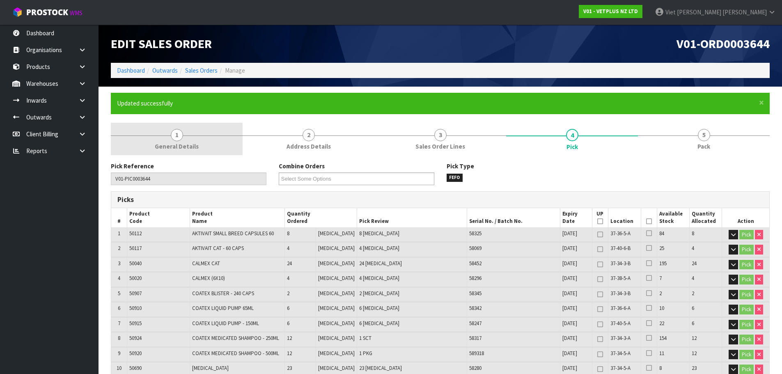
click at [164, 128] on link "1 General Details" at bounding box center [177, 139] width 132 height 32
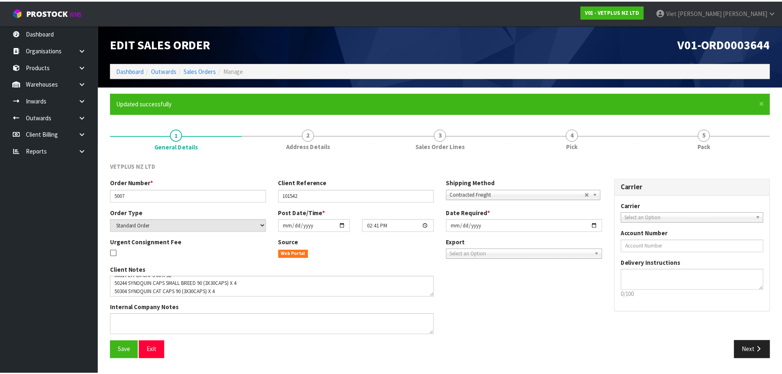
scroll to position [48, 0]
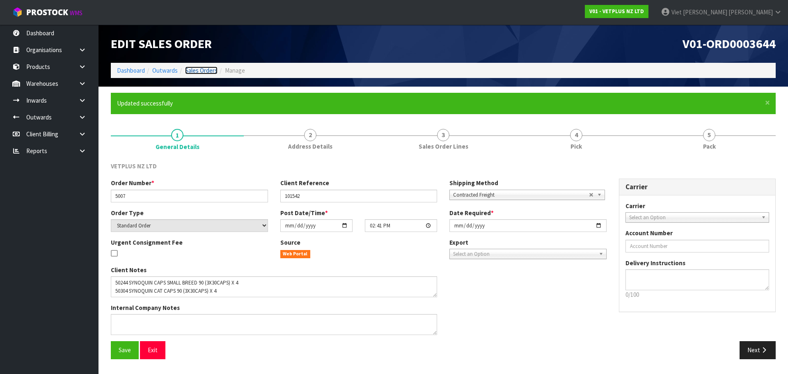
click at [199, 71] on link "Sales Orders" at bounding box center [201, 70] width 32 height 8
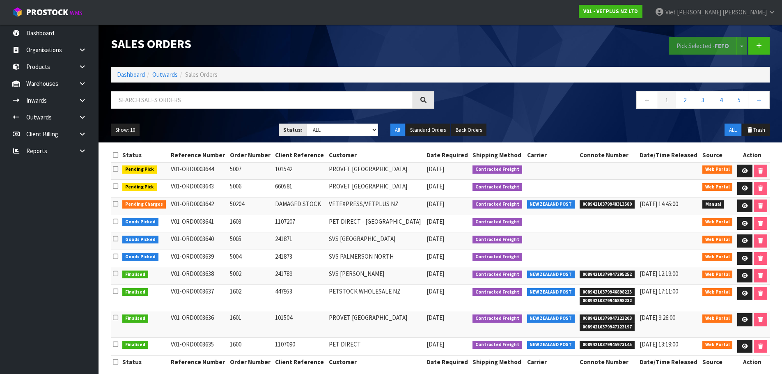
click at [182, 130] on ul "Show: 10 5 10 25 50" at bounding box center [189, 130] width 156 height 13
click at [234, 103] on input "text" at bounding box center [262, 100] width 302 height 18
click at [88, 76] on link at bounding box center [85, 83] width 26 height 17
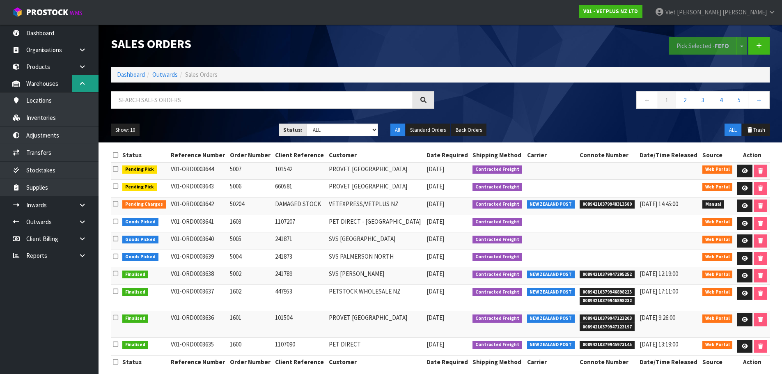
click at [88, 77] on link at bounding box center [85, 83] width 26 height 17
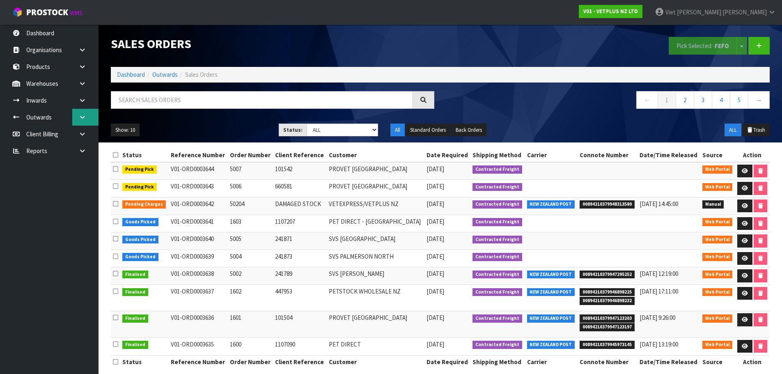
click at [81, 113] on link at bounding box center [85, 117] width 26 height 17
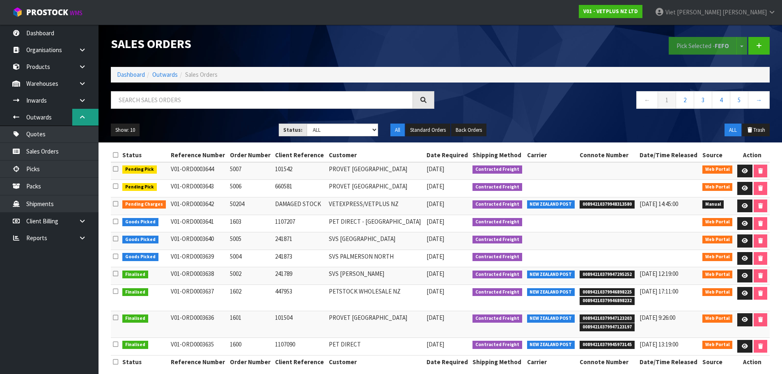
click at [81, 113] on link at bounding box center [85, 117] width 26 height 17
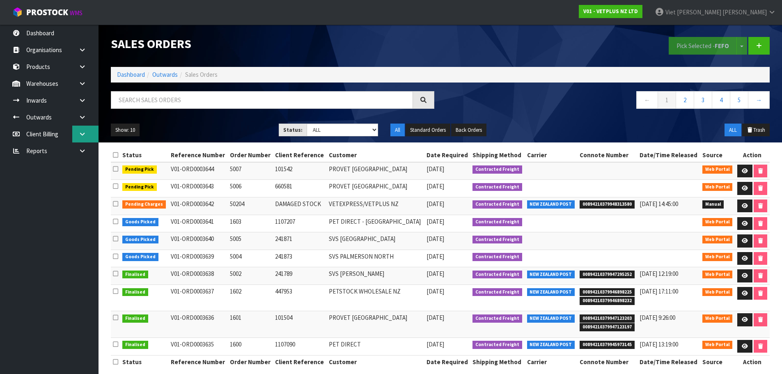
click at [83, 138] on link at bounding box center [85, 134] width 26 height 17
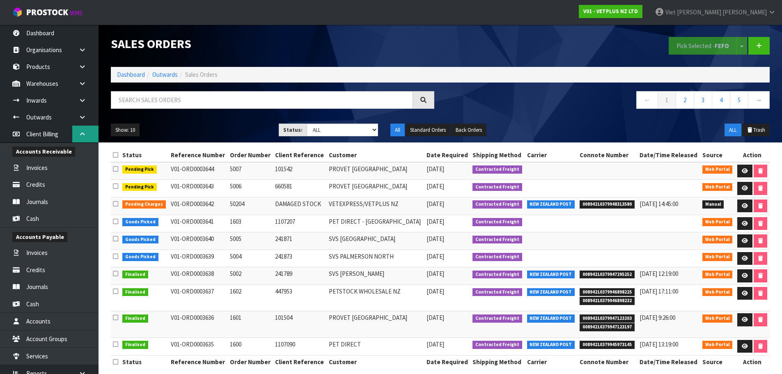
click at [83, 138] on link at bounding box center [85, 134] width 26 height 17
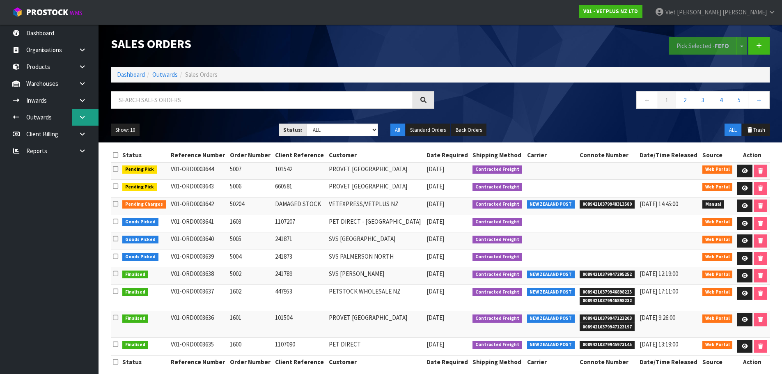
click at [82, 113] on link at bounding box center [85, 117] width 26 height 17
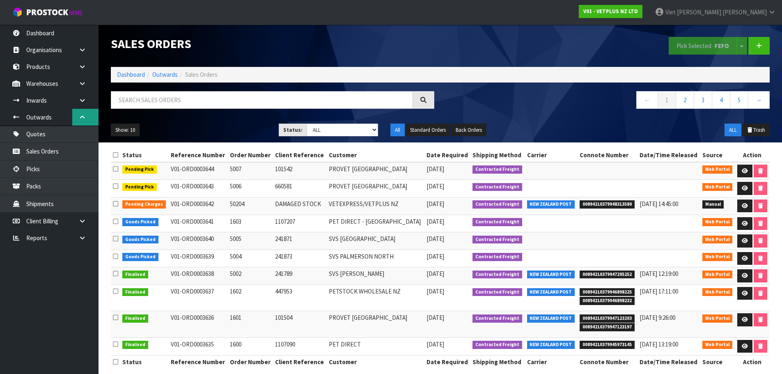
click at [82, 112] on link at bounding box center [85, 117] width 26 height 17
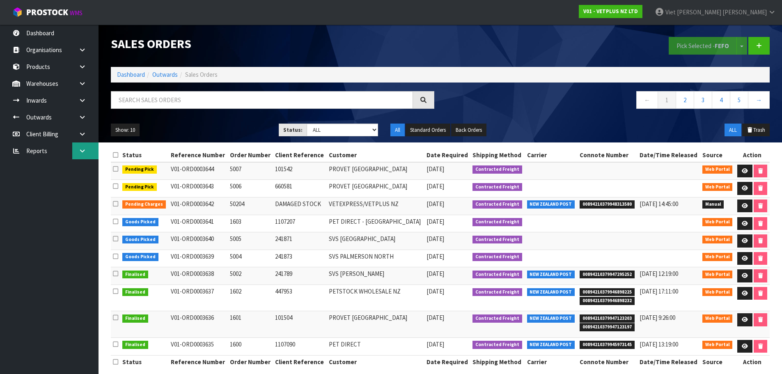
click at [85, 147] on link at bounding box center [85, 150] width 26 height 17
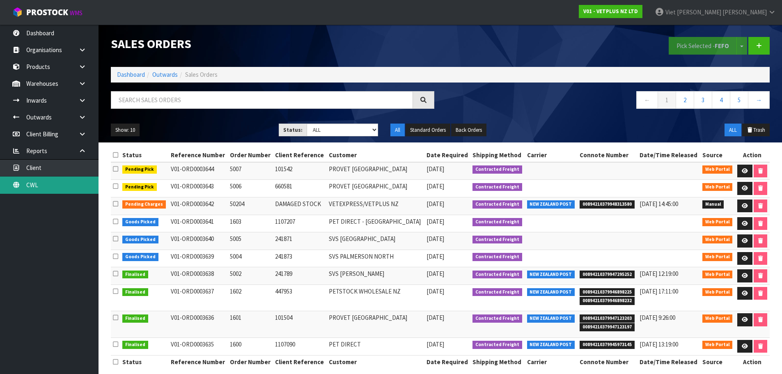
click at [71, 187] on link "CWL" at bounding box center [49, 184] width 98 height 17
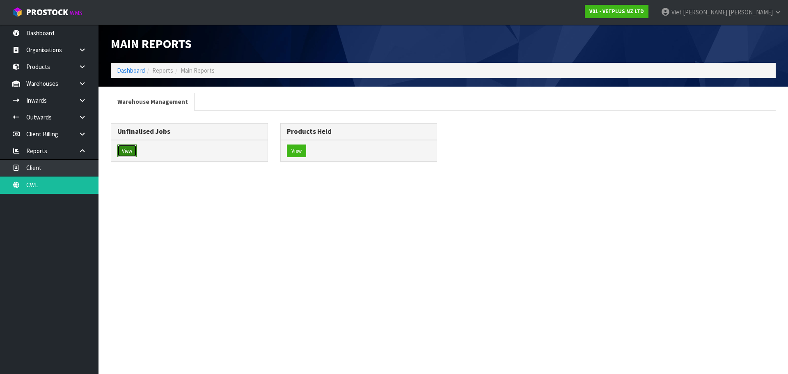
click at [130, 151] on button "View" at bounding box center [126, 150] width 19 height 13
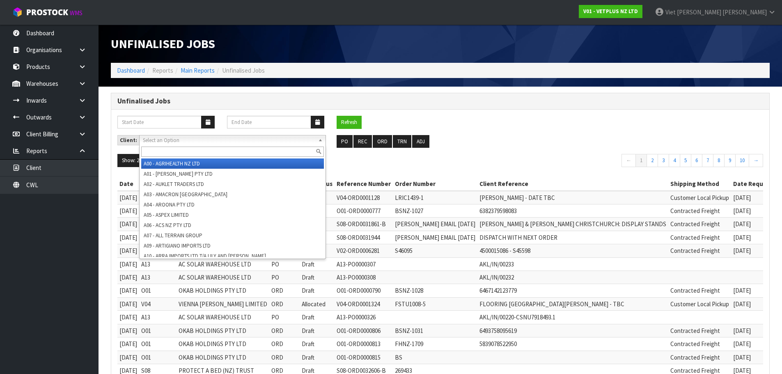
click at [222, 136] on span "Select an Option" at bounding box center [229, 140] width 172 height 10
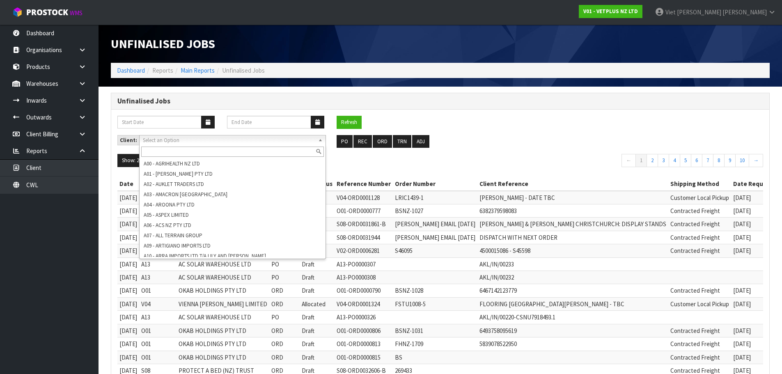
click at [261, 141] on span "Select an Option" at bounding box center [229, 140] width 172 height 10
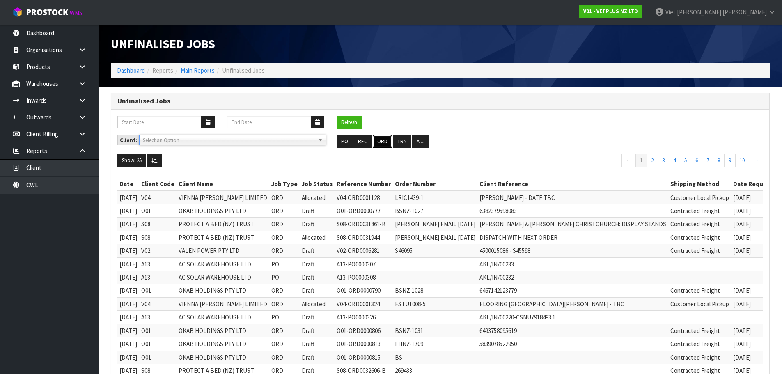
click at [377, 143] on button "ORD" at bounding box center [382, 141] width 19 height 13
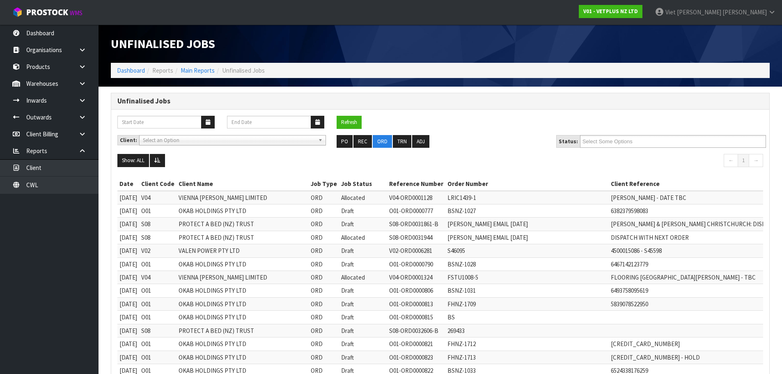
click at [260, 140] on span "Select an Option" at bounding box center [229, 140] width 172 height 10
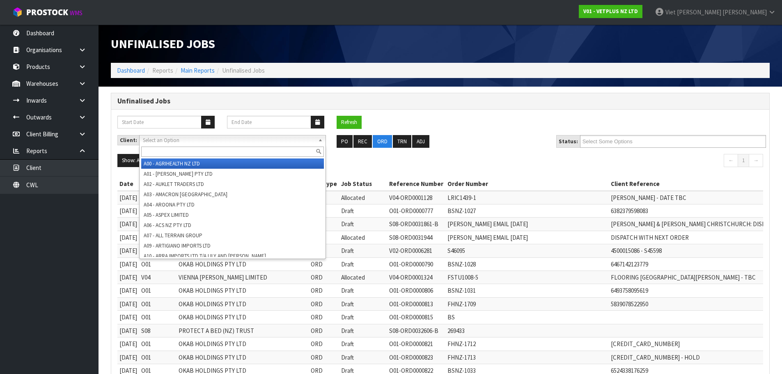
click at [260, 139] on span "Select an Option" at bounding box center [229, 140] width 172 height 10
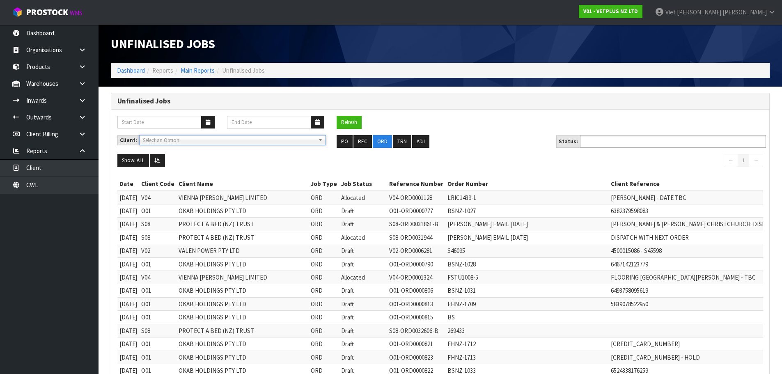
click at [651, 140] on ul at bounding box center [673, 141] width 186 height 13
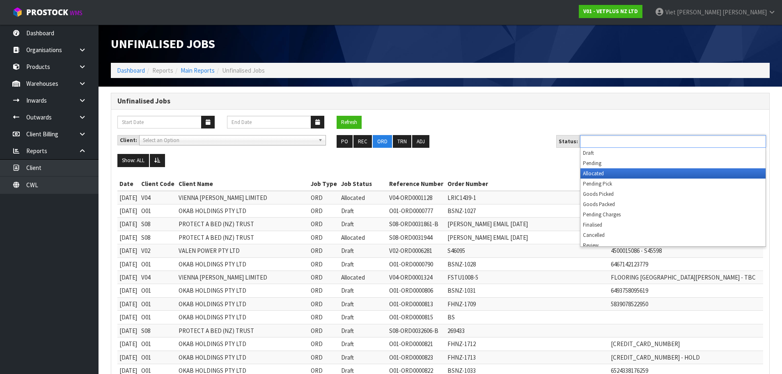
click at [626, 174] on li "Allocated" at bounding box center [672, 173] width 185 height 10
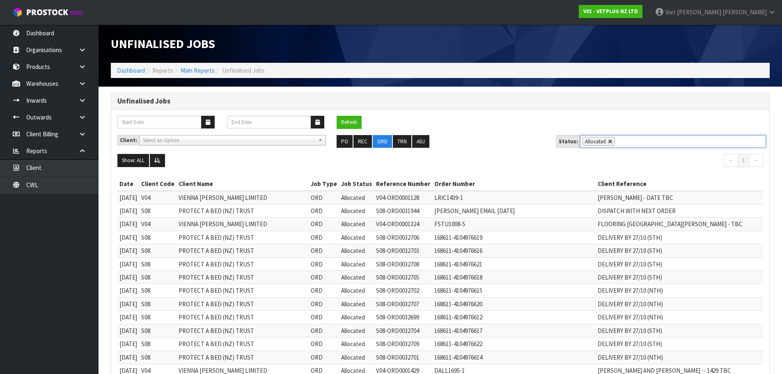
click at [608, 140] on link at bounding box center [610, 141] width 5 height 5
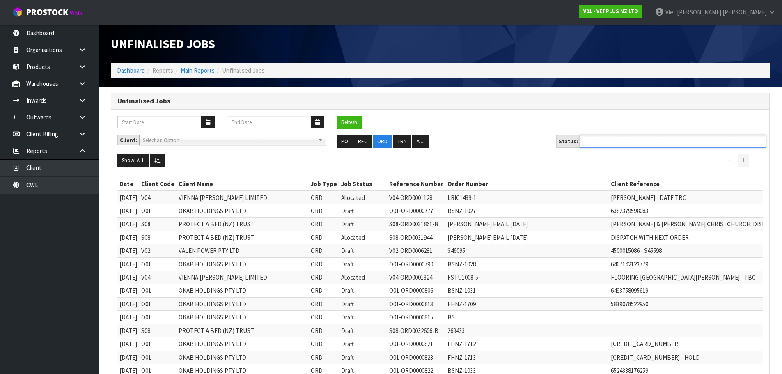
click at [614, 142] on ul at bounding box center [673, 141] width 186 height 13
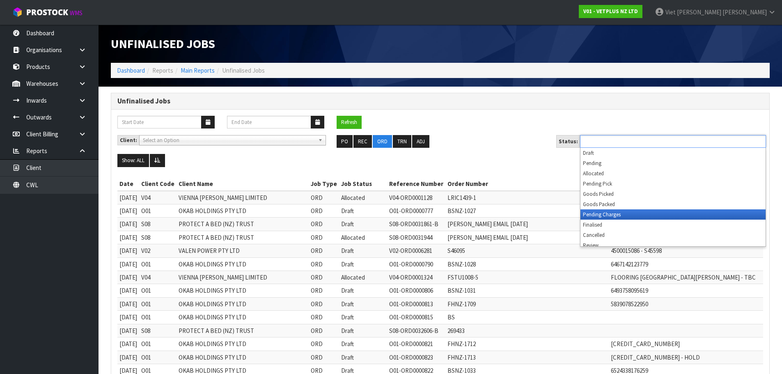
click at [603, 211] on li "Pending Charges" at bounding box center [672, 214] width 185 height 10
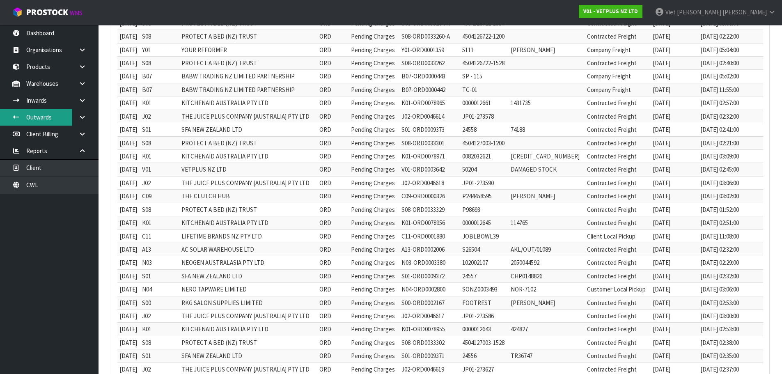
scroll to position [307, 0]
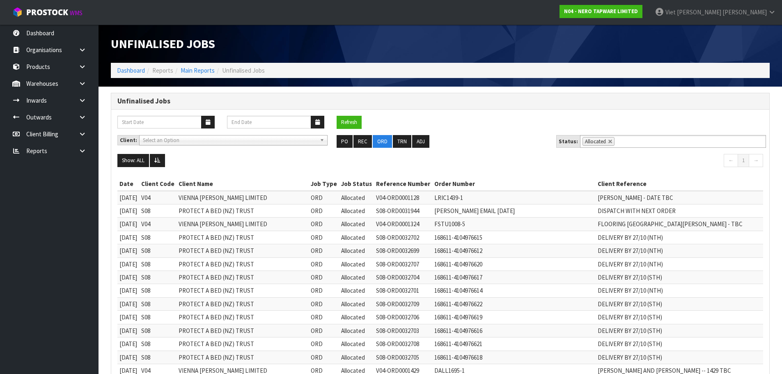
scroll to position [363, 0]
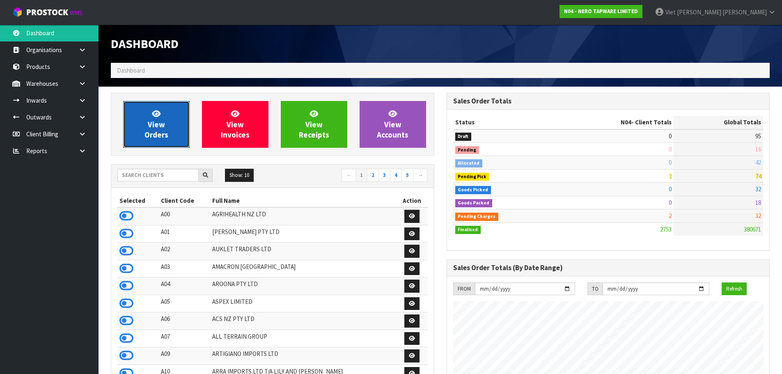
click at [162, 131] on span "View Orders" at bounding box center [156, 124] width 24 height 31
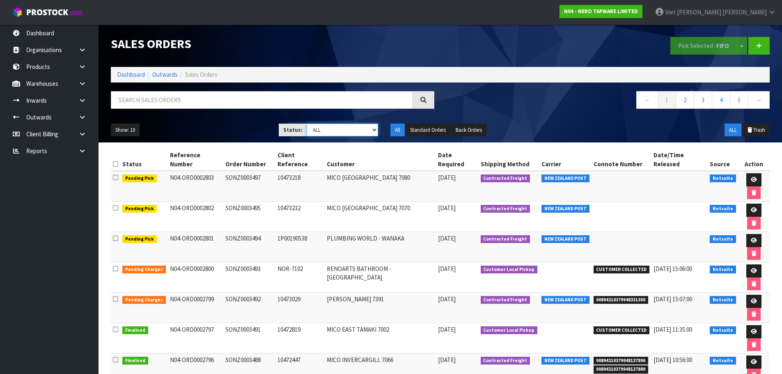
click at [346, 128] on select "Draft Pending Allocated Pending Pick Goods Picked Goods Packed Pending Charges …" at bounding box center [342, 130] width 71 height 13
select select "string:6"
click at [307, 124] on select "Draft Pending Allocated Pending Pick Goods Picked Goods Packed Pending Charges …" at bounding box center [342, 130] width 71 height 13
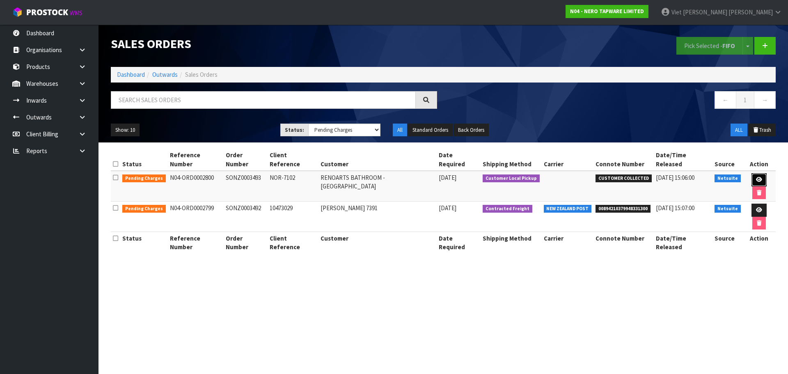
click at [756, 177] on icon at bounding box center [759, 179] width 6 height 5
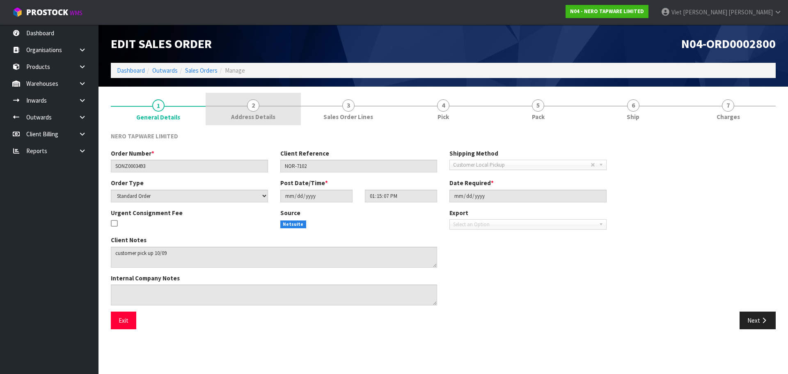
click at [260, 114] on span "Address Details" at bounding box center [253, 116] width 44 height 9
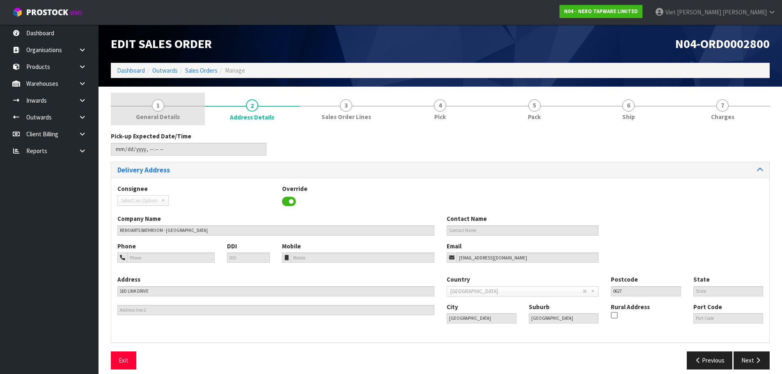
click at [196, 111] on link "1 General Details" at bounding box center [158, 109] width 94 height 32
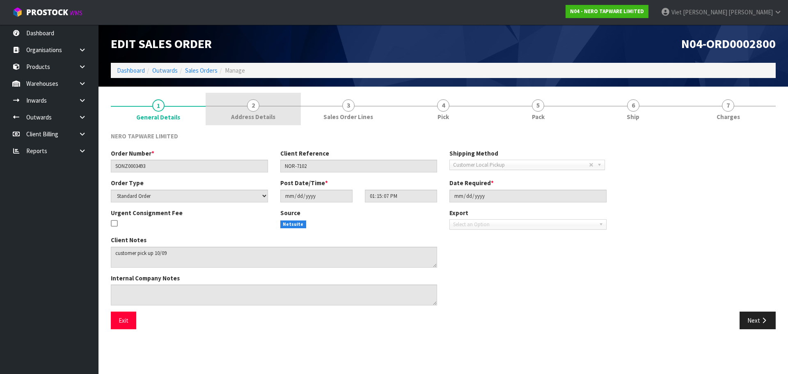
click at [256, 110] on span "2" at bounding box center [253, 105] width 12 height 12
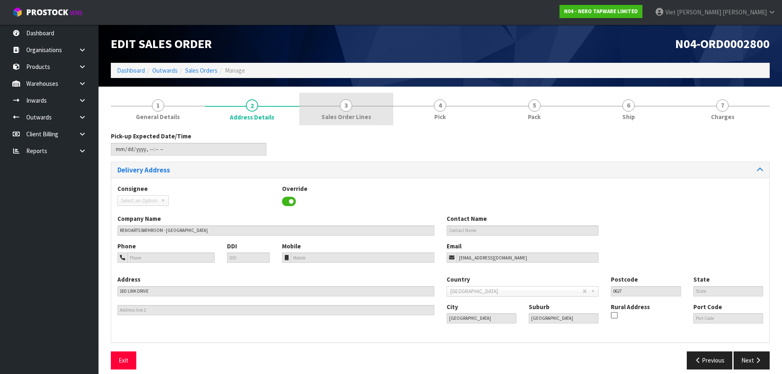
click at [338, 119] on span "Sales Order Lines" at bounding box center [346, 116] width 50 height 9
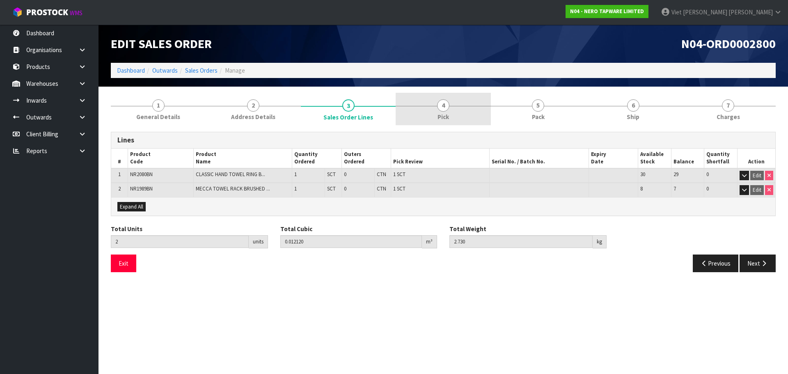
click at [447, 124] on link "4 Pick" at bounding box center [443, 109] width 95 height 32
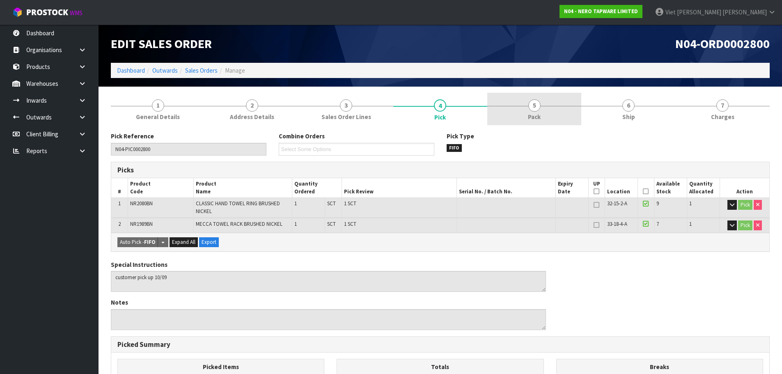
click at [567, 114] on link "5 Pack" at bounding box center [534, 109] width 94 height 32
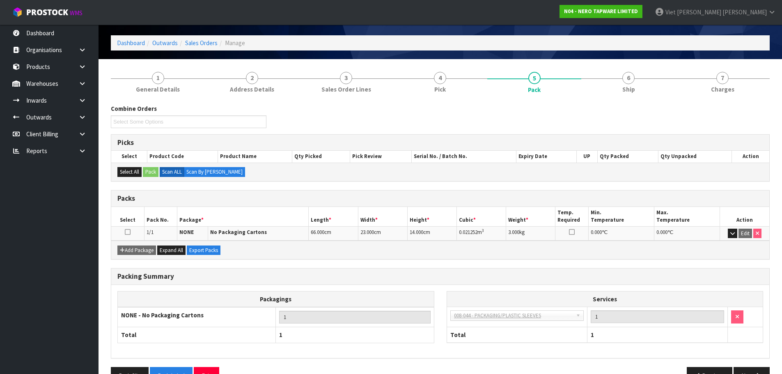
scroll to position [41, 0]
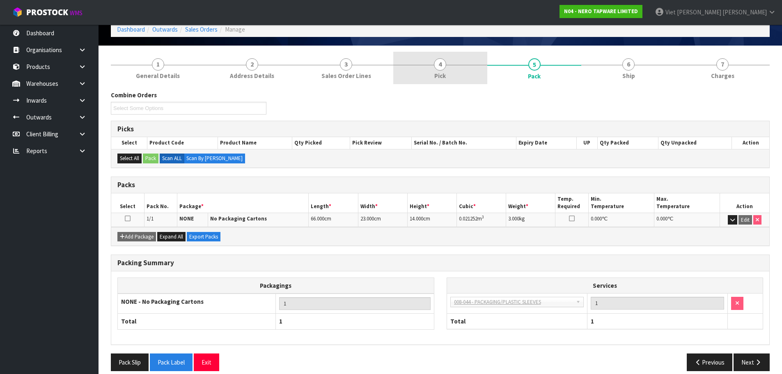
click at [397, 67] on link "4 Pick" at bounding box center [440, 68] width 94 height 32
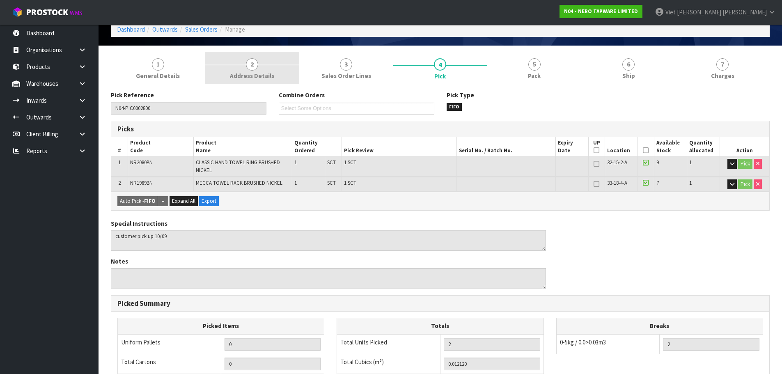
click at [263, 69] on link "2 Address Details" at bounding box center [252, 68] width 94 height 32
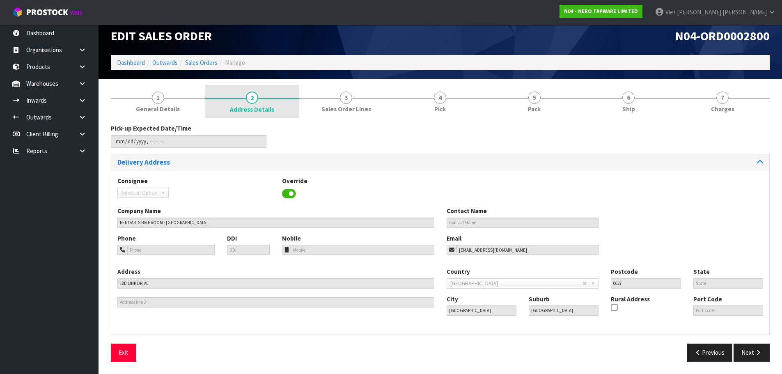
scroll to position [8, 0]
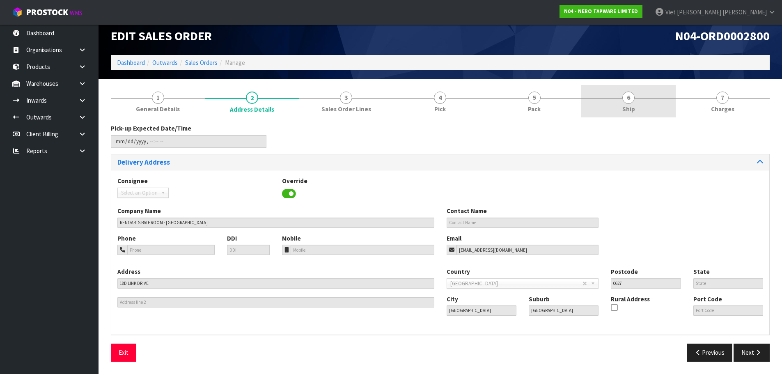
click at [606, 102] on link "6 Ship" at bounding box center [628, 101] width 94 height 32
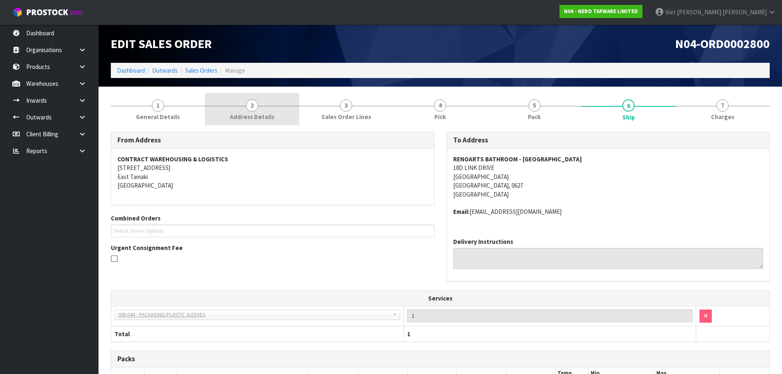
click at [279, 99] on link "2 Address Details" at bounding box center [252, 109] width 94 height 32
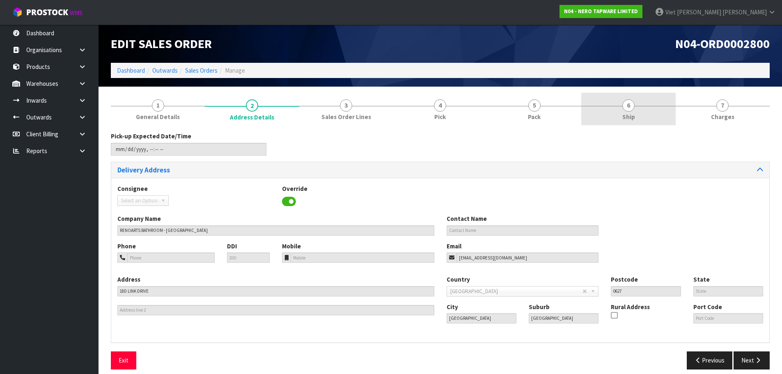
click at [637, 113] on link "6 Ship" at bounding box center [628, 109] width 94 height 32
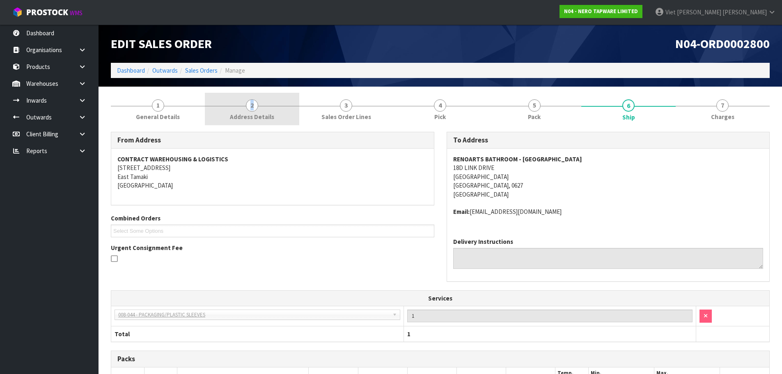
click at [232, 107] on link "2 Address Details" at bounding box center [252, 109] width 94 height 32
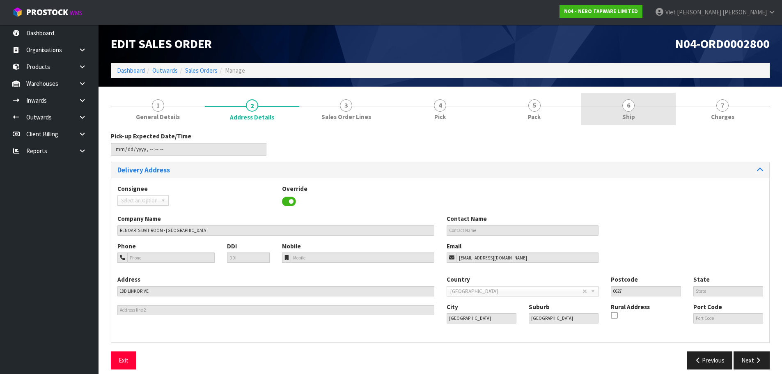
click at [598, 106] on link "6 Ship" at bounding box center [628, 109] width 94 height 32
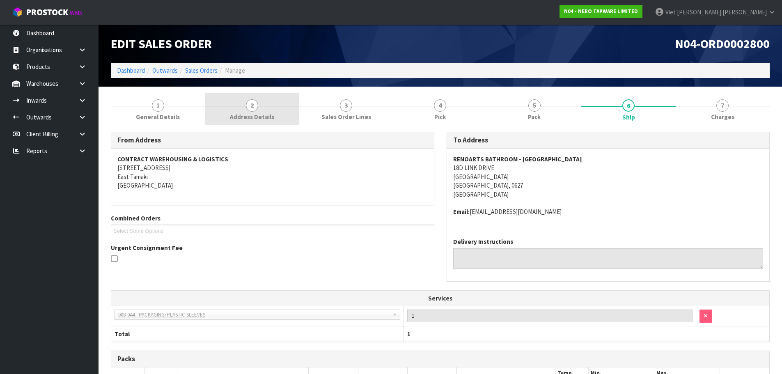
click at [262, 119] on span "Address Details" at bounding box center [252, 116] width 44 height 9
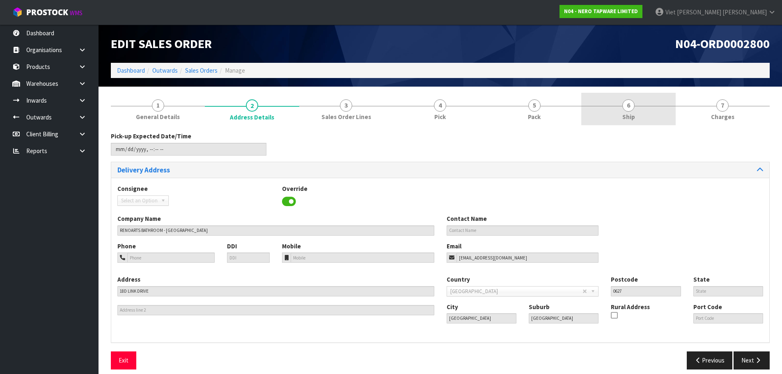
click at [595, 121] on link "6 Ship" at bounding box center [628, 109] width 94 height 32
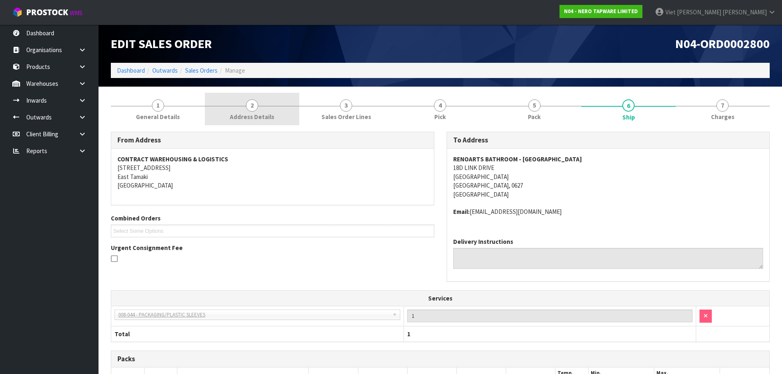
click at [224, 113] on link "2 Address Details" at bounding box center [252, 109] width 94 height 32
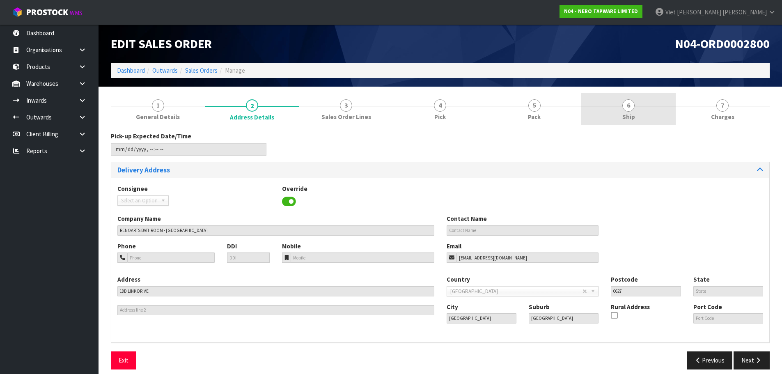
click at [594, 116] on link "6 Ship" at bounding box center [628, 109] width 94 height 32
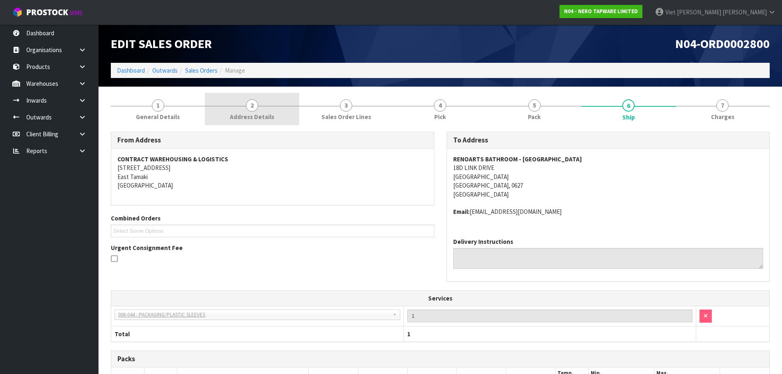
click at [224, 115] on link "2 Address Details" at bounding box center [252, 109] width 94 height 32
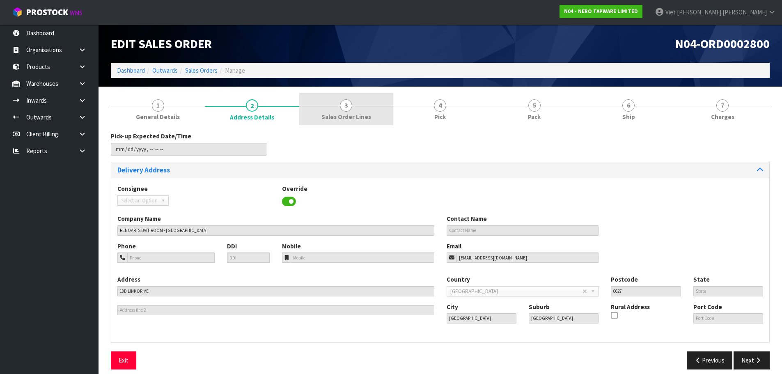
click at [367, 117] on span "Sales Order Lines" at bounding box center [346, 116] width 50 height 9
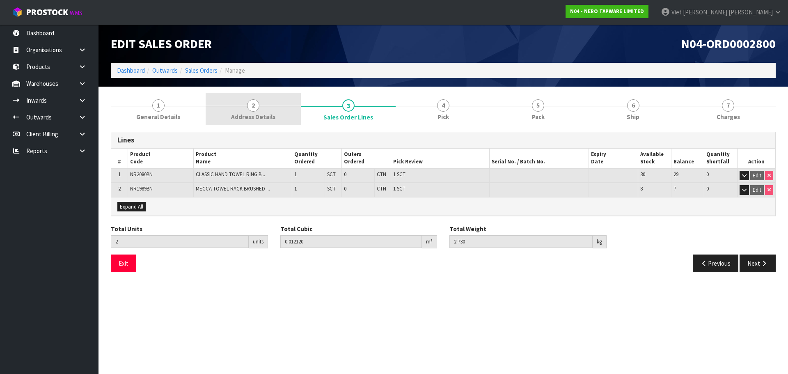
click at [261, 114] on span "Address Details" at bounding box center [253, 116] width 44 height 9
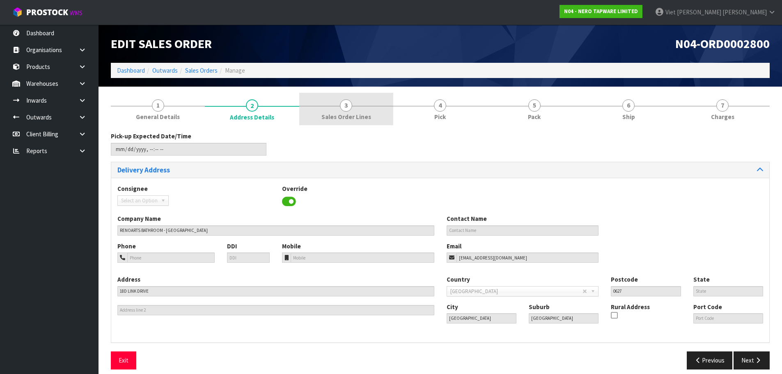
click at [310, 119] on link "3 Sales Order Lines" at bounding box center [346, 109] width 94 height 32
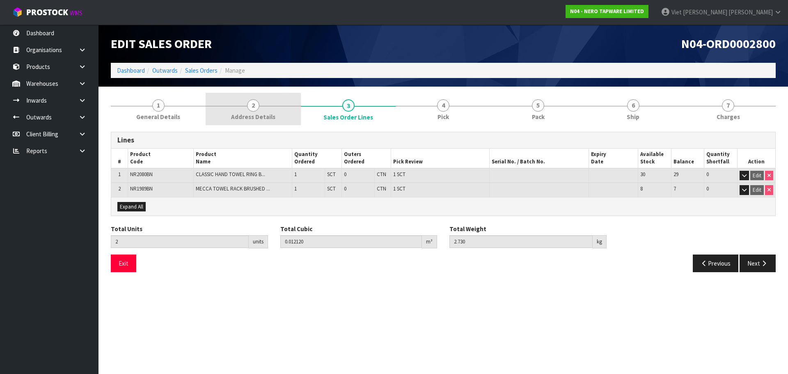
click at [247, 116] on span "Address Details" at bounding box center [253, 116] width 44 height 9
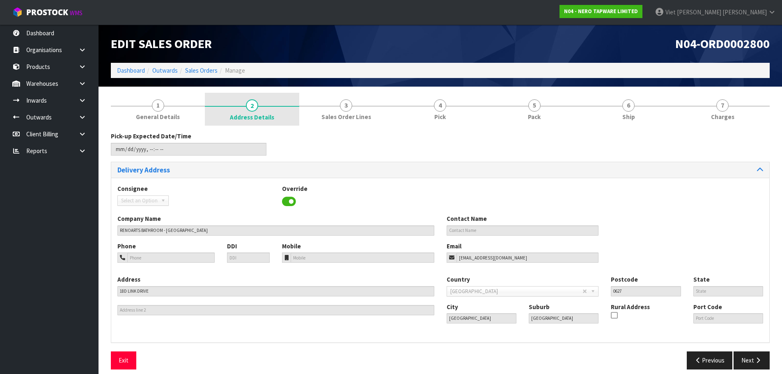
click at [297, 120] on link "2 Address Details" at bounding box center [252, 109] width 94 height 33
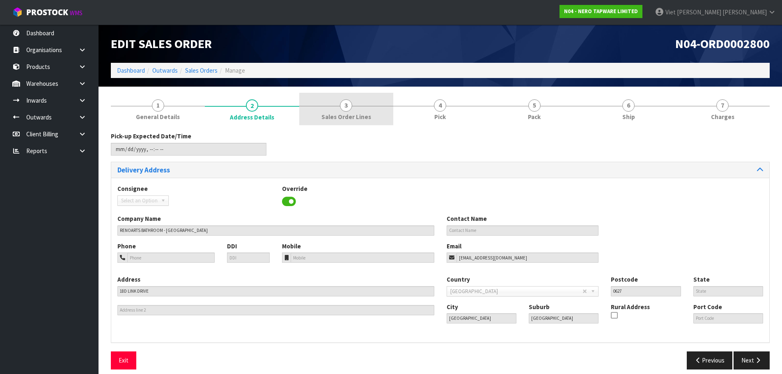
click at [352, 119] on span "Sales Order Lines" at bounding box center [346, 116] width 50 height 9
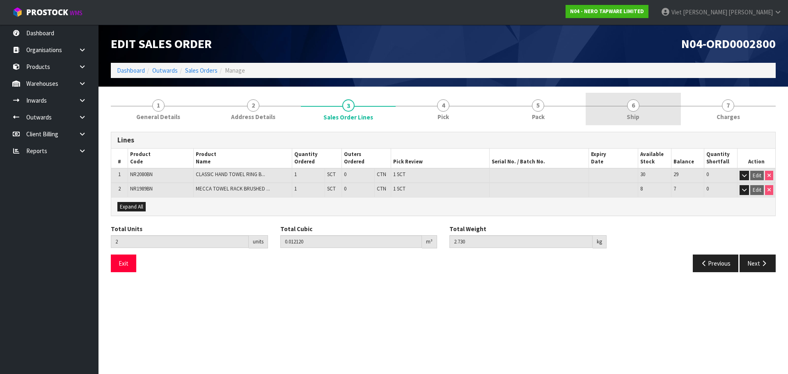
click at [616, 118] on link "6 Ship" at bounding box center [633, 109] width 95 height 32
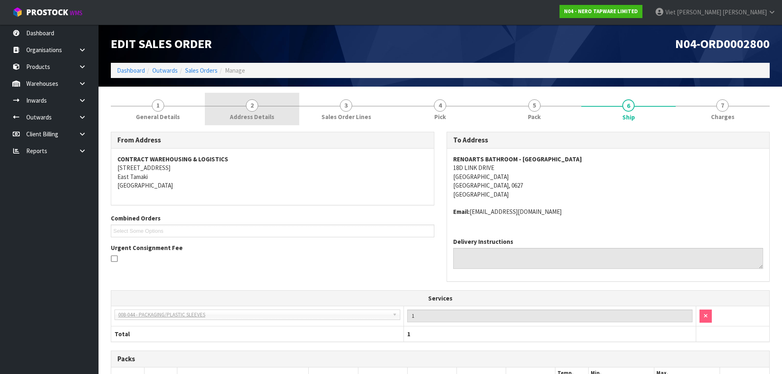
click at [272, 115] on span "Address Details" at bounding box center [252, 116] width 44 height 9
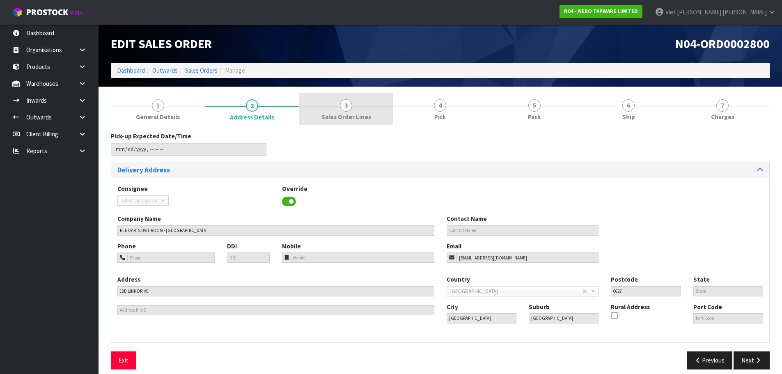
click at [347, 97] on link "3 Sales Order Lines" at bounding box center [346, 109] width 94 height 32
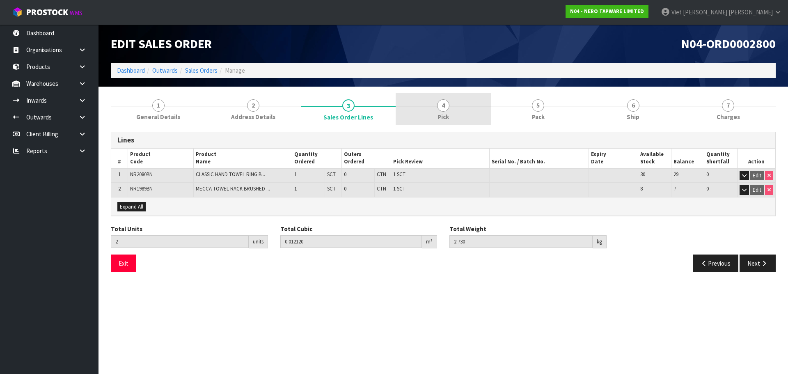
click at [421, 109] on link "4 Pick" at bounding box center [443, 109] width 95 height 32
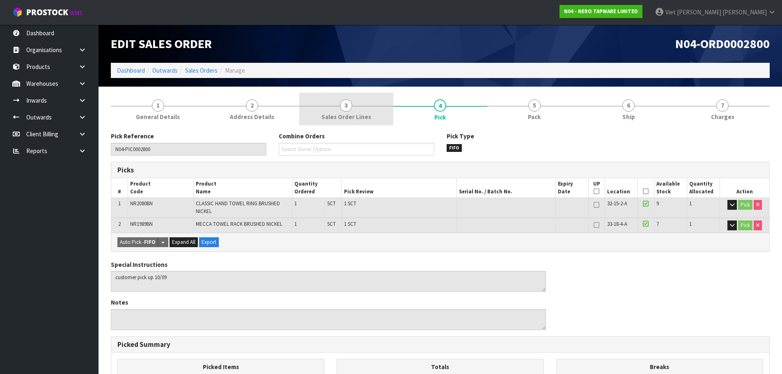
click at [370, 103] on link "3 Sales Order Lines" at bounding box center [346, 109] width 94 height 32
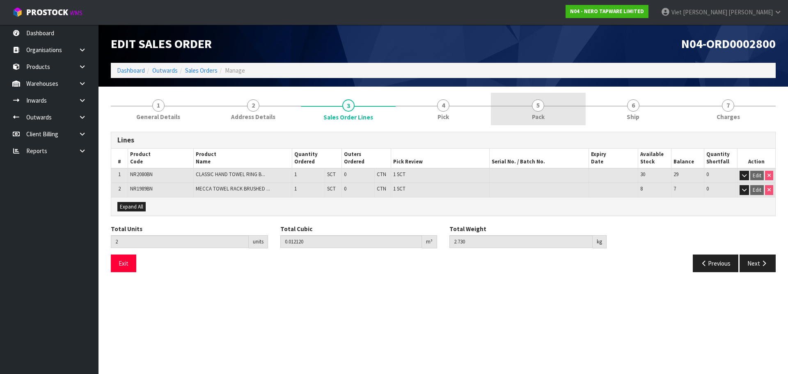
click at [546, 121] on link "5 Pack" at bounding box center [538, 109] width 95 height 32
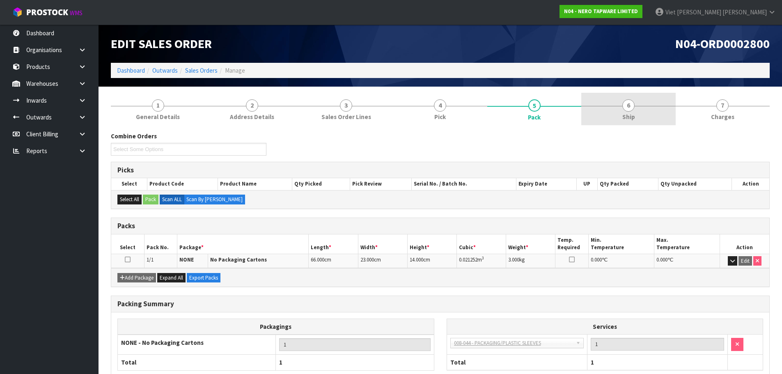
click at [604, 108] on link "6 Ship" at bounding box center [628, 109] width 94 height 32
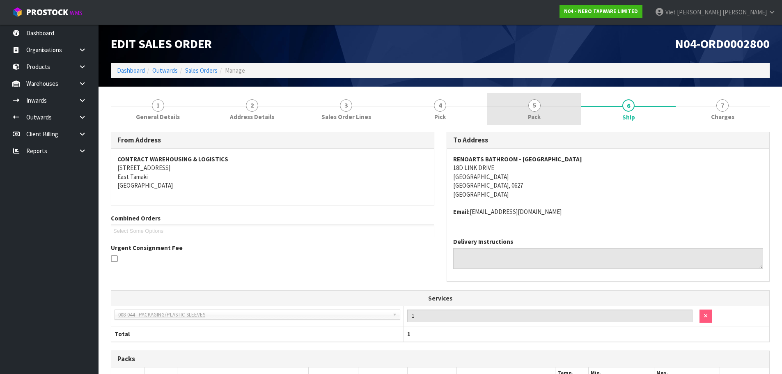
click at [546, 122] on link "5 Pack" at bounding box center [534, 109] width 94 height 32
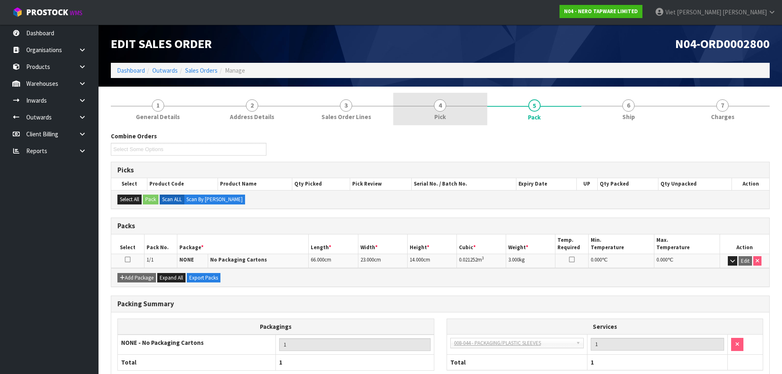
click at [450, 116] on link "4 Pick" at bounding box center [440, 109] width 94 height 32
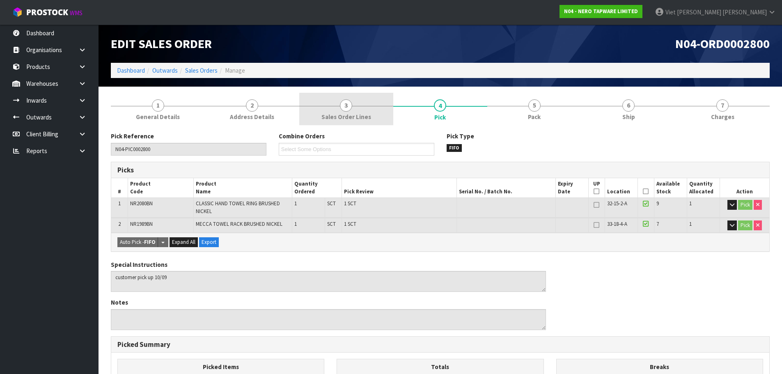
click at [330, 115] on span "Sales Order Lines" at bounding box center [346, 116] width 50 height 9
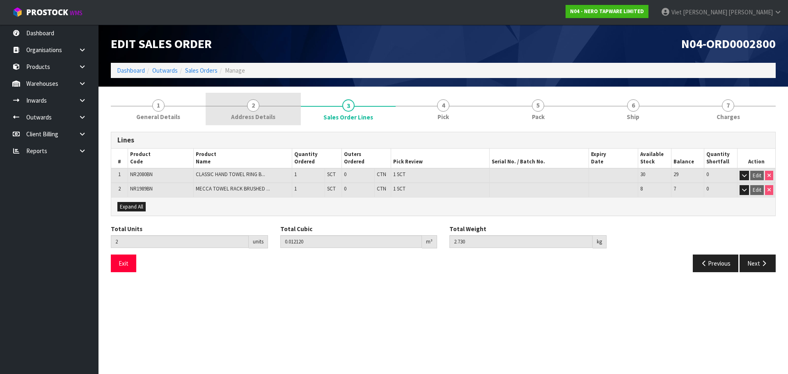
click at [275, 114] on link "2 Address Details" at bounding box center [253, 109] width 95 height 32
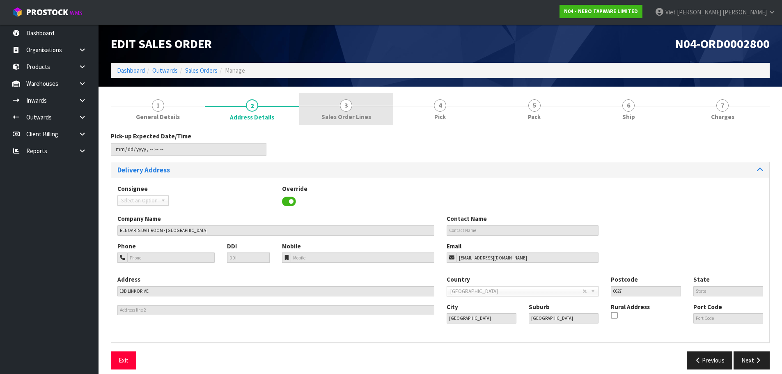
click at [342, 120] on span "Sales Order Lines" at bounding box center [346, 116] width 50 height 9
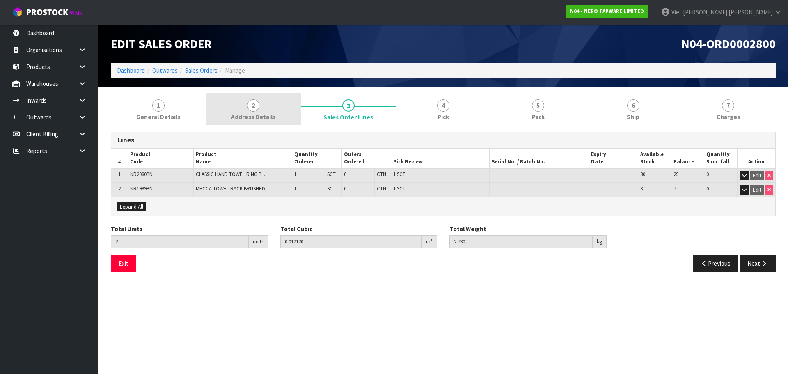
click at [259, 109] on link "2 Address Details" at bounding box center [253, 109] width 95 height 32
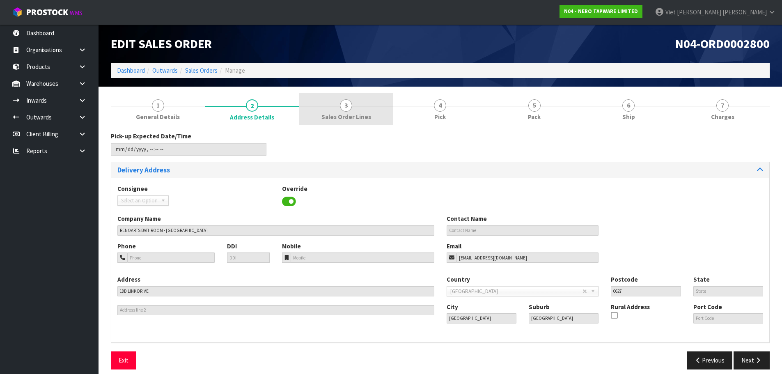
click at [352, 109] on link "3 Sales Order Lines" at bounding box center [346, 109] width 94 height 32
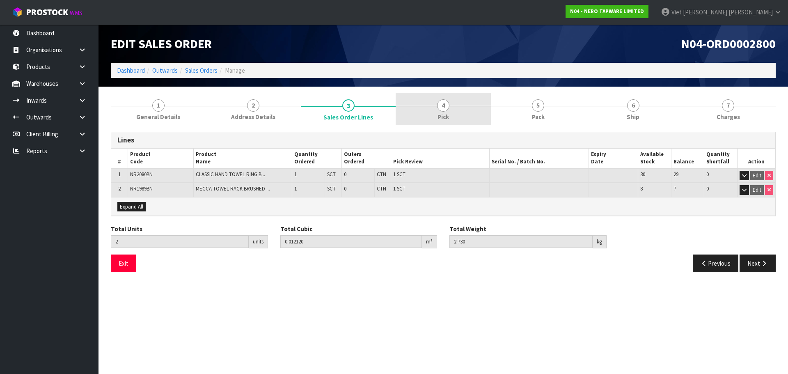
click at [442, 113] on span "Pick" at bounding box center [442, 116] width 11 height 9
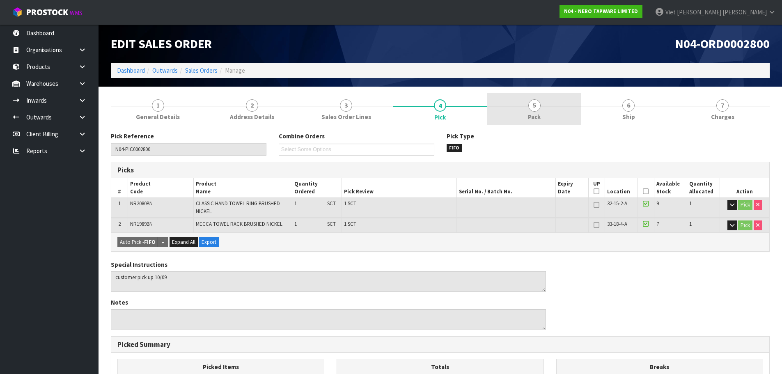
click at [556, 114] on link "5 Pack" at bounding box center [534, 109] width 94 height 32
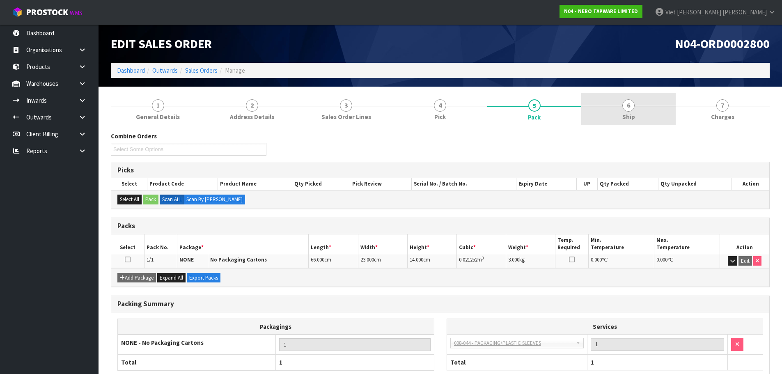
click at [607, 106] on div at bounding box center [628, 106] width 94 height 0
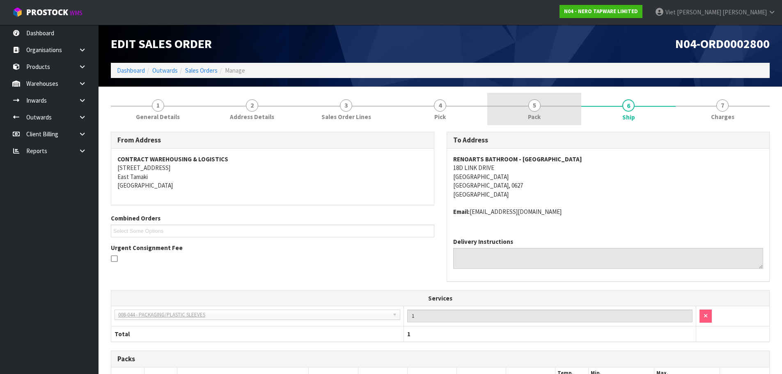
click at [537, 109] on span "5" at bounding box center [534, 105] width 12 height 12
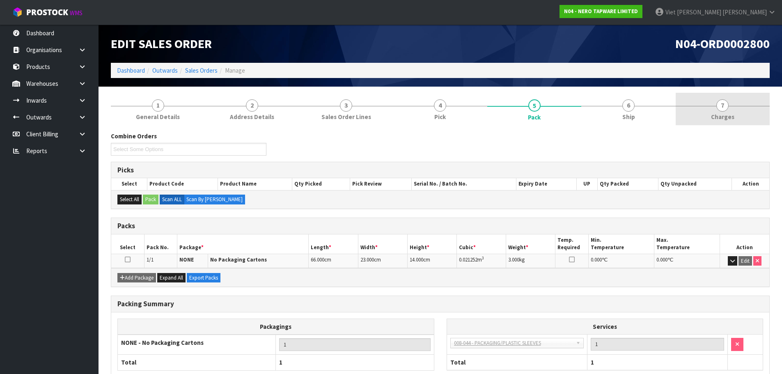
click at [680, 116] on link "7 [GEOGRAPHIC_DATA]" at bounding box center [722, 109] width 94 height 32
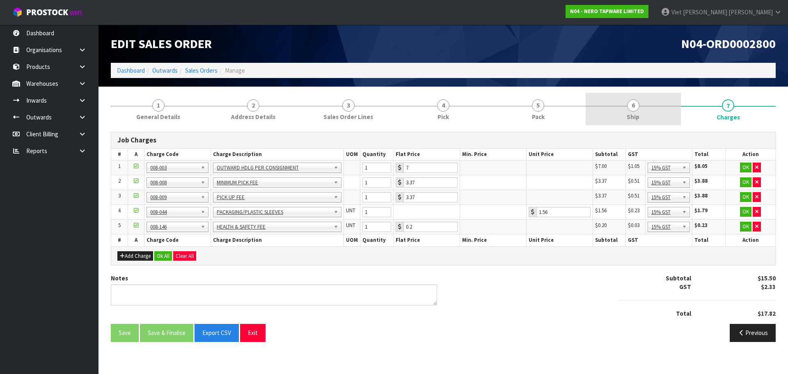
click at [623, 115] on link "6 Ship" at bounding box center [633, 109] width 95 height 32
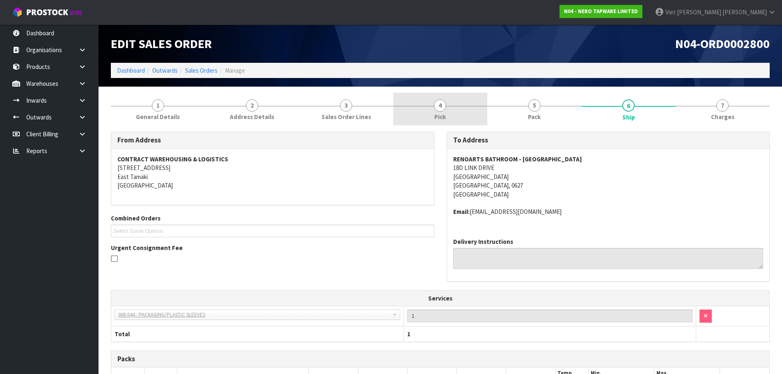
click at [406, 124] on link "4 Pick" at bounding box center [440, 109] width 94 height 32
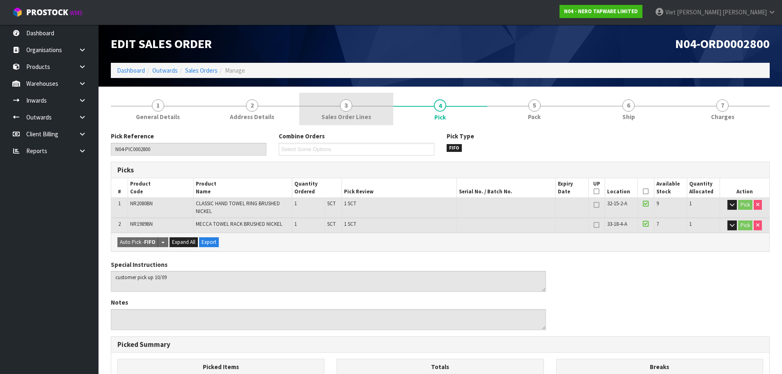
click at [375, 121] on link "3 Sales Order Lines" at bounding box center [346, 109] width 94 height 32
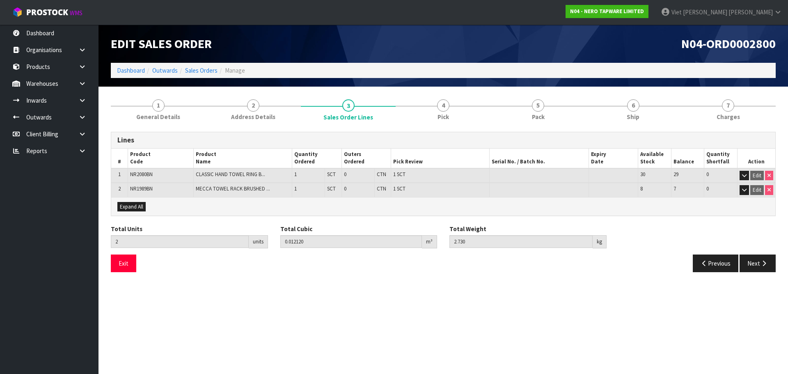
drag, startPoint x: 419, startPoint y: 286, endPoint x: 426, endPoint y: 279, distance: 10.7
click at [421, 284] on section "Edit Sales Order N04-ORD0002800 Dashboard Outwards Sales Orders Manage 1 Genera…" at bounding box center [394, 187] width 788 height 374
click at [484, 99] on link "4 Pick" at bounding box center [443, 109] width 95 height 32
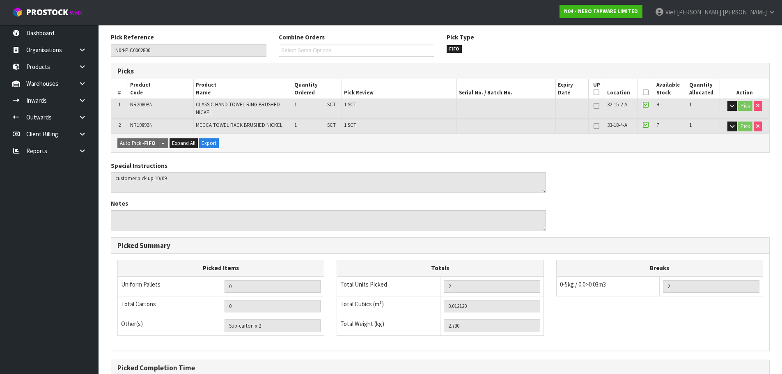
scroll to position [24, 0]
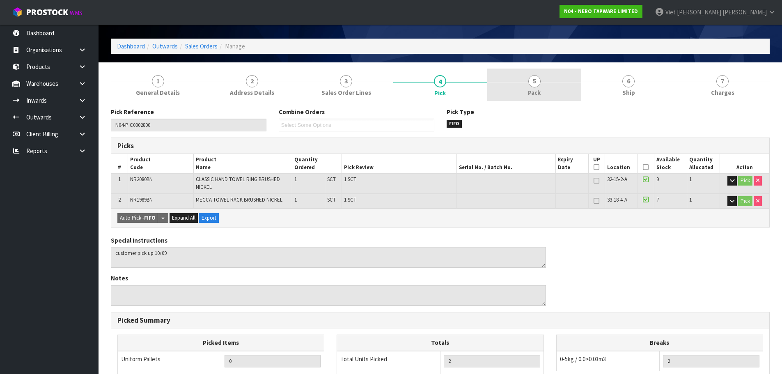
click at [566, 93] on link "5 Pack" at bounding box center [534, 85] width 94 height 32
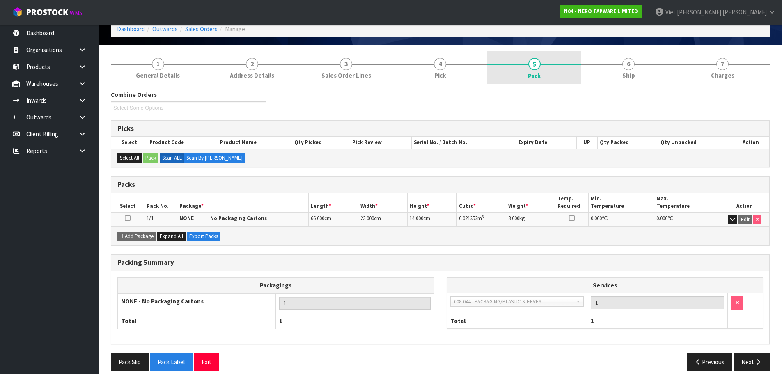
scroll to position [50, 0]
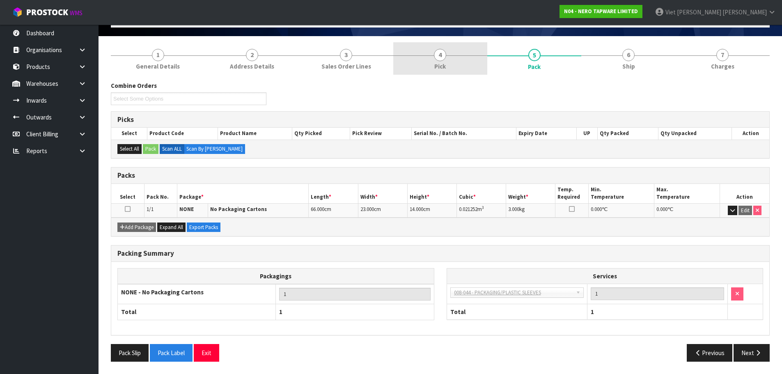
click at [424, 47] on link "4 Pick" at bounding box center [440, 58] width 94 height 32
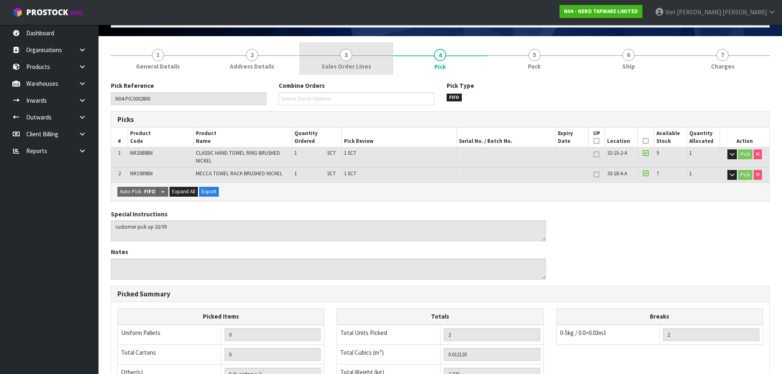
click at [343, 49] on span "3" at bounding box center [346, 55] width 12 height 12
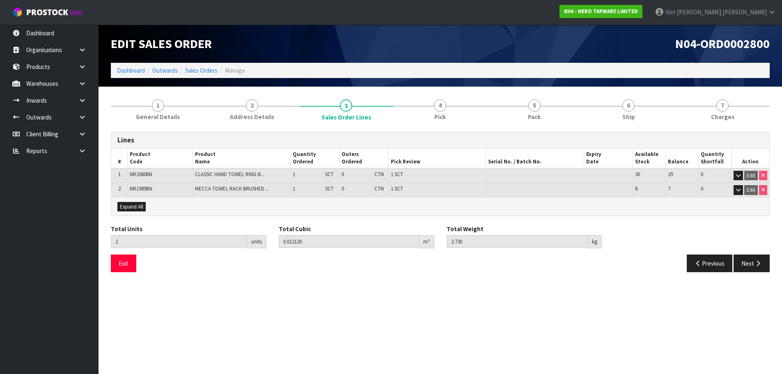
scroll to position [0, 0]
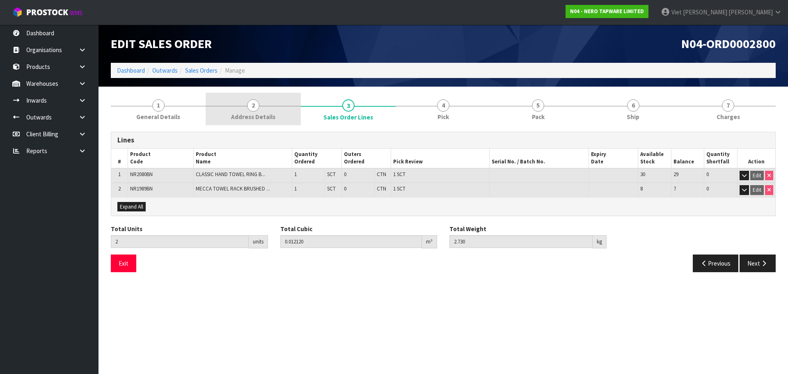
click at [245, 96] on link "2 Address Details" at bounding box center [253, 109] width 95 height 32
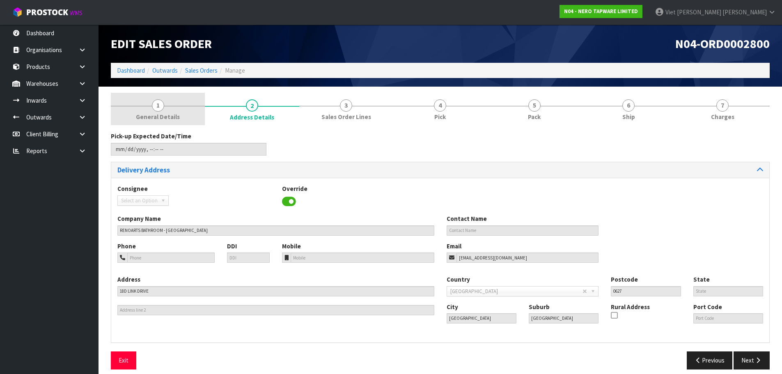
click at [175, 116] on span "General Details" at bounding box center [158, 116] width 44 height 9
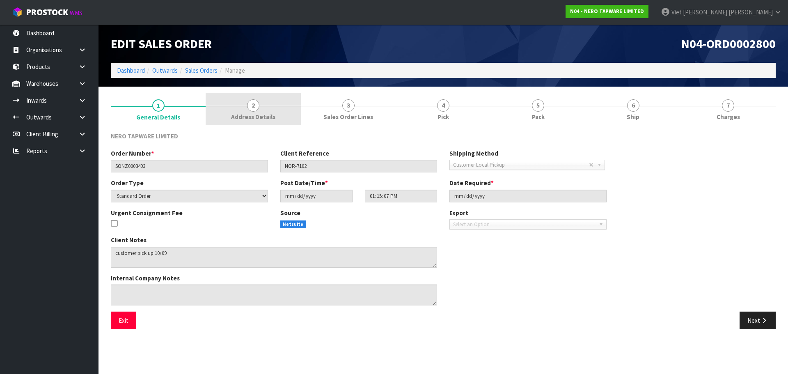
click at [222, 111] on link "2 Address Details" at bounding box center [253, 109] width 95 height 32
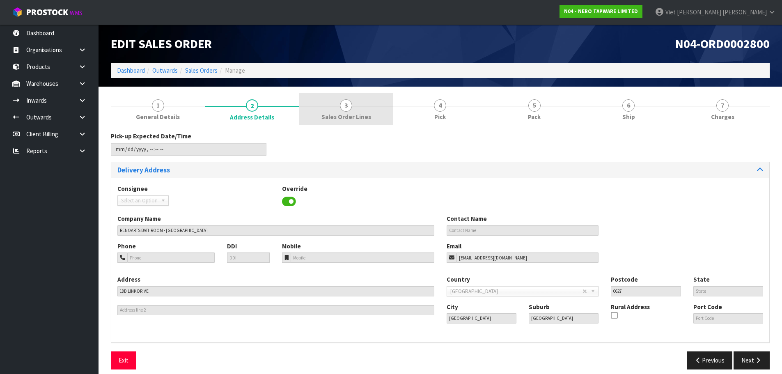
click at [353, 113] on span "Sales Order Lines" at bounding box center [346, 116] width 50 height 9
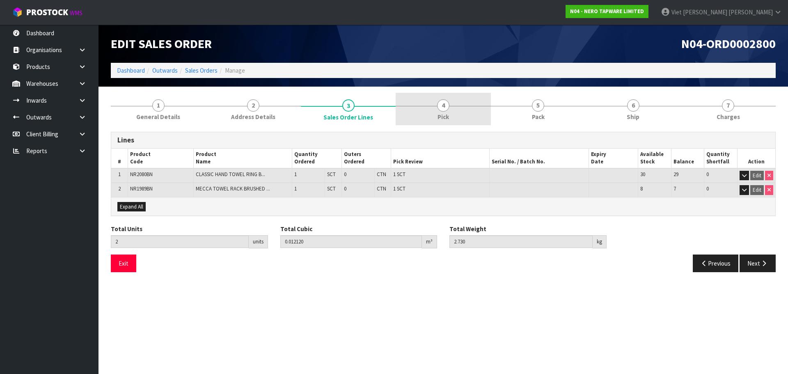
click at [458, 113] on link "4 Pick" at bounding box center [443, 109] width 95 height 32
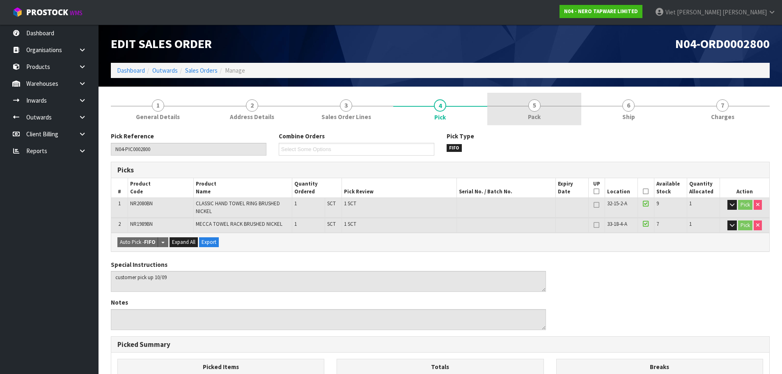
click at [530, 111] on link "5 Pack" at bounding box center [534, 109] width 94 height 32
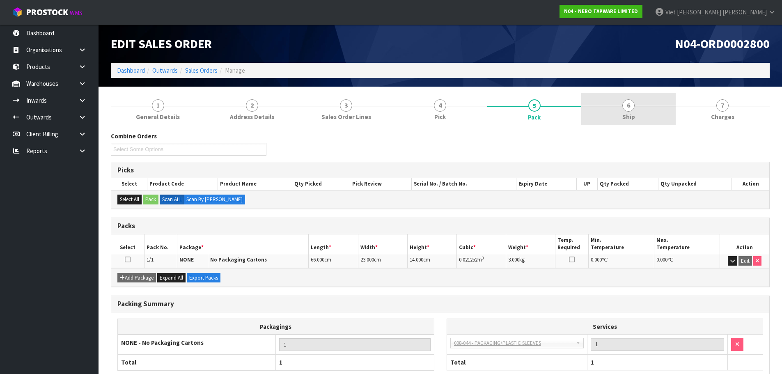
click at [630, 121] on span "Ship" at bounding box center [628, 116] width 13 height 9
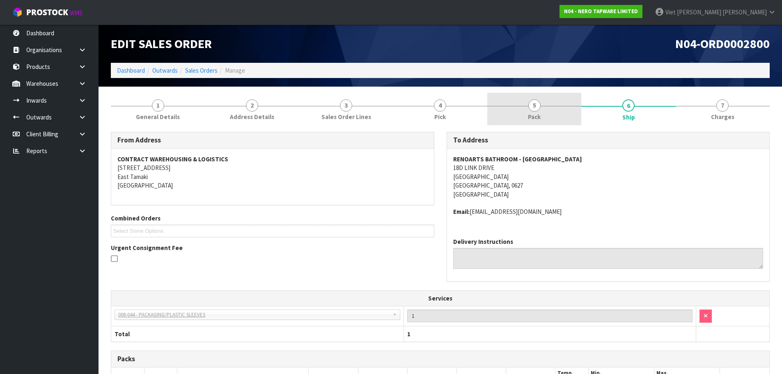
click at [564, 116] on link "5 Pack" at bounding box center [534, 109] width 94 height 32
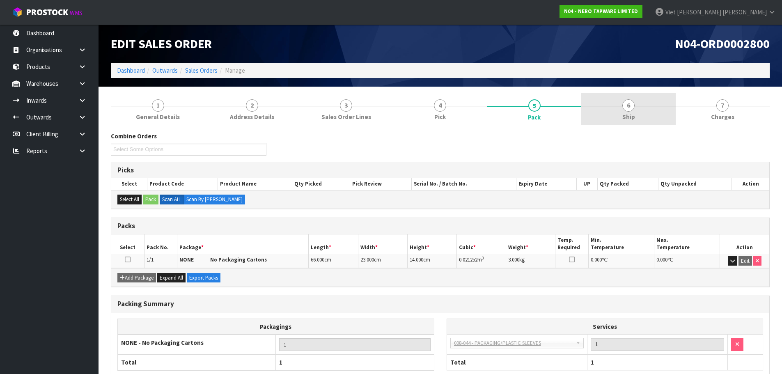
click at [608, 115] on link "6 Ship" at bounding box center [628, 109] width 94 height 32
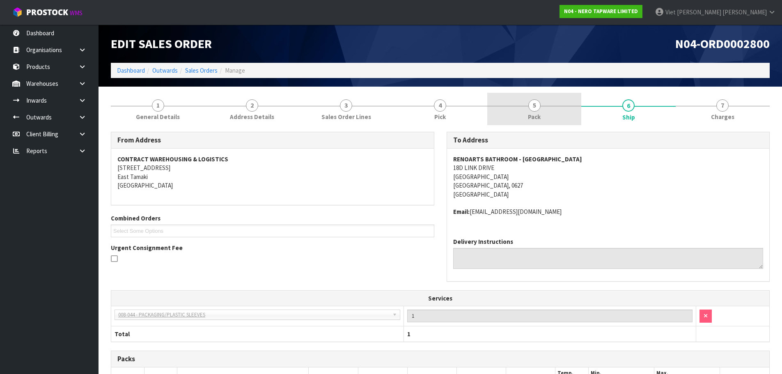
click at [557, 118] on link "5 Pack" at bounding box center [534, 109] width 94 height 32
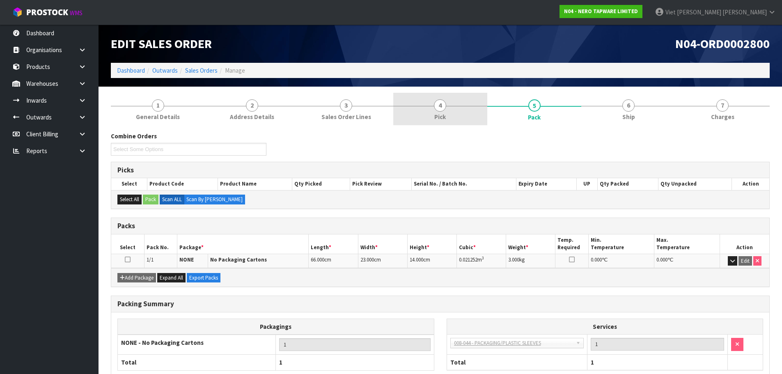
click at [424, 112] on link "4 Pick" at bounding box center [440, 109] width 94 height 32
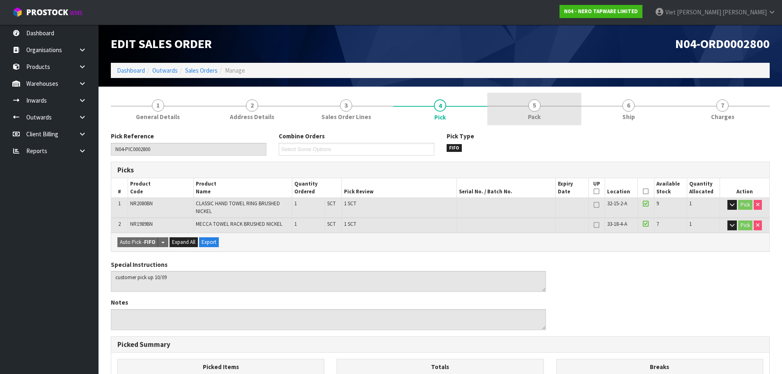
click at [520, 106] on link "5 Pack" at bounding box center [534, 109] width 94 height 32
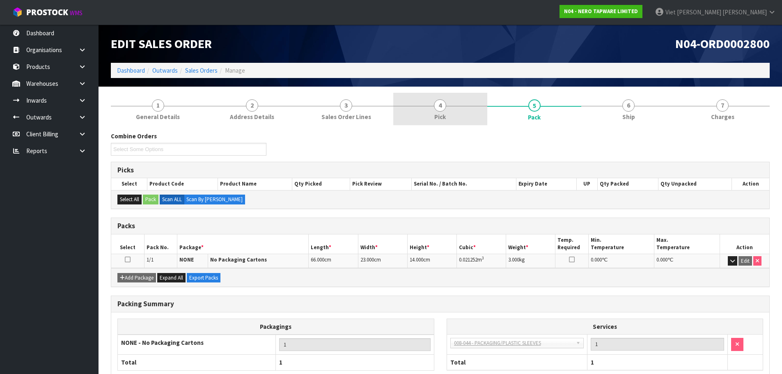
click at [465, 106] on link "4 Pick" at bounding box center [440, 109] width 94 height 32
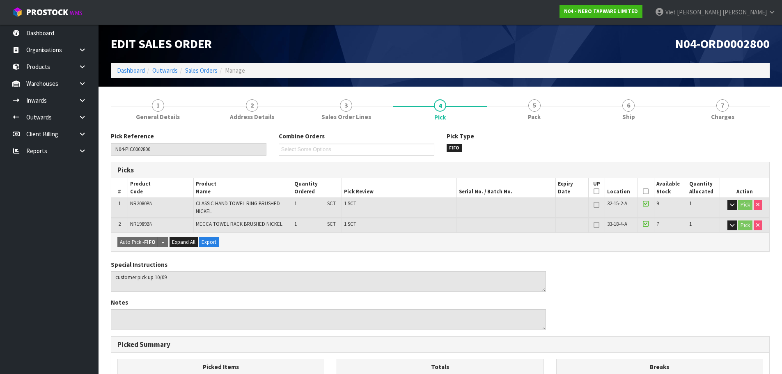
click at [529, 146] on div "Pick Type FIFO" at bounding box center [524, 142] width 168 height 20
click at [523, 104] on link "5 Pack" at bounding box center [534, 109] width 94 height 32
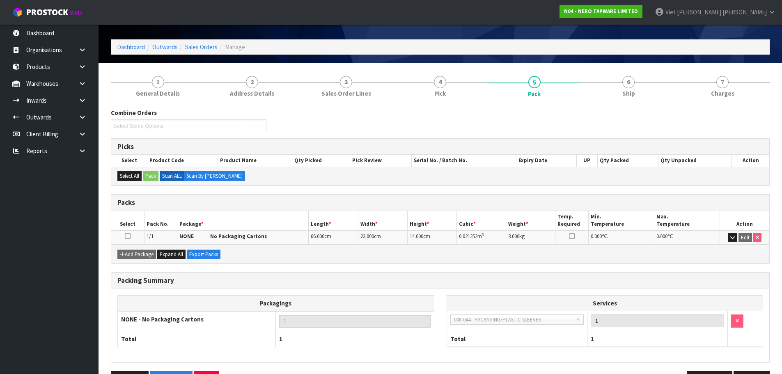
scroll to position [9, 0]
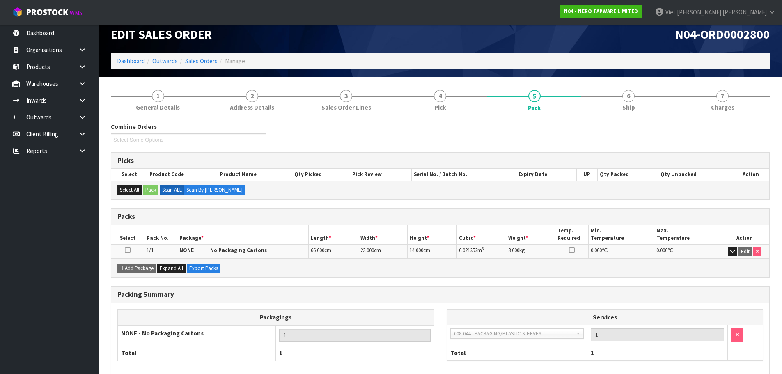
click at [654, 119] on div "Combine Orders N04-ORD0002801 N04-ORD0002802 N04-ORD0002803 Select Some Options…" at bounding box center [440, 262] width 659 height 293
click at [622, 103] on link "6 Ship" at bounding box center [628, 99] width 94 height 32
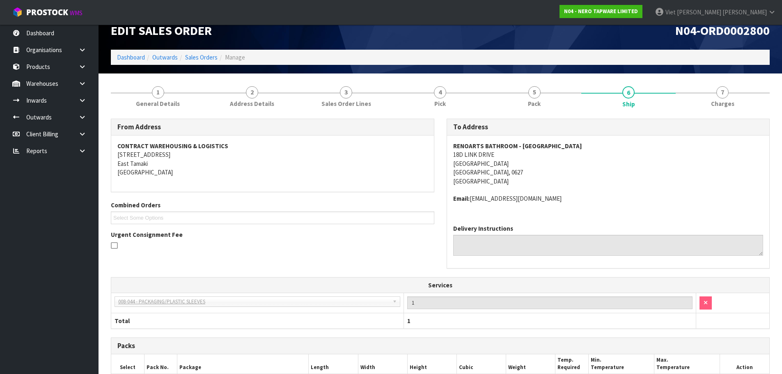
scroll to position [0, 0]
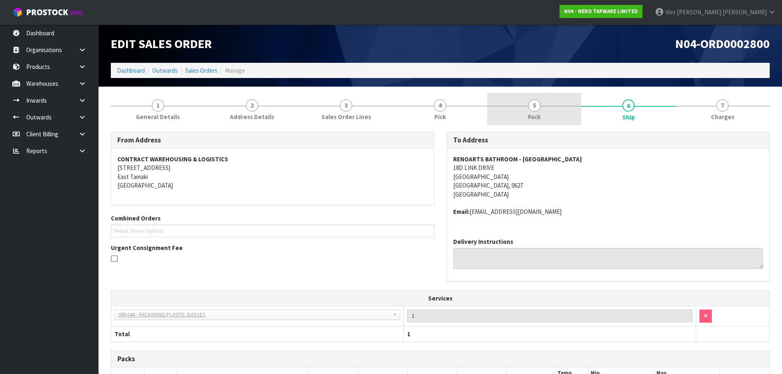
click at [562, 110] on link "5 Pack" at bounding box center [534, 109] width 94 height 32
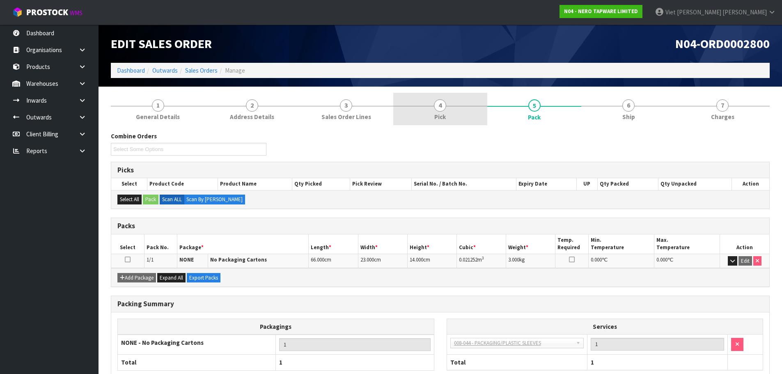
click at [462, 124] on link "4 Pick" at bounding box center [440, 109] width 94 height 32
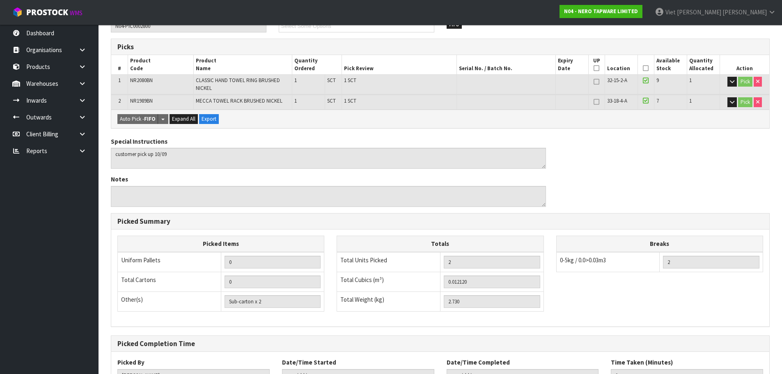
scroll to position [41, 0]
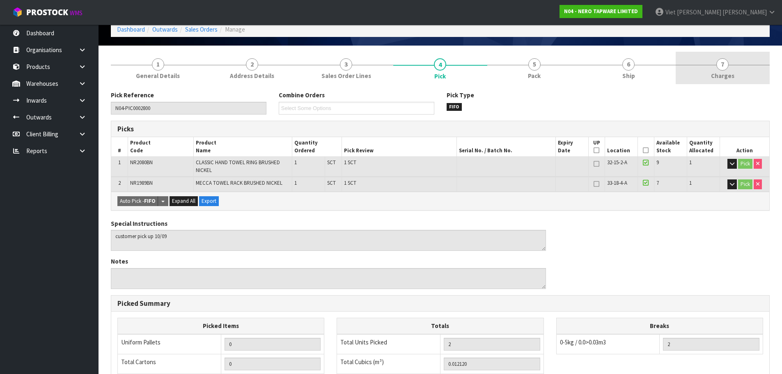
click at [738, 69] on link "7 [GEOGRAPHIC_DATA]" at bounding box center [722, 68] width 94 height 32
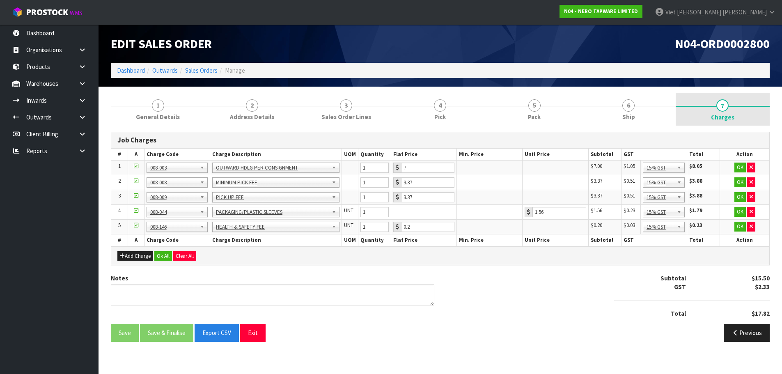
scroll to position [0, 0]
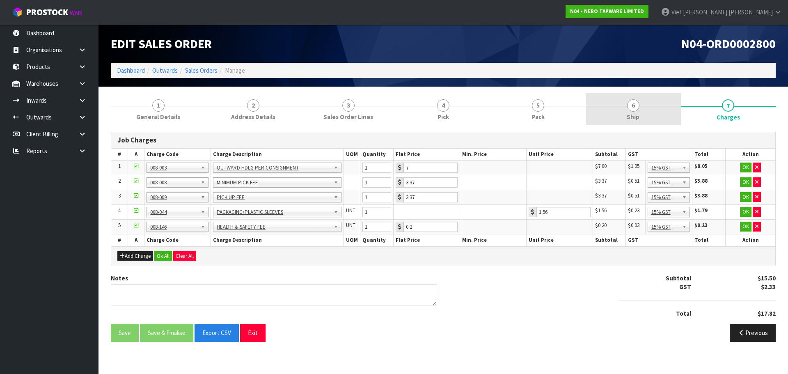
drag, startPoint x: 621, startPoint y: 86, endPoint x: 607, endPoint y: 105, distance: 24.0
click at [620, 91] on div "Edit Sales Order N04-ORD0002800 Dashboard Outwards Sales Orders Manage 1 Genera…" at bounding box center [394, 177] width 788 height 354
click at [608, 112] on link "6 Ship" at bounding box center [633, 109] width 95 height 32
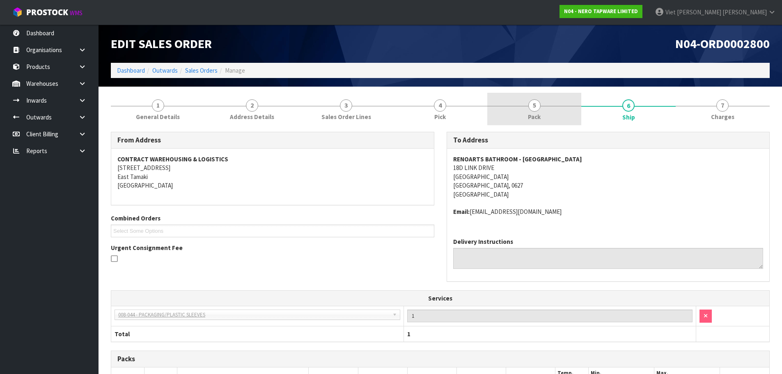
click at [506, 119] on link "5 Pack" at bounding box center [534, 109] width 94 height 32
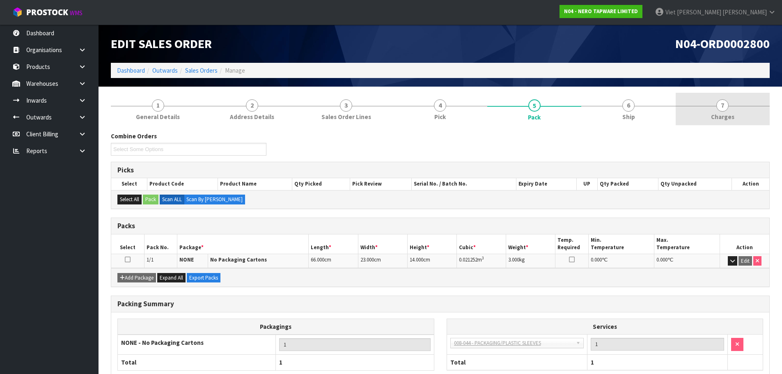
click at [710, 114] on link "7 [GEOGRAPHIC_DATA]" at bounding box center [722, 109] width 94 height 32
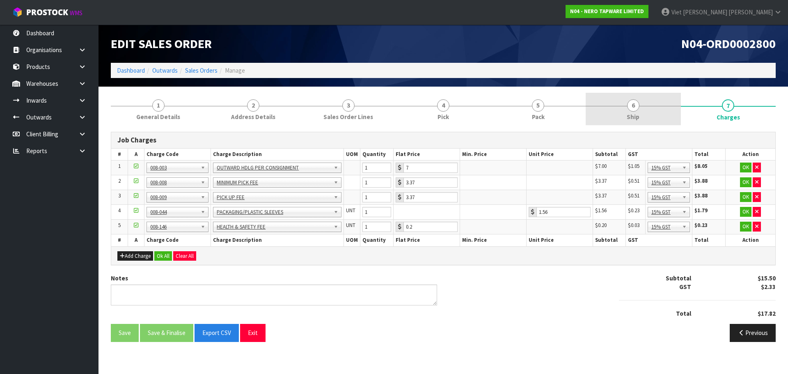
click at [611, 106] on link "6 Ship" at bounding box center [633, 109] width 95 height 32
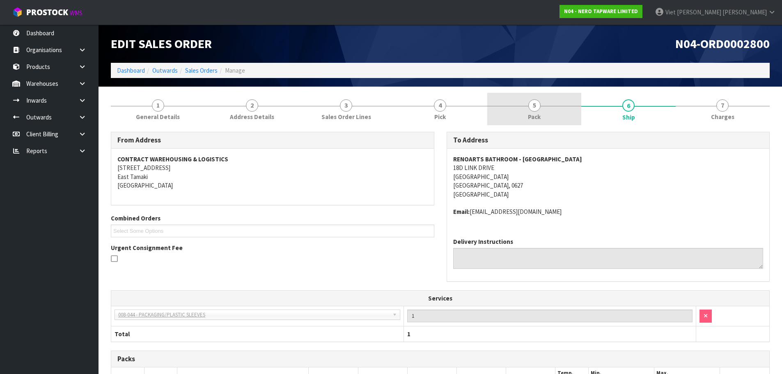
click at [527, 107] on link "5 Pack" at bounding box center [534, 109] width 94 height 32
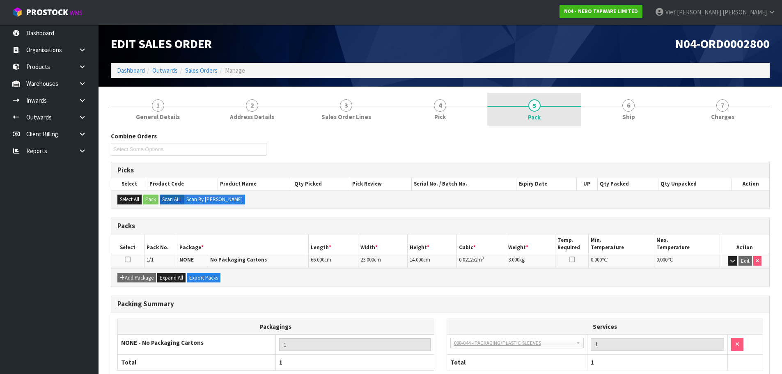
scroll to position [41, 0]
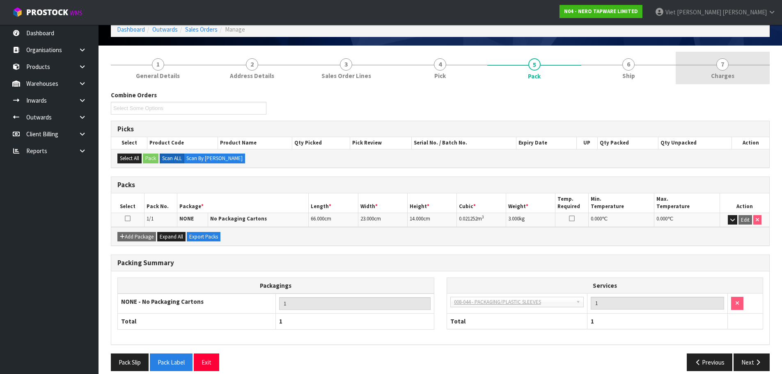
click at [724, 76] on span "Charges" at bounding box center [722, 75] width 23 height 9
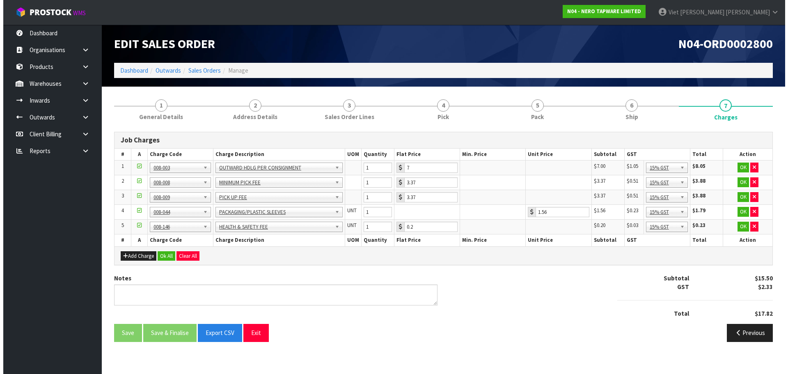
scroll to position [0, 0]
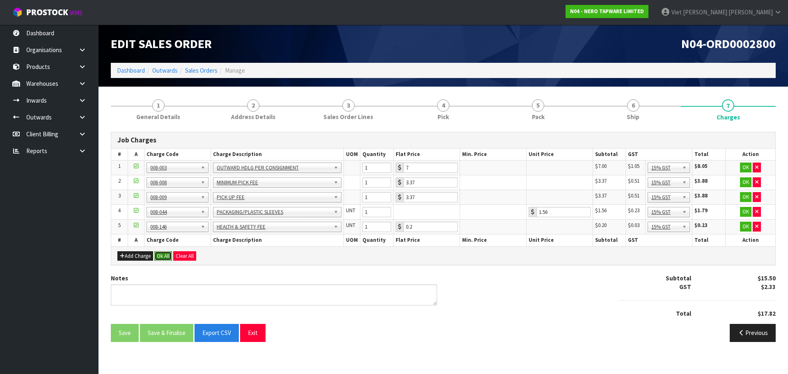
click at [168, 254] on button "Ok All" at bounding box center [163, 256] width 18 height 10
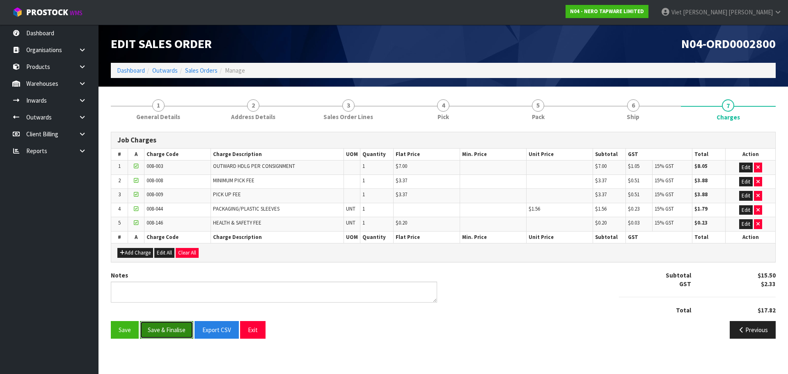
click at [162, 333] on button "Save & Finalise" at bounding box center [166, 330] width 53 height 18
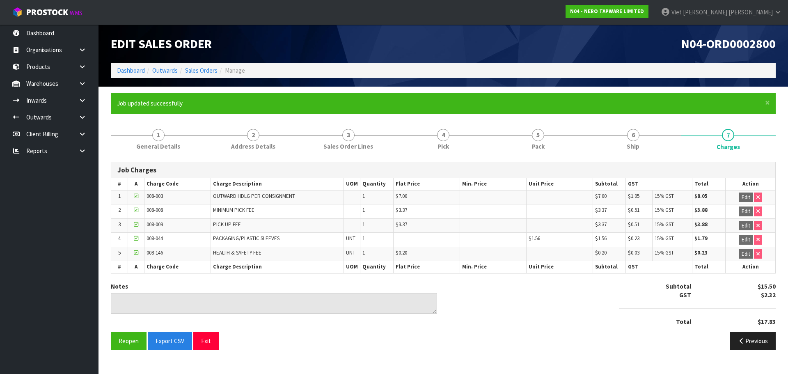
click at [204, 75] on ol "Dashboard Outwards Sales Orders Manage" at bounding box center [443, 70] width 665 height 15
click at [204, 73] on link "Sales Orders" at bounding box center [201, 70] width 32 height 8
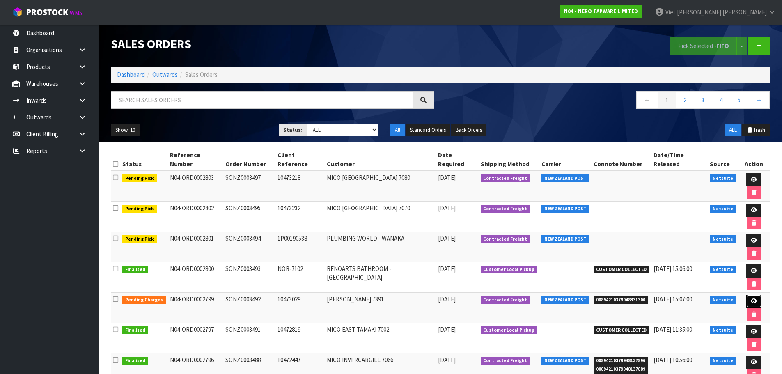
click at [751, 298] on icon at bounding box center [754, 300] width 6 height 5
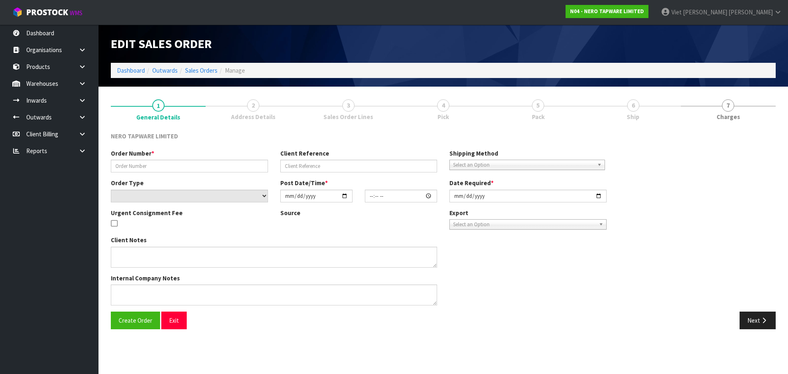
type input "SONZ0003492"
type input "10473029"
select select "number:0"
type input "[DATE]"
type input "13:15:05.000"
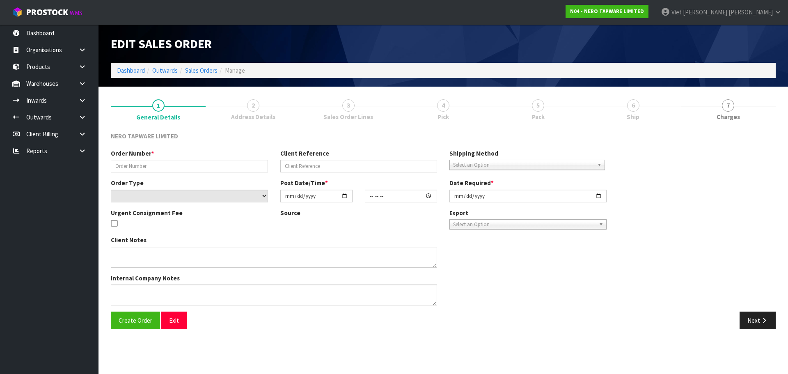
type input "[DATE]"
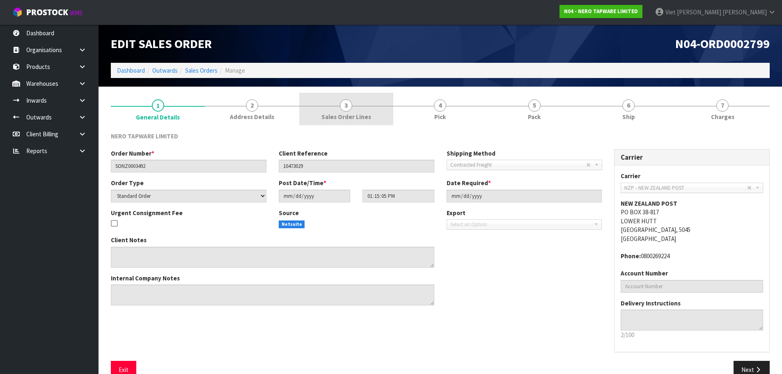
click at [325, 96] on link "3 Sales Order Lines" at bounding box center [346, 109] width 94 height 32
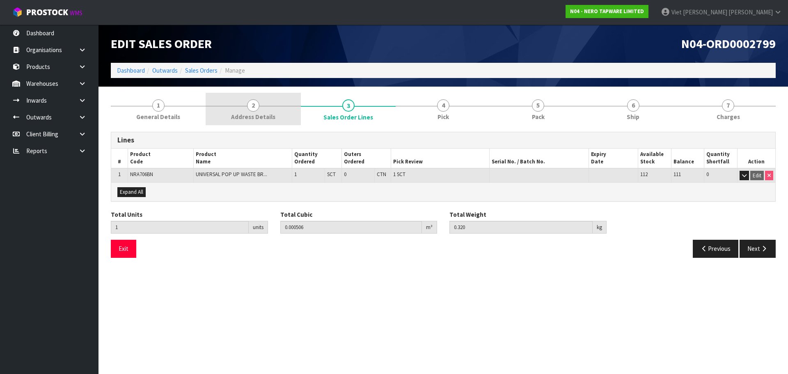
click at [266, 109] on link "2 Address Details" at bounding box center [253, 109] width 95 height 32
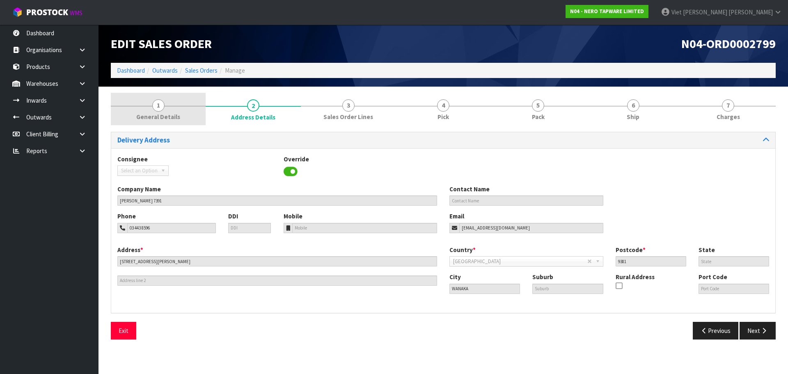
click at [172, 114] on span "General Details" at bounding box center [158, 116] width 44 height 9
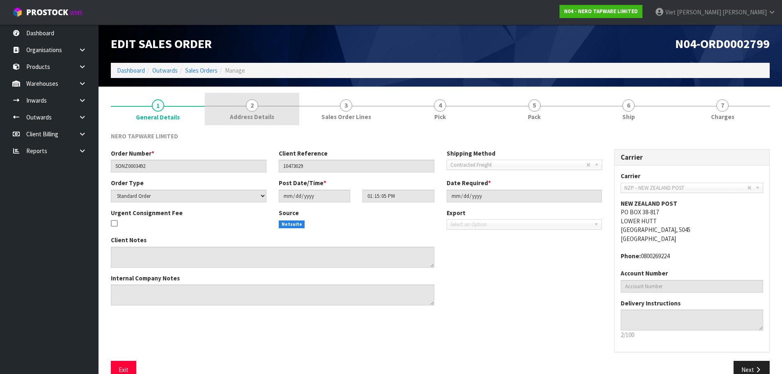
click at [246, 117] on span "Address Details" at bounding box center [252, 116] width 44 height 9
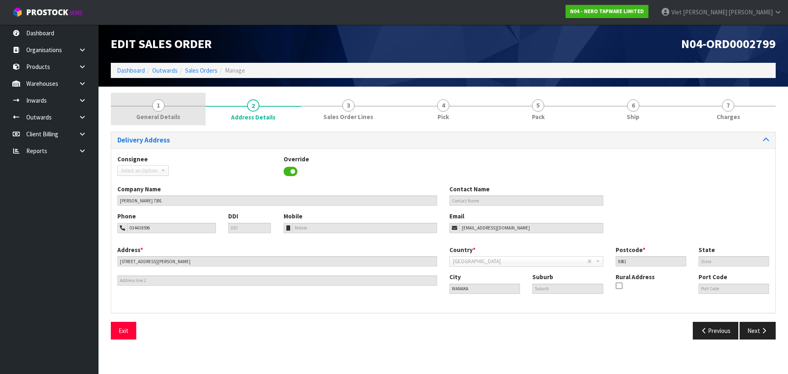
click at [169, 102] on link "1 General Details" at bounding box center [158, 109] width 95 height 32
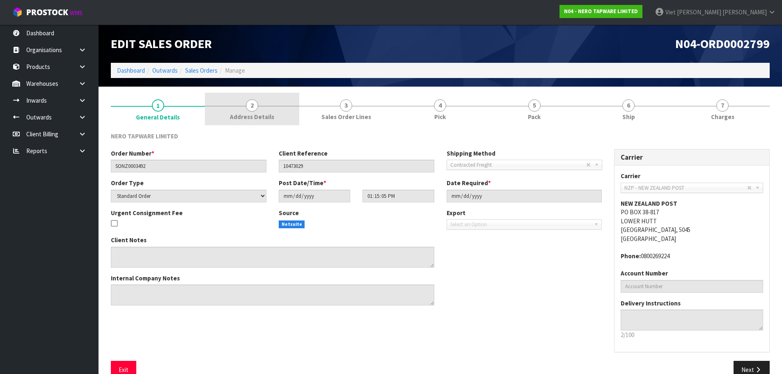
click at [288, 112] on link "2 Address Details" at bounding box center [252, 109] width 94 height 32
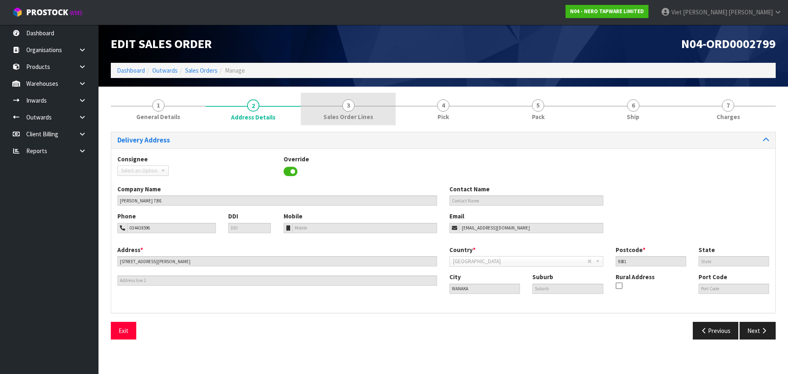
click at [375, 112] on link "3 Sales Order Lines" at bounding box center [348, 109] width 95 height 32
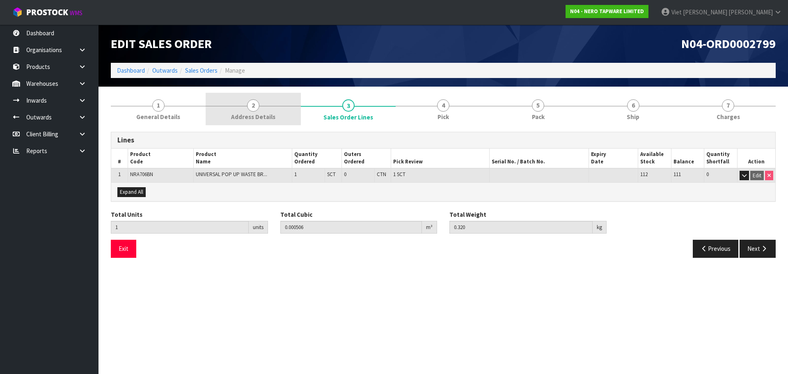
click at [289, 104] on link "2 Address Details" at bounding box center [253, 109] width 95 height 32
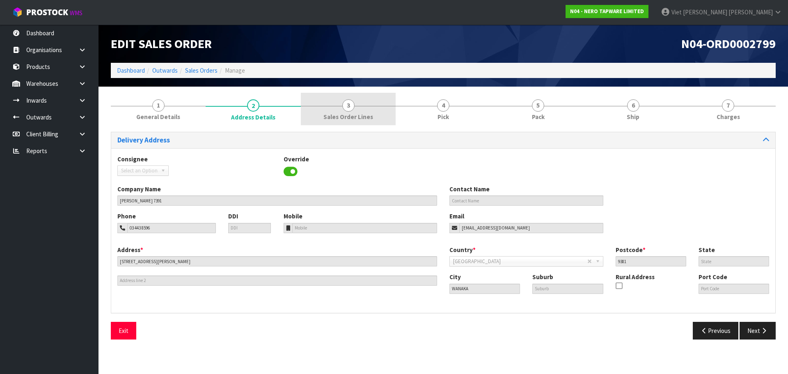
click at [352, 105] on span "3" at bounding box center [348, 105] width 12 height 12
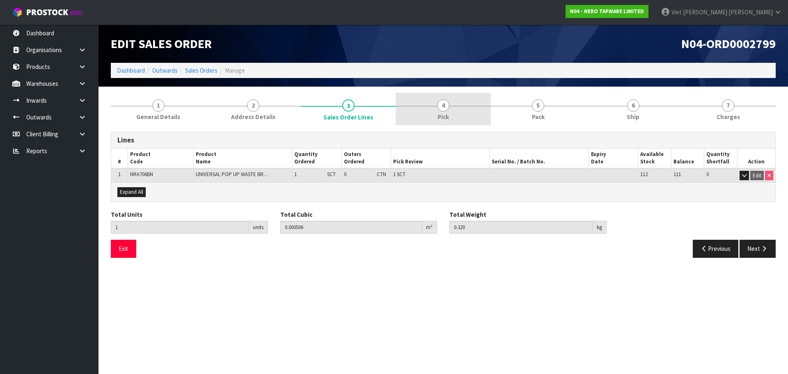
click at [415, 96] on link "4 Pick" at bounding box center [443, 109] width 95 height 32
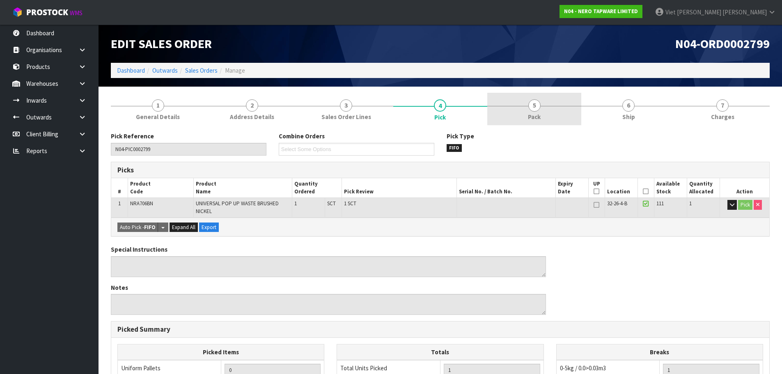
click at [555, 98] on link "5 Pack" at bounding box center [534, 109] width 94 height 32
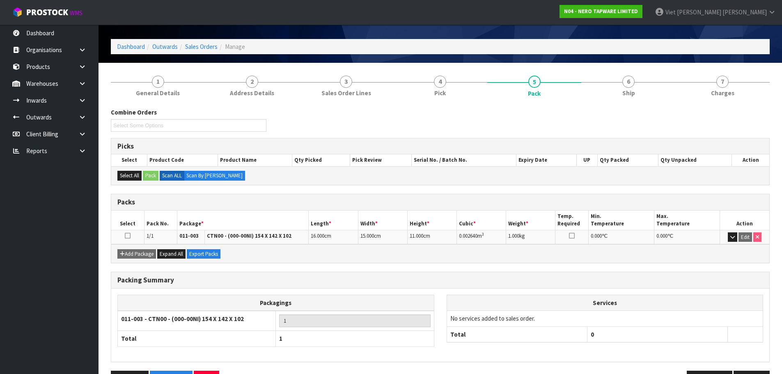
scroll to position [9, 0]
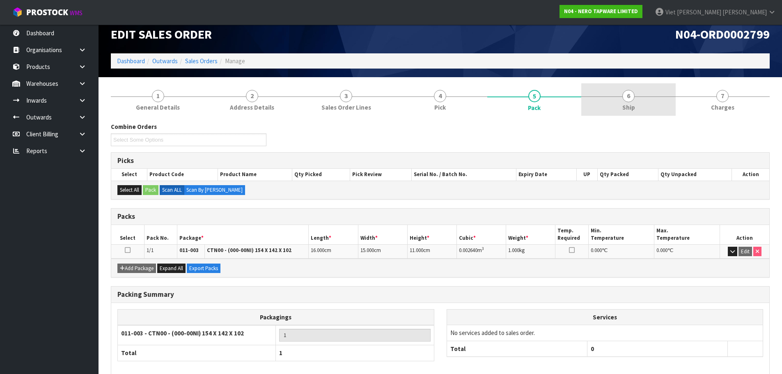
click at [589, 101] on link "6 Ship" at bounding box center [628, 99] width 94 height 32
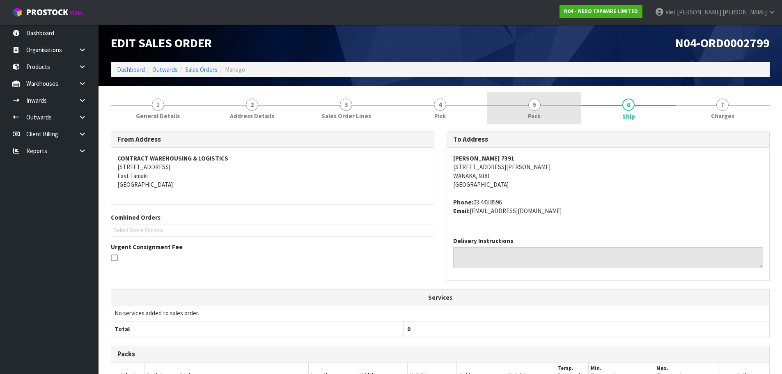
scroll to position [0, 0]
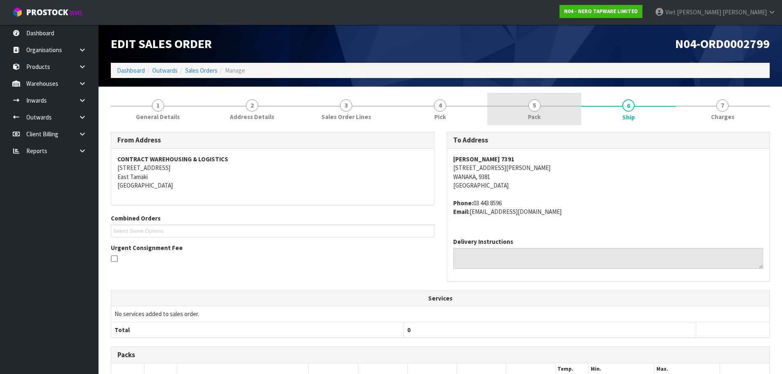
click at [554, 121] on link "5 Pack" at bounding box center [534, 109] width 94 height 32
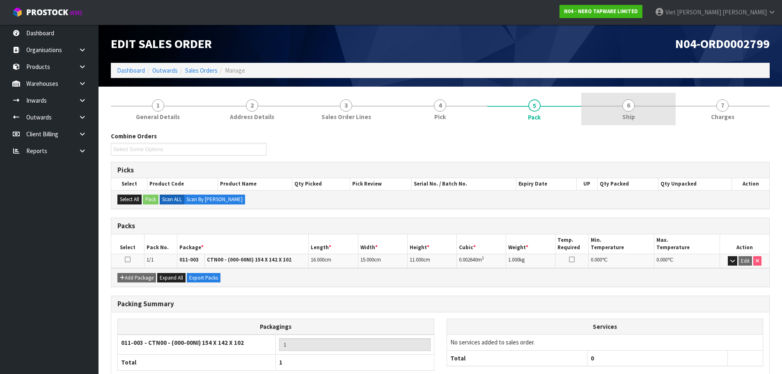
click at [604, 113] on link "6 Ship" at bounding box center [628, 109] width 94 height 32
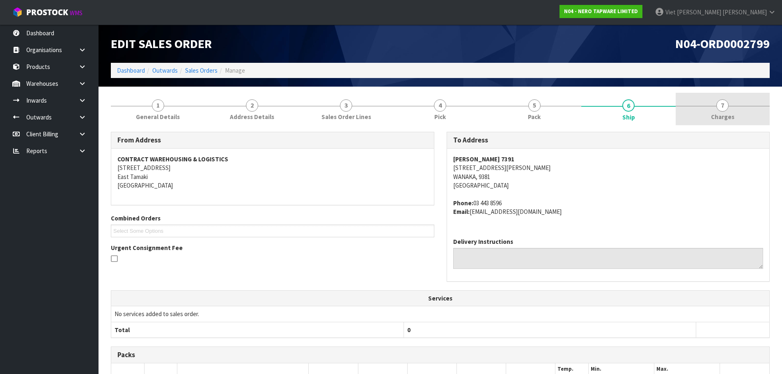
click at [693, 107] on link "7 [GEOGRAPHIC_DATA]" at bounding box center [722, 109] width 94 height 32
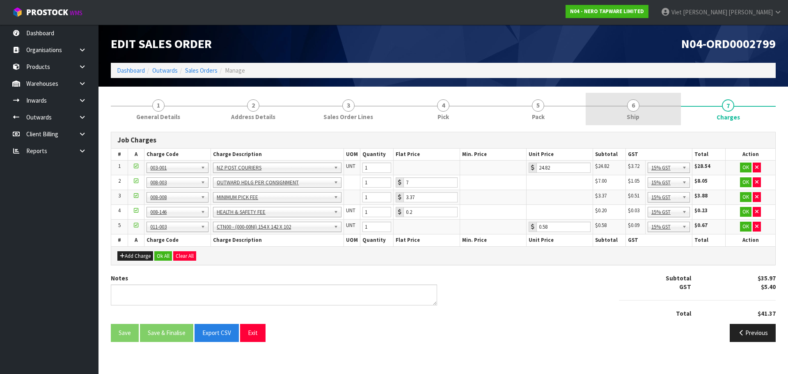
click at [624, 107] on link "6 Ship" at bounding box center [633, 109] width 95 height 32
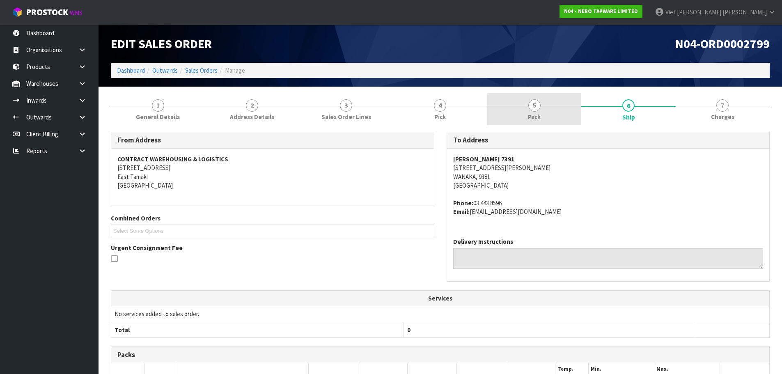
click at [563, 106] on link "5 Pack" at bounding box center [534, 109] width 94 height 32
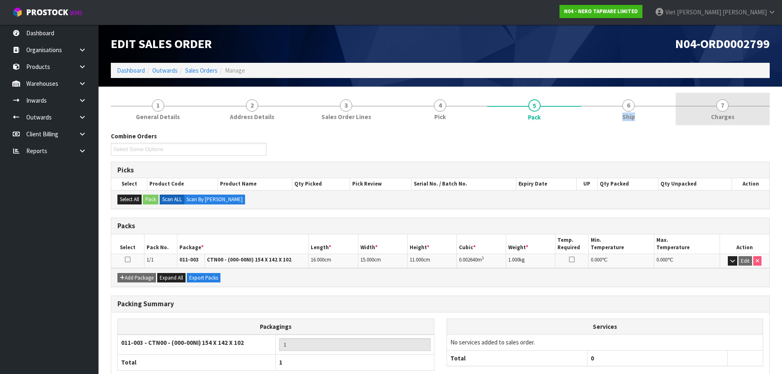
drag, startPoint x: 671, startPoint y: 96, endPoint x: 691, endPoint y: 101, distance: 20.7
click at [690, 101] on ul "1 General Details 2 Address Details 3 Sales Order Lines 4 Pick 5 Pack 6 Ship 7 …" at bounding box center [440, 109] width 659 height 33
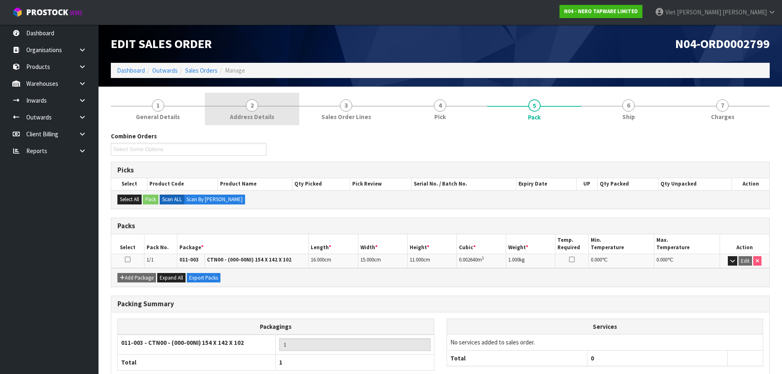
click at [252, 107] on span "2" at bounding box center [252, 105] width 12 height 12
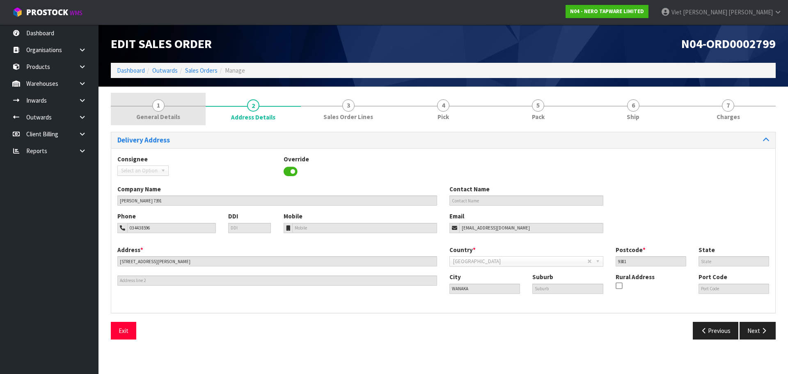
click at [176, 107] on link "1 General Details" at bounding box center [158, 109] width 95 height 32
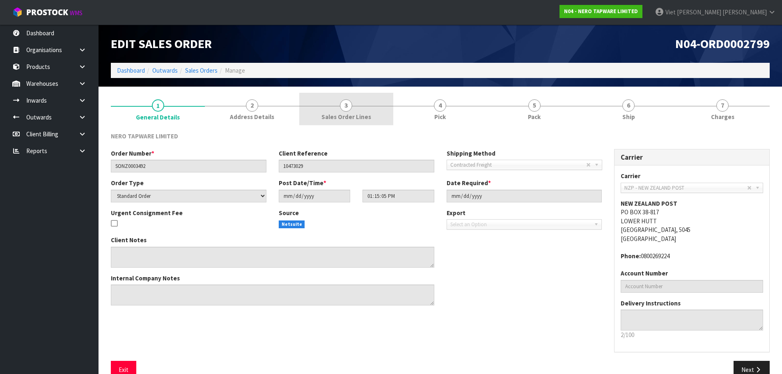
click at [336, 109] on link "3 Sales Order Lines" at bounding box center [346, 109] width 94 height 32
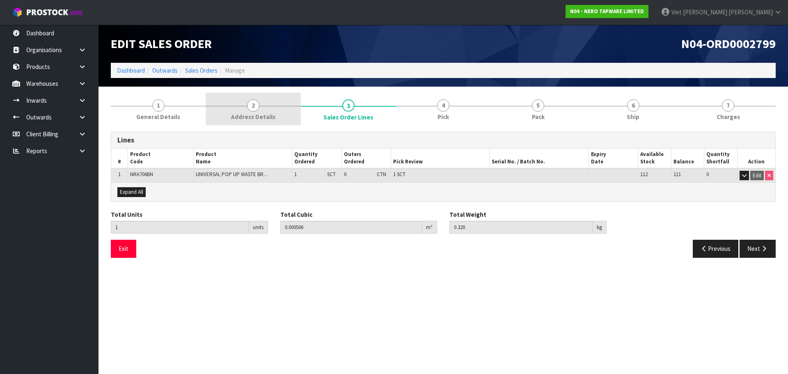
click at [299, 112] on link "2 Address Details" at bounding box center [253, 109] width 95 height 32
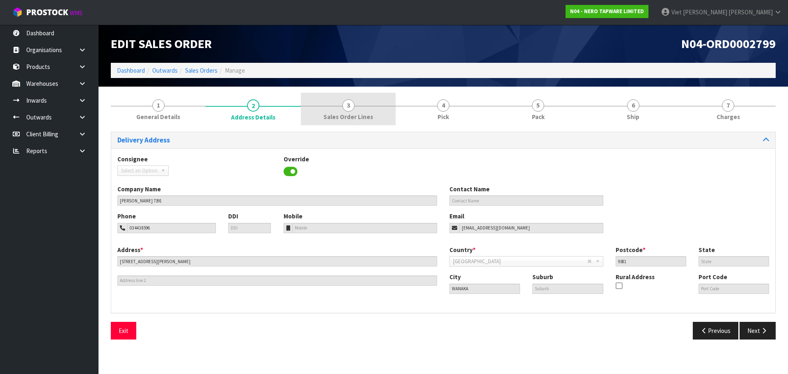
click at [332, 110] on link "3 Sales Order Lines" at bounding box center [348, 109] width 95 height 32
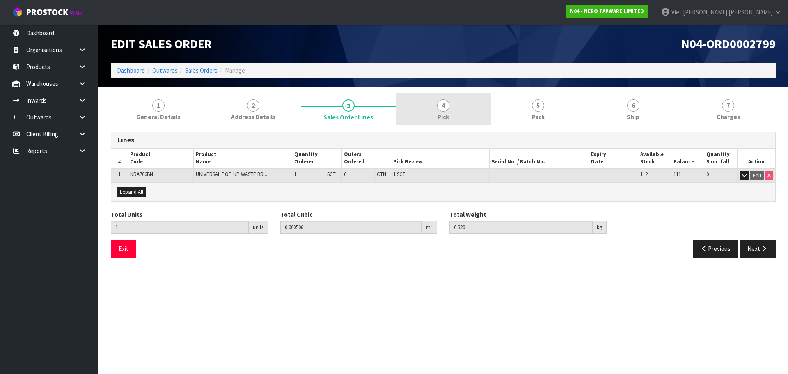
click at [427, 111] on link "4 Pick" at bounding box center [443, 109] width 95 height 32
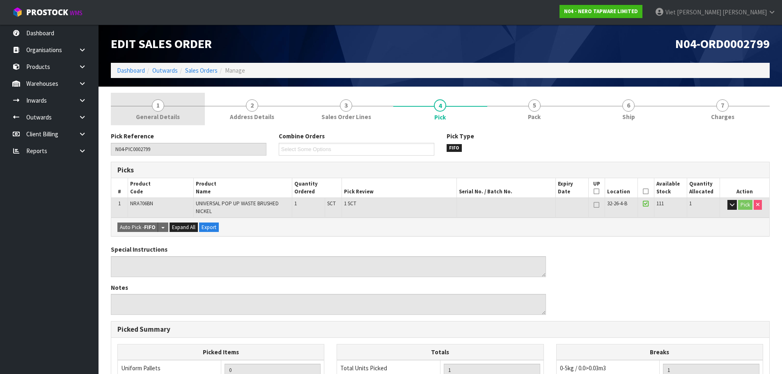
click at [196, 108] on link "1 General Details" at bounding box center [158, 109] width 94 height 32
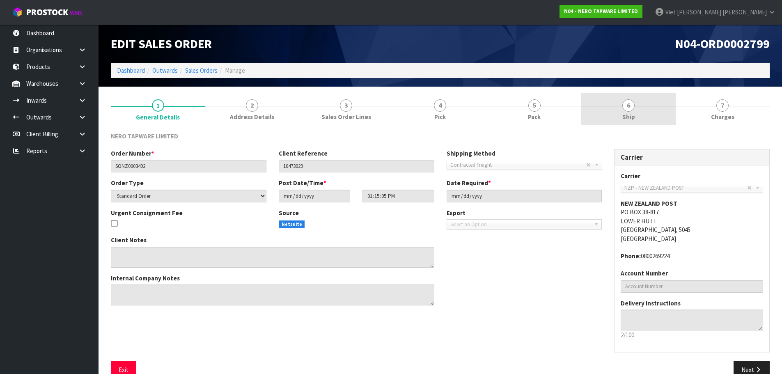
click at [621, 108] on link "6 Ship" at bounding box center [628, 109] width 94 height 32
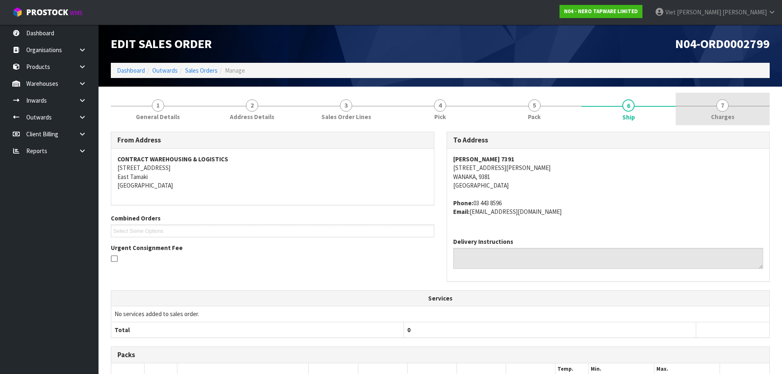
click at [690, 114] on link "7 Charges" at bounding box center [722, 109] width 94 height 32
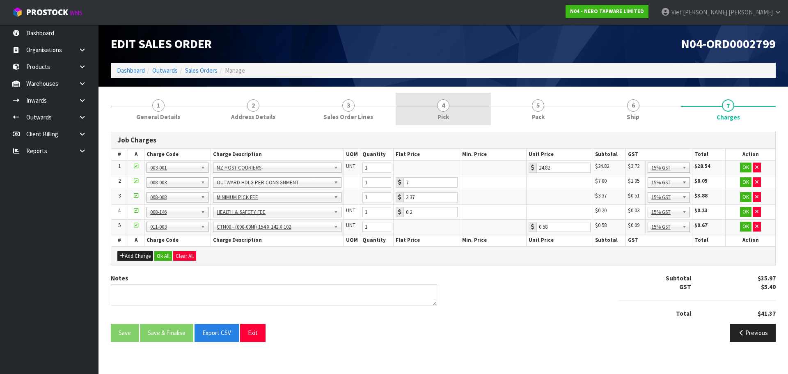
click at [456, 117] on link "4 Pick" at bounding box center [443, 109] width 95 height 32
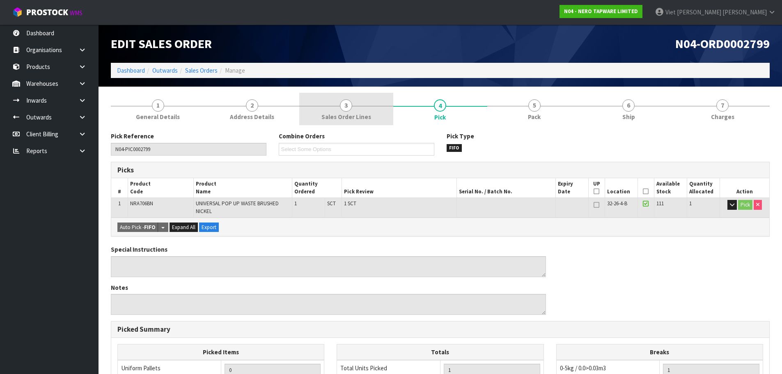
click at [378, 119] on link "3 Sales Order Lines" at bounding box center [346, 109] width 94 height 32
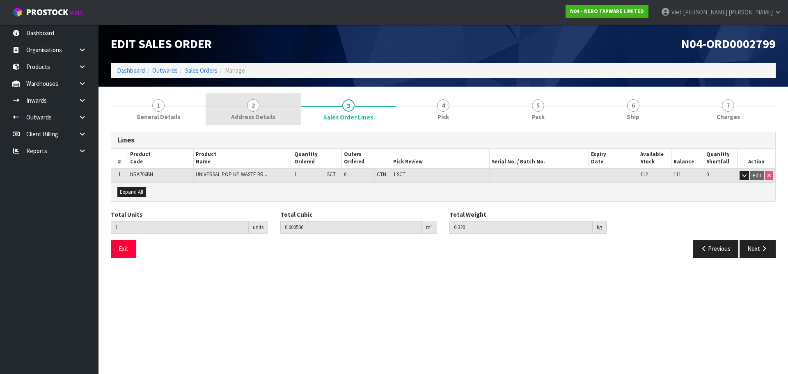
click at [286, 120] on link "2 Address Details" at bounding box center [253, 109] width 95 height 32
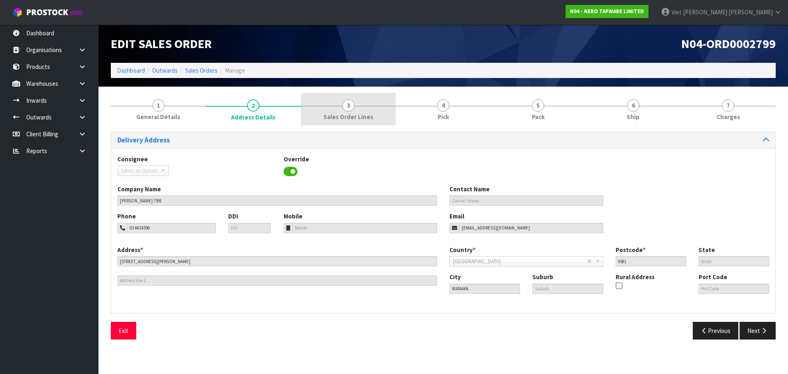
click at [326, 117] on span "Sales Order Lines" at bounding box center [348, 116] width 50 height 9
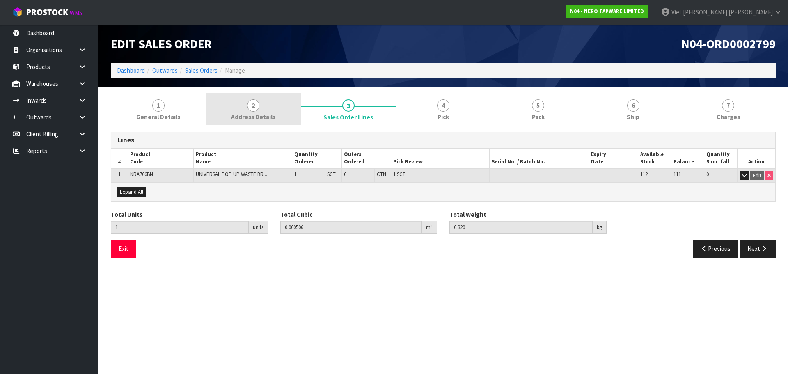
click at [293, 120] on link "2 Address Details" at bounding box center [253, 109] width 95 height 32
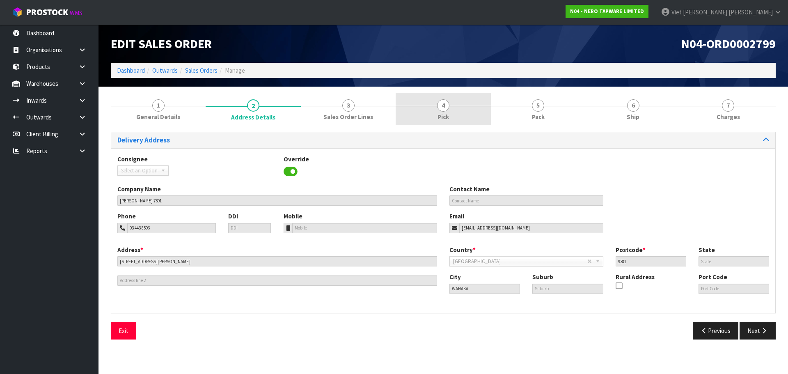
click at [469, 115] on link "4 Pick" at bounding box center [443, 109] width 95 height 32
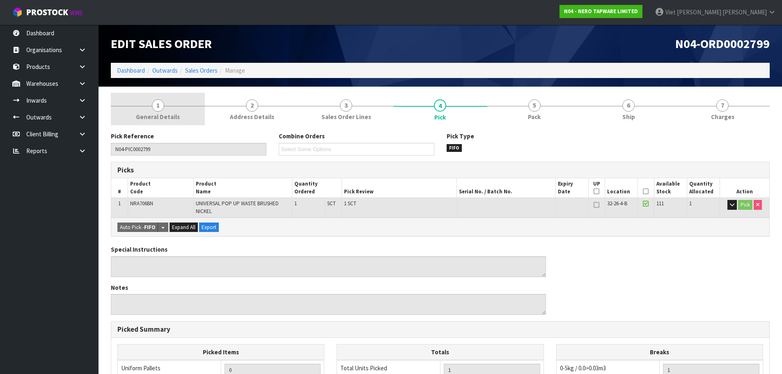
click at [168, 119] on span "General Details" at bounding box center [158, 116] width 44 height 9
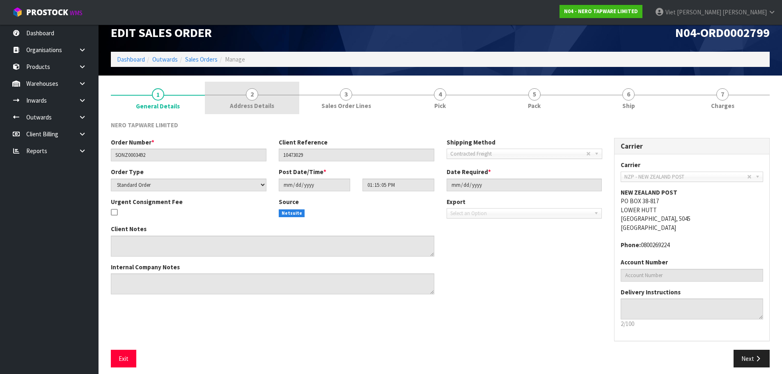
scroll to position [17, 0]
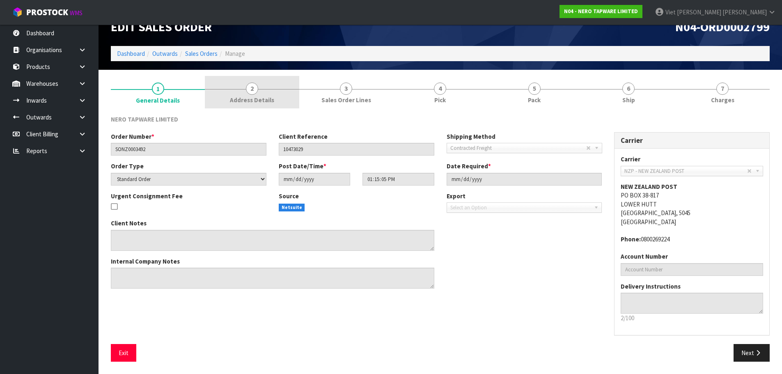
click at [271, 101] on span "Address Details" at bounding box center [252, 100] width 44 height 9
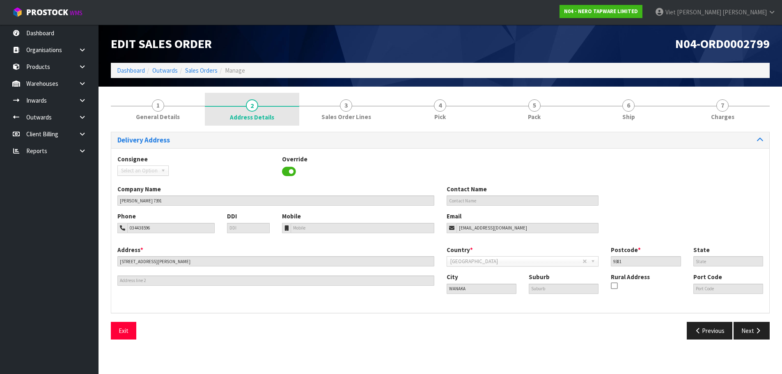
scroll to position [0, 0]
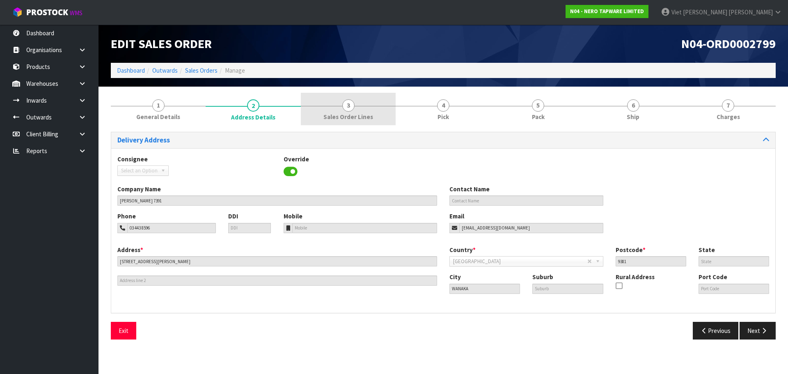
click at [335, 112] on span "Sales Order Lines" at bounding box center [348, 116] width 50 height 9
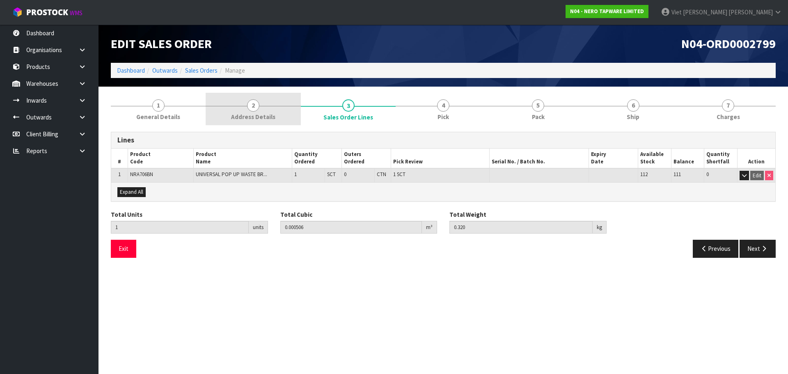
drag, startPoint x: 254, startPoint y: 115, endPoint x: 229, endPoint y: 118, distance: 26.1
click at [254, 115] on span "Address Details" at bounding box center [253, 116] width 44 height 9
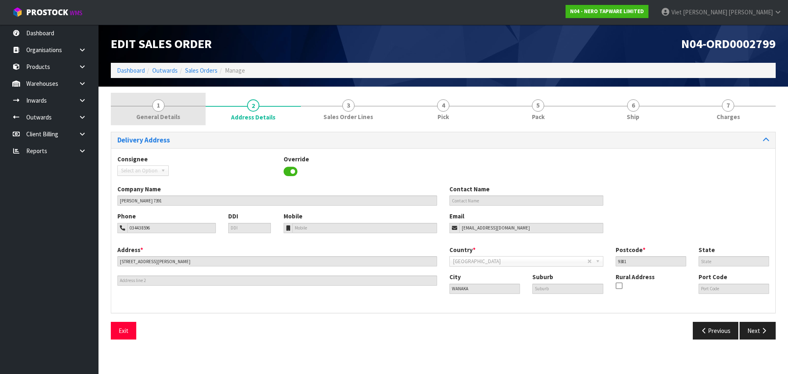
click at [179, 117] on span "General Details" at bounding box center [158, 116] width 44 height 9
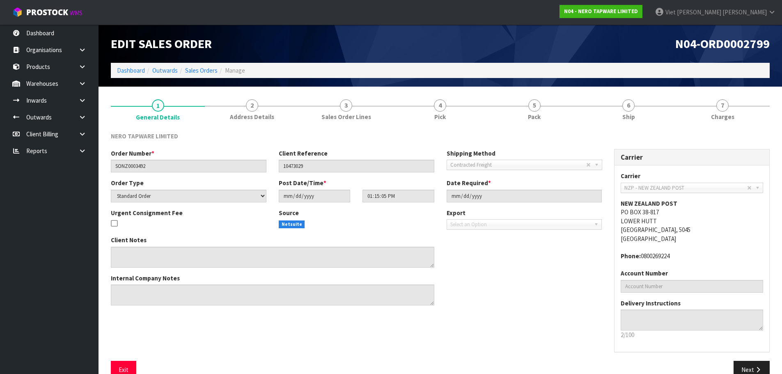
click at [259, 69] on ol "Dashboard Outwards Sales Orders Manage" at bounding box center [440, 70] width 659 height 15
click at [270, 96] on link "2 Address Details" at bounding box center [252, 109] width 94 height 32
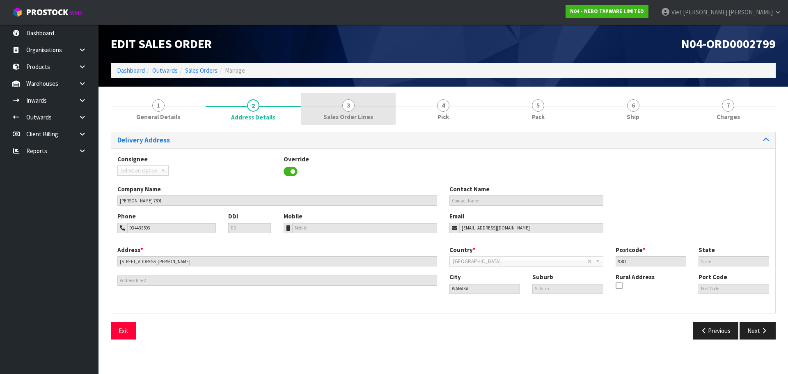
click at [359, 96] on link "3 Sales Order Lines" at bounding box center [348, 109] width 95 height 32
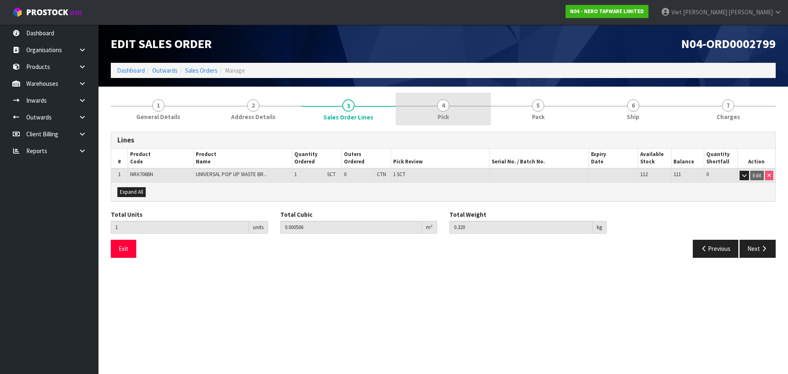
click at [464, 94] on link "4 Pick" at bounding box center [443, 109] width 95 height 32
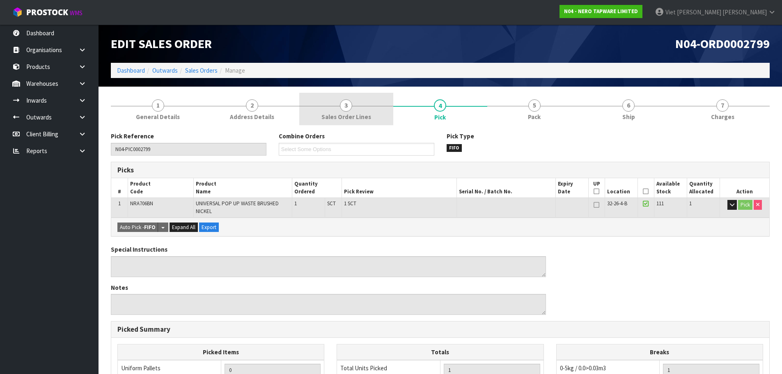
click at [346, 115] on span "Sales Order Lines" at bounding box center [346, 116] width 50 height 9
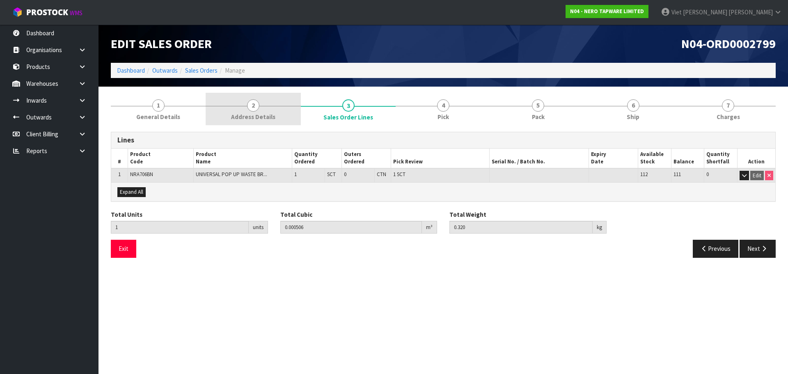
click at [277, 124] on link "2 Address Details" at bounding box center [253, 109] width 95 height 32
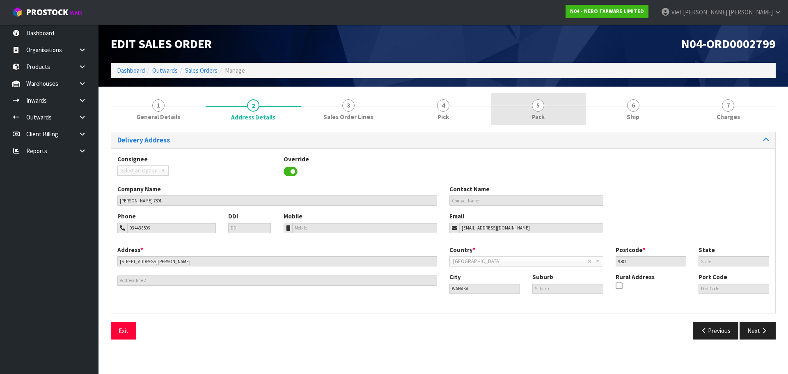
click at [568, 116] on link "5 Pack" at bounding box center [538, 109] width 95 height 32
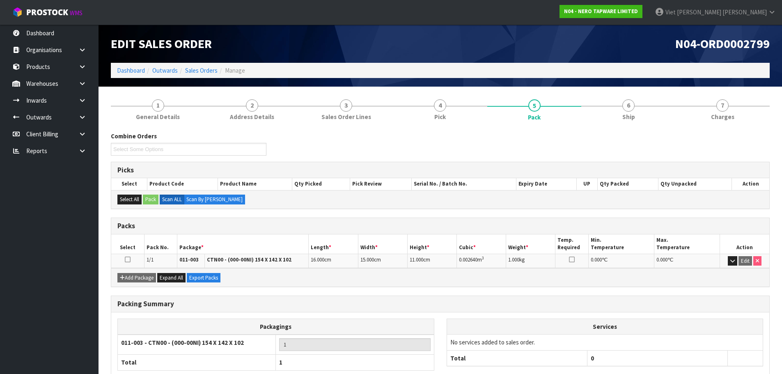
click at [297, 131] on div "Combine Orders N04-ORD0002801 N04-ORD0002802 N04-ORD0002803 Select Some Options…" at bounding box center [440, 272] width 659 height 293
click at [270, 119] on span "Address Details" at bounding box center [252, 116] width 44 height 9
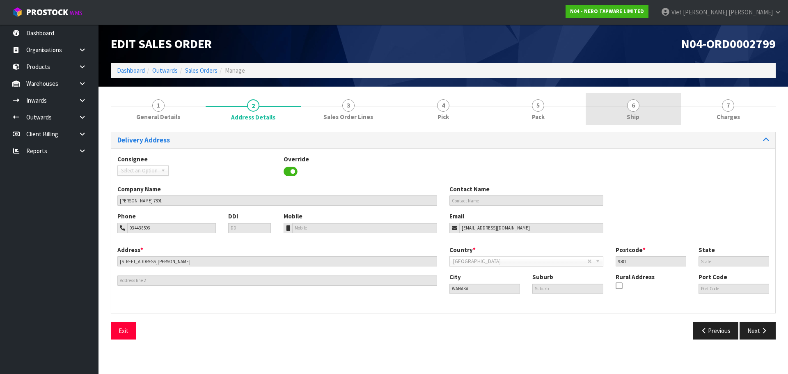
click at [630, 107] on span "6" at bounding box center [633, 105] width 12 height 12
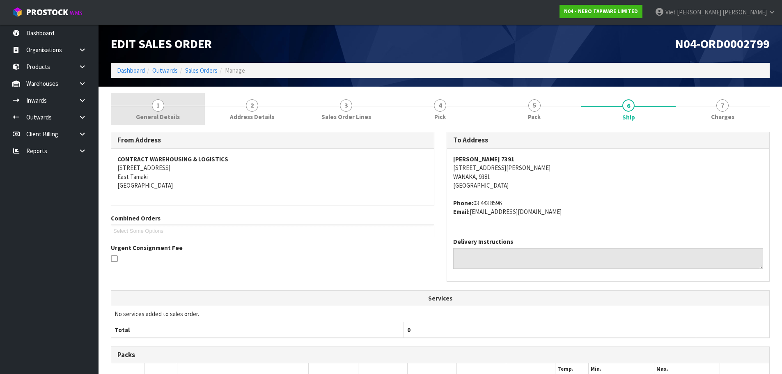
click at [199, 123] on link "1 General Details" at bounding box center [158, 109] width 94 height 32
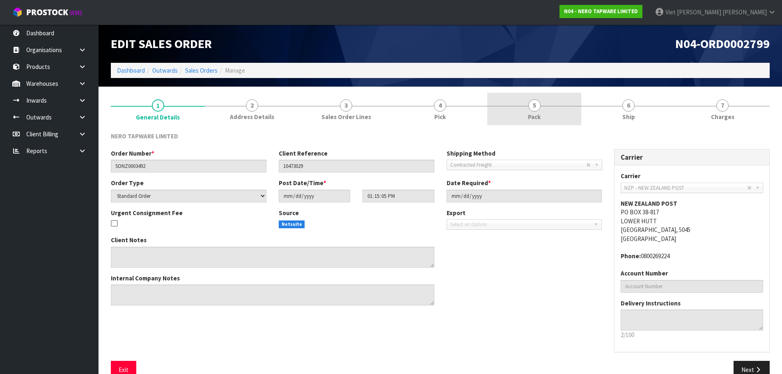
click at [546, 100] on link "5 Pack" at bounding box center [534, 109] width 94 height 32
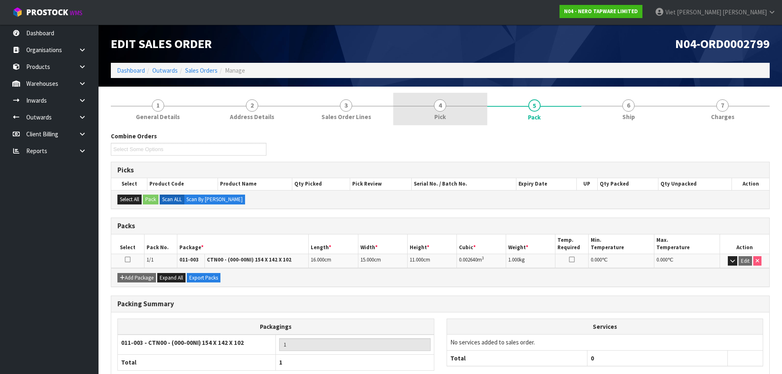
click at [469, 111] on link "4 Pick" at bounding box center [440, 109] width 94 height 32
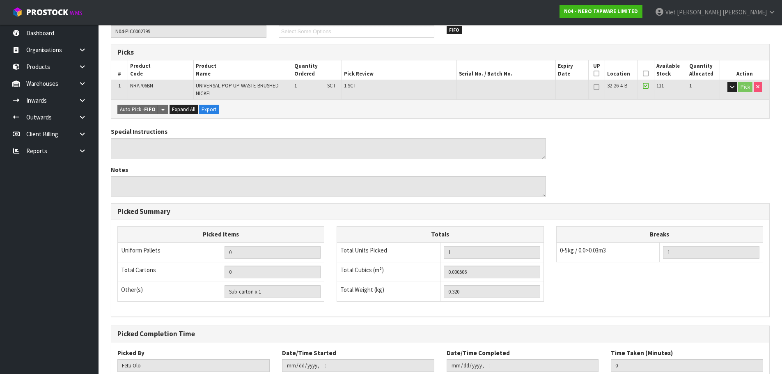
scroll to position [50, 0]
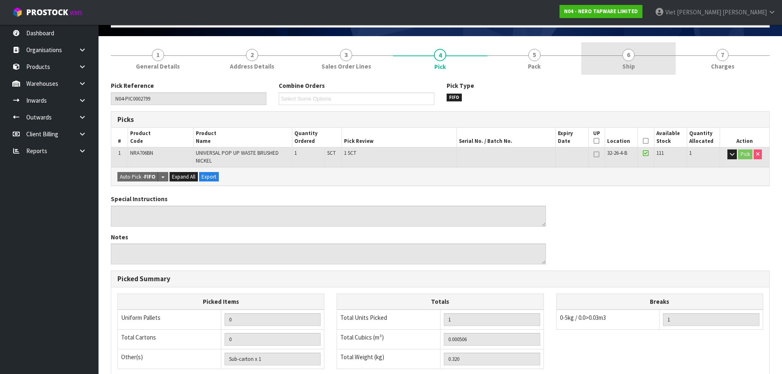
click at [624, 63] on span "Ship" at bounding box center [628, 66] width 13 height 9
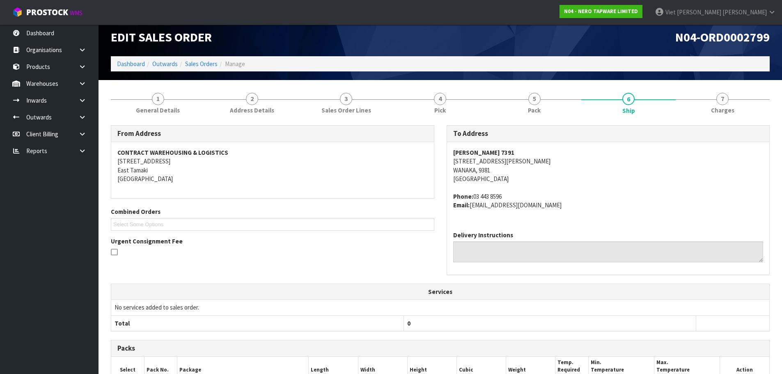
scroll to position [0, 0]
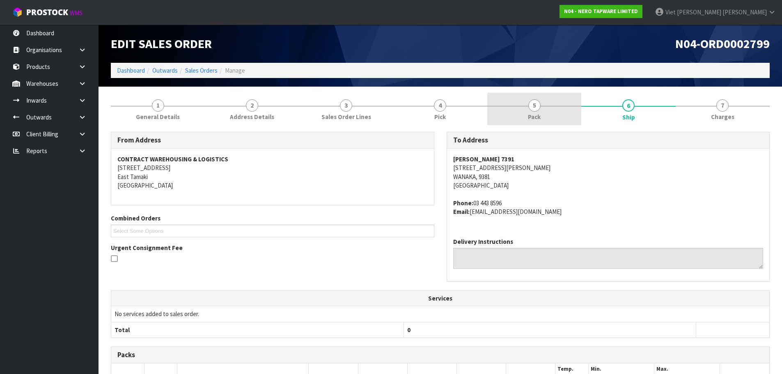
click at [516, 101] on link "5 Pack" at bounding box center [534, 109] width 94 height 32
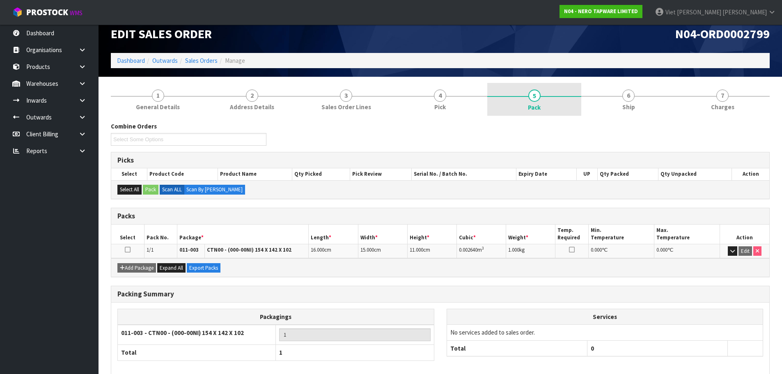
scroll to position [9, 0]
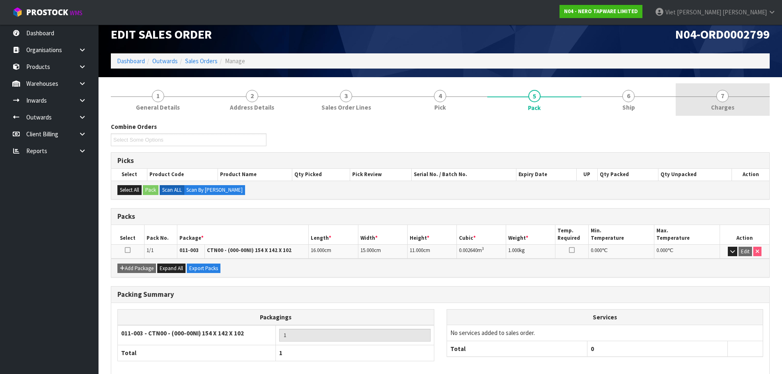
click at [748, 100] on link "7 Charges" at bounding box center [722, 99] width 94 height 32
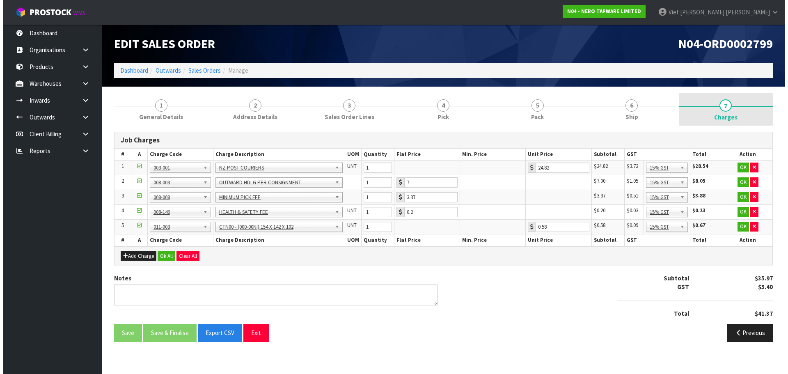
scroll to position [0, 0]
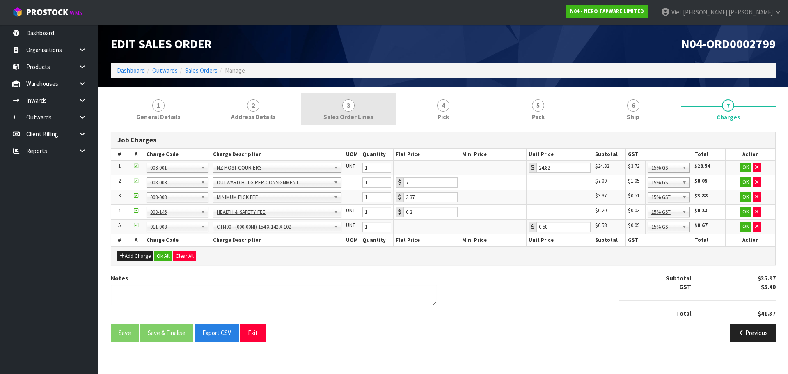
click at [333, 106] on link "3 Sales Order Lines" at bounding box center [348, 109] width 95 height 32
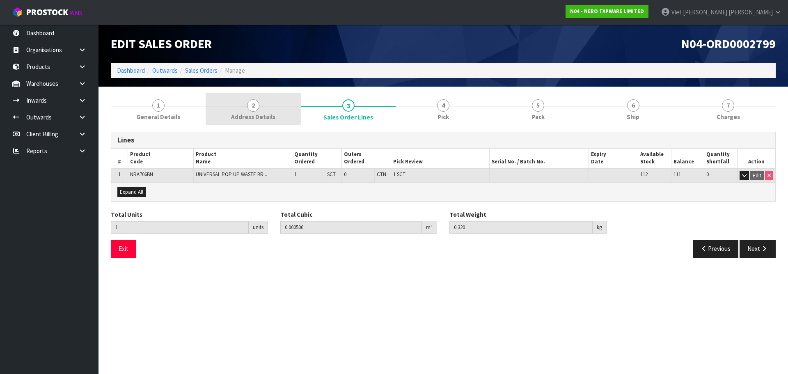
click at [238, 103] on link "2 Address Details" at bounding box center [253, 109] width 95 height 32
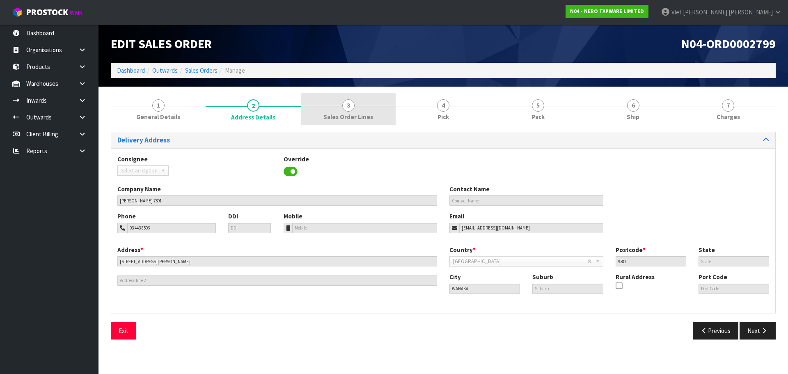
click at [318, 97] on link "3 Sales Order Lines" at bounding box center [348, 109] width 95 height 32
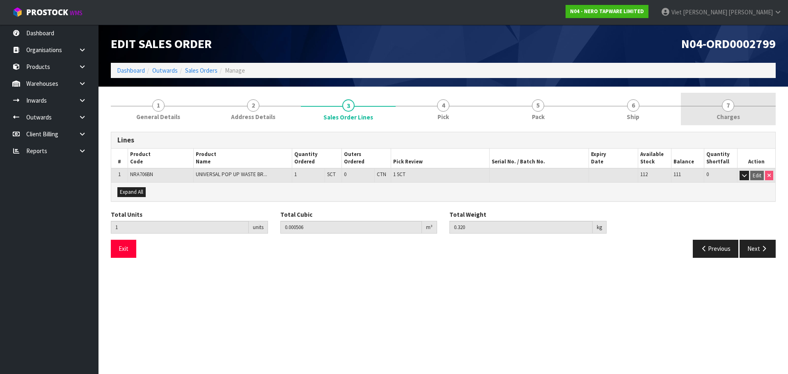
click at [763, 114] on link "7 Charges" at bounding box center [728, 109] width 95 height 32
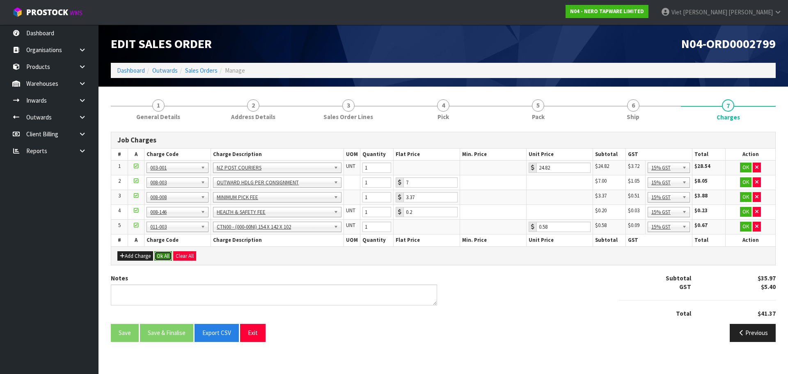
click at [162, 252] on button "Ok All" at bounding box center [163, 256] width 18 height 10
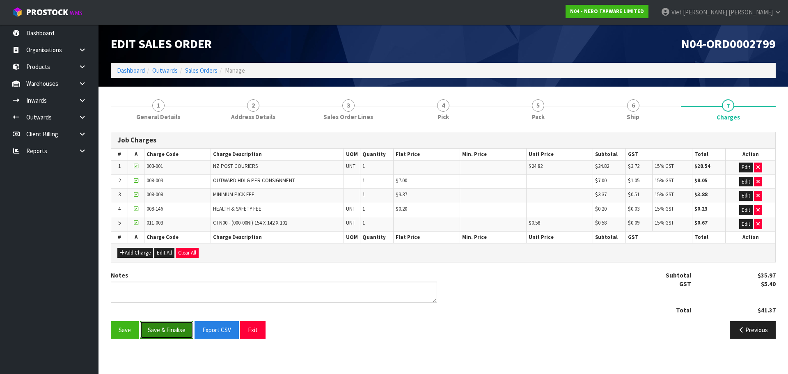
click at [149, 336] on button "Save & Finalise" at bounding box center [166, 330] width 53 height 18
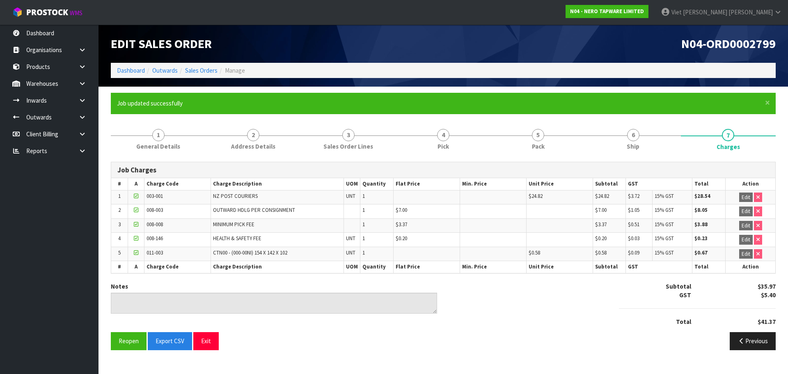
click at [199, 65] on ol "Dashboard Outwards Sales Orders Manage" at bounding box center [443, 70] width 665 height 15
click at [195, 77] on ol "Dashboard Outwards Sales Orders Manage" at bounding box center [443, 70] width 665 height 15
click at [200, 74] on link "Sales Orders" at bounding box center [201, 70] width 32 height 8
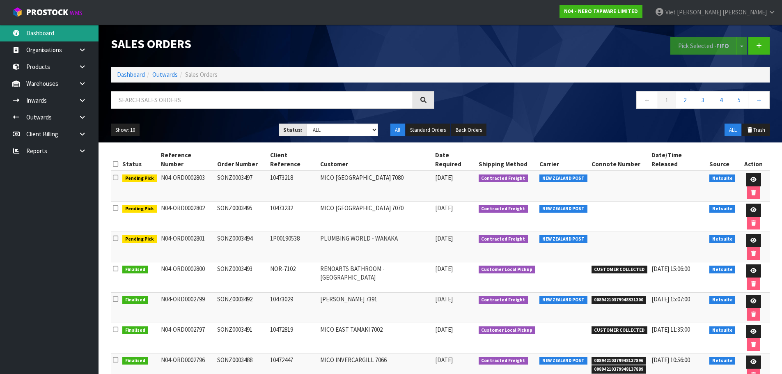
click at [53, 30] on link "Dashboard" at bounding box center [49, 33] width 98 height 17
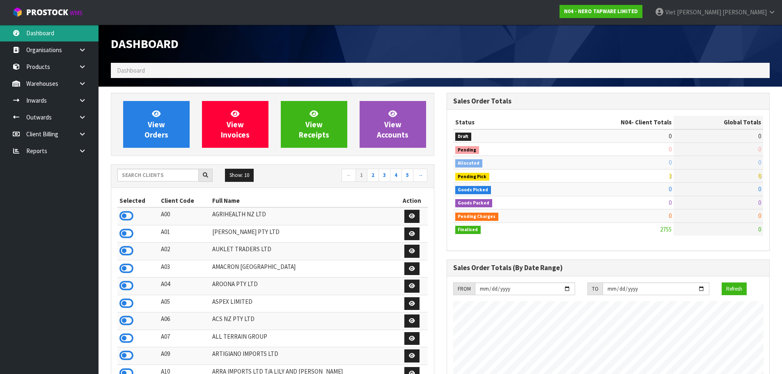
scroll to position [622, 335]
click at [145, 168] on div "Show: 10 5 10 25 50 ← 1 2 3 4 5 →" at bounding box center [272, 176] width 323 height 23
click at [145, 175] on input "text" at bounding box center [157, 175] width 81 height 13
paste input "V04"
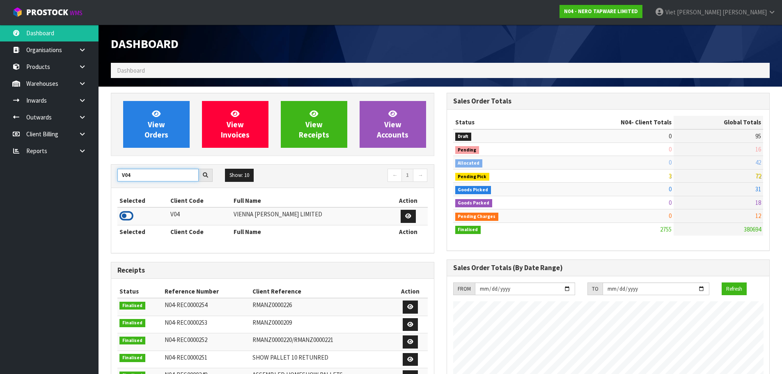
type input "V04"
click at [127, 215] on icon at bounding box center [126, 216] width 14 height 12
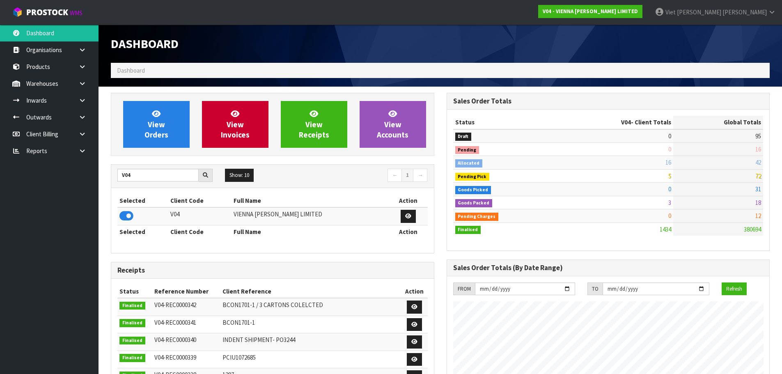
scroll to position [648, 335]
click at [405, 219] on icon at bounding box center [408, 215] width 6 height 5
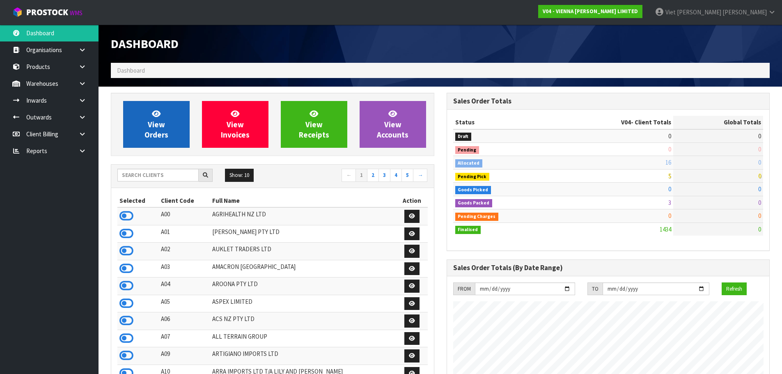
scroll to position [622, 335]
click at [165, 117] on link "View Orders" at bounding box center [156, 124] width 66 height 47
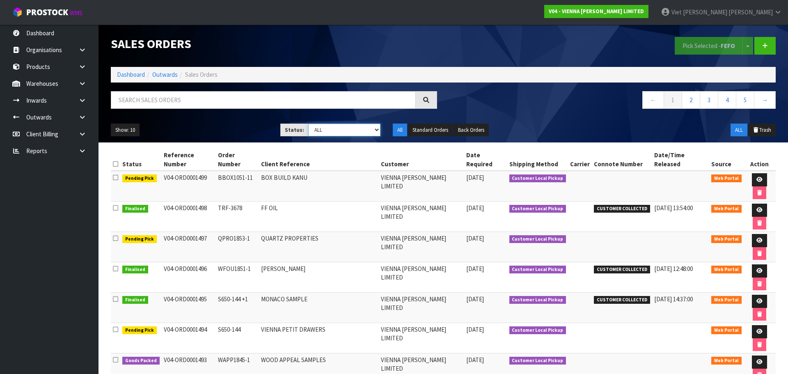
click at [328, 126] on select "Draft Pending Allocated Pending Pick Goods Picked Goods Packed Pending Charges …" at bounding box center [344, 130] width 73 height 13
select select "string:2"
click at [308, 124] on select "Draft Pending Allocated Pending Pick Goods Picked Goods Packed Pending Charges …" at bounding box center [344, 130] width 73 height 13
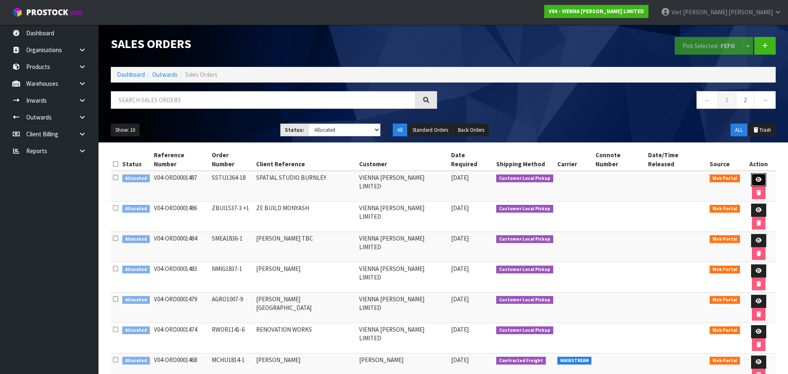
click at [751, 173] on link at bounding box center [758, 179] width 15 height 13
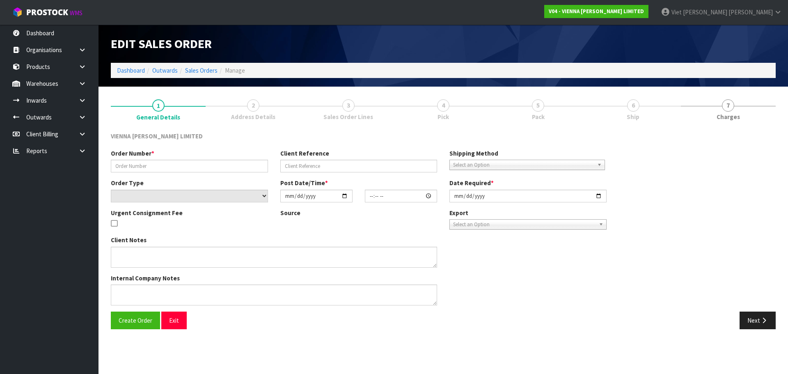
type input "SSTU1364-18"
type input "SPATIAL STUDIO BURNLEY"
select select "number:0"
type input "2025-09-02"
type input "12:12:00.000"
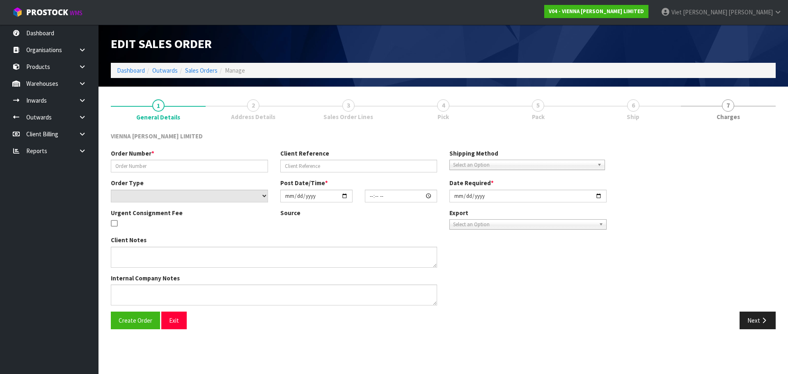
type input "2025-10-02"
type textarea "SPATIAL STUDIO BURNLEY"
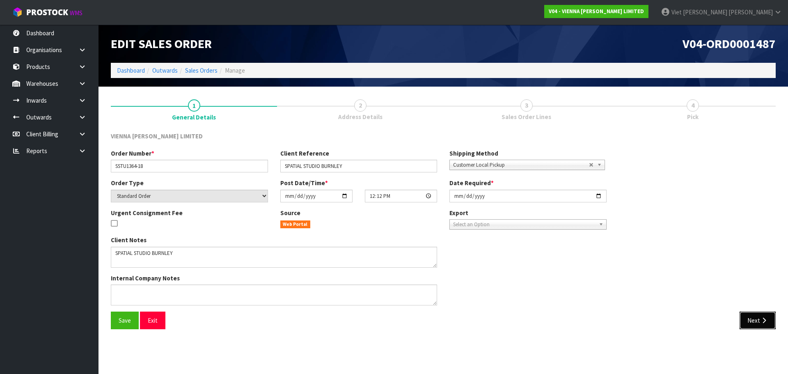
click at [767, 325] on button "Next" at bounding box center [757, 320] width 36 height 18
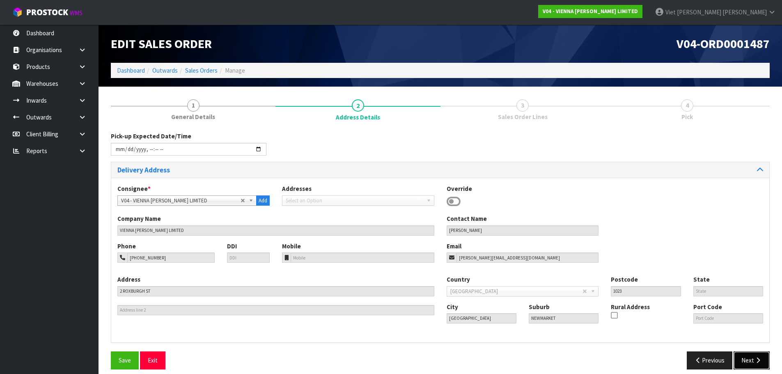
click at [759, 358] on icon "button" at bounding box center [758, 360] width 8 height 6
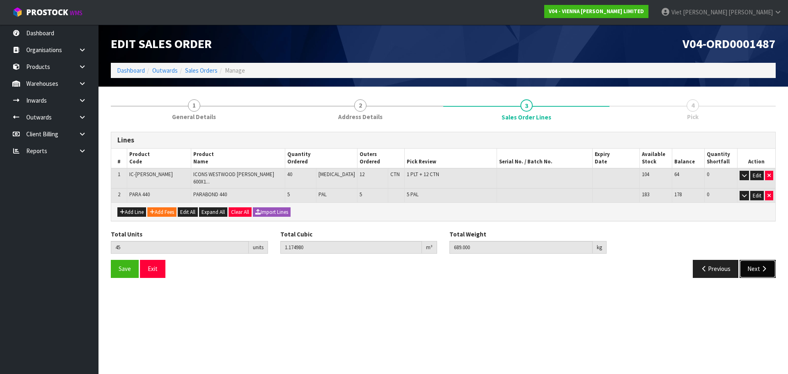
click at [759, 264] on button "Next" at bounding box center [757, 269] width 36 height 18
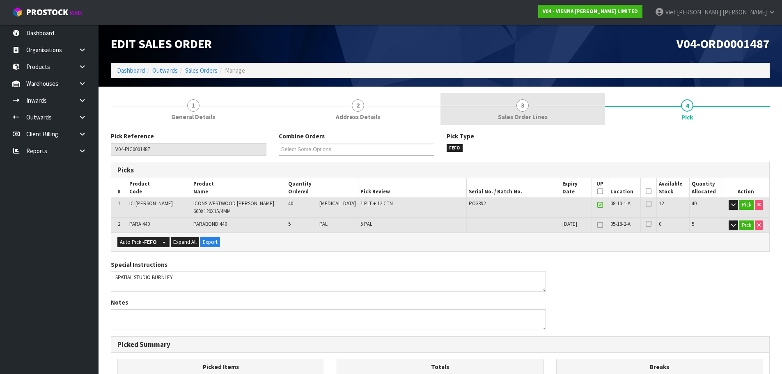
click at [539, 107] on link "3 Sales Order Lines" at bounding box center [522, 109] width 165 height 32
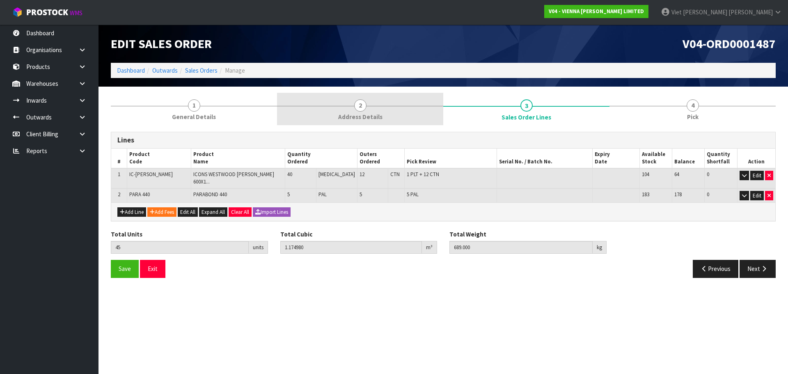
click at [304, 115] on link "2 Address Details" at bounding box center [360, 109] width 166 height 32
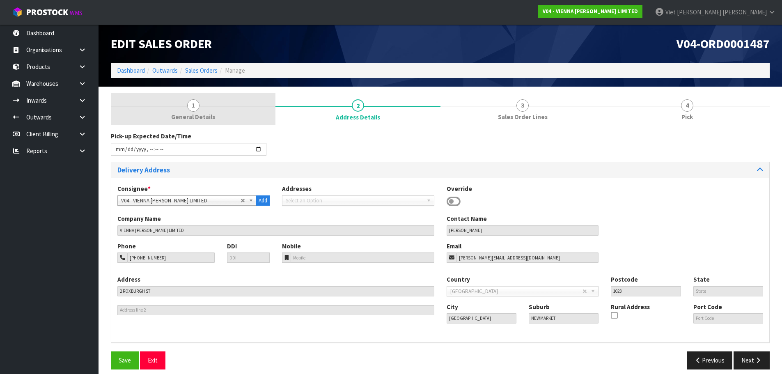
click at [225, 116] on link "1 General Details" at bounding box center [193, 109] width 165 height 32
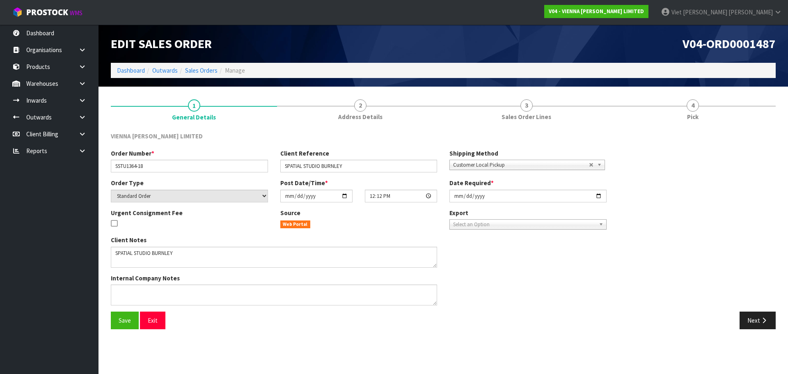
click at [184, 71] on li "Sales Orders" at bounding box center [198, 70] width 40 height 9
click at [187, 68] on link "Sales Orders" at bounding box center [201, 70] width 32 height 8
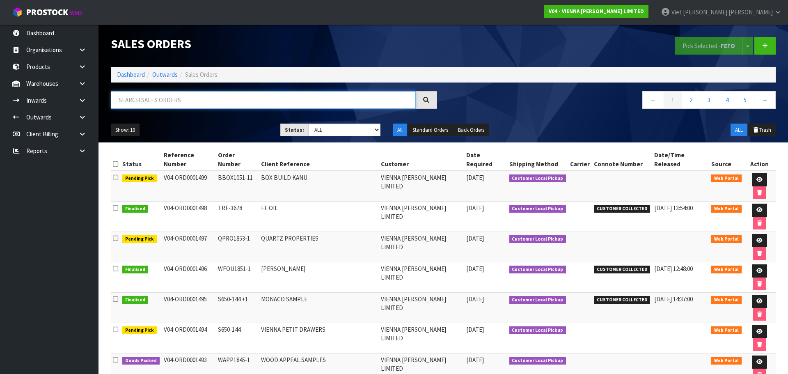
click at [306, 100] on input "text" at bounding box center [263, 100] width 305 height 18
paste input "LRIC1439-1"
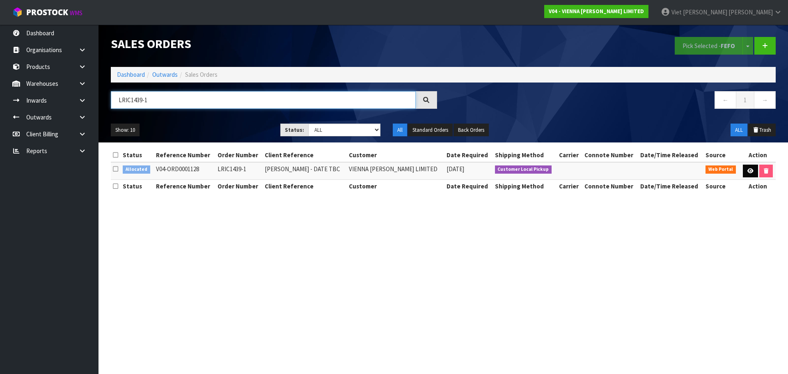
type input "LRIC1439-1"
click at [747, 173] on icon at bounding box center [750, 170] width 6 height 5
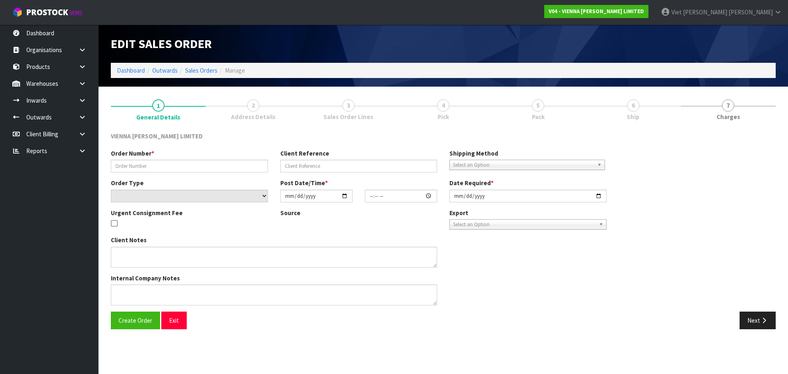
type input "LRIC1439-1"
type input "LISA RICE - DATE TBC"
select select "number:0"
type input "2024-11-19"
type input "11:40:00.000"
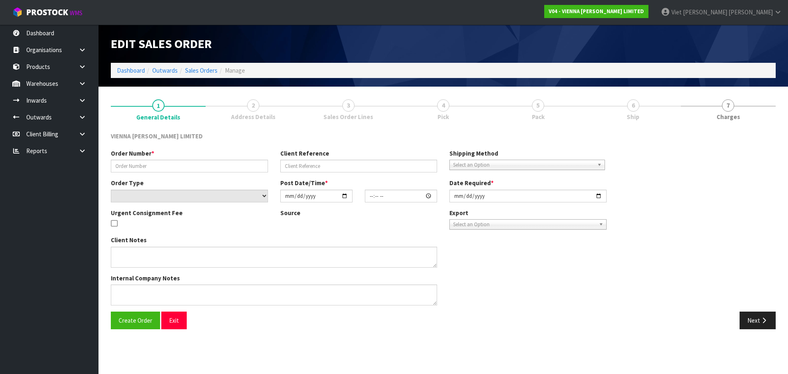
type input "2025-10-01"
type textarea "LISA RICE"
type textarea "1128 FOR LISA RICE IS 16TH AUGUST."
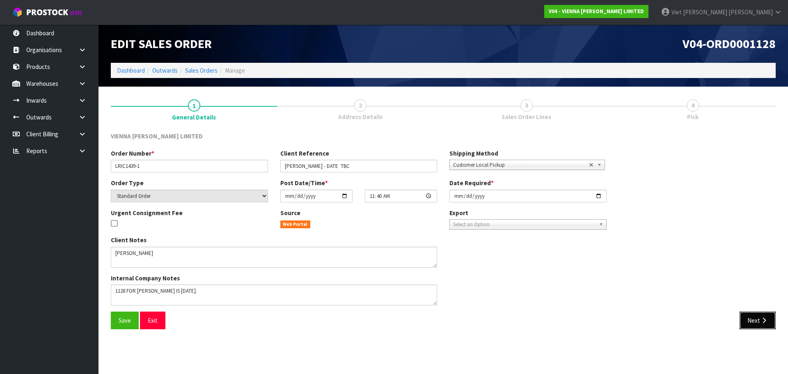
click at [761, 320] on icon "button" at bounding box center [764, 320] width 8 height 6
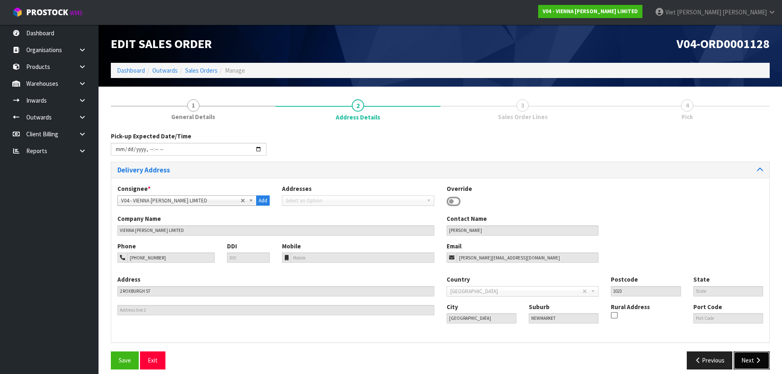
click at [755, 368] on button "Next" at bounding box center [751, 360] width 36 height 18
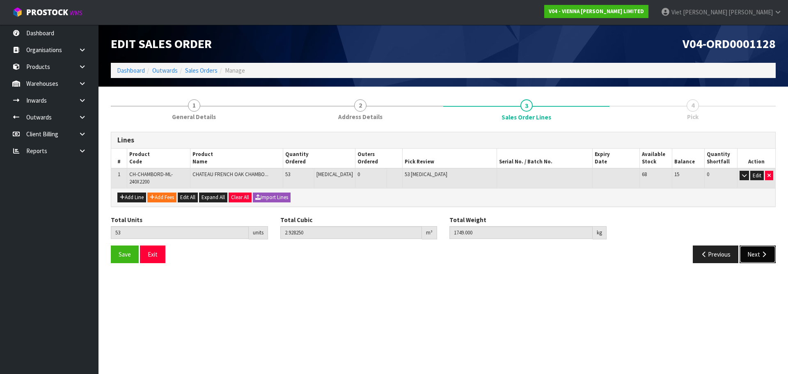
click at [759, 247] on button "Next" at bounding box center [757, 254] width 36 height 18
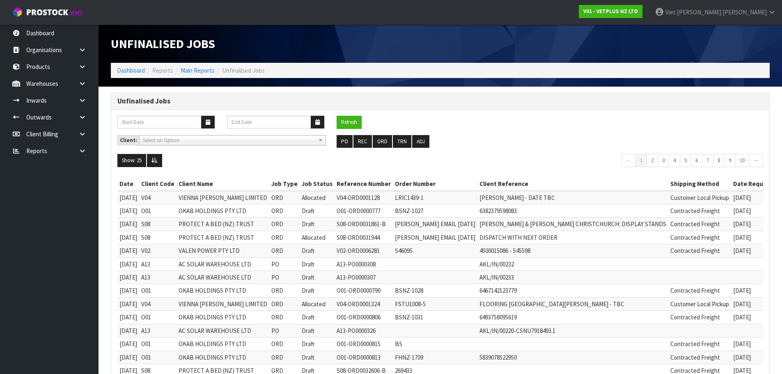
click at [170, 144] on span "Select an Option" at bounding box center [229, 140] width 172 height 10
click at [157, 159] on icon at bounding box center [154, 160] width 6 height 5
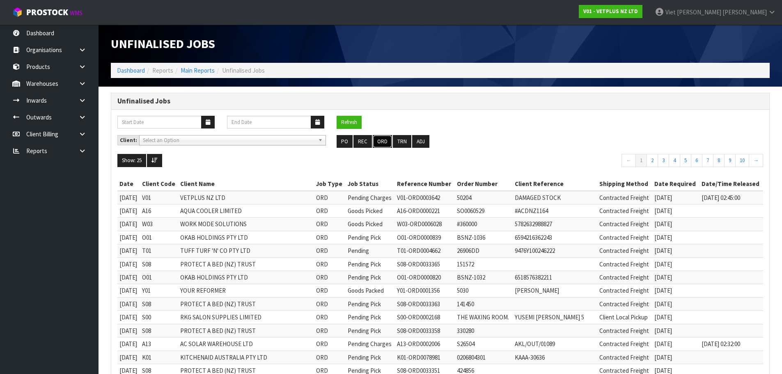
click at [385, 140] on button "ORD" at bounding box center [382, 141] width 19 height 13
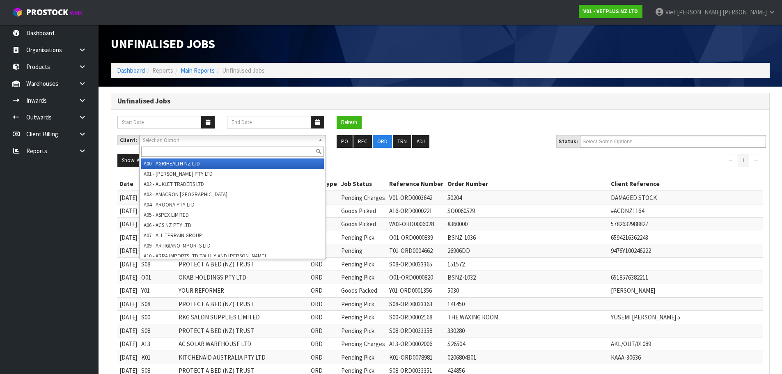
click at [249, 144] on div "Select an Option A00 - AGRIHEALTH NZ LTD A01 - [PERSON_NAME] PTY LTD A02 - AUKL…" at bounding box center [232, 140] width 187 height 10
click at [249, 145] on div at bounding box center [233, 152] width 186 height 14
click at [572, 141] on strong "Status:" at bounding box center [568, 141] width 19 height 7
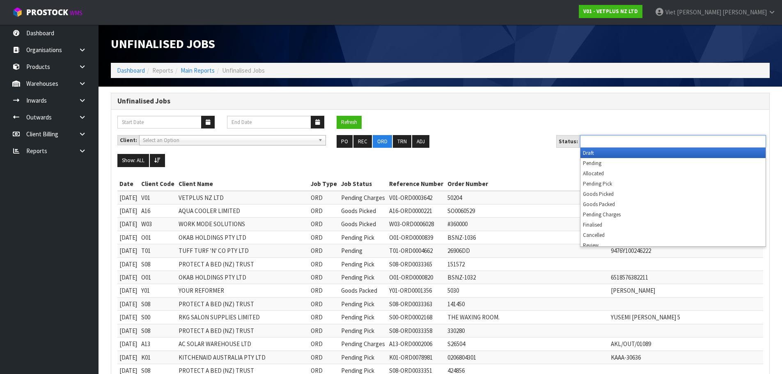
click at [592, 140] on input "text" at bounding box center [612, 141] width 60 height 10
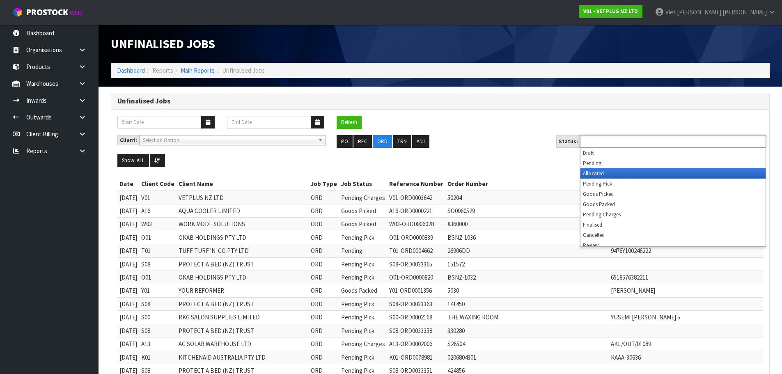
click at [590, 176] on li "Allocated" at bounding box center [672, 173] width 185 height 10
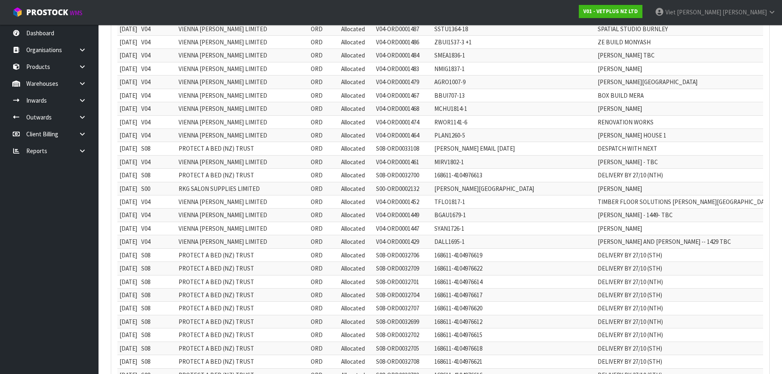
scroll to position [446, 0]
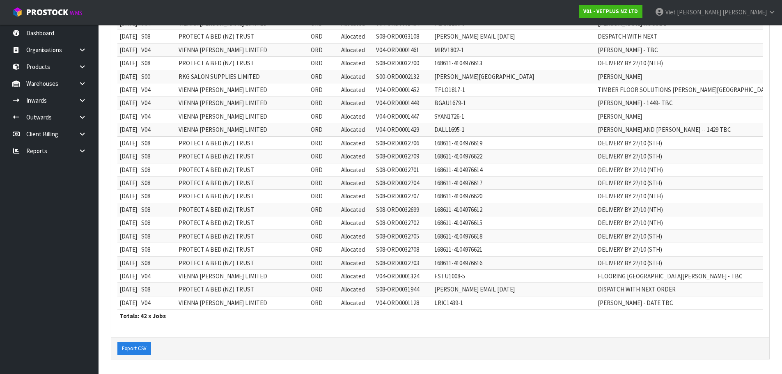
click at [161, 298] on td "V04" at bounding box center [157, 302] width 37 height 13
click at [156, 297] on td "V04" at bounding box center [157, 302] width 37 height 13
copy td "V04"
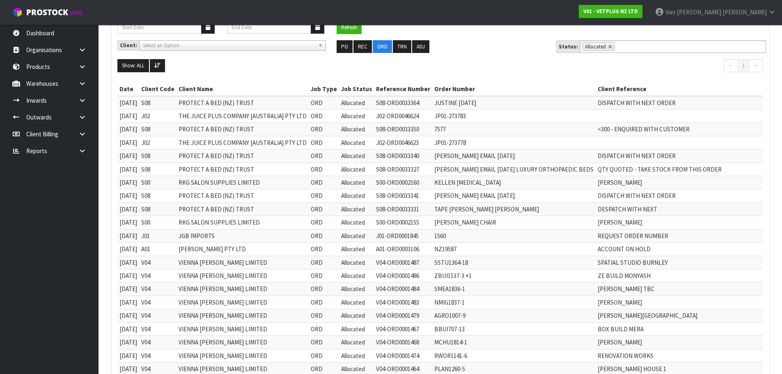
scroll to position [82, 0]
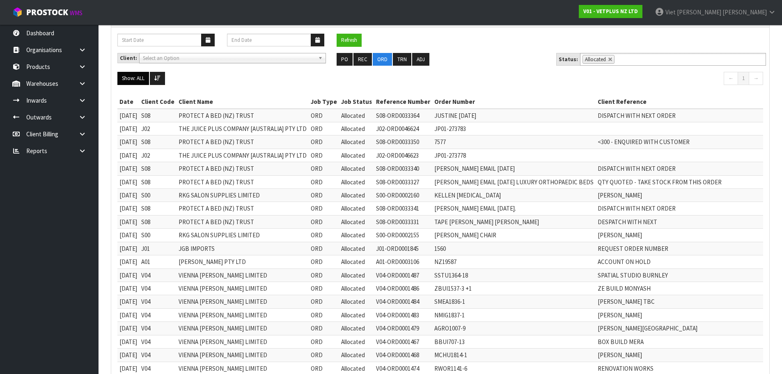
click at [139, 76] on button "Show: ALL" at bounding box center [133, 78] width 32 height 13
click at [147, 155] on link "ALL" at bounding box center [150, 149] width 65 height 11
click at [163, 81] on button at bounding box center [157, 78] width 15 height 13
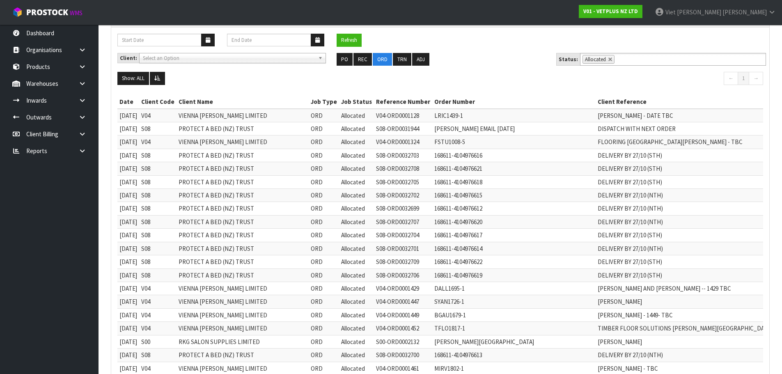
click at [444, 116] on td "LRIC1439-1" at bounding box center [513, 116] width 163 height 14
click at [448, 97] on th "Order Number" at bounding box center [513, 101] width 163 height 13
drag, startPoint x: 465, startPoint y: 115, endPoint x: 418, endPoint y: 110, distance: 46.7
click at [418, 110] on tr "[DATE] V04 VIENNA [PERSON_NAME] LIMITED ORD Allocated V04-ORD0001128 LRIC1439-1…" at bounding box center [547, 116] width 860 height 14
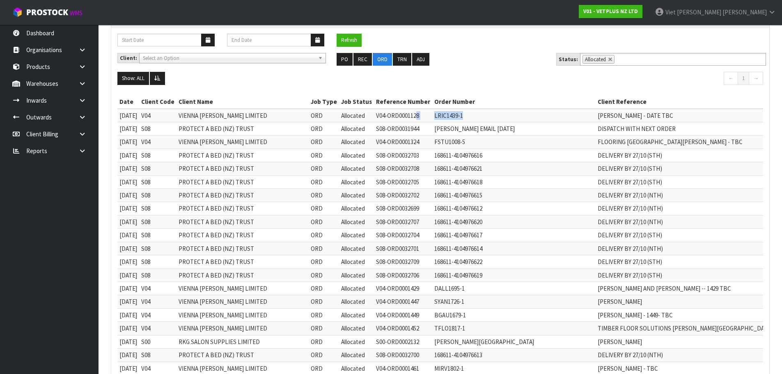
click at [437, 114] on td "LRIC1439-1" at bounding box center [513, 116] width 163 height 14
drag, startPoint x: 469, startPoint y: 116, endPoint x: 430, endPoint y: 112, distance: 39.6
click at [432, 112] on td "LRIC1439-1" at bounding box center [513, 116] width 163 height 14
copy td "LRIC1439-1"
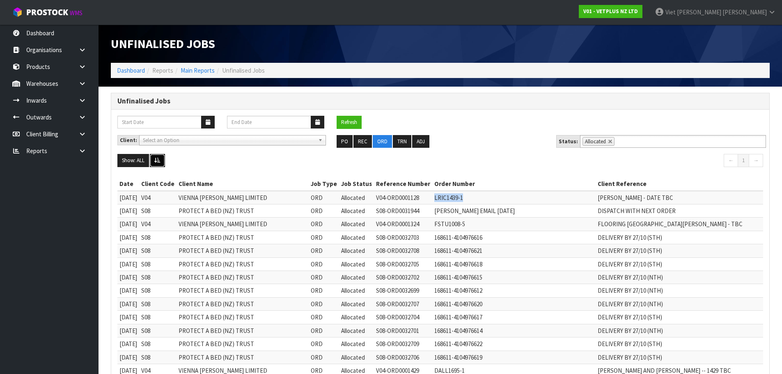
click at [155, 163] on icon at bounding box center [157, 160] width 6 height 5
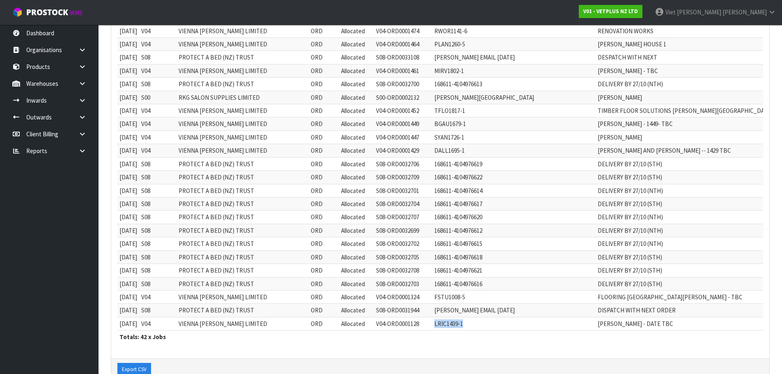
scroll to position [405, 0]
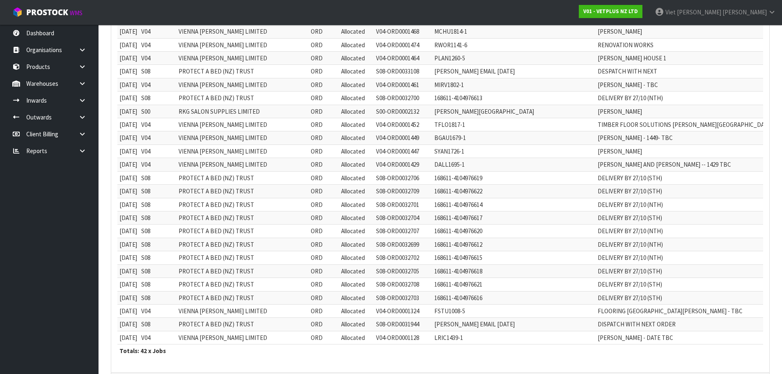
click at [528, 318] on td "[PERSON_NAME] EMAIL [DATE]" at bounding box center [513, 324] width 163 height 13
drag, startPoint x: 209, startPoint y: 372, endPoint x: 230, endPoint y: 365, distance: 22.6
click at [230, 365] on div "Refresh Client: A00 - AGRIHEALTH NZ LTD A01 - [PERSON_NAME] PTY LTD A02 - AUKLE…" at bounding box center [440, 38] width 658 height 668
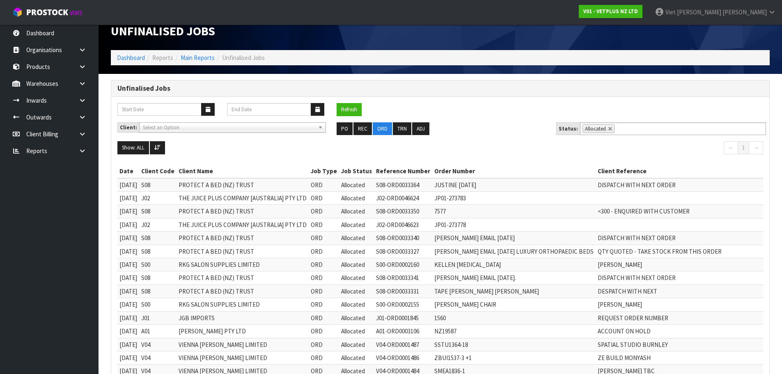
scroll to position [0, 0]
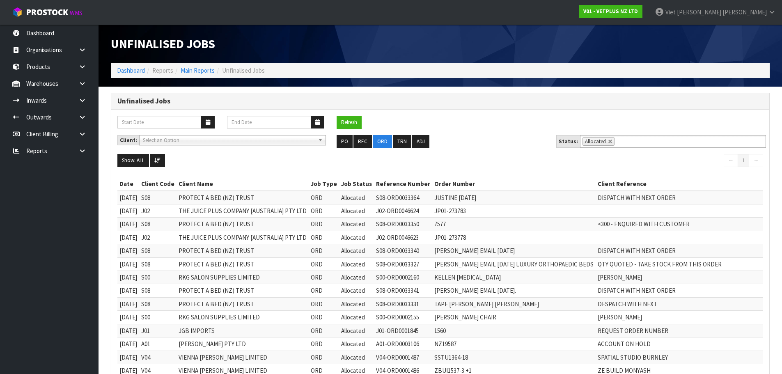
click at [173, 140] on span "Select an Option" at bounding box center [229, 140] width 172 height 10
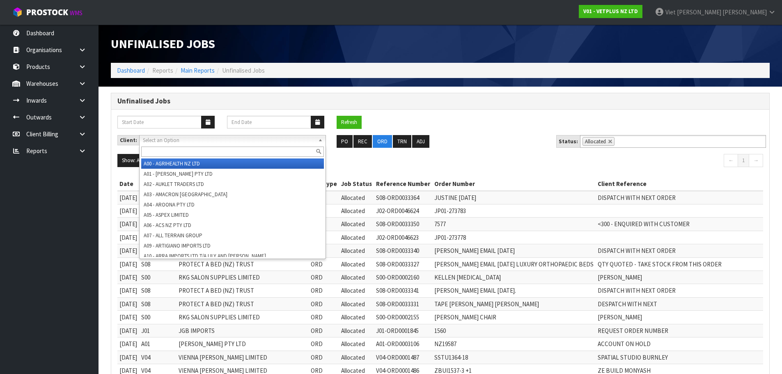
click at [173, 140] on span "Select an Option" at bounding box center [229, 140] width 172 height 10
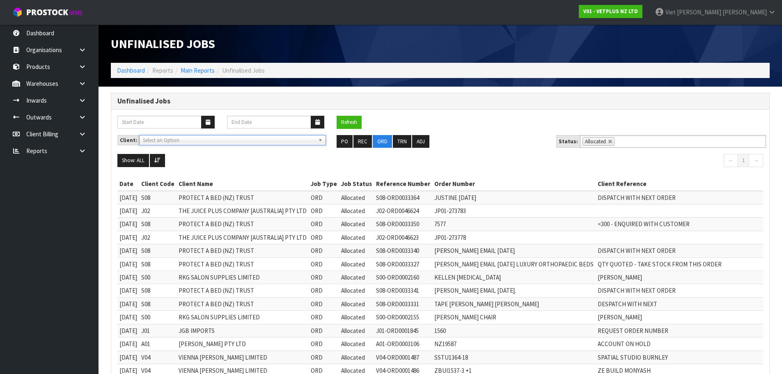
click at [244, 142] on span "Select an Option" at bounding box center [229, 140] width 172 height 10
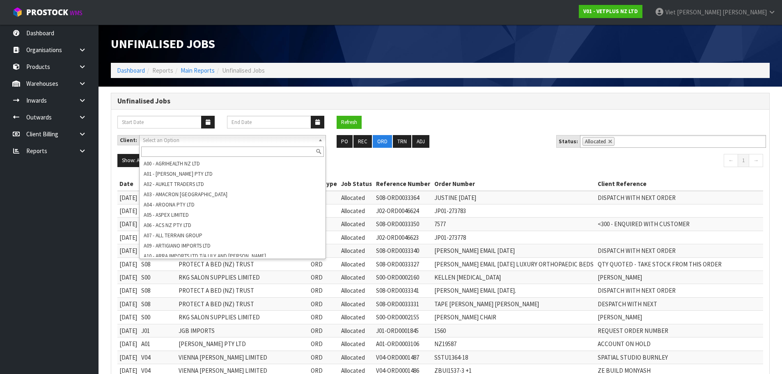
click at [250, 149] on input "text" at bounding box center [232, 152] width 183 height 10
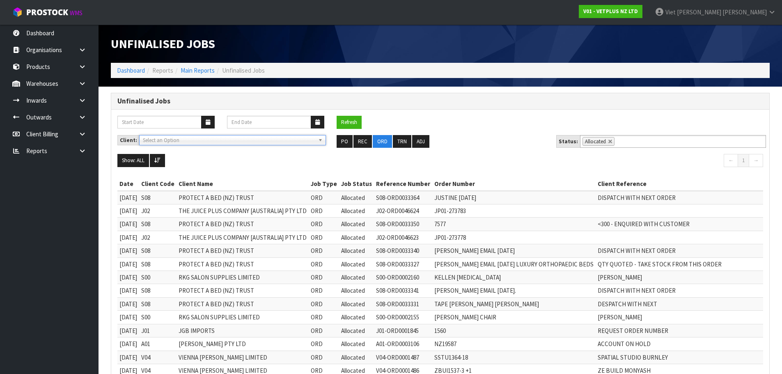
click at [267, 139] on span "Select an Option" at bounding box center [229, 140] width 172 height 10
click at [604, 139] on li "Allocated" at bounding box center [598, 141] width 32 height 9
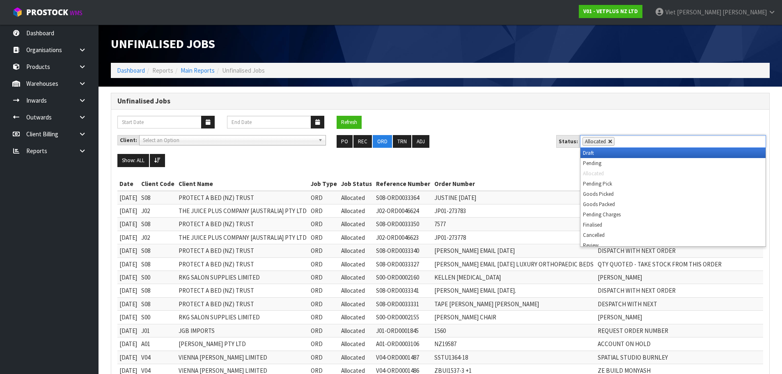
click at [608, 140] on link at bounding box center [610, 141] width 5 height 5
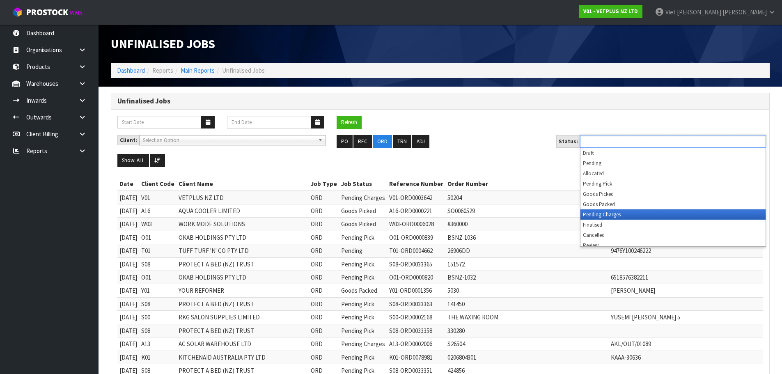
click at [613, 212] on li "Pending Charges" at bounding box center [672, 214] width 185 height 10
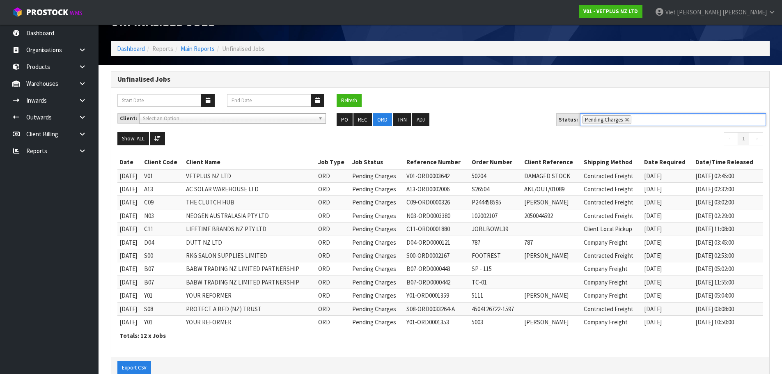
scroll to position [41, 0]
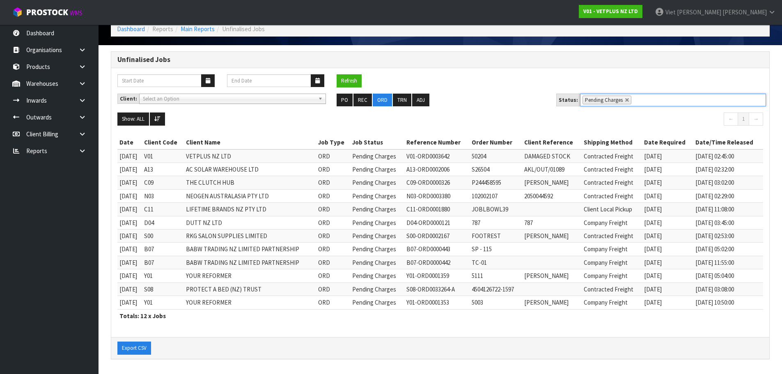
click at [628, 101] on ul "Pending Charges" at bounding box center [673, 100] width 186 height 13
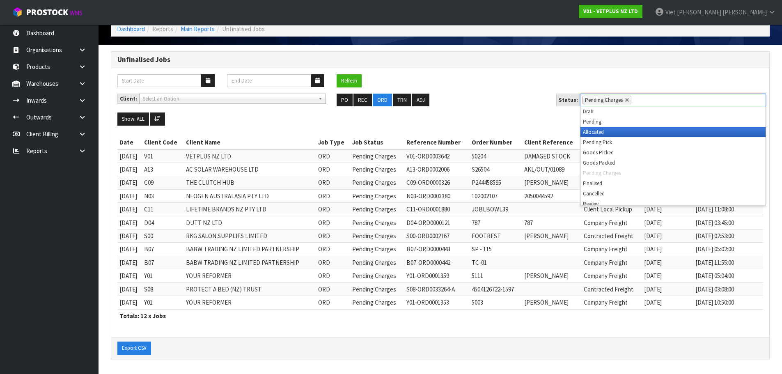
click at [627, 132] on li "Allocated" at bounding box center [672, 132] width 185 height 10
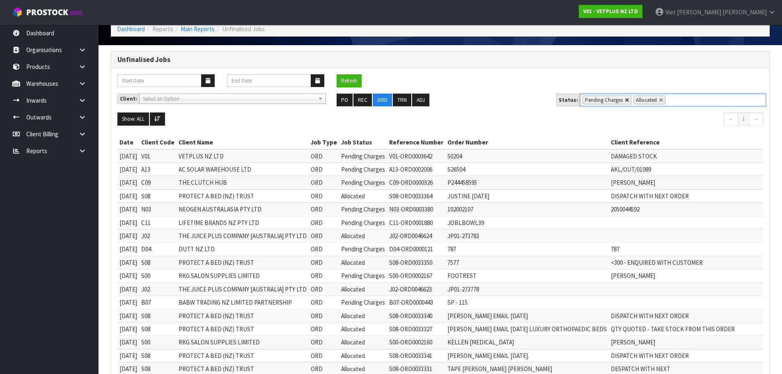
click at [625, 98] on link at bounding box center [627, 100] width 5 height 5
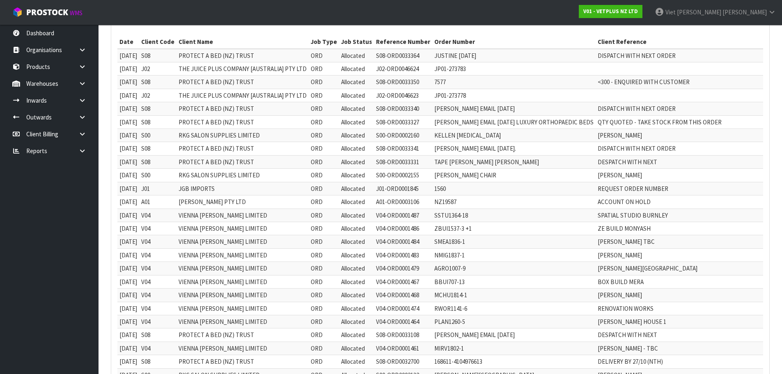
scroll to position [36, 0]
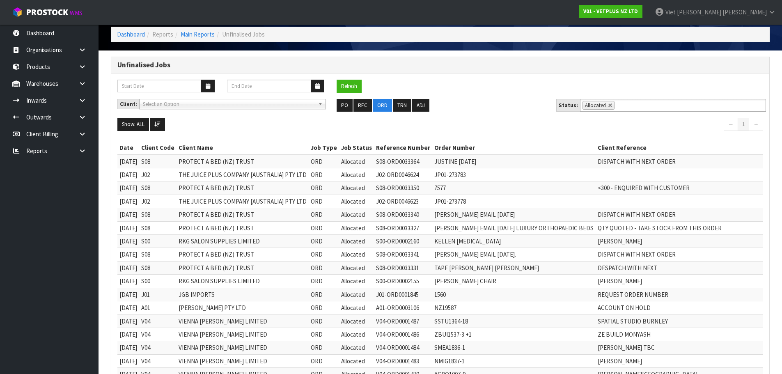
drag, startPoint x: 540, startPoint y: 80, endPoint x: 531, endPoint y: 80, distance: 9.5
click at [540, 80] on div "Refresh" at bounding box center [440, 89] width 658 height 19
drag, startPoint x: 84, startPoint y: 36, endPoint x: 138, endPoint y: -48, distance: 100.1
click at [66, 36] on link "Dashboard" at bounding box center [49, 33] width 98 height 17
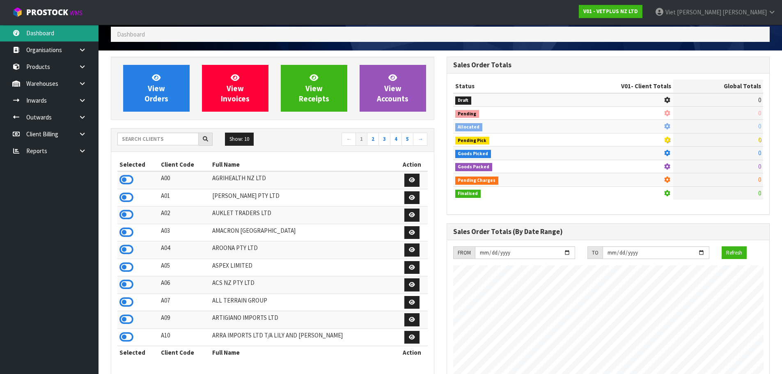
scroll to position [622, 335]
drag, startPoint x: 447, startPoint y: 0, endPoint x: 396, endPoint y: 16, distance: 53.6
click at [396, 16] on nav "Toggle navigation ProStock WMS V01 - VETPLUS NZ LTD Viet [PERSON_NAME] Logout" at bounding box center [391, 12] width 782 height 25
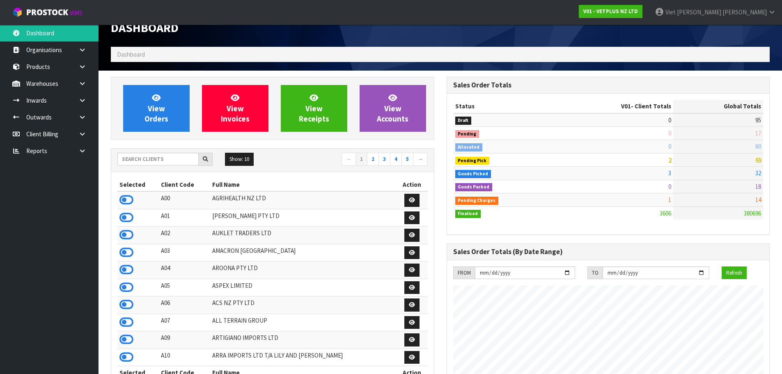
scroll to position [0, 0]
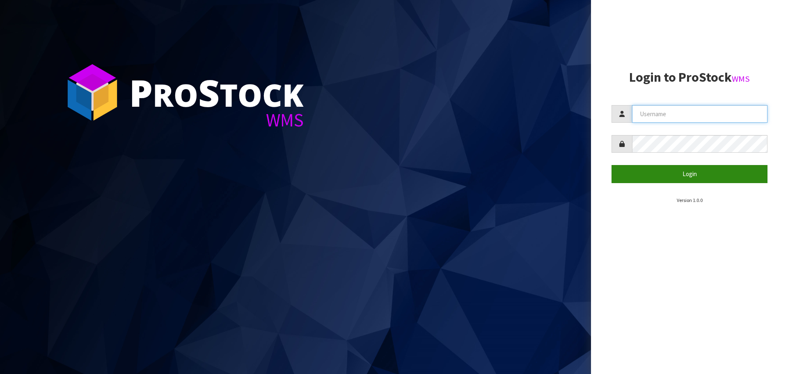
type input "[PERSON_NAME]"
click at [684, 172] on button "Login" at bounding box center [689, 174] width 156 height 18
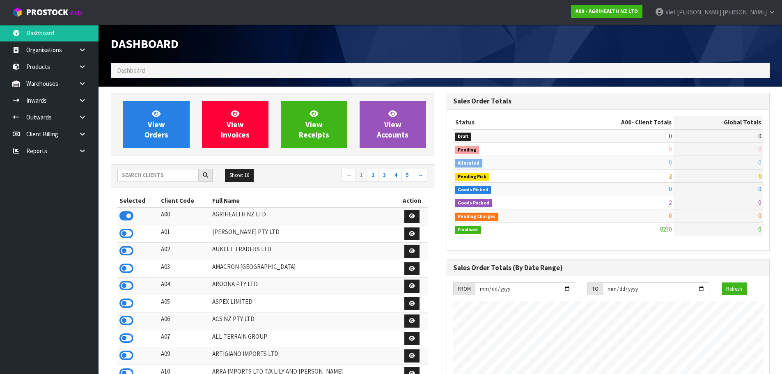
scroll to position [622, 335]
click at [173, 178] on input "text" at bounding box center [157, 175] width 81 height 13
click at [122, 215] on icon at bounding box center [126, 216] width 14 height 12
click at [129, 215] on icon at bounding box center [126, 216] width 14 height 12
click at [127, 217] on icon at bounding box center [126, 216] width 14 height 12
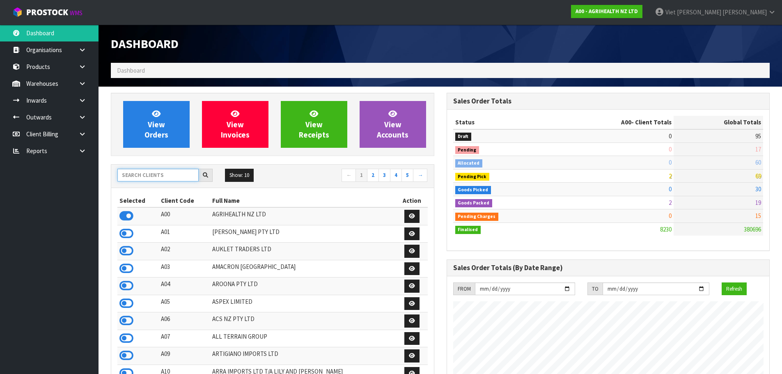
click at [194, 176] on input "text" at bounding box center [157, 175] width 81 height 13
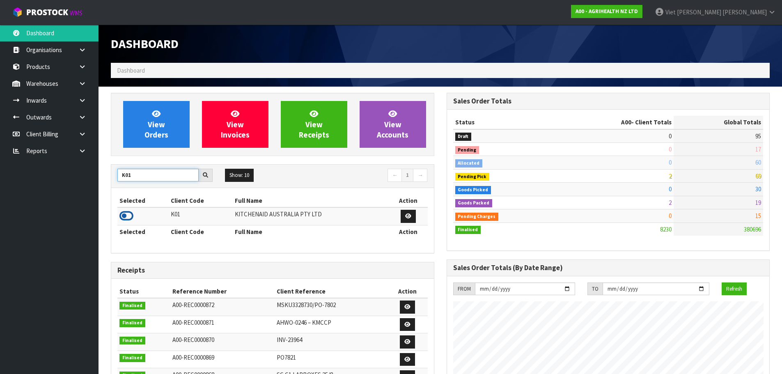
type input "K01"
click at [129, 216] on icon at bounding box center [126, 216] width 14 height 12
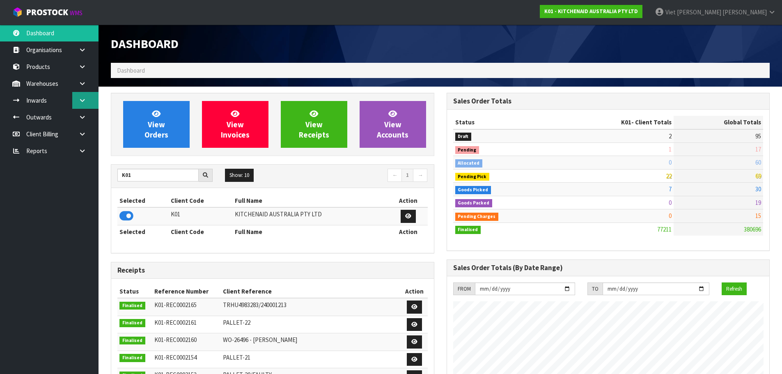
click at [92, 106] on link at bounding box center [85, 100] width 26 height 17
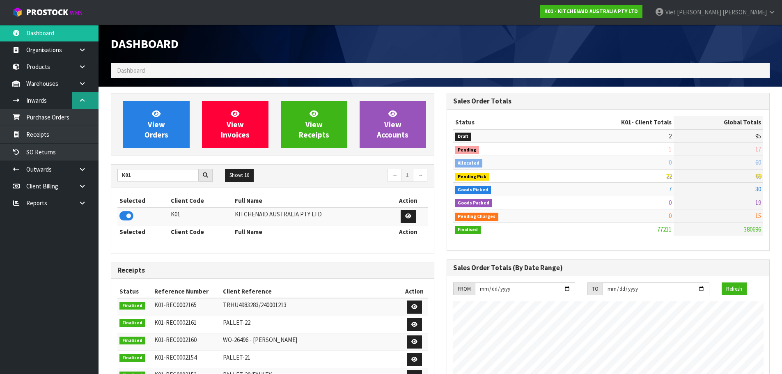
click at [92, 106] on link at bounding box center [85, 100] width 26 height 17
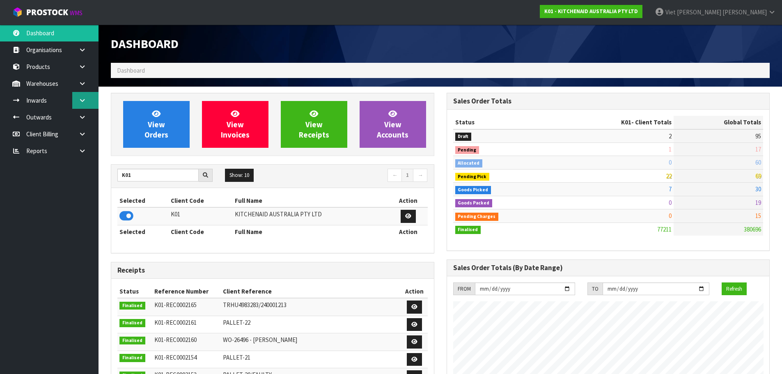
click at [92, 106] on link at bounding box center [85, 100] width 26 height 17
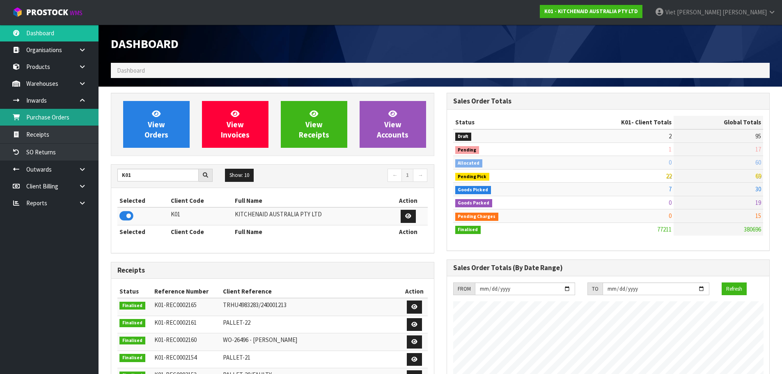
click at [78, 118] on link "Purchase Orders" at bounding box center [49, 117] width 98 height 17
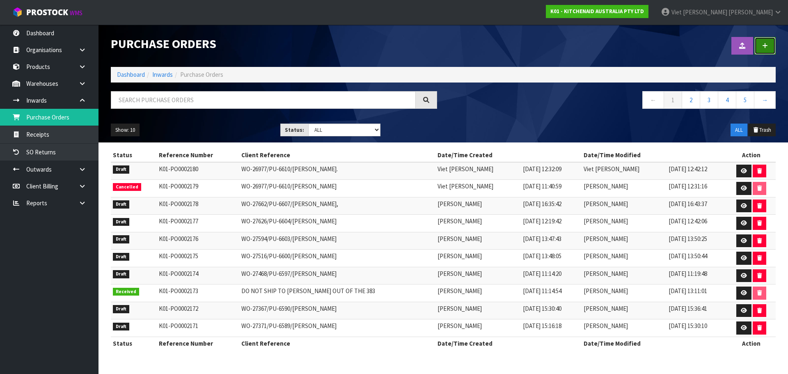
click at [773, 46] on link at bounding box center [764, 46] width 21 height 18
click at [739, 165] on link at bounding box center [743, 171] width 15 height 13
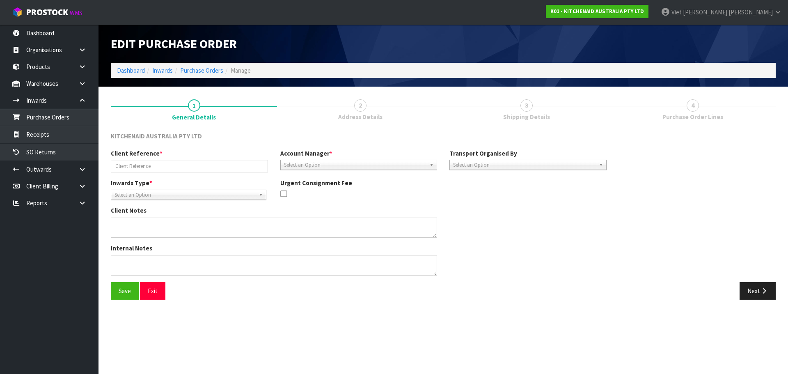
type input "WO-26977/PU-6610/[PERSON_NAME]."
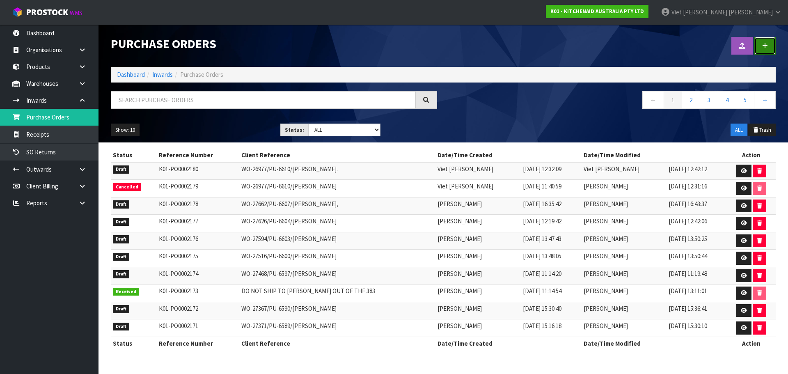
click at [767, 42] on link at bounding box center [764, 46] width 21 height 18
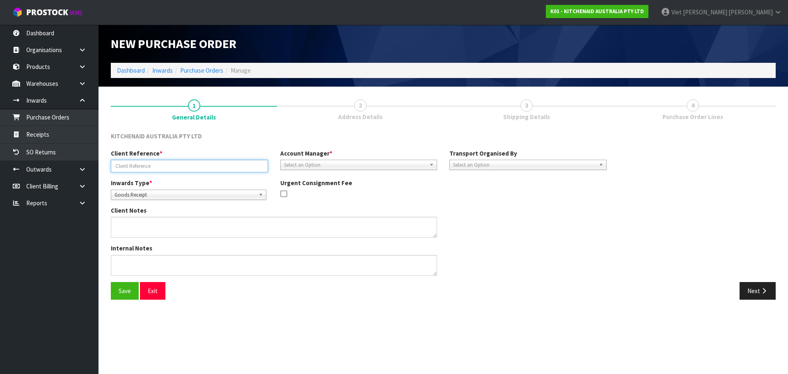
click at [231, 165] on input "text" at bounding box center [189, 166] width 157 height 13
click at [163, 164] on input "text" at bounding box center [189, 166] width 157 height 13
paste input "WO-27232"
click at [158, 168] on input "WO-27232" at bounding box center [189, 166] width 157 height 13
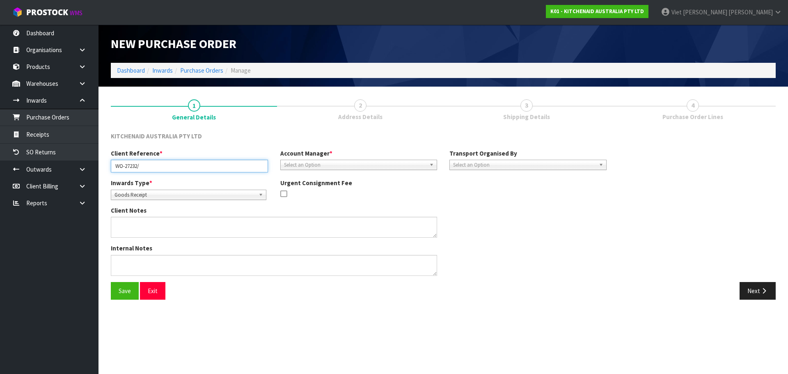
paste input "PU-6612"
type input "WO-27232/PU-6612"
click at [540, 304] on div "Save Exit Next" at bounding box center [443, 294] width 677 height 24
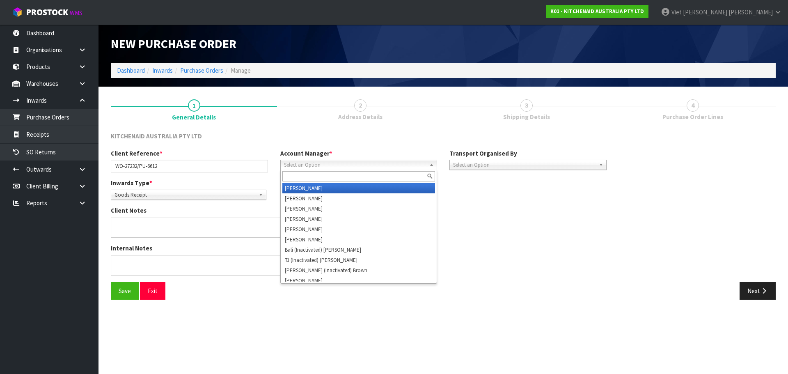
click at [375, 164] on span "Select an Option" at bounding box center [355, 165] width 142 height 10
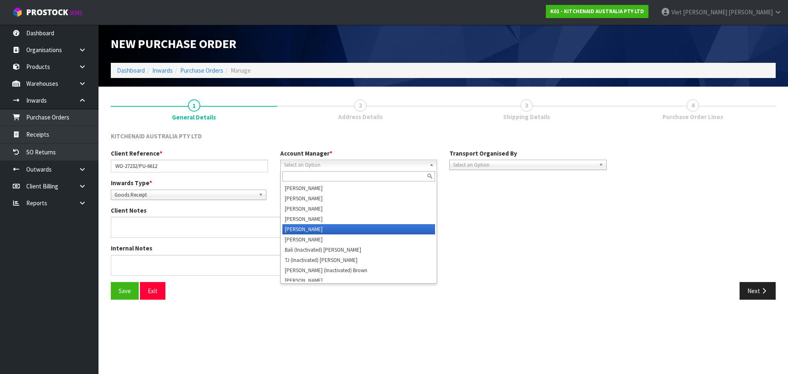
click at [353, 226] on li "[PERSON_NAME]" at bounding box center [358, 229] width 153 height 10
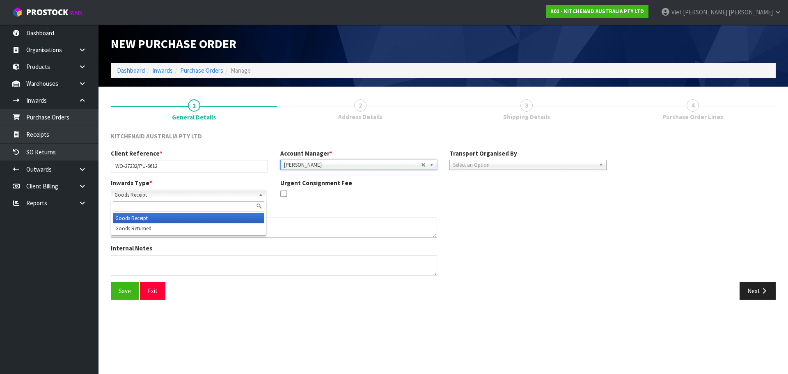
click at [222, 191] on span "Goods Receipt" at bounding box center [184, 195] width 141 height 10
drag, startPoint x: 198, startPoint y: 221, endPoint x: 192, endPoint y: 227, distance: 8.1
click at [192, 227] on ul "Goods Receipt Goods Returned" at bounding box center [187, 223] width 153 height 21
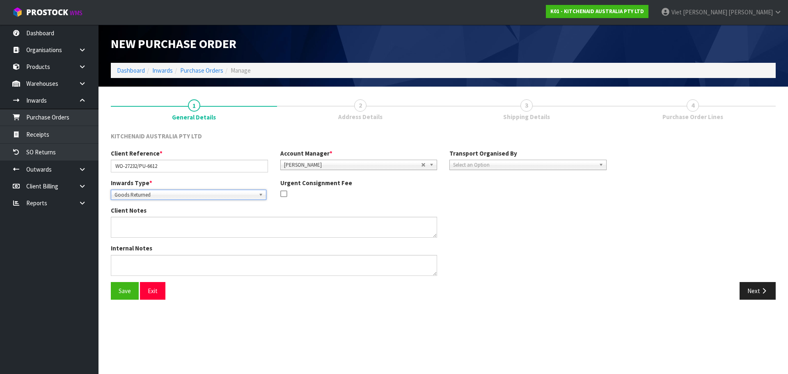
click at [537, 192] on div "Inwards Type * Goods Receipt Goods Returned Goods Returned Goods Receipt Goods …" at bounding box center [359, 192] width 508 height 27
click at [531, 169] on span "Select an Option" at bounding box center [524, 165] width 142 height 10
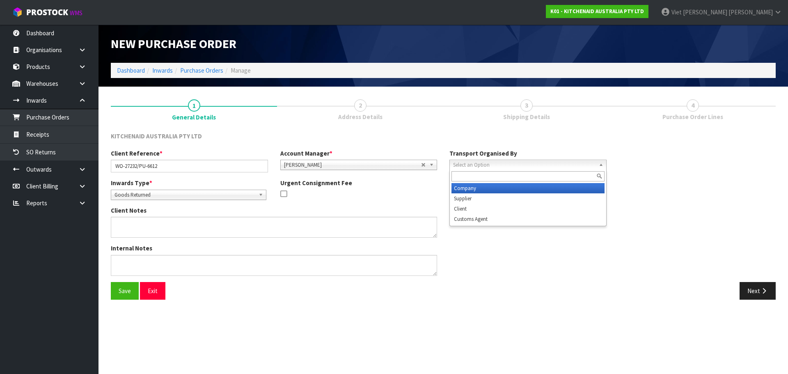
click at [518, 185] on li "Company" at bounding box center [527, 188] width 153 height 10
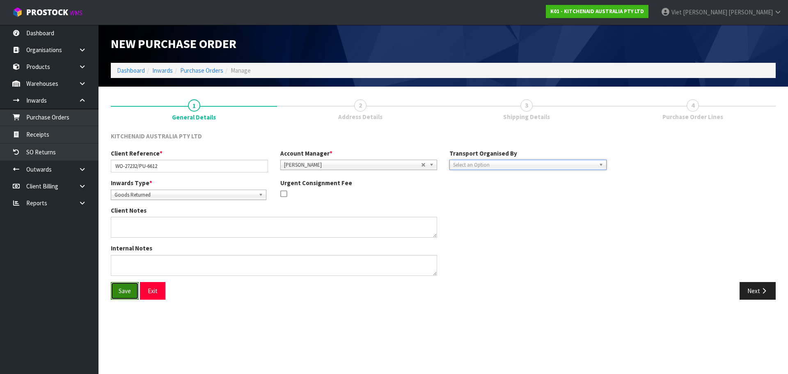
click at [116, 291] on button "Save" at bounding box center [125, 291] width 28 height 18
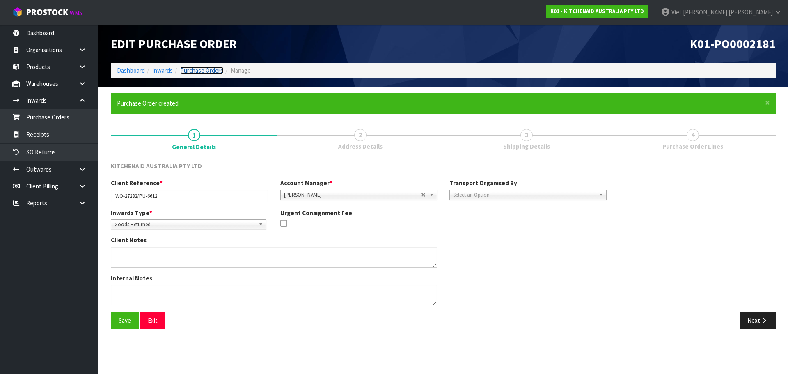
click at [208, 67] on link "Purchase Orders" at bounding box center [201, 70] width 43 height 8
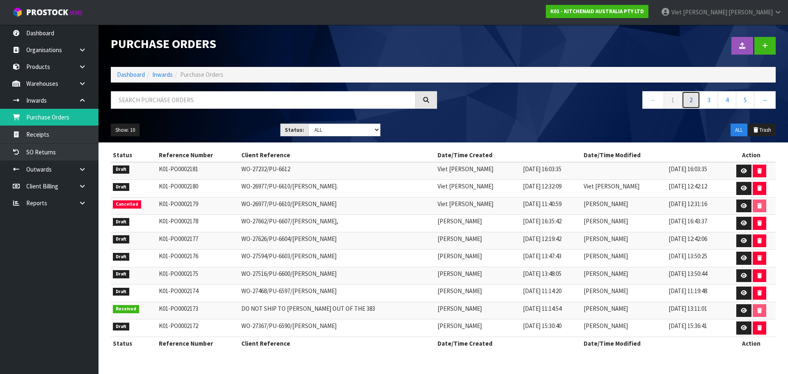
click at [693, 103] on link "2" at bounding box center [691, 100] width 18 height 18
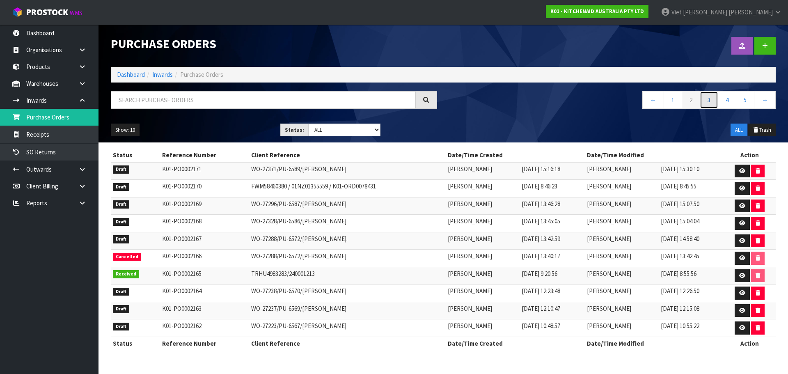
click at [710, 101] on link "3" at bounding box center [709, 100] width 18 height 18
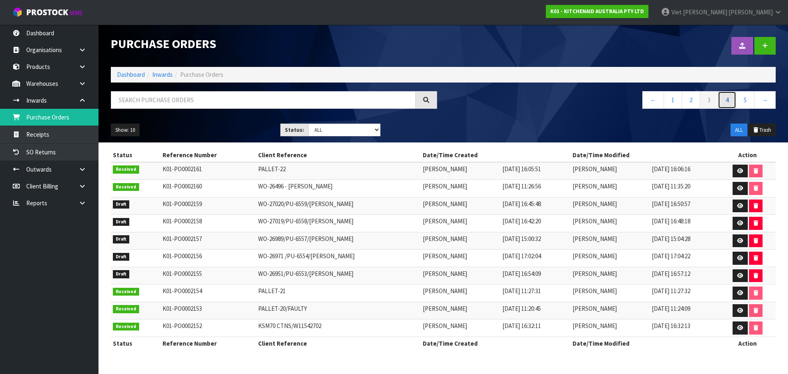
click at [728, 102] on link "4" at bounding box center [727, 100] width 18 height 18
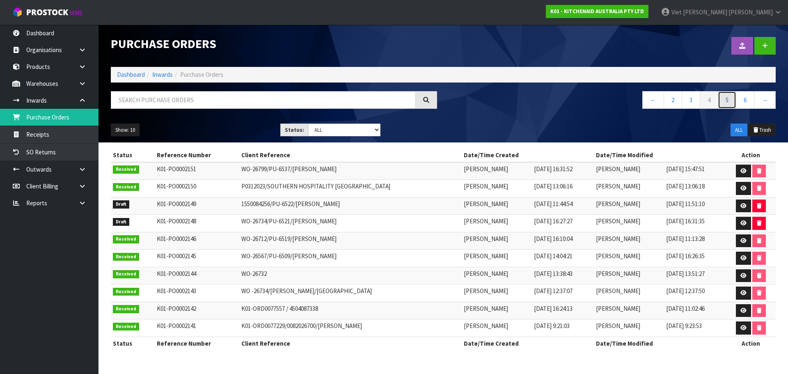
click at [727, 103] on link "5" at bounding box center [727, 100] width 18 height 18
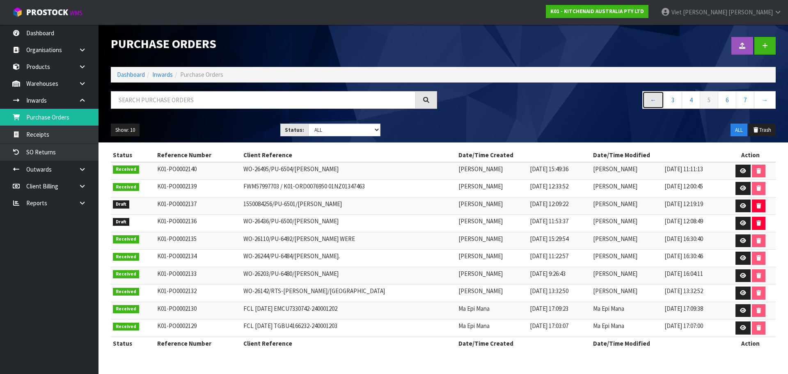
click at [660, 101] on link "←" at bounding box center [653, 100] width 22 height 18
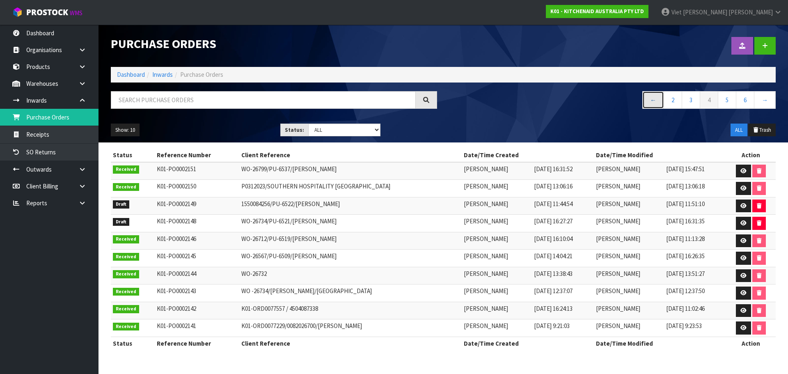
click at [654, 102] on link "←" at bounding box center [653, 100] width 22 height 18
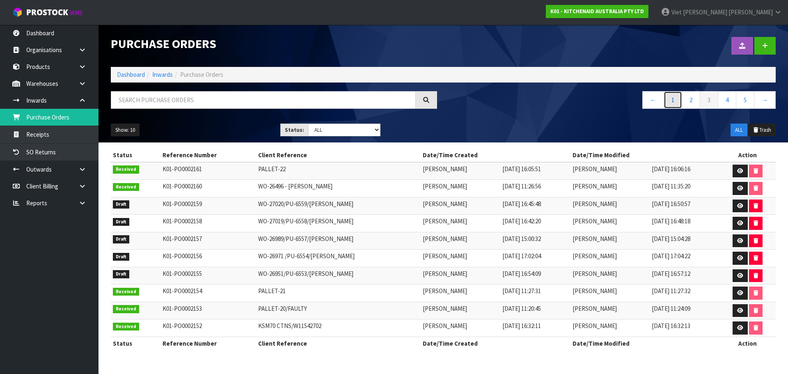
click at [666, 99] on link "1" at bounding box center [673, 100] width 18 height 18
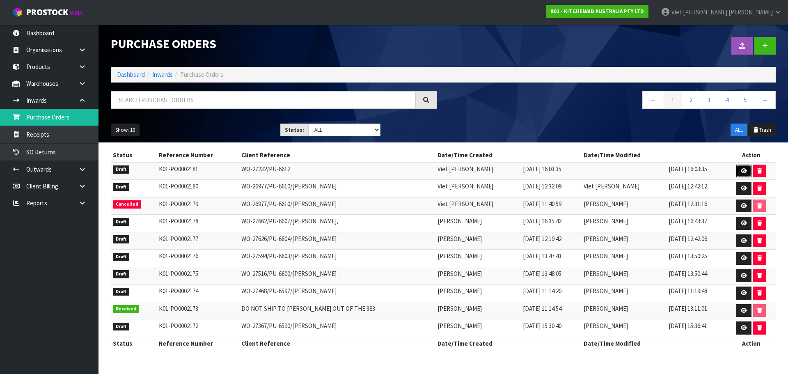
click at [742, 170] on icon at bounding box center [744, 170] width 6 height 5
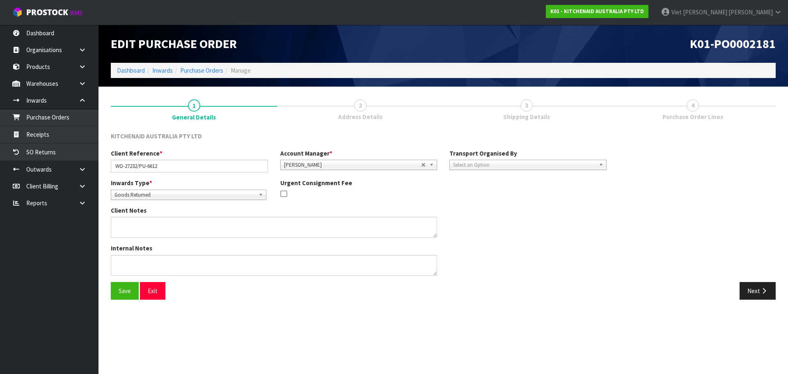
click at [226, 159] on div "Client Reference * WO-27232/PU-6612" at bounding box center [189, 160] width 169 height 23
click at [214, 166] on input "WO-27232/PU-6612" at bounding box center [189, 166] width 157 height 13
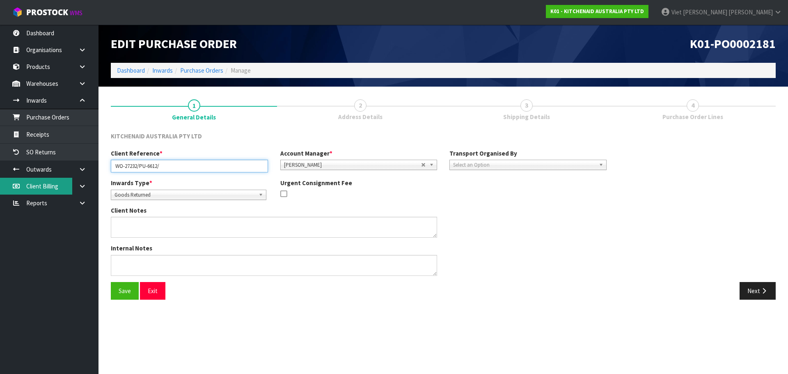
type input "WO-27232/PU-6612/"
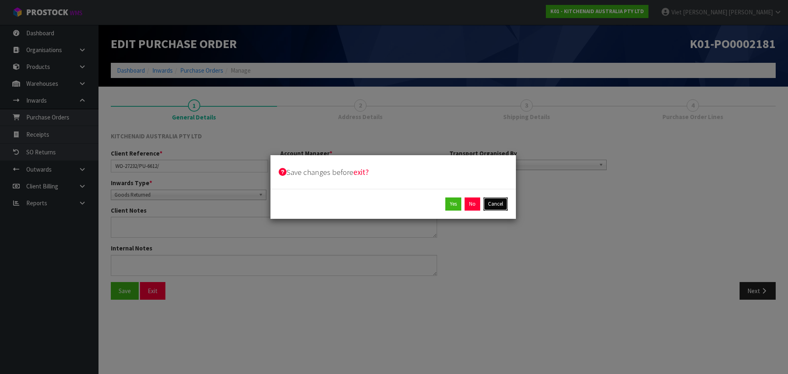
click at [502, 202] on button "Cancel" at bounding box center [495, 203] width 24 height 13
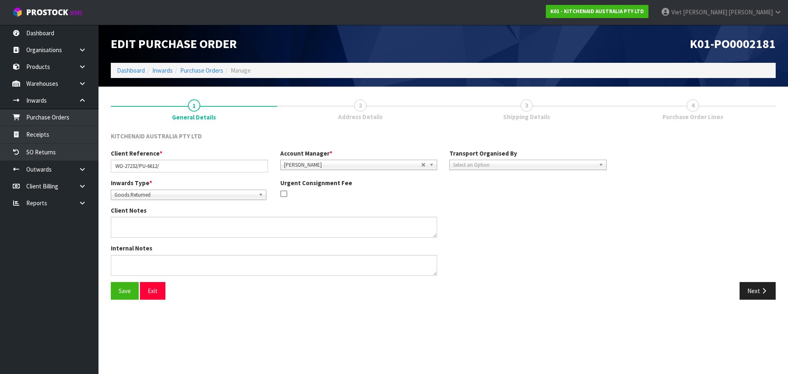
click at [212, 180] on div "Inwards Type * Goods Receipt Goods Returned Goods Returned" at bounding box center [189, 189] width 169 height 21
click at [121, 295] on button "Save" at bounding box center [125, 291] width 28 height 18
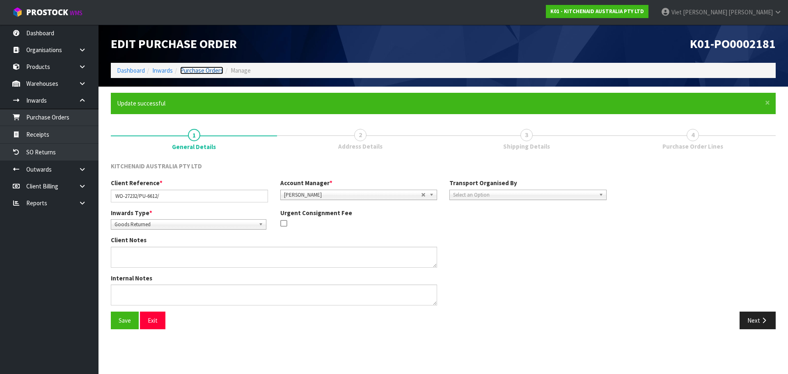
click at [212, 67] on link "Purchase Orders" at bounding box center [201, 70] width 43 height 8
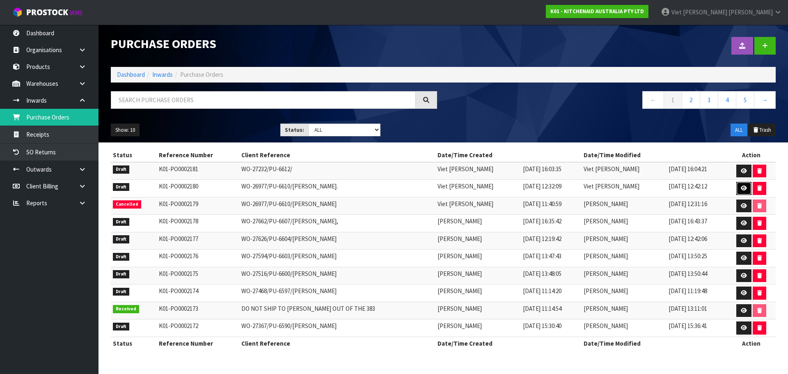
click at [737, 188] on link at bounding box center [743, 188] width 15 height 13
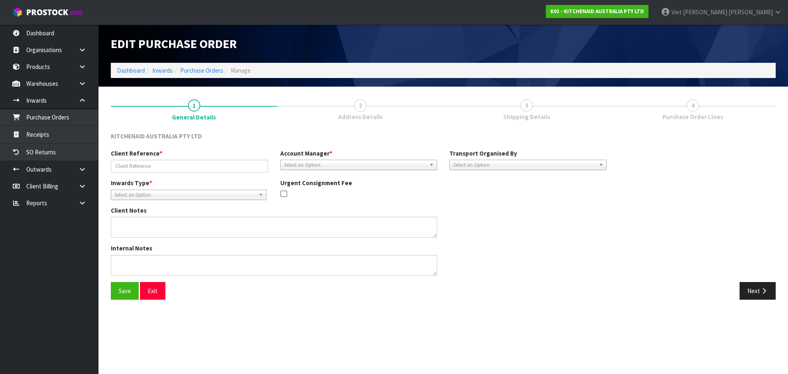
type input "WO-26977/PU-6610/[PERSON_NAME]."
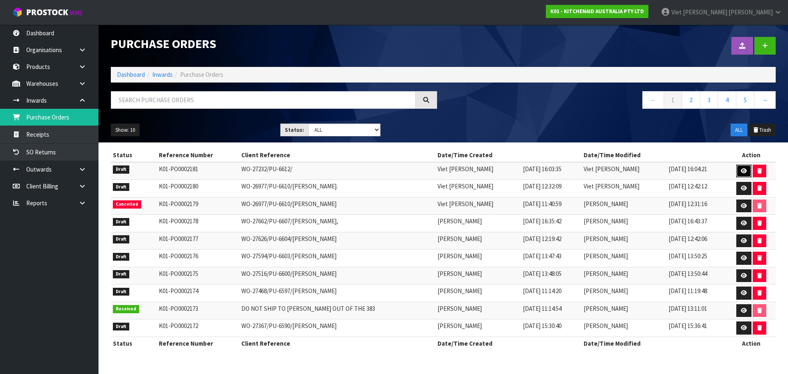
click at [741, 172] on icon at bounding box center [744, 170] width 6 height 5
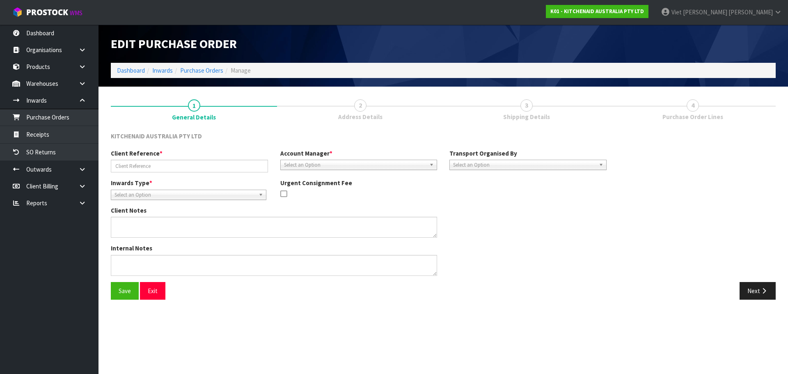
type input "WO-27232/PU-6612/"
click at [571, 160] on span "Select an Option" at bounding box center [524, 165] width 142 height 10
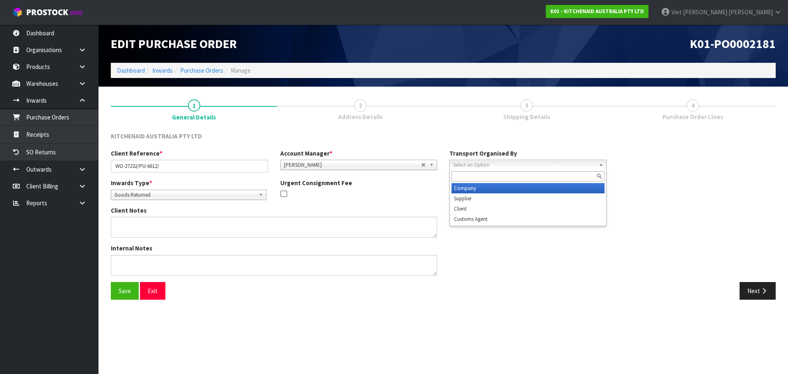
click at [555, 185] on li "Company" at bounding box center [527, 188] width 153 height 10
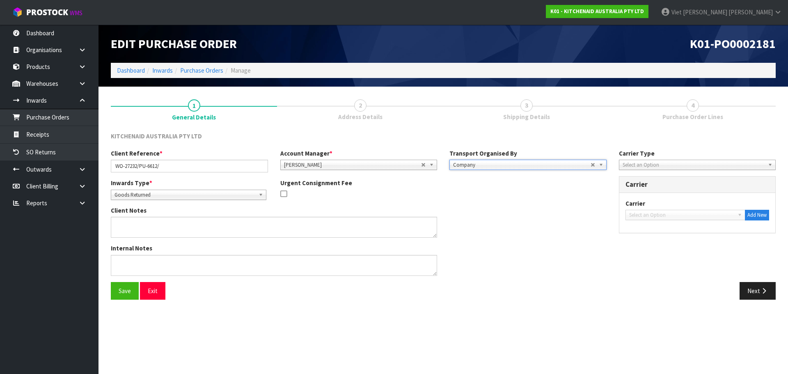
click at [684, 164] on span "Select an Option" at bounding box center [694, 165] width 142 height 10
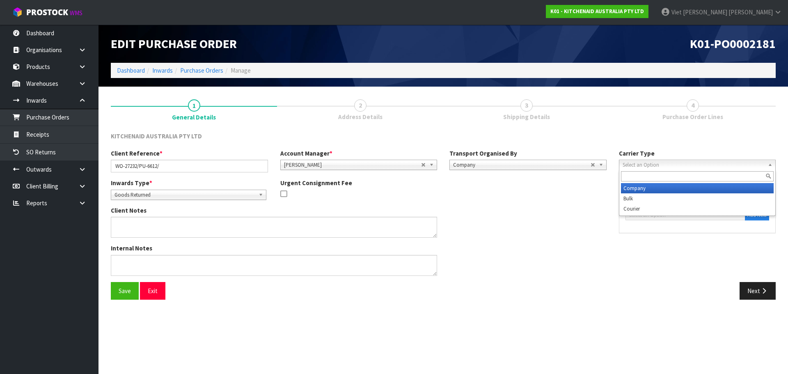
click at [661, 188] on li "Company" at bounding box center [697, 188] width 153 height 10
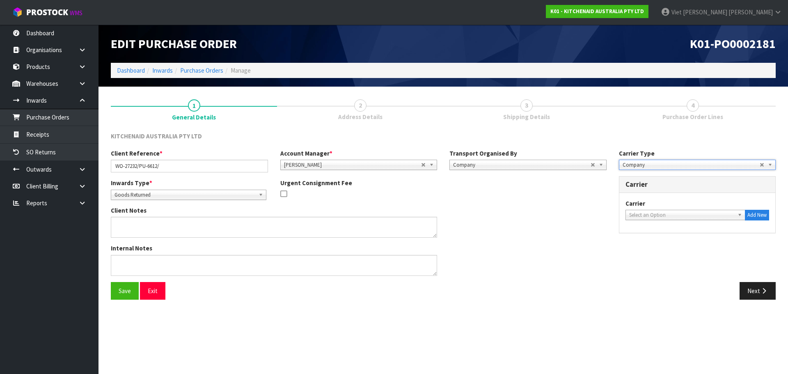
click at [666, 210] on span "Select an Option" at bounding box center [681, 215] width 105 height 10
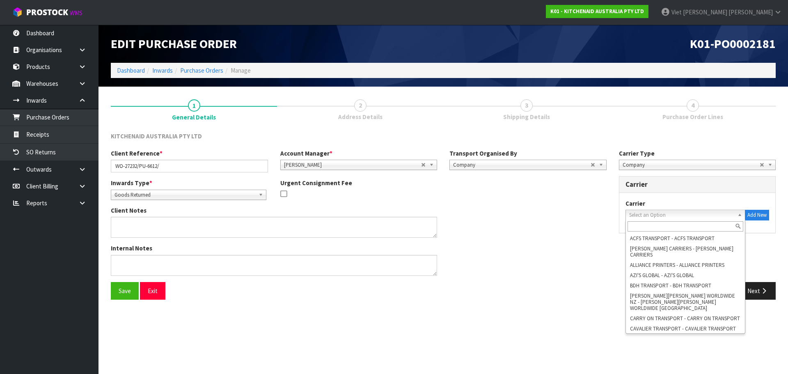
click at [673, 227] on input "text" at bounding box center [685, 226] width 116 height 10
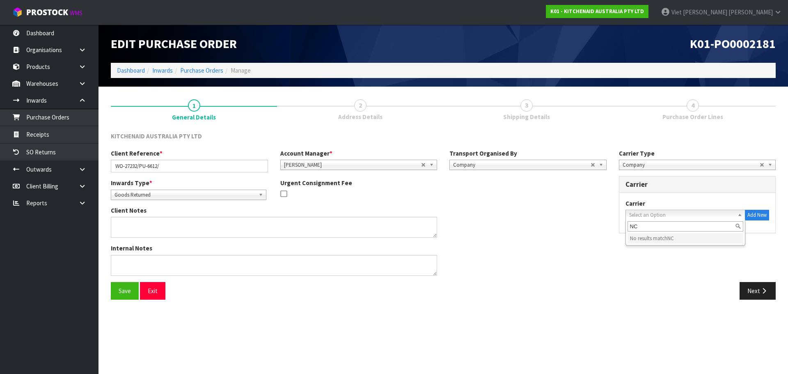
type input "N"
type input "C"
type input "N"
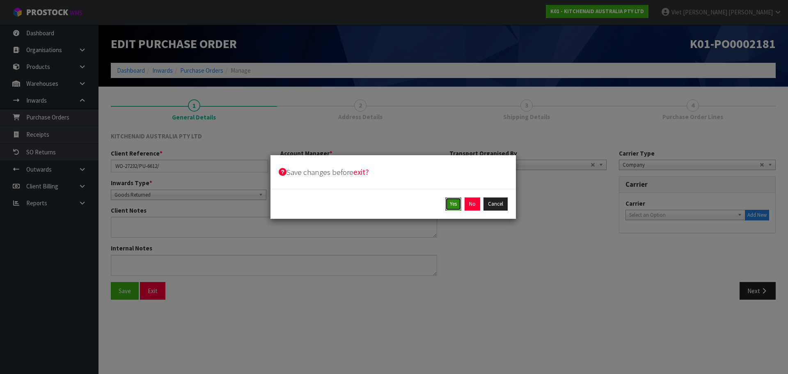
click at [456, 208] on button "Yes" at bounding box center [453, 203] width 16 height 13
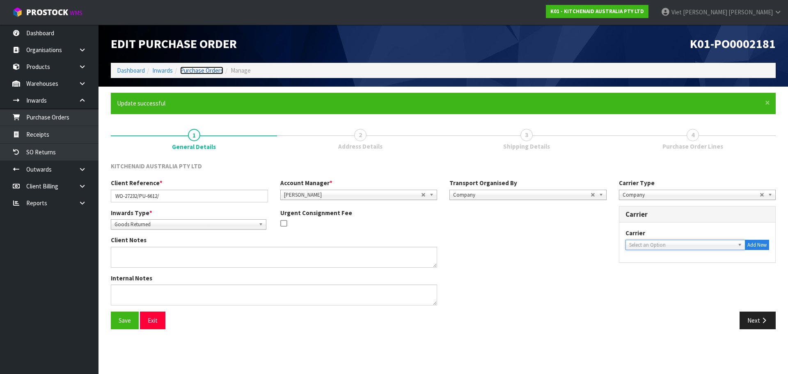
click at [215, 70] on link "Purchase Orders" at bounding box center [201, 70] width 43 height 8
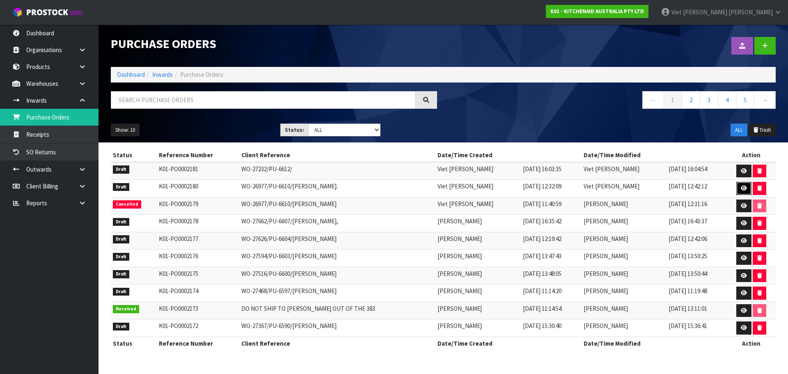
click at [745, 190] on icon at bounding box center [744, 187] width 6 height 5
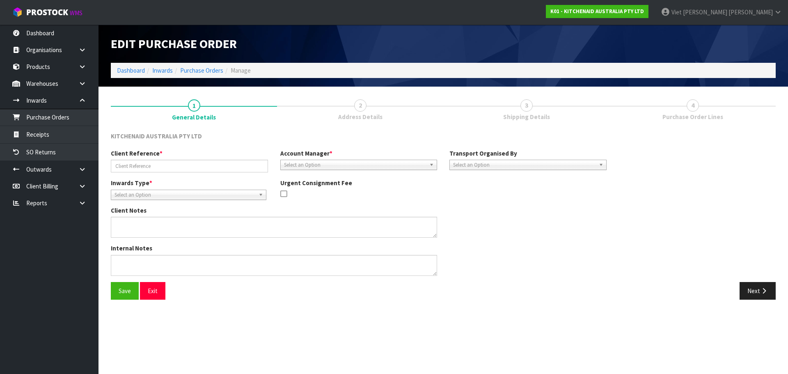
type input "WO-26977/PU-6610/[PERSON_NAME]."
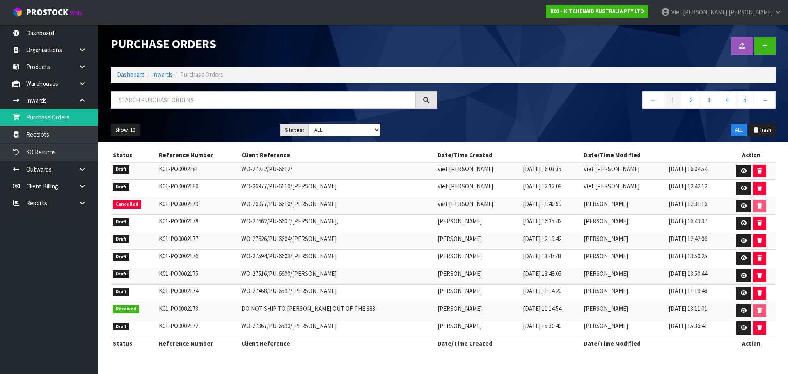
click at [733, 167] on td at bounding box center [751, 171] width 48 height 18
click at [749, 171] on link at bounding box center [743, 171] width 15 height 13
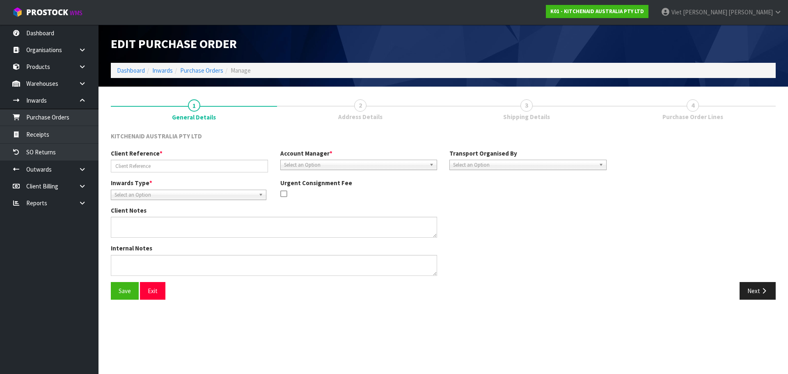
type input "WO-27232/PU-6612/"
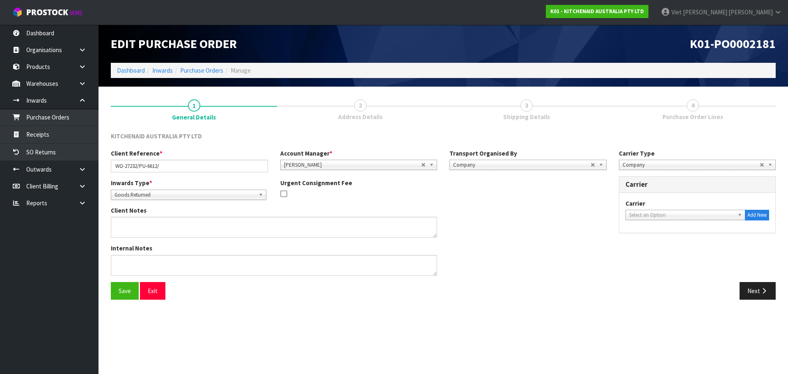
click at [682, 224] on div "Carrier ACFS TRANSPORT - ACFS TRANSPORT [PERSON_NAME] CARRIERS - [PERSON_NAME] …" at bounding box center [697, 213] width 156 height 40
click at [693, 209] on div "Carrier ACFS TRANSPORT - ACFS TRANSPORT [PERSON_NAME] CARRIERS - [PERSON_NAME] …" at bounding box center [697, 209] width 144 height 21
click at [679, 213] on span "Select an Option" at bounding box center [681, 215] width 105 height 10
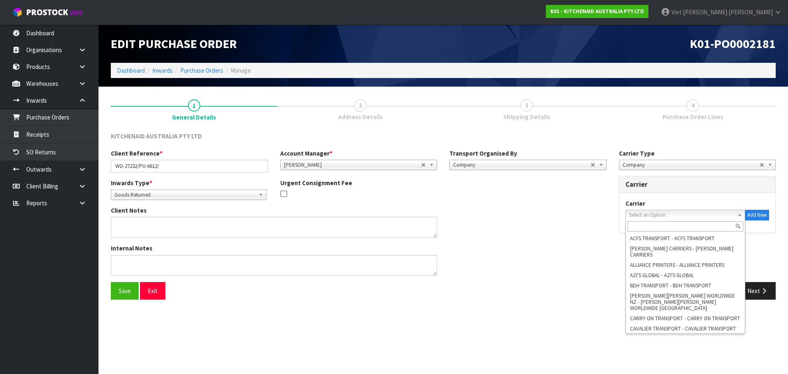
click at [677, 228] on input "text" at bounding box center [685, 226] width 116 height 10
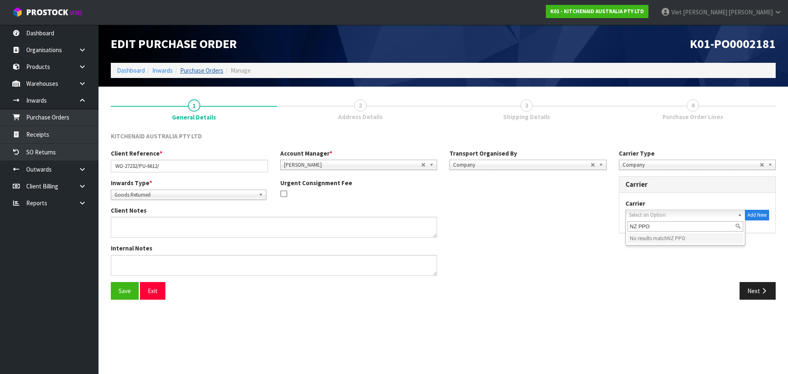
type input "NZ PPO"
click at [203, 71] on link "Purchase Orders" at bounding box center [201, 70] width 43 height 8
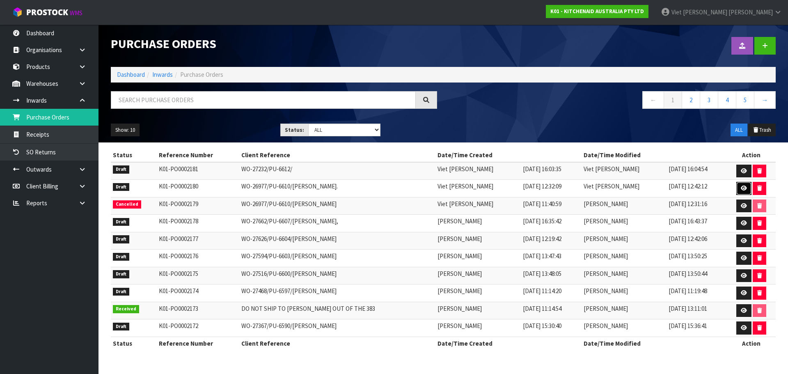
click at [736, 189] on link at bounding box center [743, 188] width 15 height 13
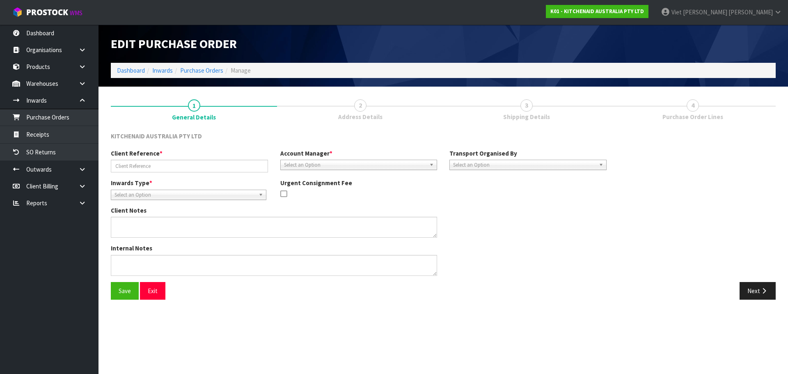
type input "WO-26977/PU-6610/[PERSON_NAME]."
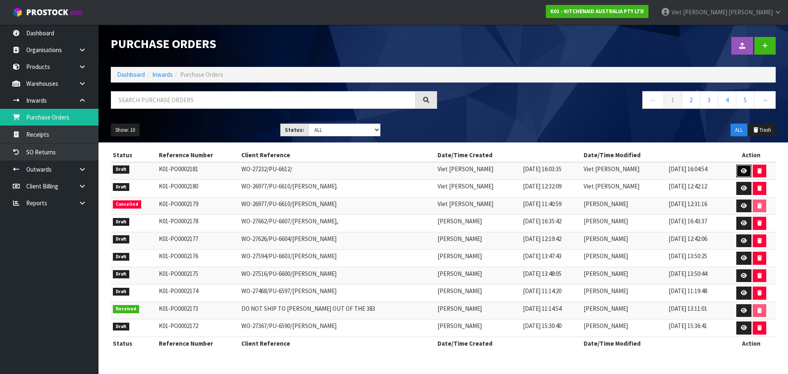
click at [742, 167] on link at bounding box center [743, 171] width 15 height 13
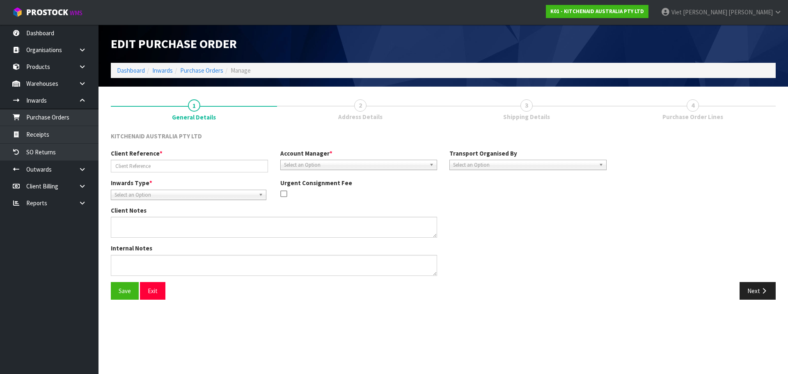
type input "WO-27232/PU-6612/"
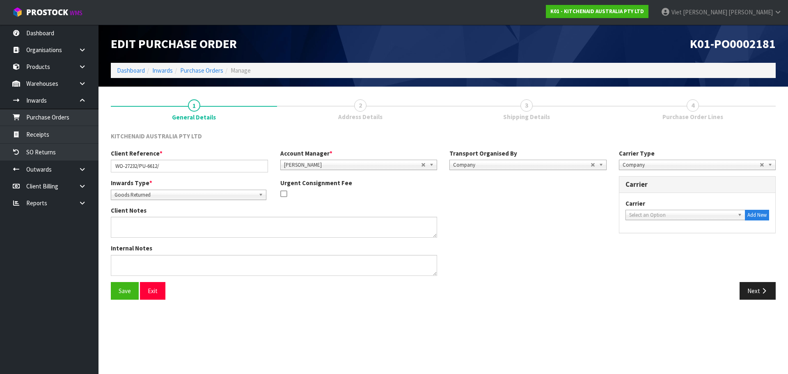
click at [661, 167] on span "Company" at bounding box center [691, 165] width 137 height 10
click at [657, 208] on li "Courier" at bounding box center [697, 209] width 153 height 10
click at [664, 213] on span "Select an Option" at bounding box center [681, 215] width 105 height 10
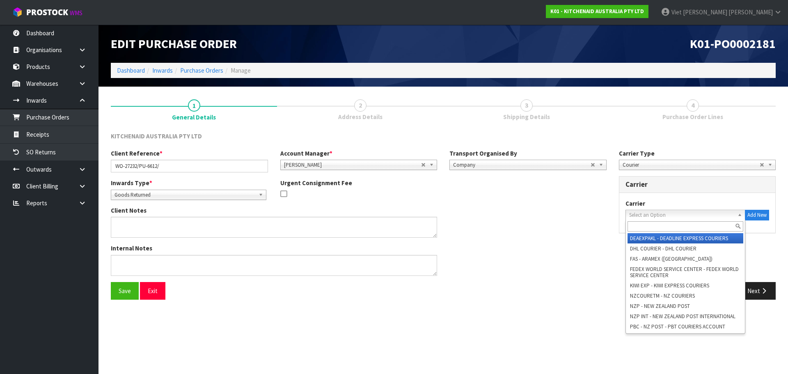
click at [665, 225] on input "text" at bounding box center [685, 226] width 116 height 10
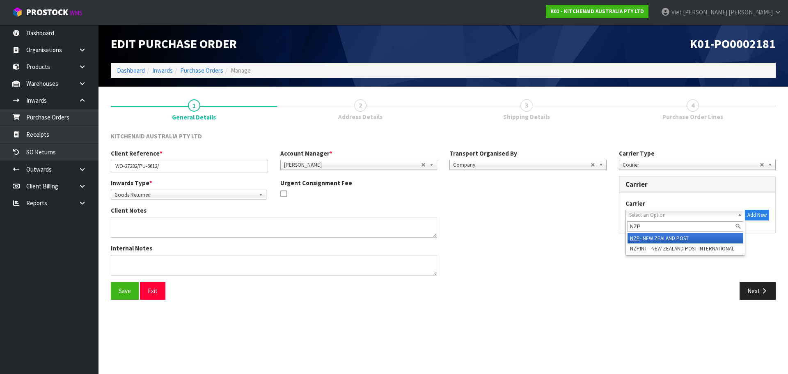
type input "NZP"
click at [690, 239] on li "NZP - NEW ZEALAND POST" at bounding box center [685, 238] width 116 height 10
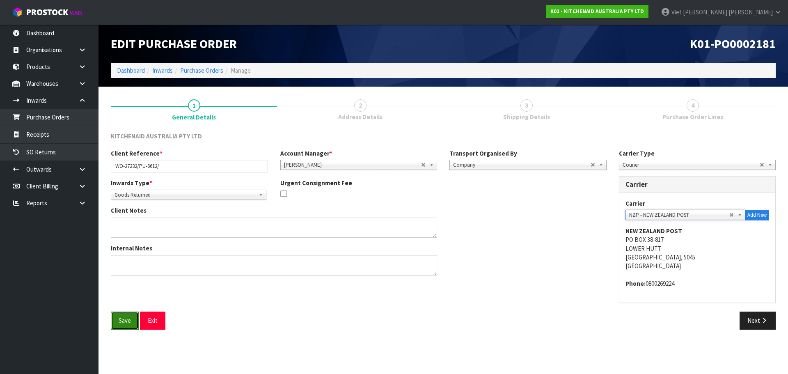
click at [120, 319] on button "Save" at bounding box center [125, 320] width 28 height 18
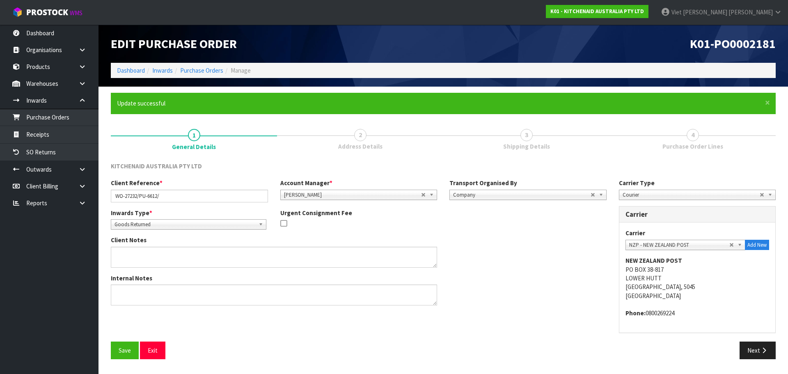
click at [751, 315] on address "Phone: [PHONE_NUMBER]" at bounding box center [697, 313] width 144 height 9
drag, startPoint x: 751, startPoint y: 345, endPoint x: 728, endPoint y: 342, distance: 23.2
click at [750, 345] on button "Next" at bounding box center [757, 350] width 36 height 18
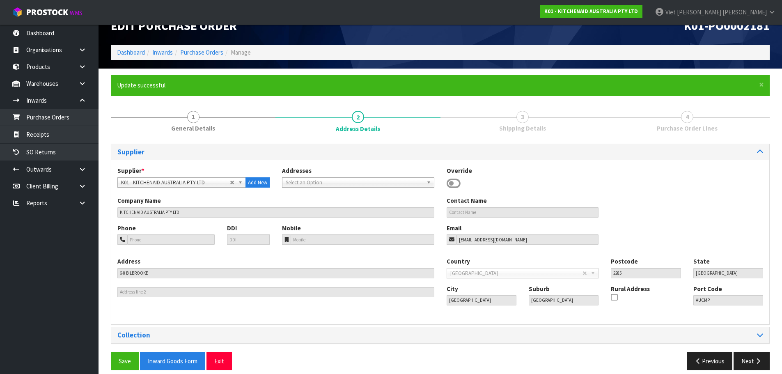
scroll to position [27, 0]
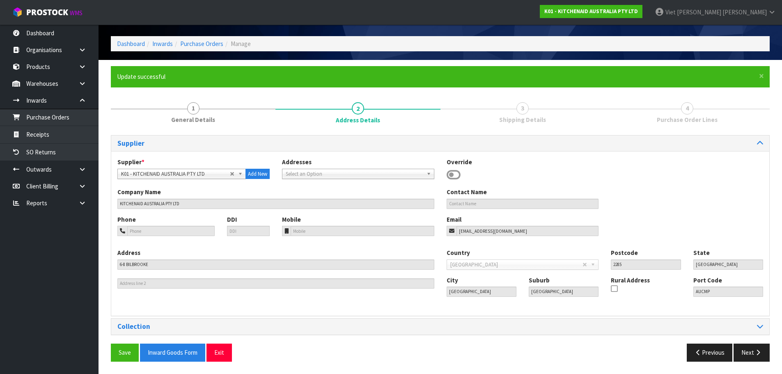
click at [317, 332] on div "Collection" at bounding box center [440, 326] width 658 height 16
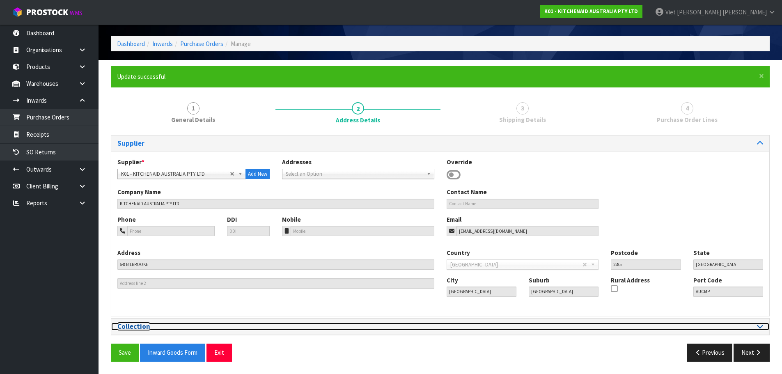
click at [314, 327] on h3 "Collection" at bounding box center [275, 327] width 317 height 8
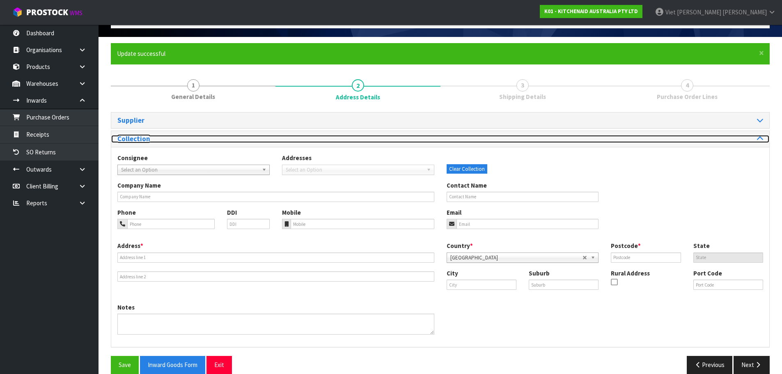
scroll to position [62, 0]
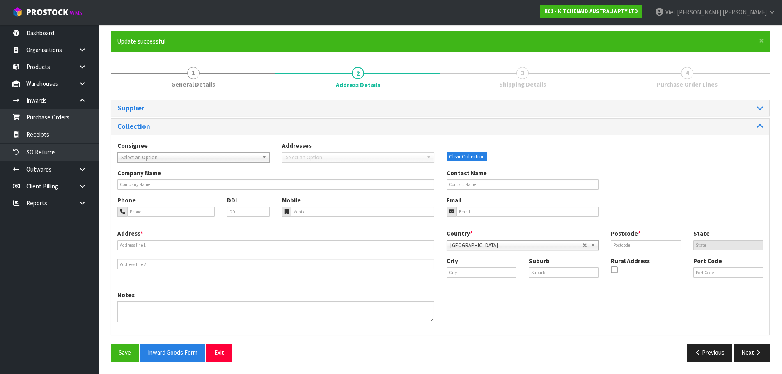
click at [172, 156] on span "Select an Option" at bounding box center [189, 158] width 137 height 10
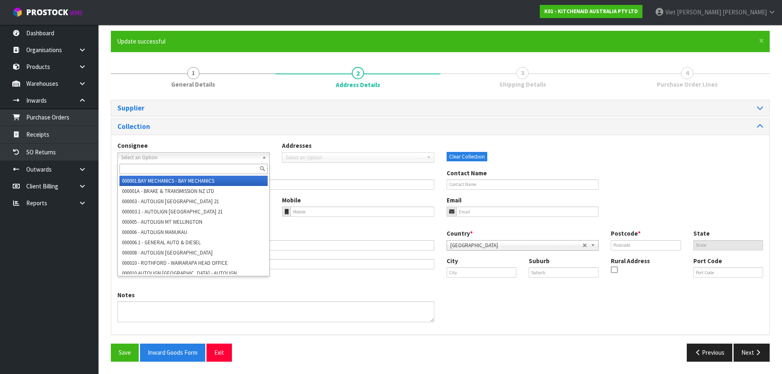
click at [156, 169] on input "text" at bounding box center [193, 169] width 148 height 10
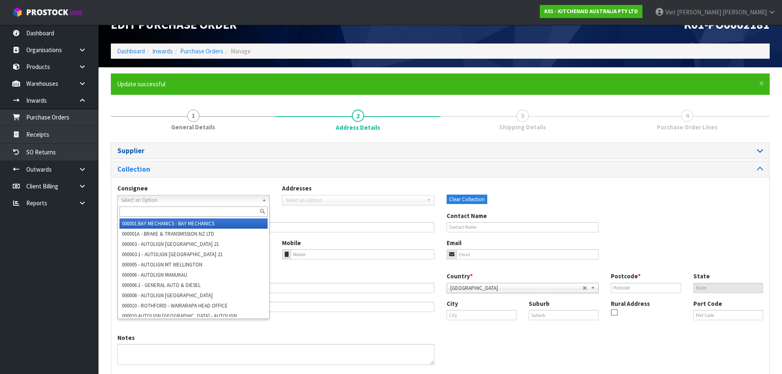
scroll to position [0, 0]
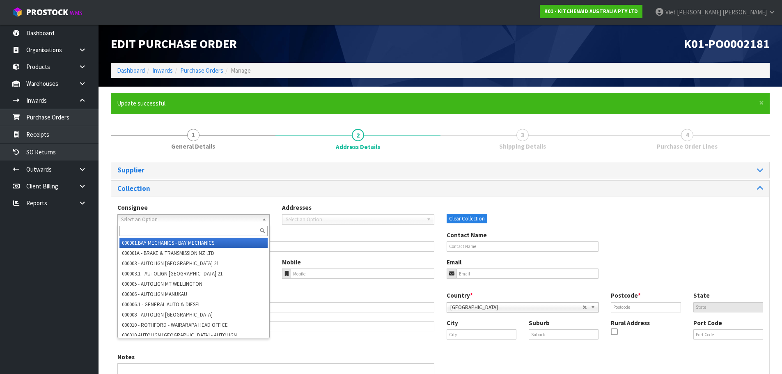
click at [211, 182] on div "Collection" at bounding box center [440, 189] width 658 height 16
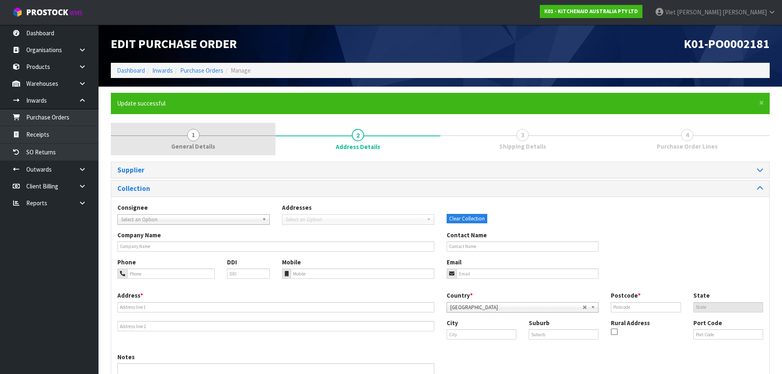
click at [196, 129] on span "1" at bounding box center [193, 135] width 12 height 12
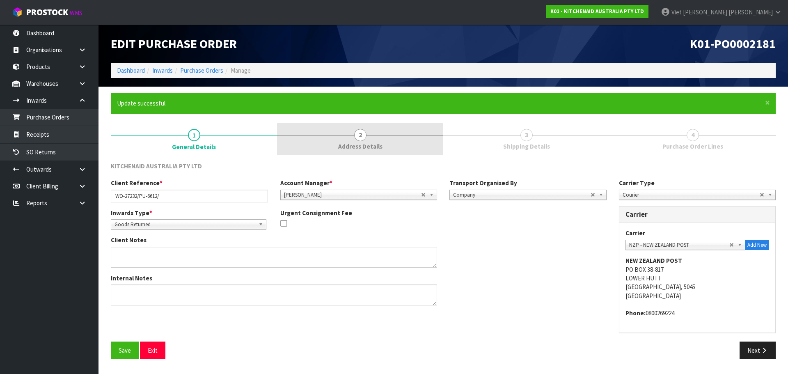
click at [384, 133] on link "2 Address Details" at bounding box center [360, 139] width 166 height 32
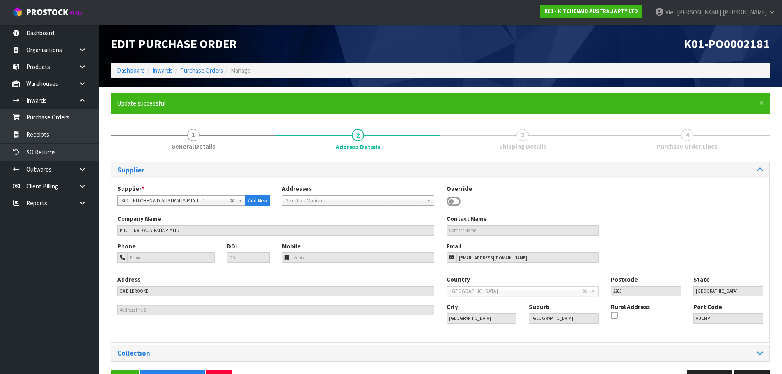
click at [390, 202] on span "Select an Option" at bounding box center [354, 201] width 137 height 10
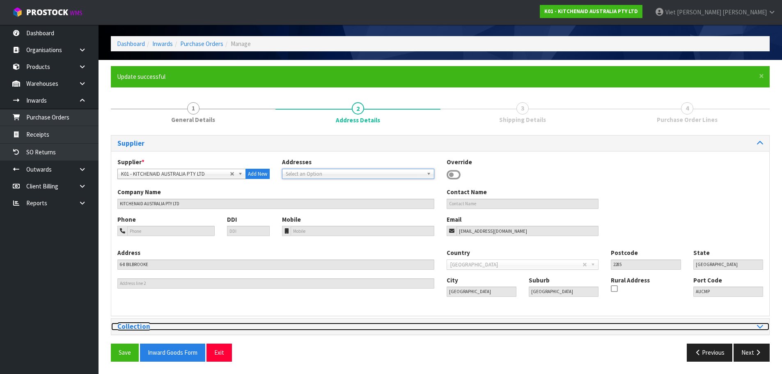
click at [244, 330] on h3 "Collection" at bounding box center [275, 327] width 317 height 8
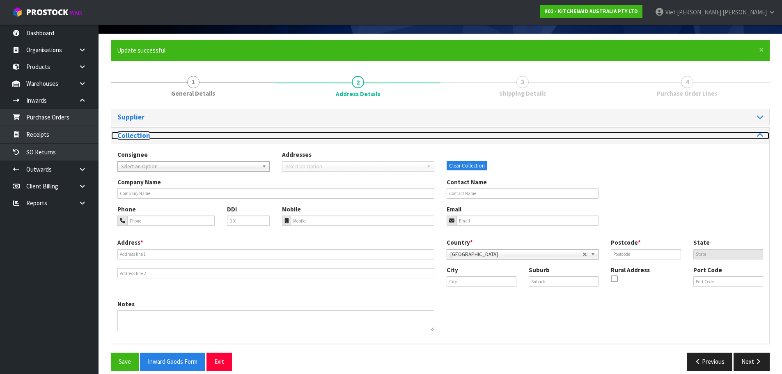
scroll to position [62, 0]
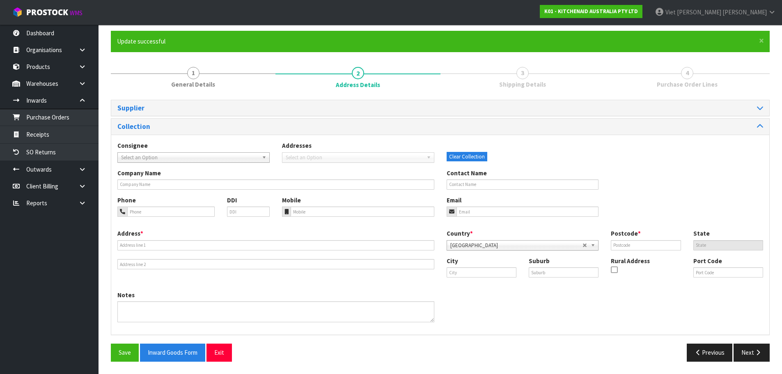
click at [215, 163] on div "Consignee 000001.BAY MECHANICS - BAY MECHANICS 000001A - BRAKE & TRANSMISSION N…" at bounding box center [440, 154] width 658 height 27
click at [218, 157] on span "Select an Option" at bounding box center [189, 158] width 137 height 10
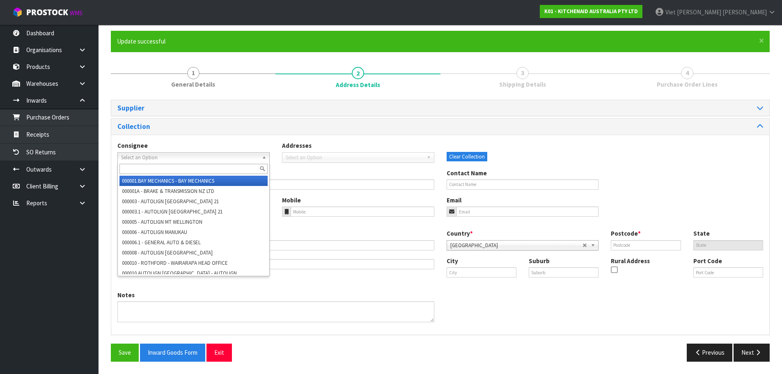
click at [202, 167] on input "text" at bounding box center [193, 169] width 148 height 10
click at [169, 172] on input "text" at bounding box center [193, 169] width 148 height 10
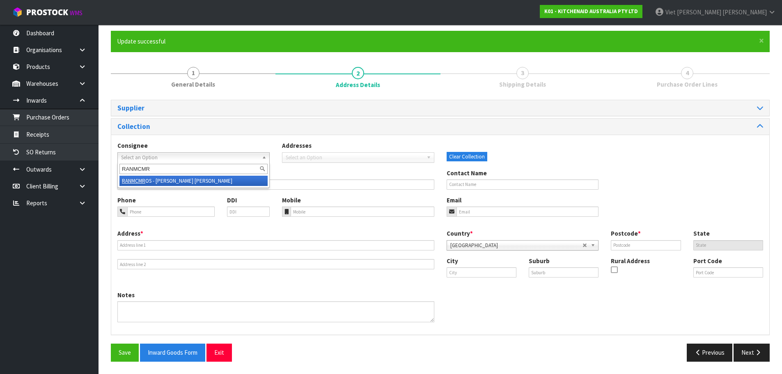
type input "RANMCMR"
click at [194, 181] on li "RANMCMR OS - [PERSON_NAME] [PERSON_NAME]" at bounding box center [193, 181] width 148 height 10
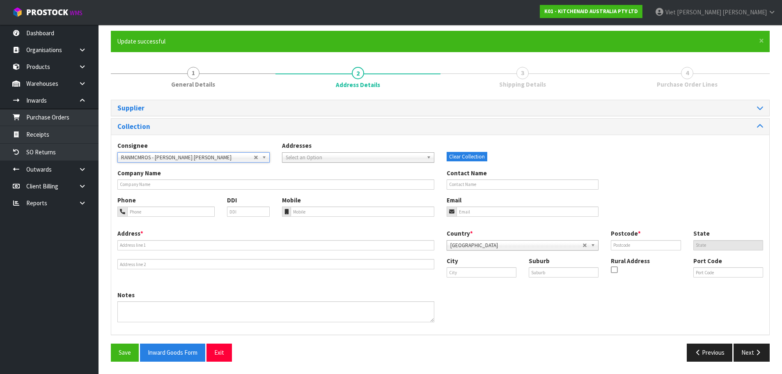
type input "[PERSON_NAME] [PERSON_NAME]"
type input "[STREET_ADDRESS]"
type input "0632"
type input "AUK"
type input "[GEOGRAPHIC_DATA]"
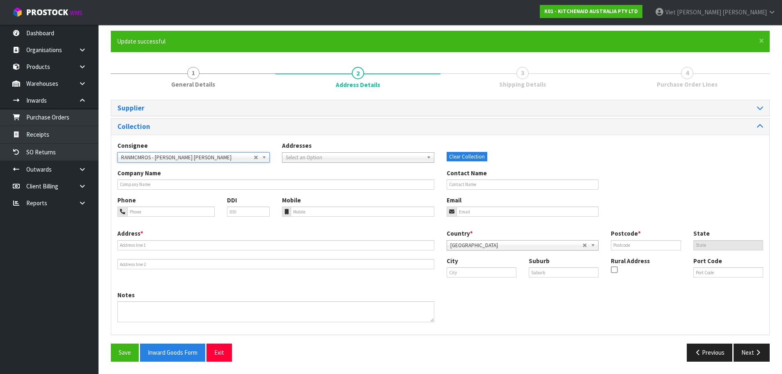
type input "ROSEDALE"
type input "NZAKL"
click at [124, 357] on button "Save" at bounding box center [125, 352] width 28 height 18
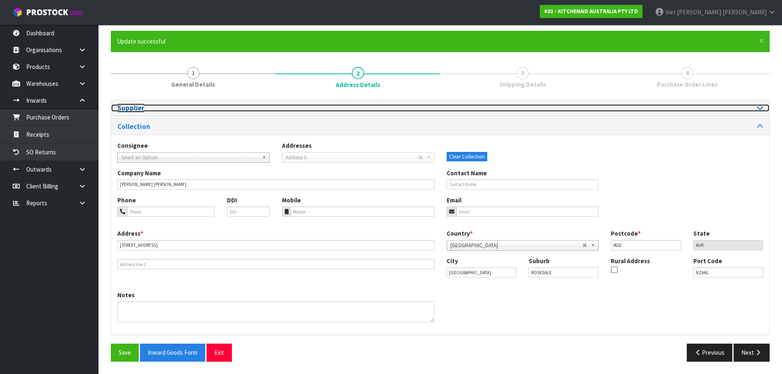
click at [515, 112] on div at bounding box center [604, 108] width 317 height 8
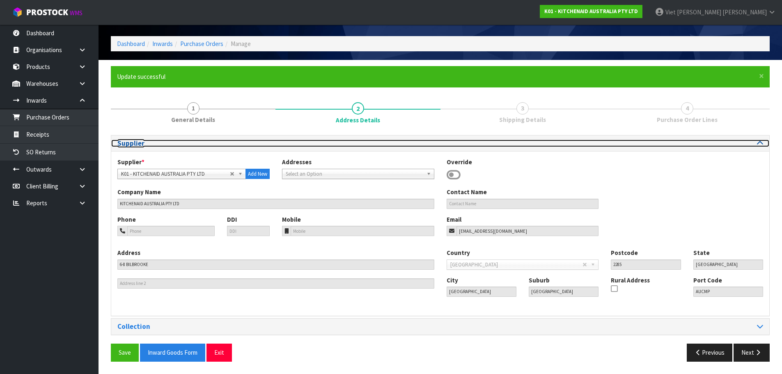
scroll to position [27, 0]
click at [513, 145] on div at bounding box center [604, 144] width 317 height 8
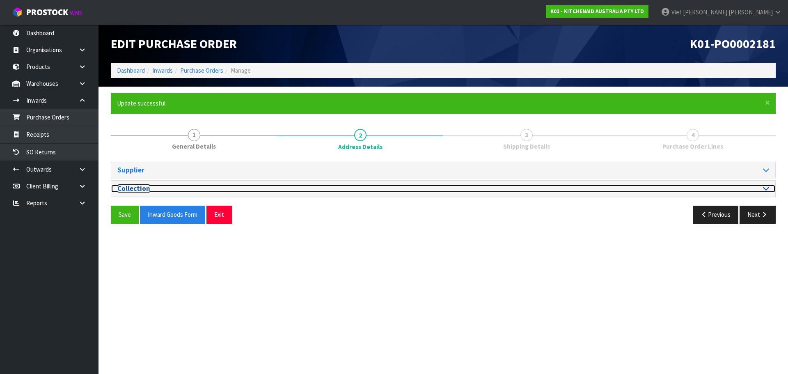
click at [468, 191] on div at bounding box center [609, 189] width 320 height 8
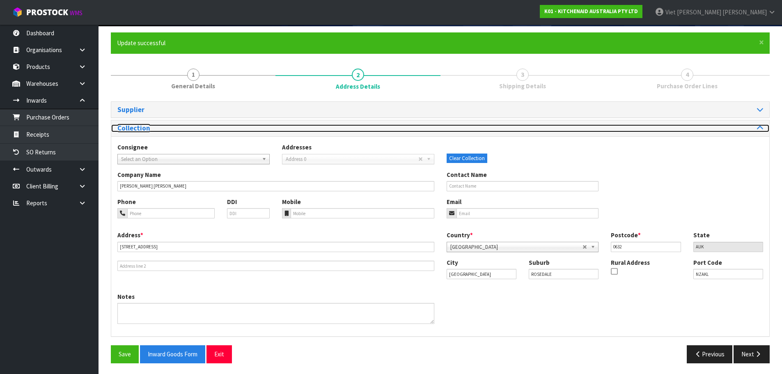
scroll to position [62, 0]
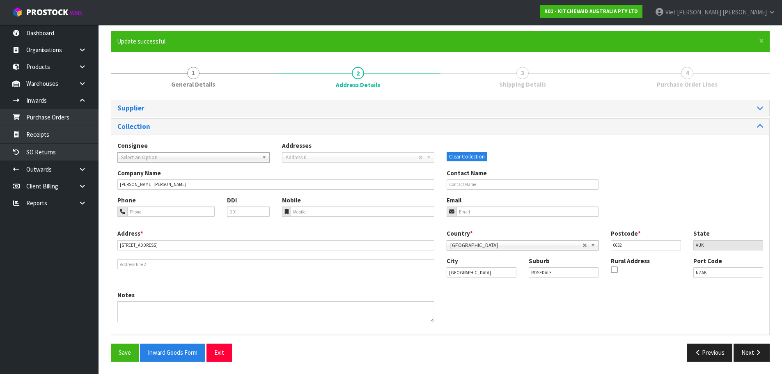
click at [196, 157] on span "Select an Option" at bounding box center [187, 158] width 133 height 10
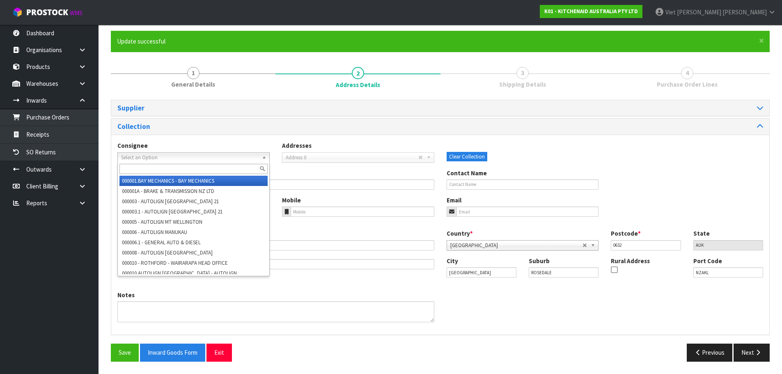
click at [186, 167] on input "text" at bounding box center [193, 169] width 148 height 10
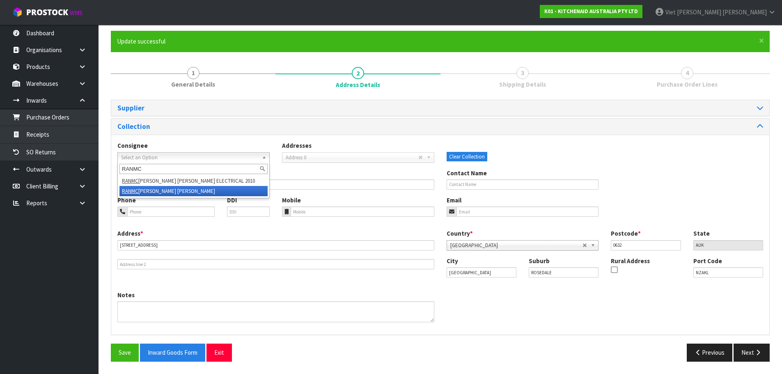
type input "RANMC"
click at [192, 194] on li "RANMC [PERSON_NAME] [PERSON_NAME]" at bounding box center [193, 191] width 148 height 10
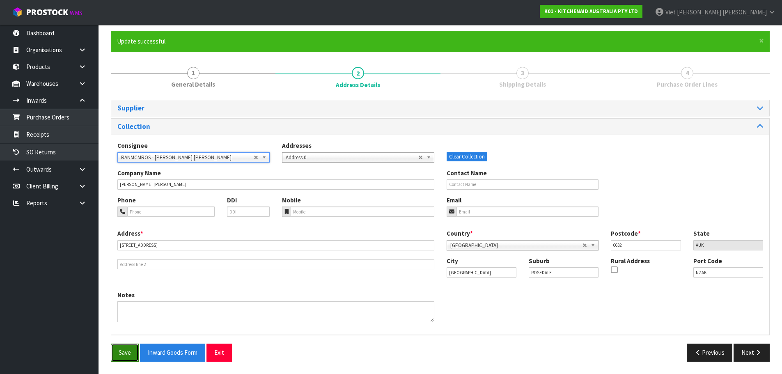
click at [126, 353] on button "Save" at bounding box center [125, 352] width 28 height 18
click at [753, 354] on button "Next" at bounding box center [751, 352] width 36 height 18
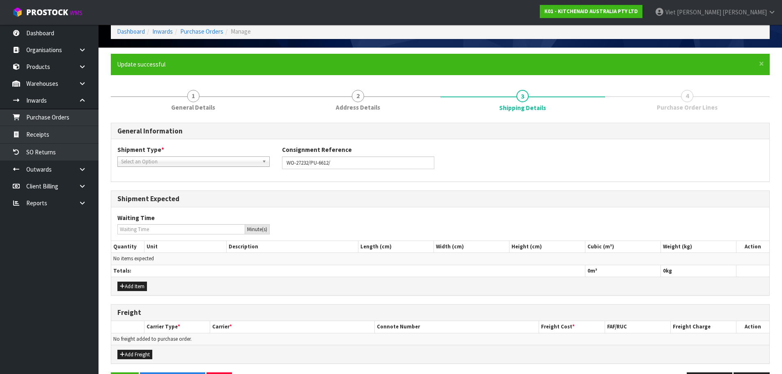
scroll to position [26, 0]
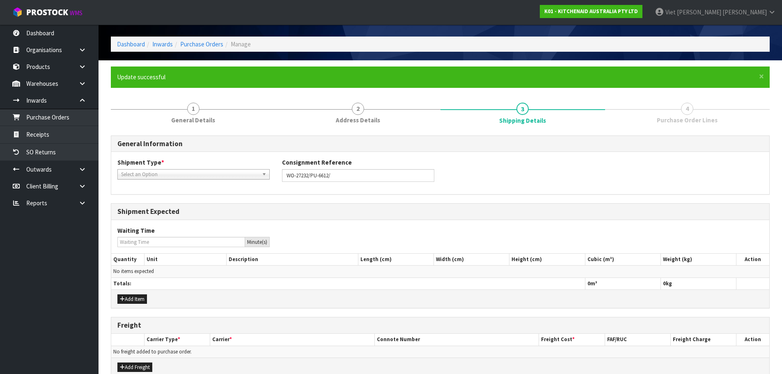
click at [194, 174] on span "Select an Option" at bounding box center [189, 174] width 137 height 10
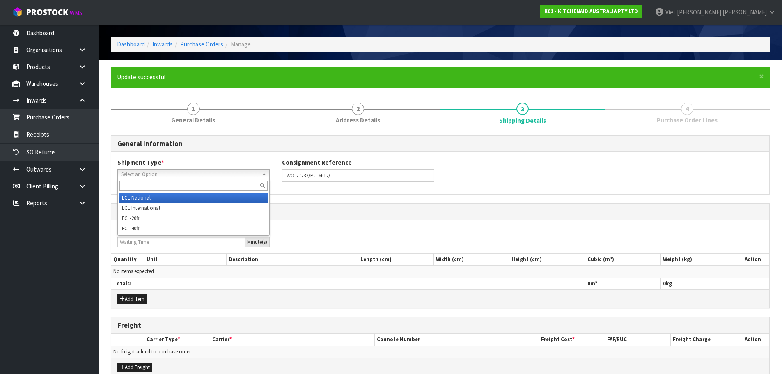
click at [177, 199] on li "LCL National" at bounding box center [193, 197] width 148 height 10
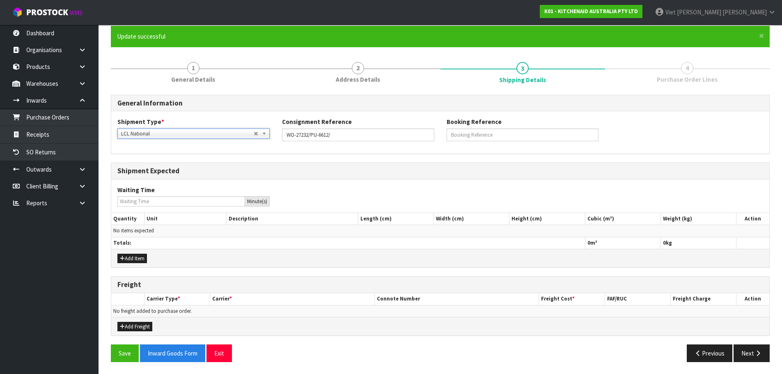
scroll to position [67, 0]
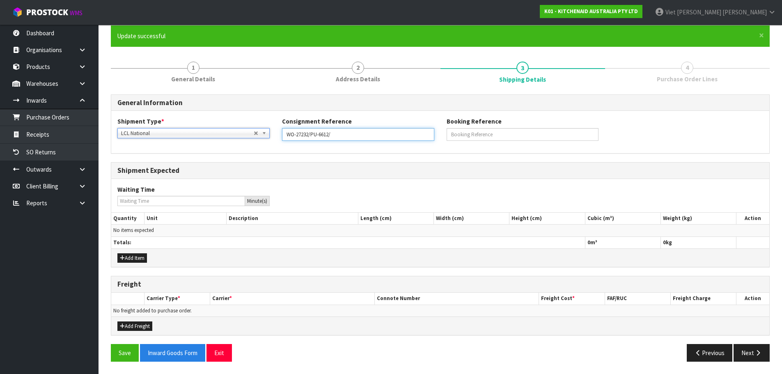
click at [342, 134] on input "WO-27232/PU-6612/" at bounding box center [358, 134] width 152 height 13
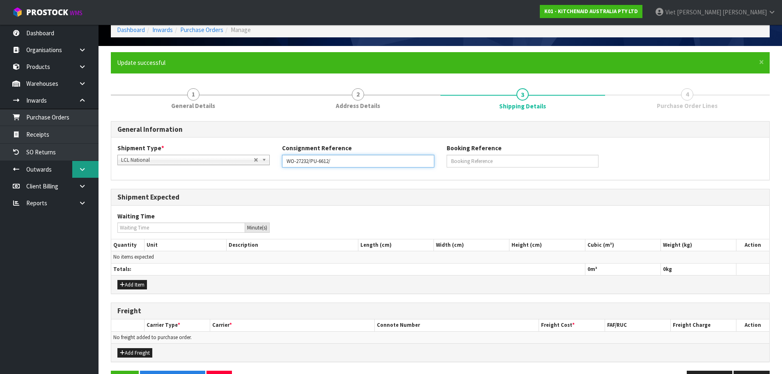
scroll to position [26, 0]
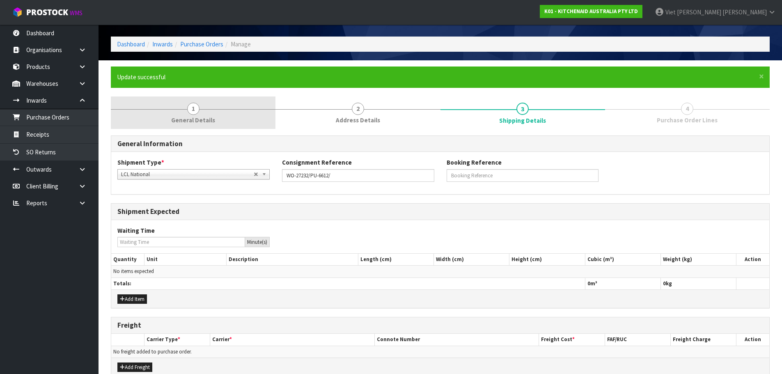
click at [178, 98] on link "1 General Details" at bounding box center [193, 112] width 165 height 32
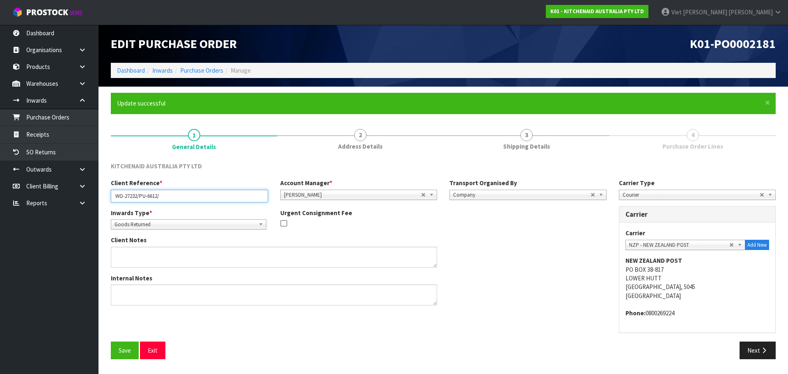
click at [172, 190] on input "WO-27232/PU-6612/" at bounding box center [189, 196] width 157 height 13
click at [169, 195] on input "WO-27232/PU-6612/" at bounding box center [189, 196] width 157 height 13
paste input "[PERSON_NAME] [PERSON_NAME] ROSEDALE"
type input "WO-27232/PU-6612/[PERSON_NAME] [PERSON_NAME] ROSEDALE"
click at [116, 346] on button "Save" at bounding box center [125, 350] width 28 height 18
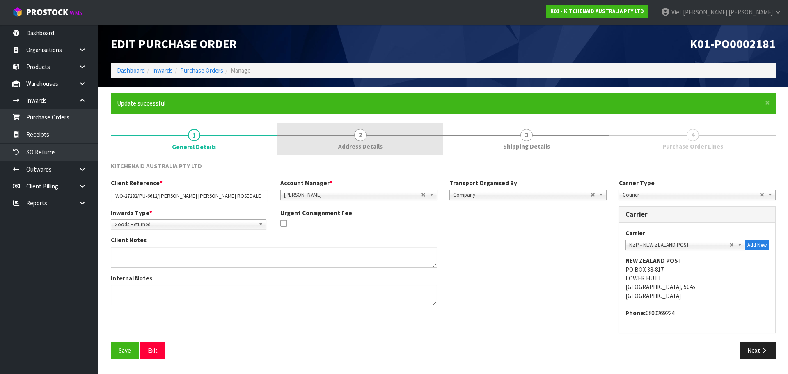
click at [360, 145] on span "Address Details" at bounding box center [360, 146] width 44 height 9
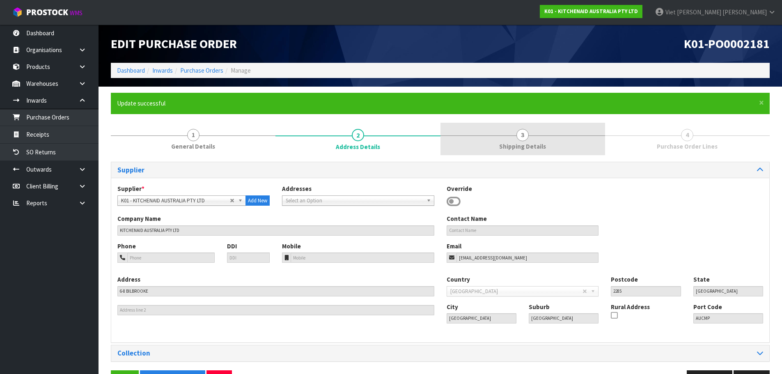
click at [502, 142] on span "Shipping Details" at bounding box center [522, 146] width 47 height 9
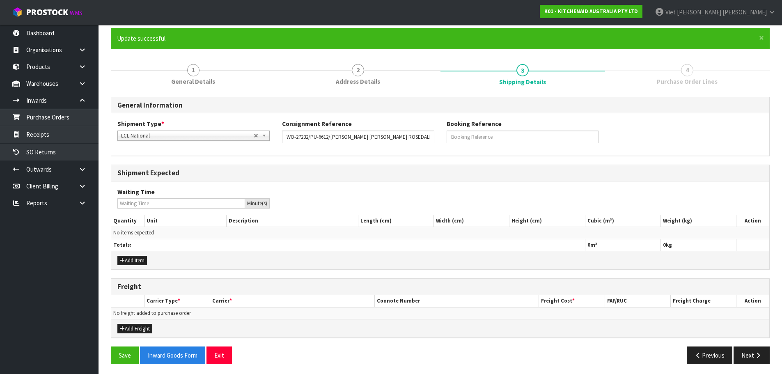
scroll to position [67, 0]
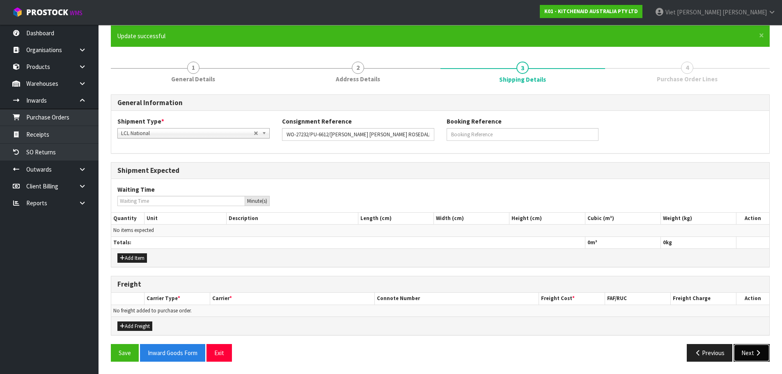
click at [743, 351] on button "Next" at bounding box center [751, 353] width 36 height 18
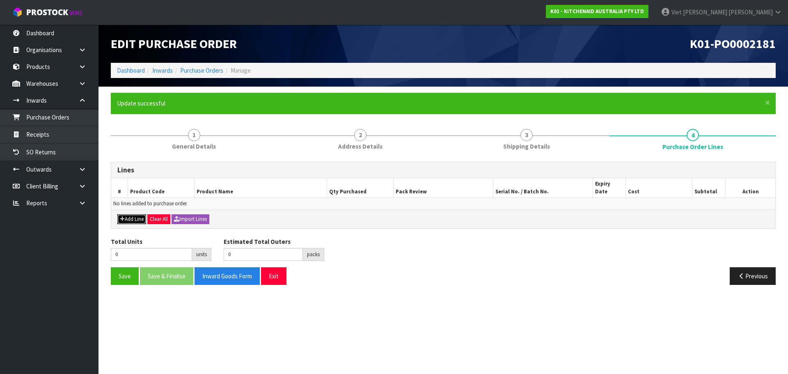
click at [136, 214] on button "Add Line" at bounding box center [131, 219] width 29 height 10
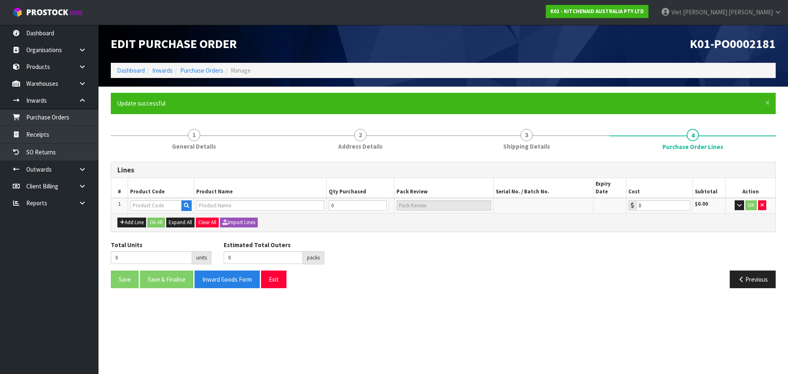
click at [188, 118] on form "× Close Update successful 1 General Details 2 Address Details 3 Shipping Detail…" at bounding box center [443, 193] width 665 height 201
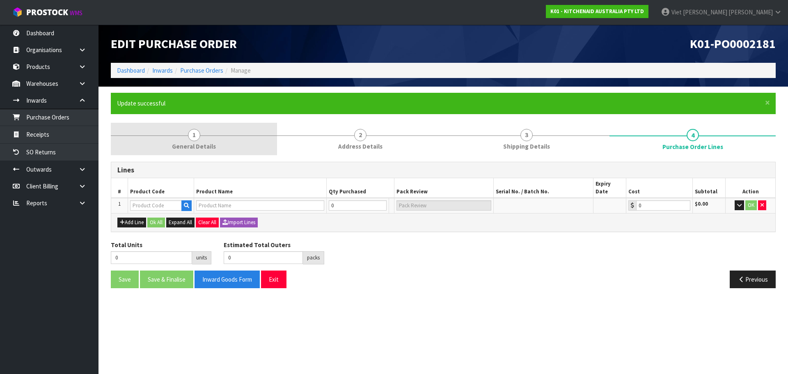
click at [188, 125] on link "1 General Details" at bounding box center [194, 139] width 166 height 32
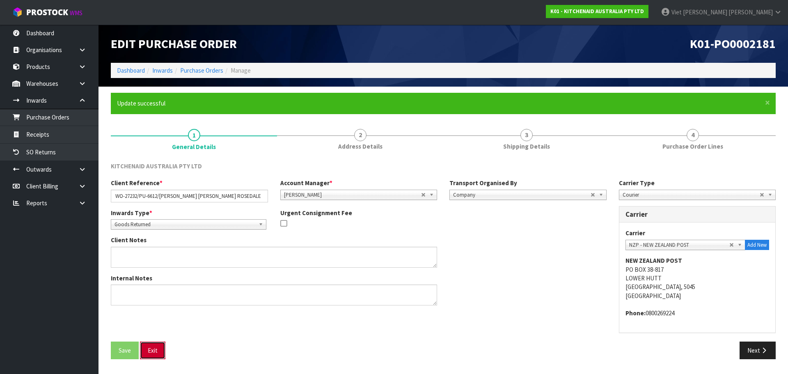
click at [161, 350] on button "Exit" at bounding box center [152, 350] width 25 height 18
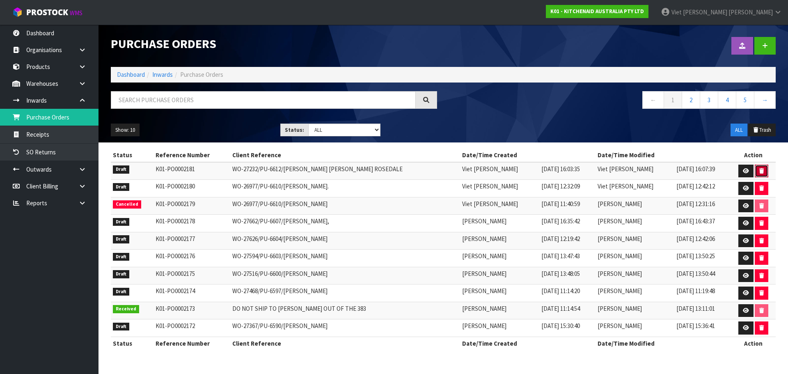
click at [755, 168] on button "button" at bounding box center [762, 171] width 14 height 13
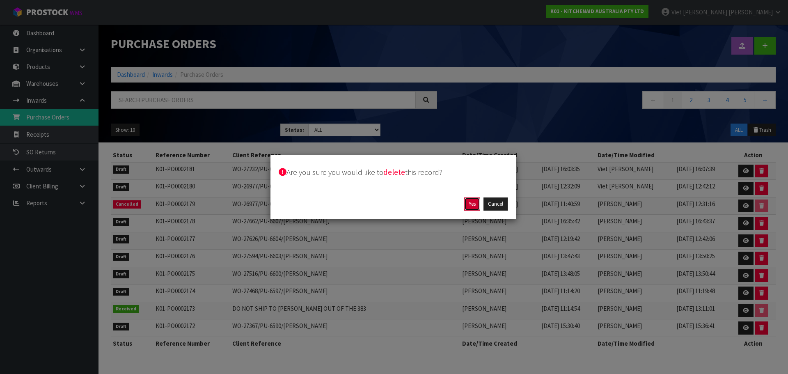
click at [476, 205] on button "Yes" at bounding box center [472, 203] width 16 height 13
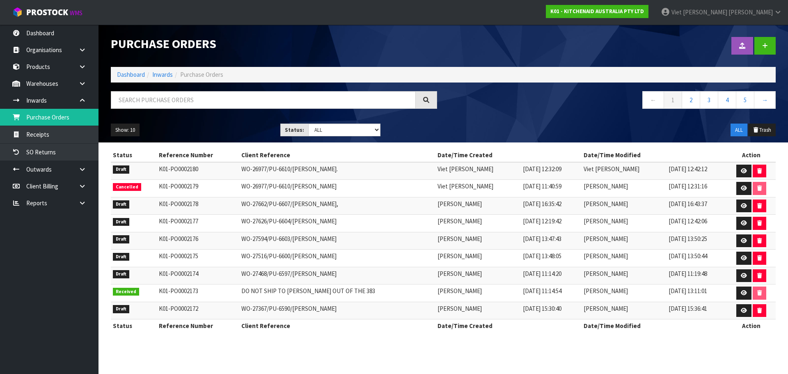
click at [492, 46] on div at bounding box center [612, 46] width 339 height 42
click at [774, 44] on link at bounding box center [764, 46] width 21 height 18
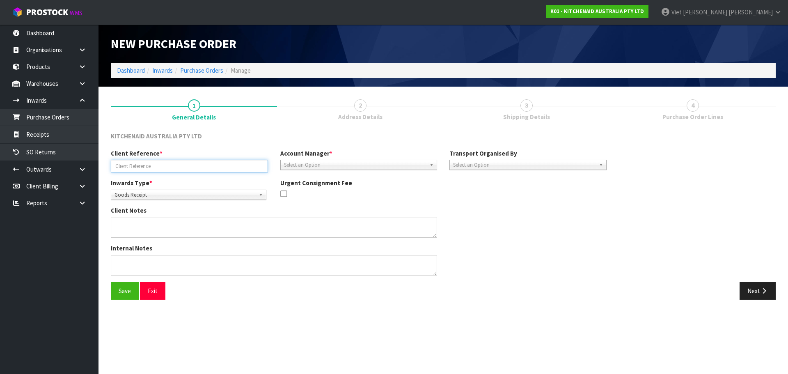
click at [165, 169] on input "text" at bounding box center [189, 166] width 157 height 13
drag, startPoint x: 147, startPoint y: 204, endPoint x: 141, endPoint y: 194, distance: 11.0
click at [147, 204] on div "Inwards Type * Goods Receipt Goods Returned Goods Receipt Urgent Consignment Fee" at bounding box center [359, 192] width 508 height 27
click at [140, 194] on span "Goods Receipt" at bounding box center [184, 195] width 141 height 10
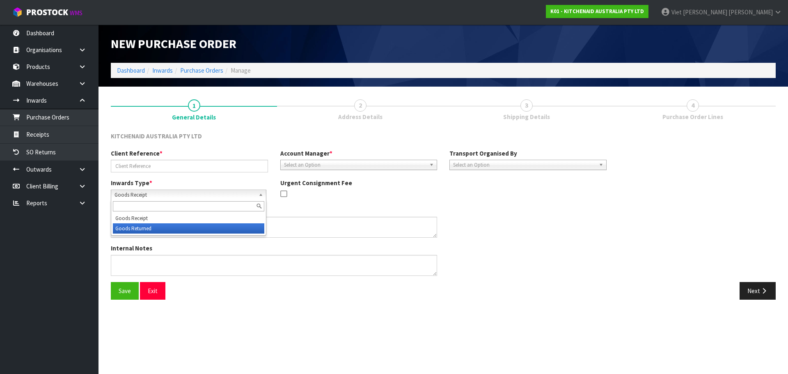
click at [150, 230] on li "Goods Returned" at bounding box center [188, 228] width 151 height 10
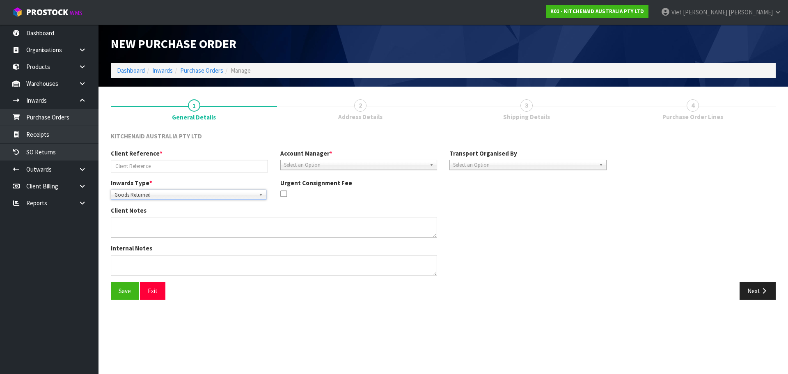
click at [303, 164] on span "Select an Option" at bounding box center [355, 165] width 142 height 10
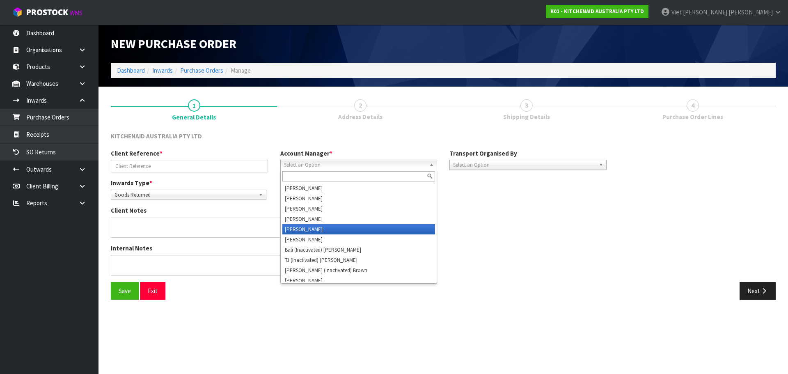
click at [320, 233] on li "[PERSON_NAME]" at bounding box center [358, 229] width 153 height 10
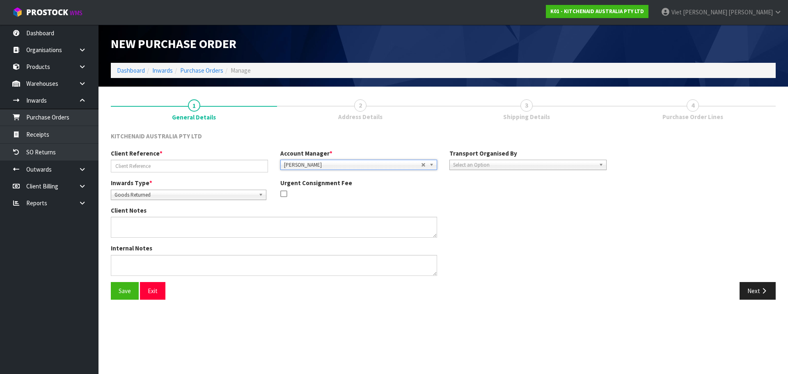
click at [475, 165] on span "Select an Option" at bounding box center [524, 165] width 142 height 10
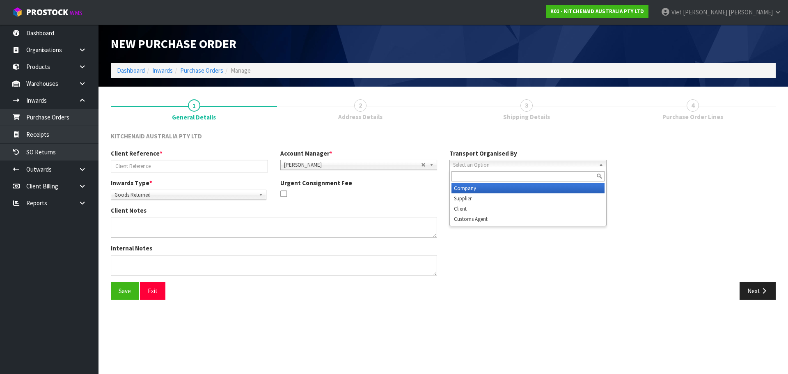
click at [479, 191] on li "Company" at bounding box center [527, 188] width 153 height 10
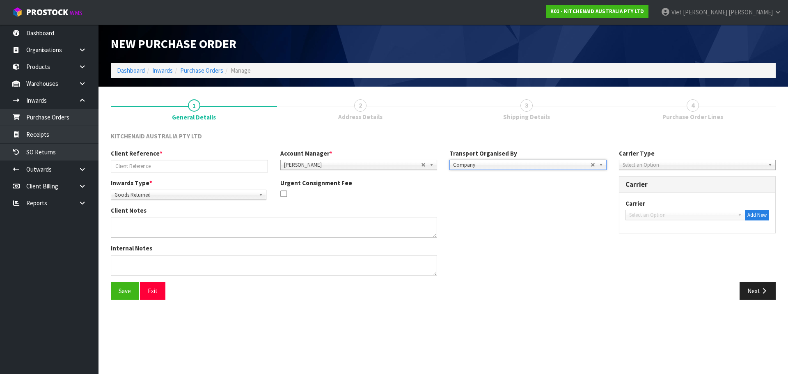
click at [649, 167] on span "Select an Option" at bounding box center [694, 165] width 142 height 10
click at [650, 205] on li "Courier" at bounding box center [697, 209] width 153 height 10
click at [657, 214] on span "Select an Option" at bounding box center [681, 215] width 105 height 10
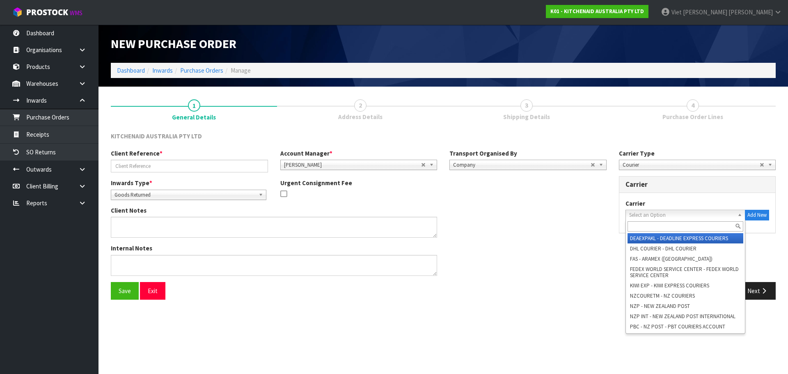
click at [654, 231] on input "text" at bounding box center [685, 226] width 116 height 10
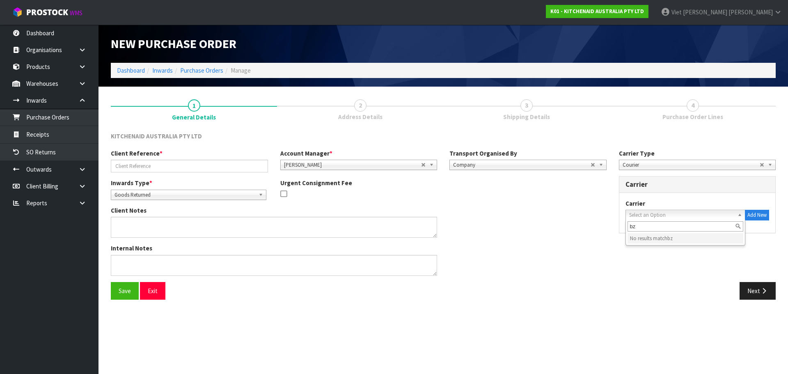
type input "b"
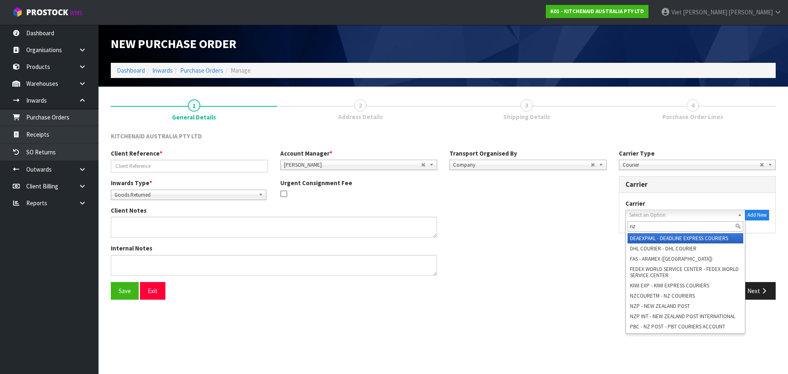
type input "nzp"
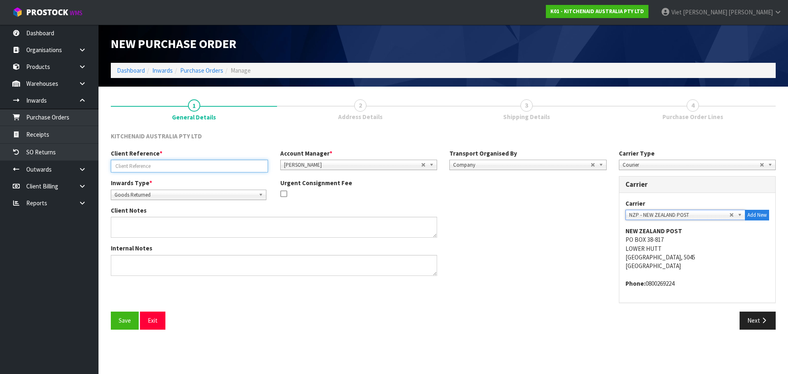
click at [185, 172] on input "text" at bounding box center [189, 166] width 157 height 13
click at [222, 167] on input "WO-26977/PU-6610/[PERSON_NAME]." at bounding box center [189, 166] width 157 height 13
click at [141, 166] on input "WO-26977/PU-6610/[PERSON_NAME]." at bounding box center [189, 166] width 157 height 13
drag, startPoint x: 138, startPoint y: 166, endPoint x: 70, endPoint y: 167, distance: 68.1
click at [70, 167] on body "Toggle navigation ProStock WMS K01 - KITCHENAID AUSTRALIA PTY LTD Viet [PERSON_…" at bounding box center [394, 187] width 788 height 374
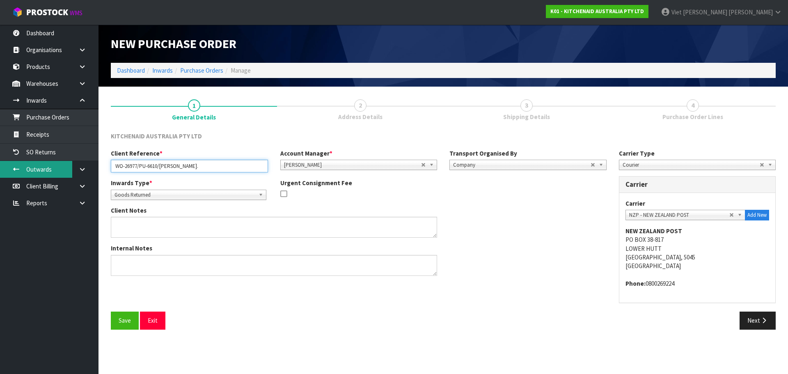
paste input "778"
click at [162, 169] on input "WO-27787/PU-6610/[PERSON_NAME]." at bounding box center [189, 166] width 157 height 13
click at [158, 168] on input "WO-27787/PU-6610/[PERSON_NAME]." at bounding box center [189, 166] width 157 height 13
click at [203, 172] on input "WO-27787/PU-6613/[PERSON_NAME]." at bounding box center [189, 166] width 157 height 13
drag, startPoint x: 205, startPoint y: 169, endPoint x: 161, endPoint y: 176, distance: 44.9
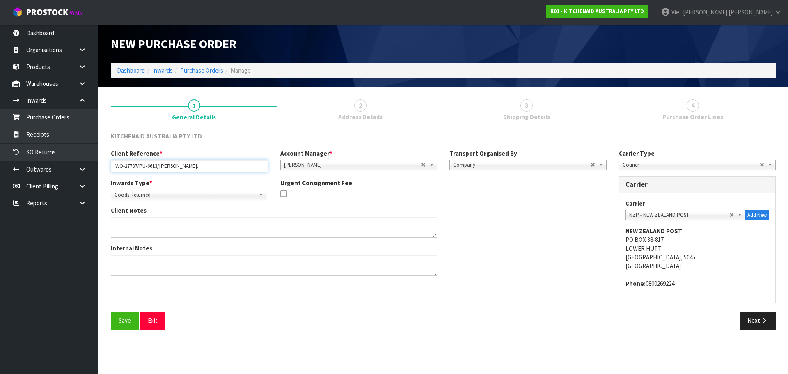
click at [161, 176] on div "Client Reference * WO-27787/PU-6613/[PERSON_NAME]. Account Manager * [PERSON_NA…" at bounding box center [359, 164] width 508 height 30
click at [191, 167] on input "WO-27787/PU-6613/" at bounding box center [189, 166] width 157 height 13
paste input "[PERSON_NAME]"
type input "WO-27787/PU-6613/[PERSON_NAME]"
click at [124, 323] on button "Save" at bounding box center [125, 320] width 28 height 18
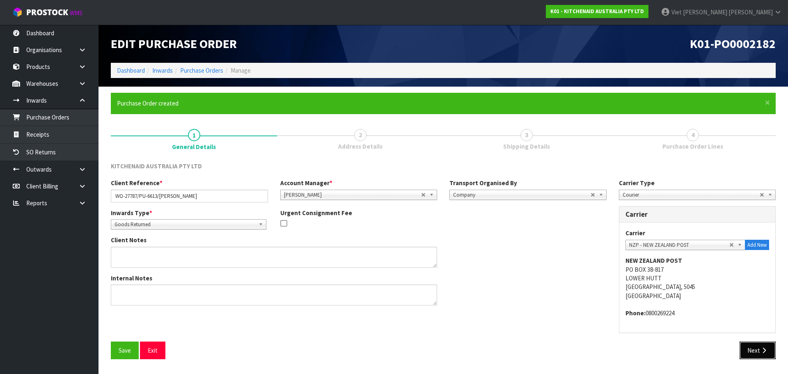
click at [755, 348] on button "Next" at bounding box center [757, 350] width 36 height 18
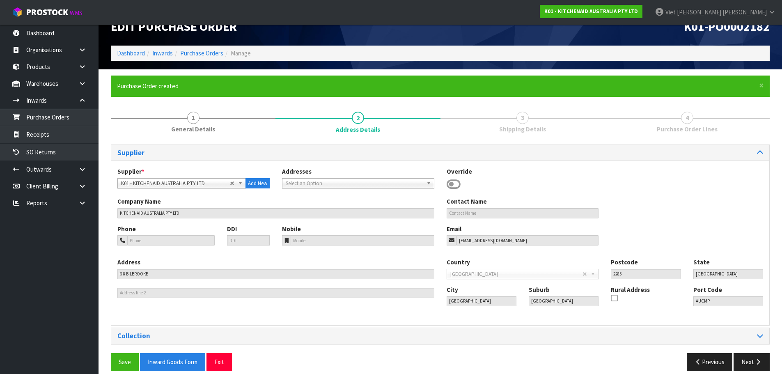
scroll to position [27, 0]
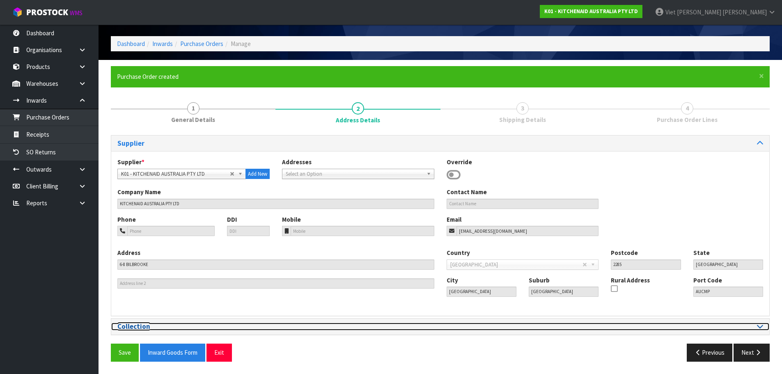
click at [493, 327] on div at bounding box center [604, 327] width 317 height 8
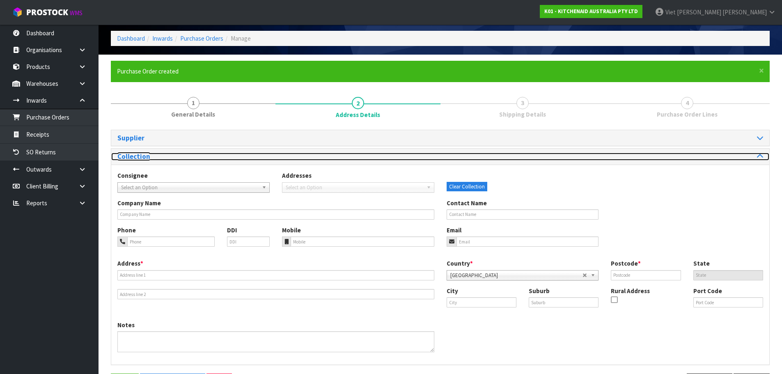
scroll to position [62, 0]
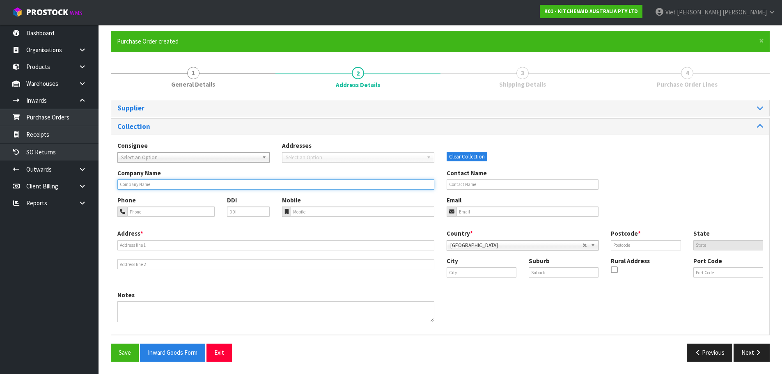
click at [170, 187] on input "text" at bounding box center [275, 184] width 317 height 10
click at [481, 186] on input "text" at bounding box center [522, 184] width 152 height 10
paste input ": [PERSON_NAME]"
drag, startPoint x: 451, startPoint y: 185, endPoint x: 417, endPoint y: 186, distance: 33.7
click at [417, 186] on div "Company Name Contact Name : [PERSON_NAME]" at bounding box center [440, 182] width 658 height 27
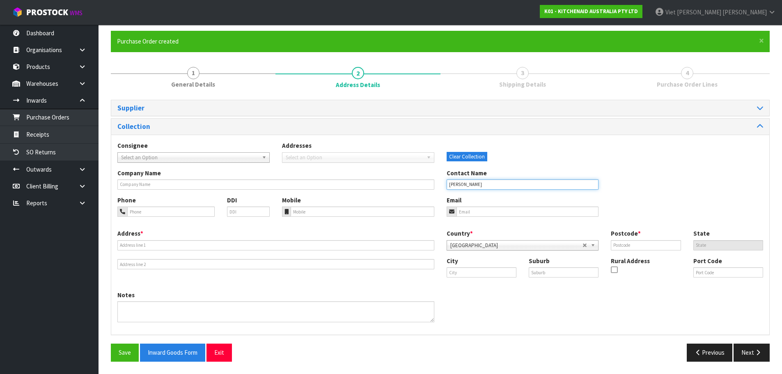
type input "[PERSON_NAME]"
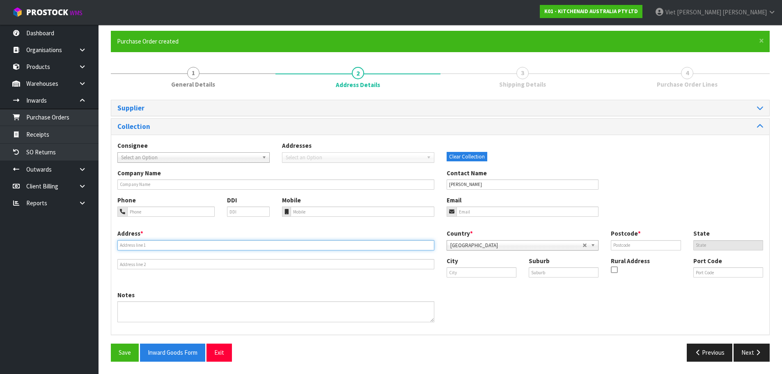
click at [171, 245] on input "text" at bounding box center [275, 245] width 317 height 10
paste input "[STREET_ADDRESS][PERSON_NAME]"
type input "[STREET_ADDRESS][PERSON_NAME]"
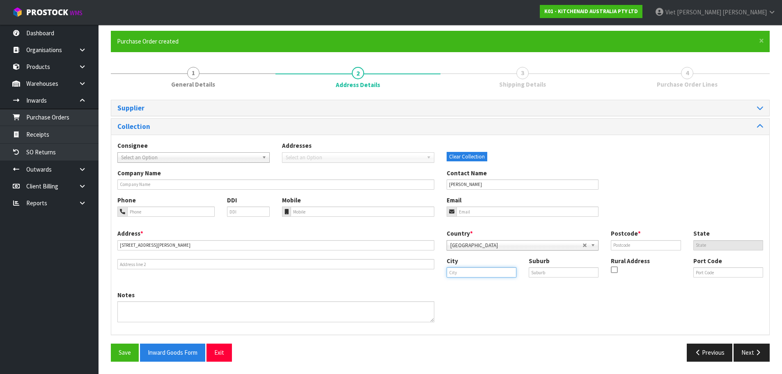
click at [488, 270] on input "text" at bounding box center [481, 272] width 70 height 10
type input "c"
type input "a"
type input "Nelson"
click at [549, 269] on input "text" at bounding box center [564, 272] width 70 height 10
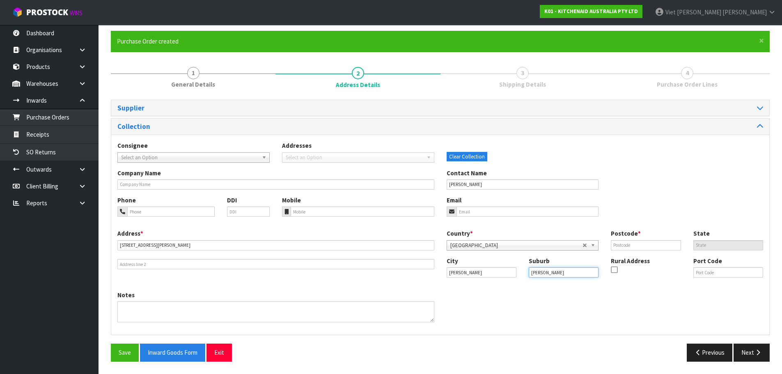
type input "APPLEBY"
click at [536, 324] on div "Notes" at bounding box center [440, 310] width 658 height 38
click at [547, 275] on input "APPLEBY" at bounding box center [564, 272] width 70 height 10
click at [636, 245] on input "text" at bounding box center [646, 245] width 70 height 10
paste input "7081"
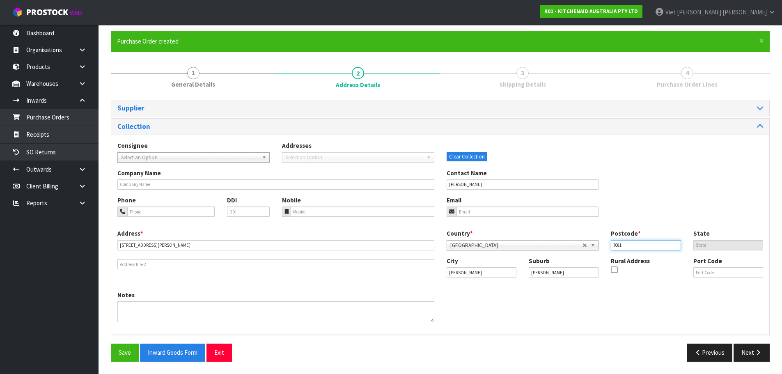
type input "7081"
drag, startPoint x: 585, startPoint y: 324, endPoint x: 573, endPoint y: 328, distance: 12.7
click at [585, 324] on div "Notes" at bounding box center [440, 310] width 658 height 38
click at [123, 353] on button "Save" at bounding box center [125, 352] width 28 height 18
click at [168, 211] on input "tel" at bounding box center [170, 211] width 87 height 10
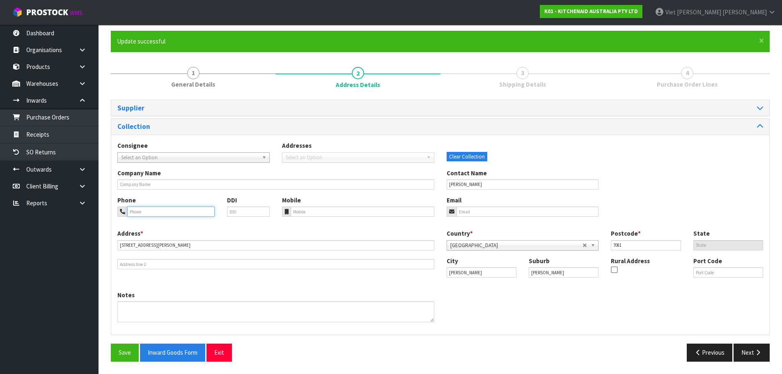
paste input "+6432221149"
type input "+6432221149"
click at [499, 215] on input "email" at bounding box center [527, 211] width 142 height 10
paste input "hello@conning.co.nz"
drag, startPoint x: 522, startPoint y: 210, endPoint x: 420, endPoint y: 208, distance: 101.8
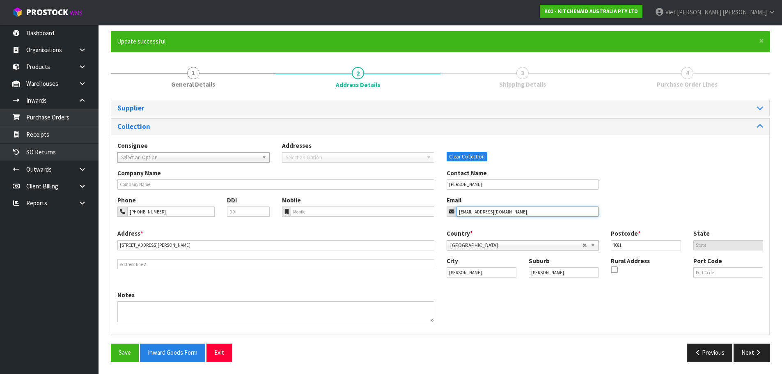
click at [420, 208] on div "Phone +6432221149 DDI Mobile Email hello@conning.co.nz" at bounding box center [440, 212] width 658 height 33
click at [509, 211] on input "hello@conning.co.nz" at bounding box center [527, 211] width 142 height 10
drag, startPoint x: 509, startPoint y: 211, endPoint x: 471, endPoint y: 211, distance: 38.2
click at [471, 211] on input "hello@conning.co.nz" at bounding box center [527, 211] width 142 height 10
type input "hello@conning.co.nz"
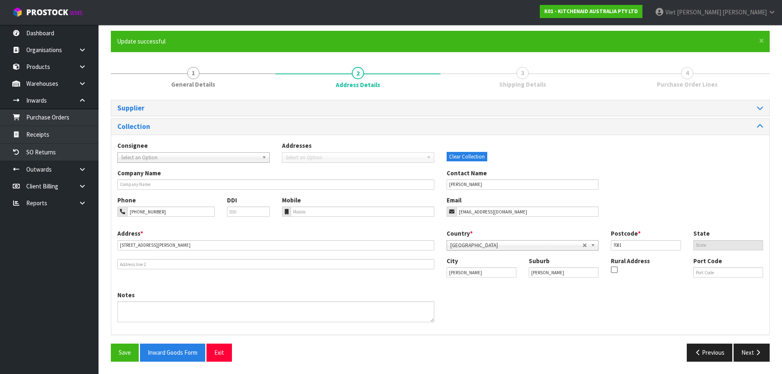
click at [636, 177] on div "Company Name Contact Name JOSA IBBOTSON" at bounding box center [440, 182] width 658 height 27
click at [119, 348] on button "Save" at bounding box center [125, 352] width 28 height 18
click at [743, 353] on button "Next" at bounding box center [751, 352] width 36 height 18
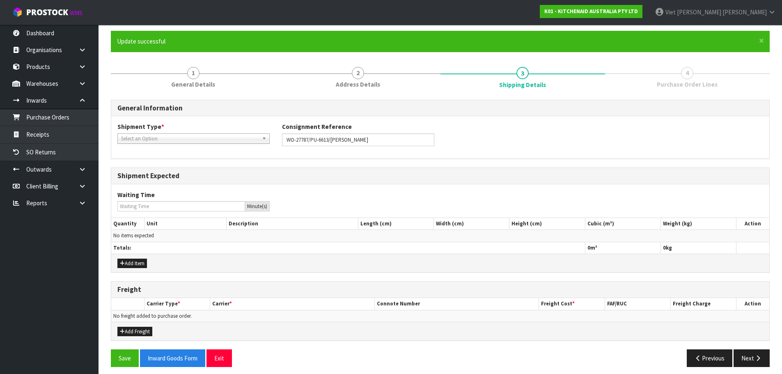
click at [244, 134] on span "Select an Option" at bounding box center [189, 139] width 137 height 10
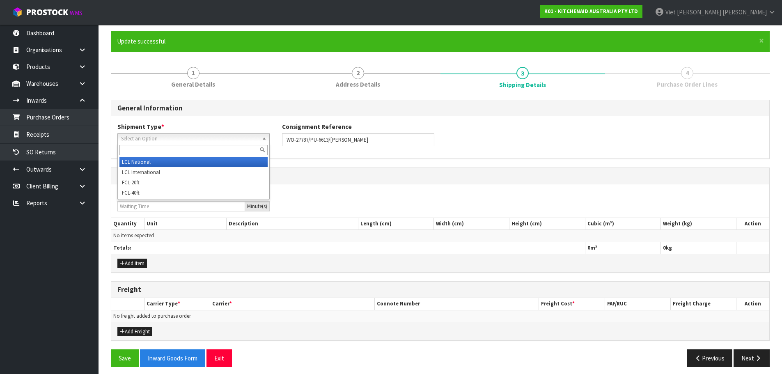
click at [212, 163] on li "LCL National" at bounding box center [193, 162] width 148 height 10
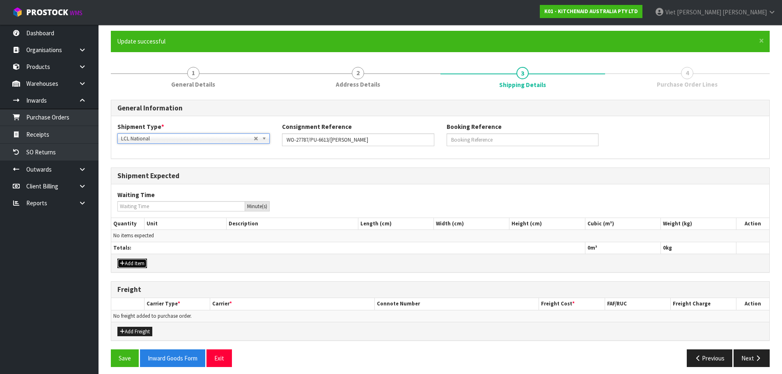
click at [135, 259] on button "Add Item" at bounding box center [132, 264] width 30 height 10
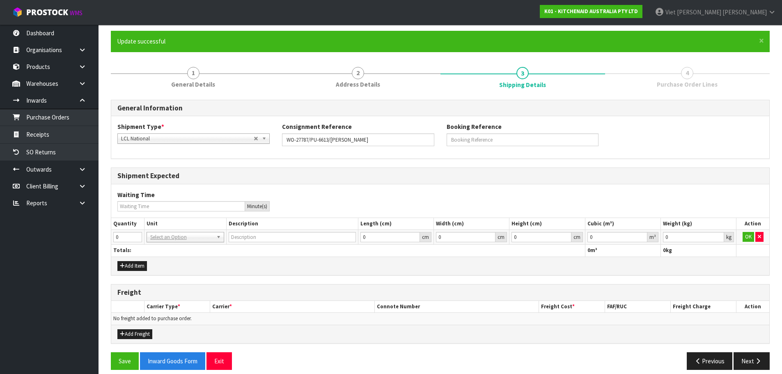
click at [174, 229] on th "Unit" at bounding box center [185, 224] width 82 height 12
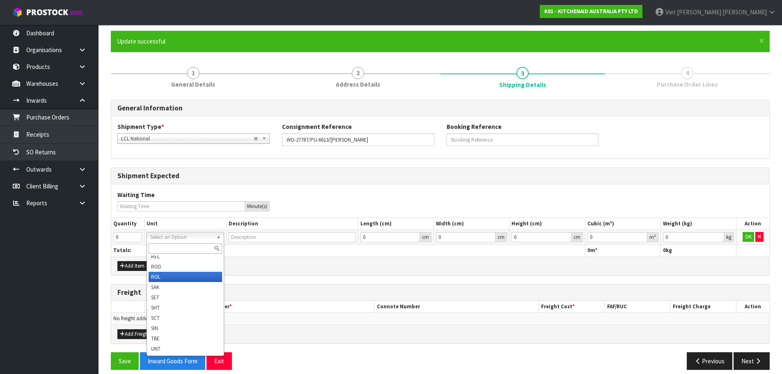
scroll to position [256, 0]
click at [201, 243] on input "text" at bounding box center [185, 248] width 73 height 10
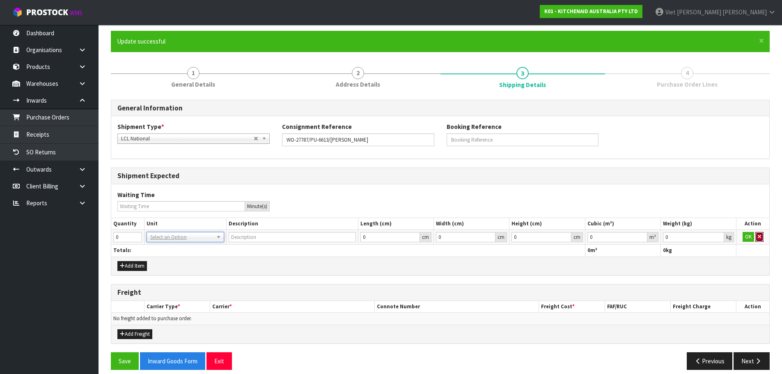
click at [756, 235] on button "button" at bounding box center [759, 237] width 8 height 10
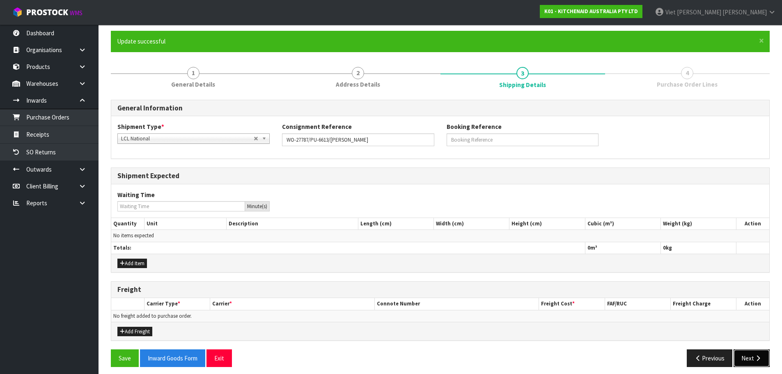
click at [744, 357] on button "Next" at bounding box center [751, 358] width 36 height 18
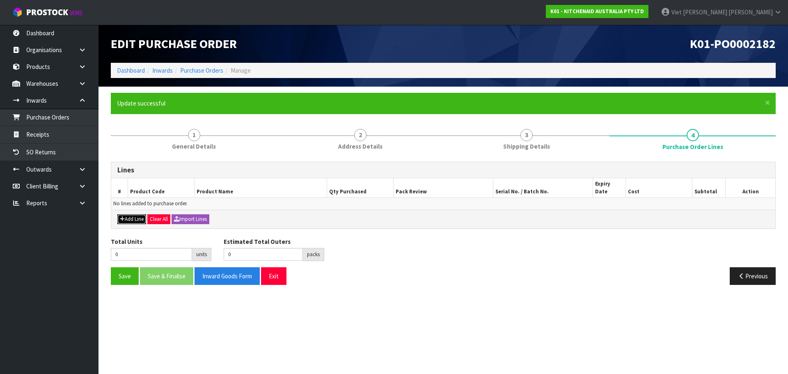
click at [139, 214] on button "Add Line" at bounding box center [131, 219] width 29 height 10
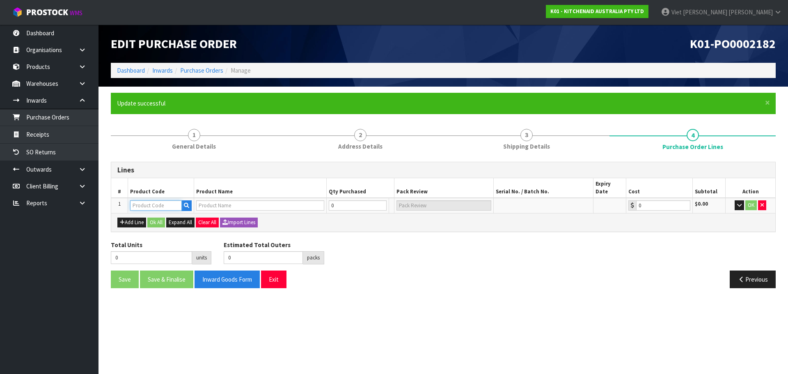
click at [147, 200] on input "text" at bounding box center [156, 205] width 52 height 10
click at [173, 200] on input "text" at bounding box center [156, 205] width 52 height 10
paste input "5KSMBL6W"
type input "5KSMBL6W"
type input "WIRE WHISK FOR BOWL LIFT 6Q"
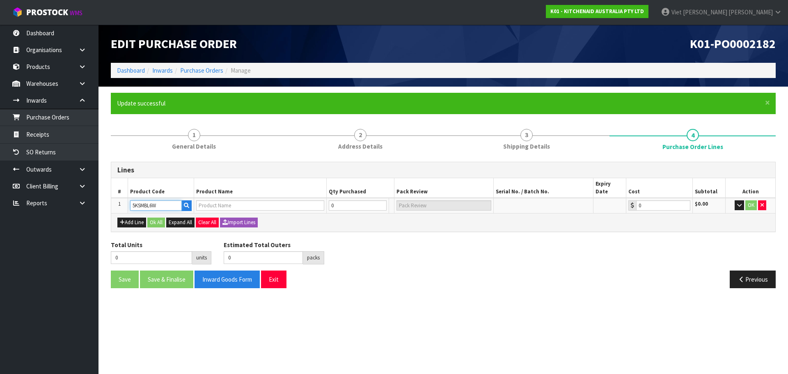
type input "0.00"
type input "5KSMBL6W"
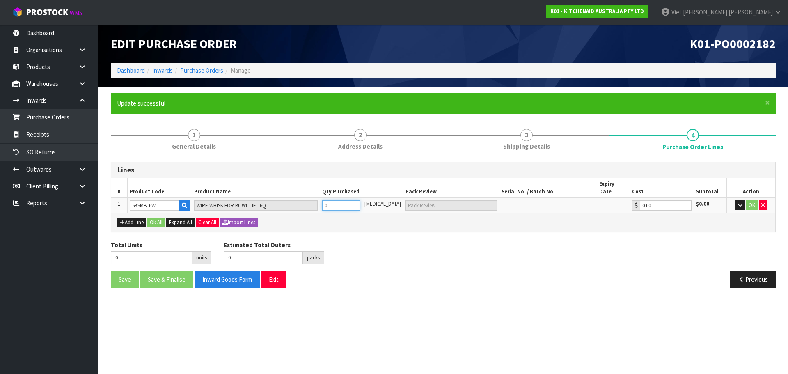
type input "1"
type input "1 CTN"
type input "1"
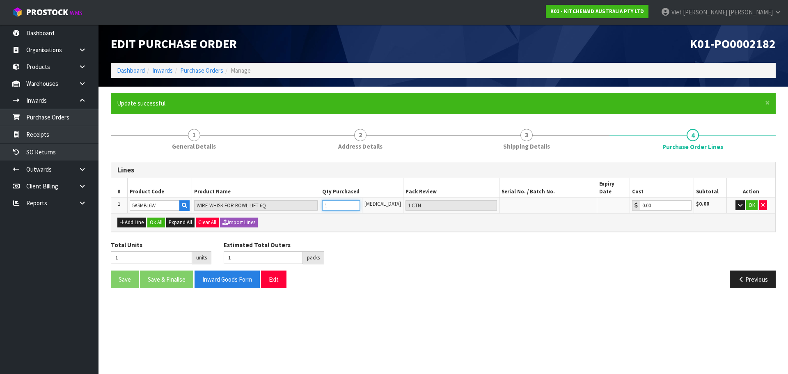
click at [359, 200] on input "1" at bounding box center [340, 205] width 37 height 10
click at [751, 200] on button "OK" at bounding box center [751, 205] width 11 height 10
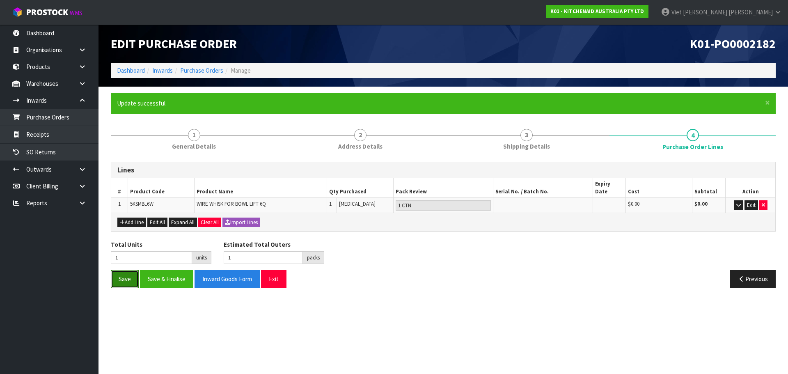
click at [125, 276] on button "Save" at bounding box center [125, 279] width 28 height 18
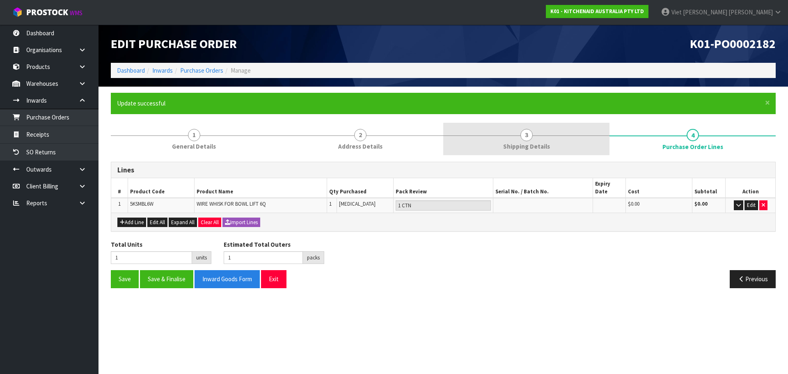
click at [563, 144] on link "3 Shipping Details" at bounding box center [526, 139] width 166 height 32
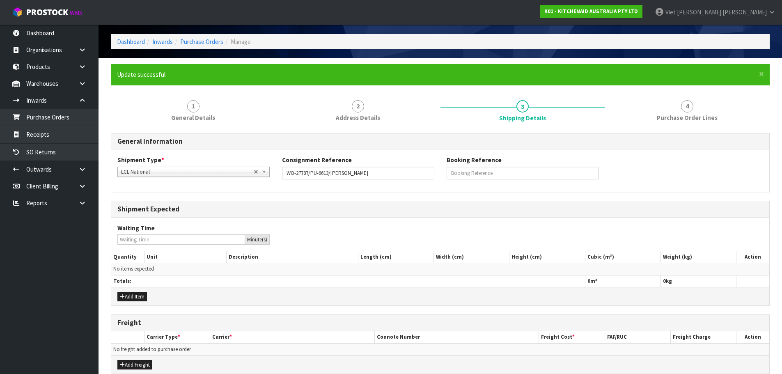
scroll to position [67, 0]
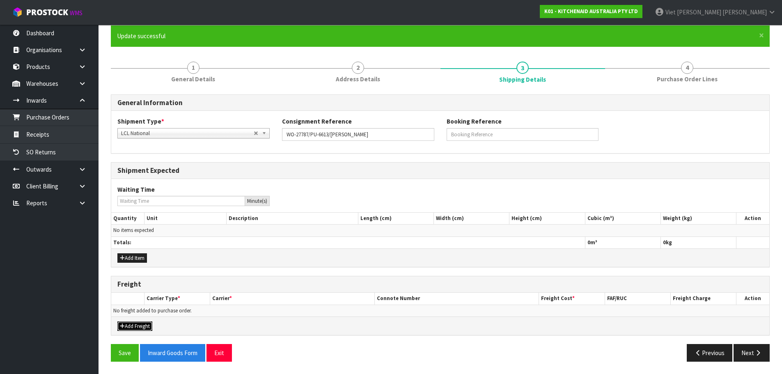
click at [125, 330] on button "Add Freight" at bounding box center [134, 326] width 35 height 10
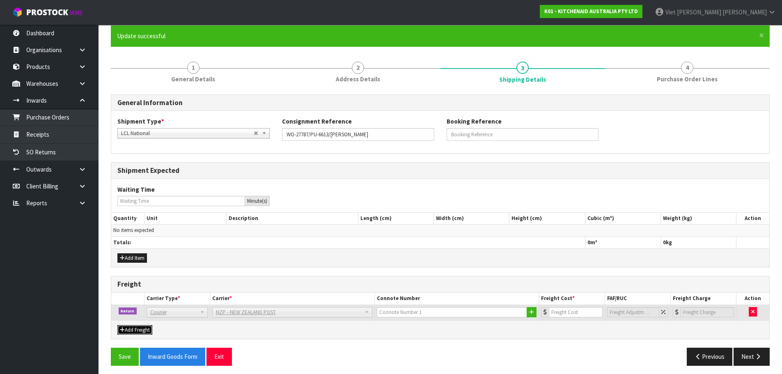
scroll to position [71, 0]
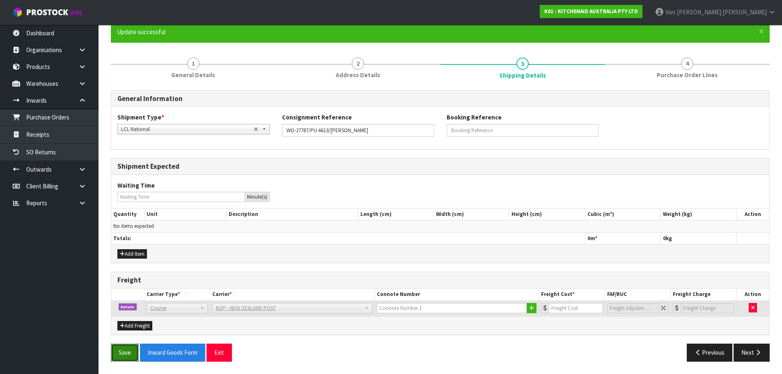
click at [121, 351] on button "Save" at bounding box center [125, 352] width 28 height 18
click at [407, 307] on input "text" at bounding box center [452, 308] width 151 height 10
paste input "(00) 89421 03799 48380 650"
type input "(00) 89421 03799 48380 650"
click at [500, 334] on div "Add Freight" at bounding box center [440, 325] width 658 height 18
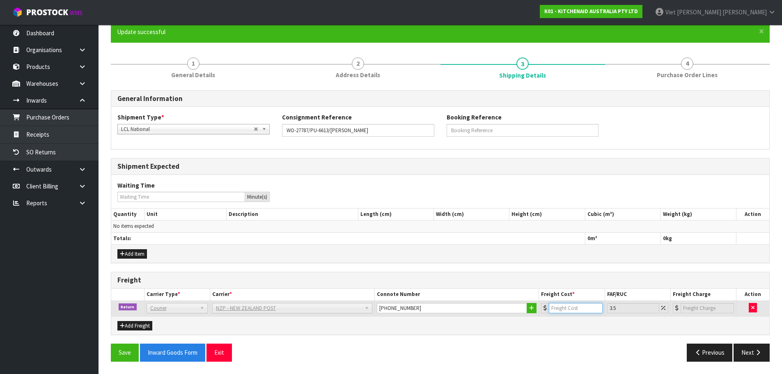
click at [572, 309] on input "number" at bounding box center [575, 308] width 53 height 10
paste input "11.61"
type input "11.61"
type input "12.02"
type input "11.61"
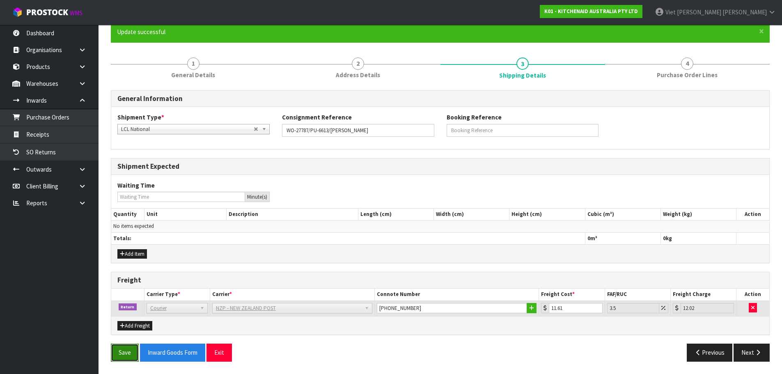
click at [115, 355] on button "Save" at bounding box center [125, 352] width 28 height 18
click at [128, 346] on button "Save" at bounding box center [125, 352] width 28 height 18
click at [753, 348] on button "Next" at bounding box center [751, 352] width 36 height 18
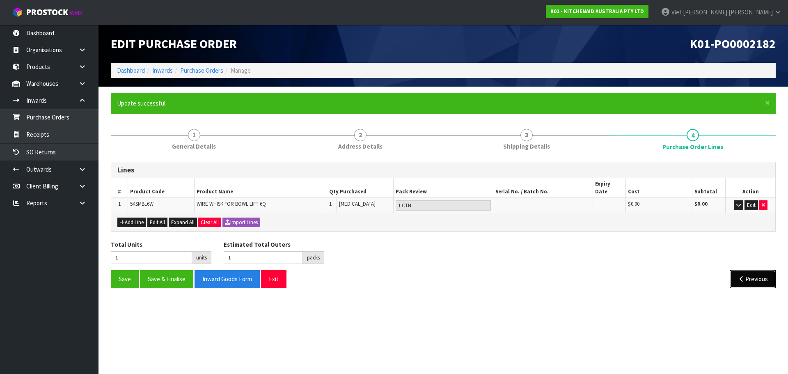
click at [742, 276] on icon "button" at bounding box center [741, 279] width 8 height 6
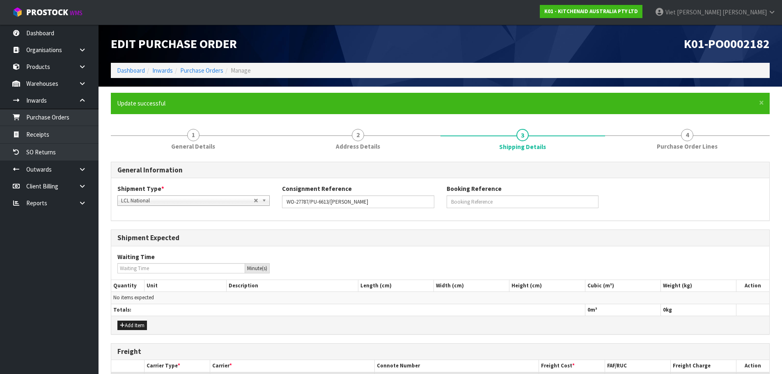
scroll to position [71, 0]
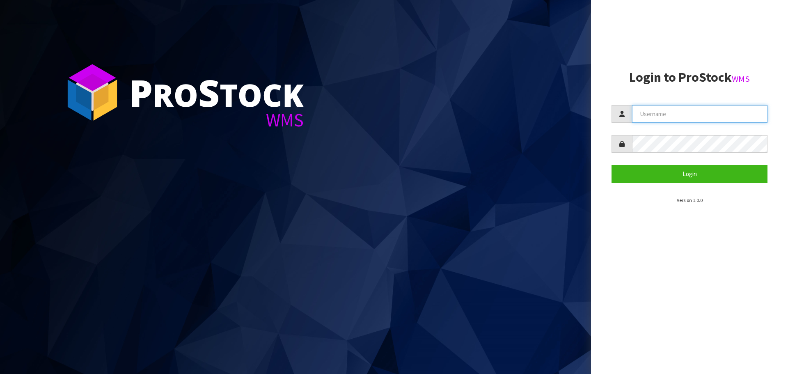
type input "[PERSON_NAME]"
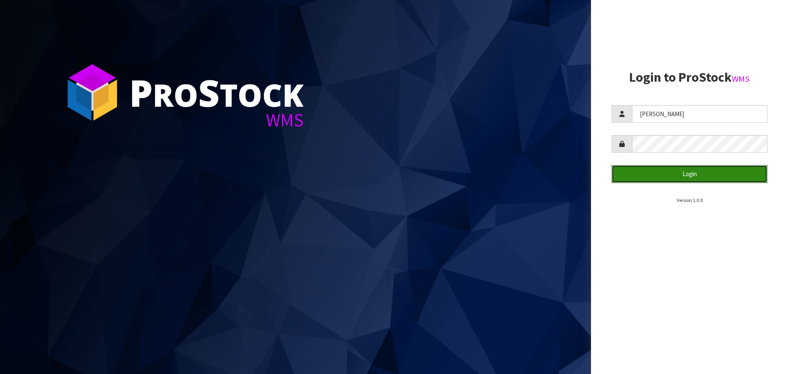
click at [701, 169] on button "Login" at bounding box center [689, 174] width 156 height 18
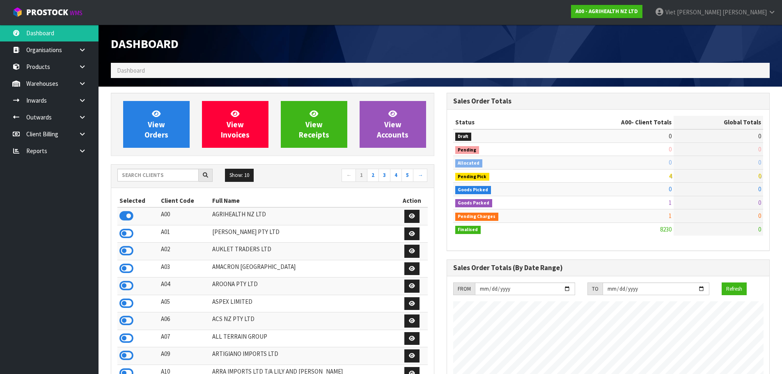
scroll to position [622, 335]
click at [147, 172] on input "text" at bounding box center [157, 175] width 81 height 13
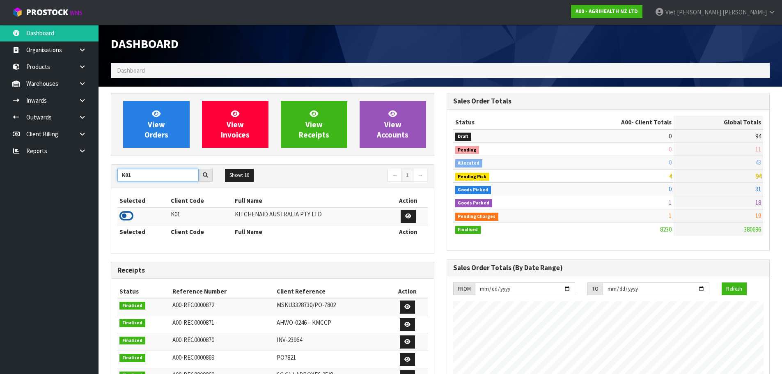
type input "K01"
click at [129, 212] on icon at bounding box center [126, 216] width 14 height 12
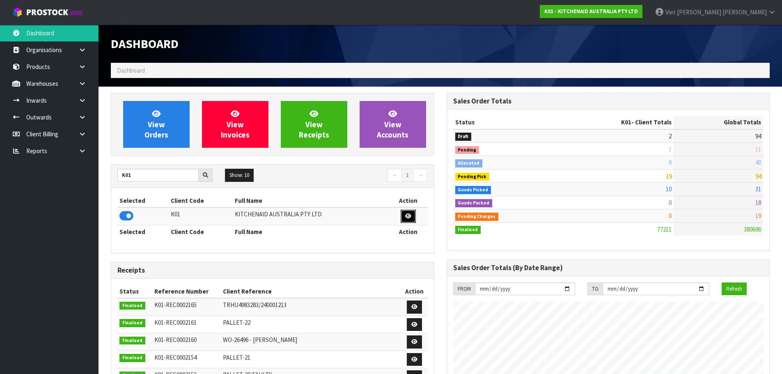
click at [410, 216] on icon at bounding box center [408, 215] width 6 height 5
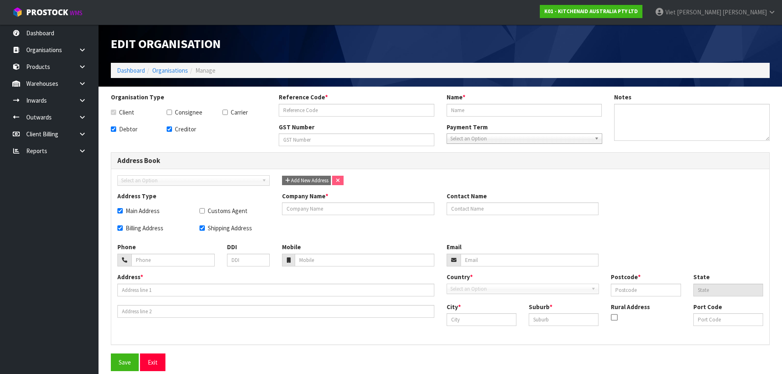
checkbox input "true"
type input "K01"
type input "KITCHENAID AUSTRALIA PTY LTD"
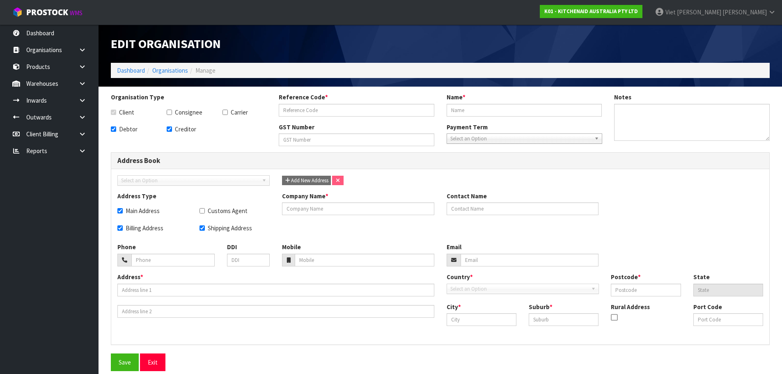
checkbox input "true"
type input "KITCHENAID AUSTRALIA PTY LTD"
type input "[EMAIL_ADDRESS][DOMAIN_NAME]"
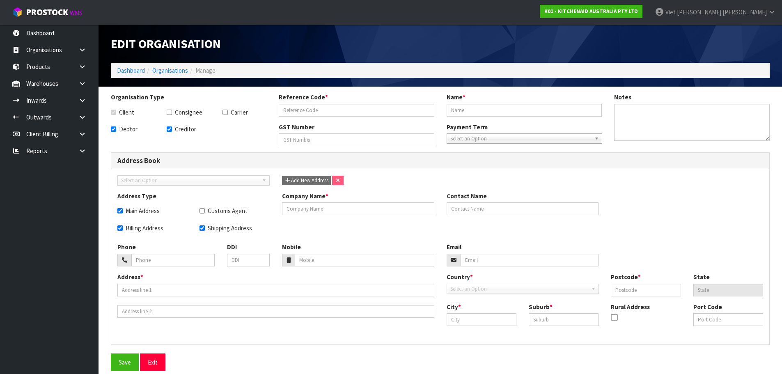
type input "6-8 BILBROOKE"
type input "2285"
type input "[GEOGRAPHIC_DATA]"
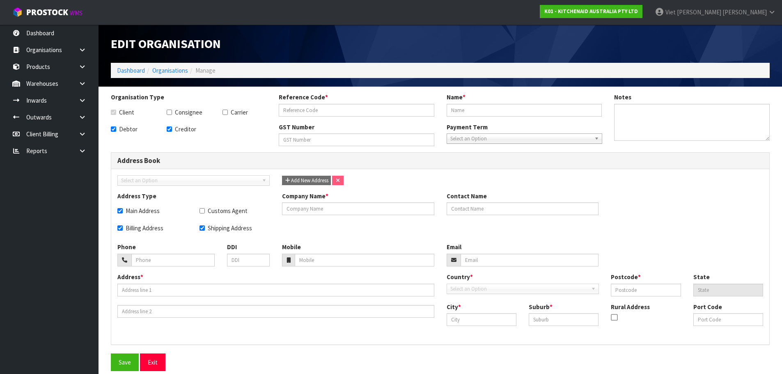
type input "AUCMP"
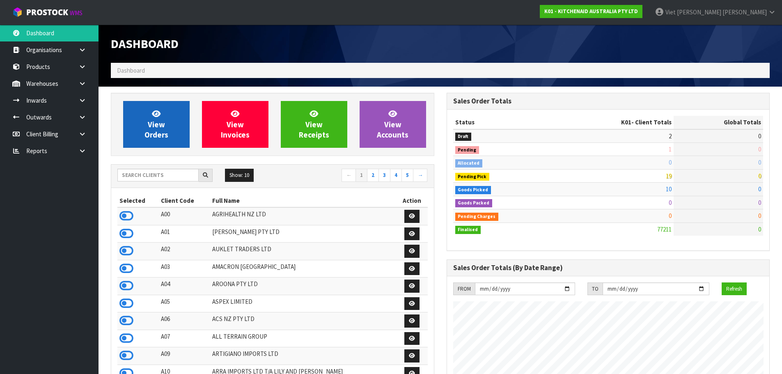
scroll to position [622, 335]
click at [151, 137] on span "View Orders" at bounding box center [156, 124] width 24 height 31
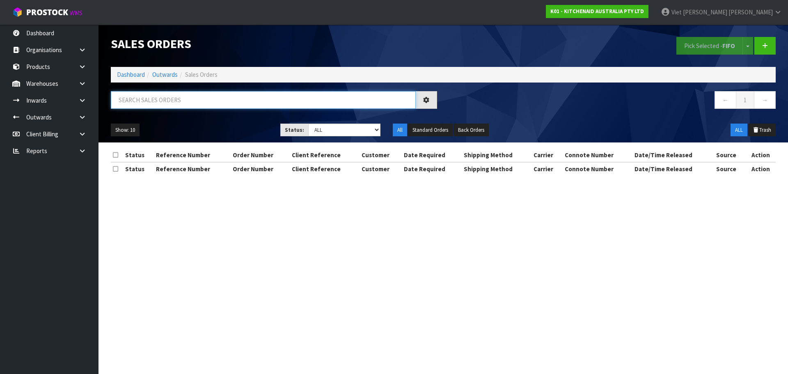
click at [192, 101] on input "text" at bounding box center [263, 100] width 305 height 18
click at [40, 73] on link "Products" at bounding box center [49, 66] width 98 height 17
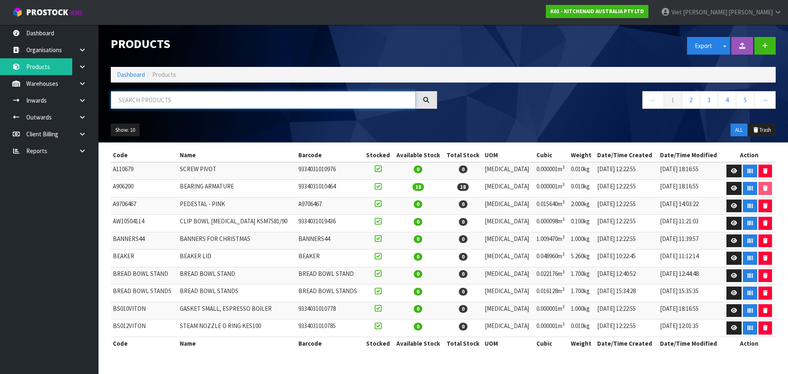
click at [162, 101] on input "text" at bounding box center [263, 100] width 305 height 18
click at [198, 103] on input "text" at bounding box center [263, 100] width 305 height 18
paste input "5KSMBL6W"
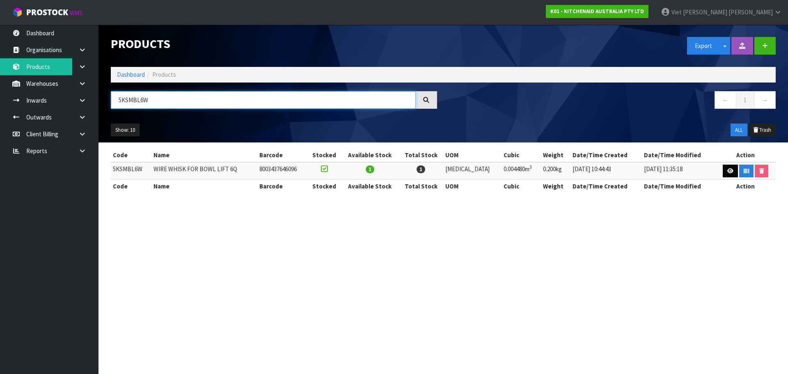
type input "5KSMBL6W"
click at [732, 173] on link at bounding box center [730, 171] width 15 height 13
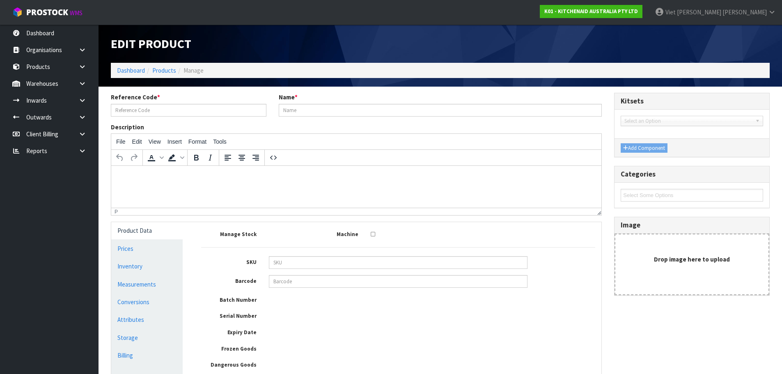
type input "5KSMBL6W"
type input "WIRE WHISK FOR BOWL LIFT 6Q"
type input "8003437646096"
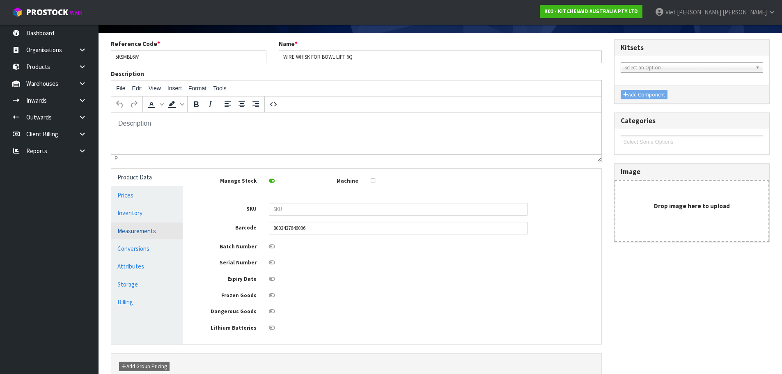
scroll to position [41, 0]
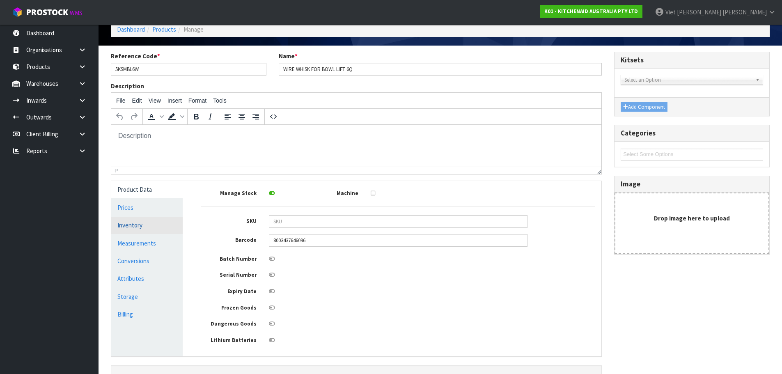
click at [144, 228] on link "Inventory" at bounding box center [146, 225] width 71 height 17
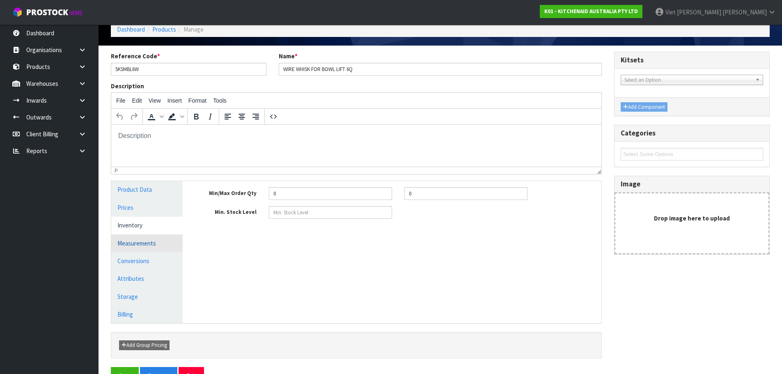
click at [142, 242] on link "Measurements" at bounding box center [146, 243] width 71 height 17
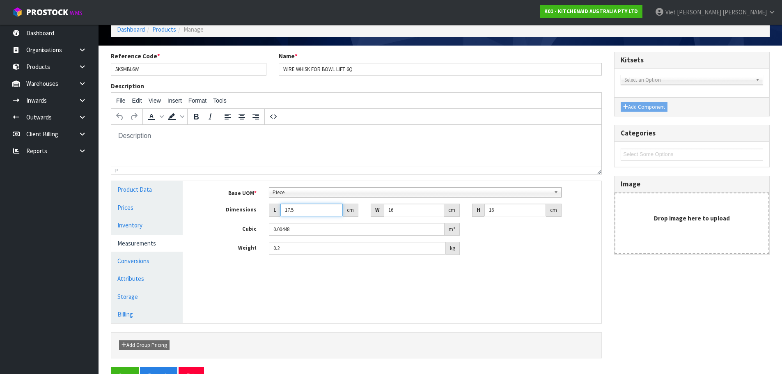
click at [317, 214] on input "17.5" at bounding box center [311, 210] width 62 height 13
click at [458, 147] on html at bounding box center [356, 136] width 490 height 22
